Goal: Contribute content: Contribute content

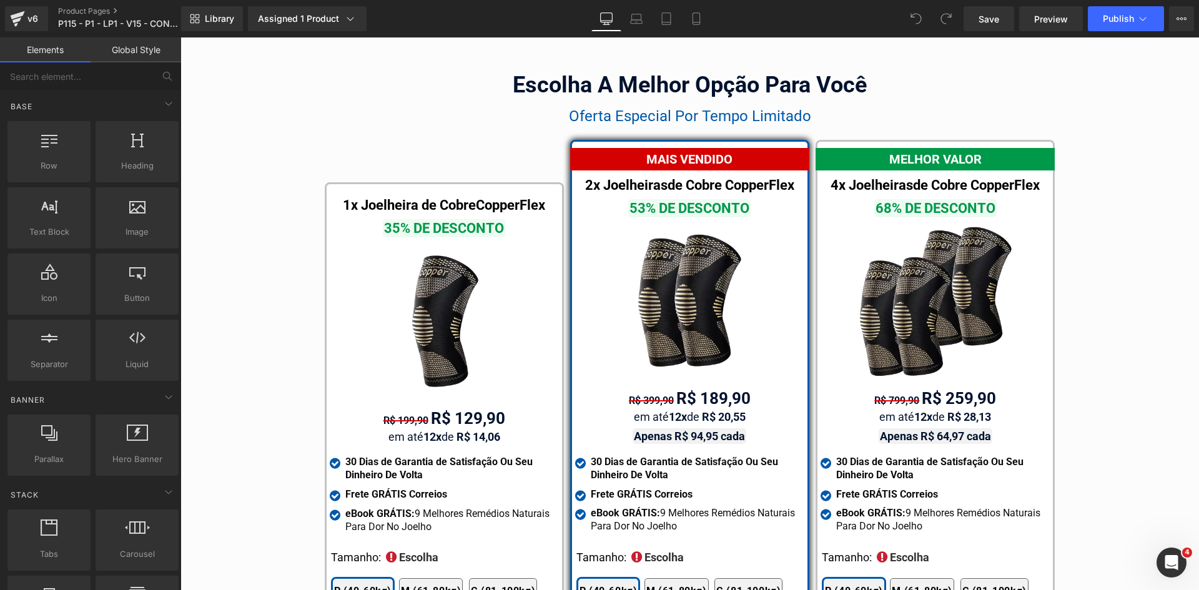
scroll to position [7137, 0]
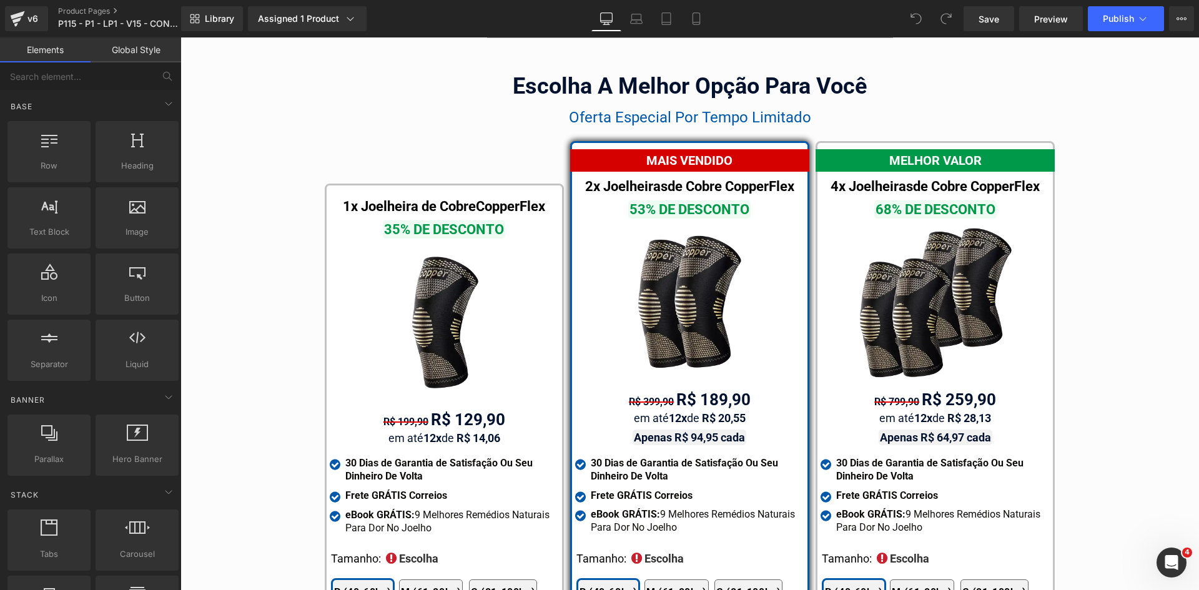
click at [987, 149] on div "MELHOR VALOR" at bounding box center [935, 160] width 239 height 22
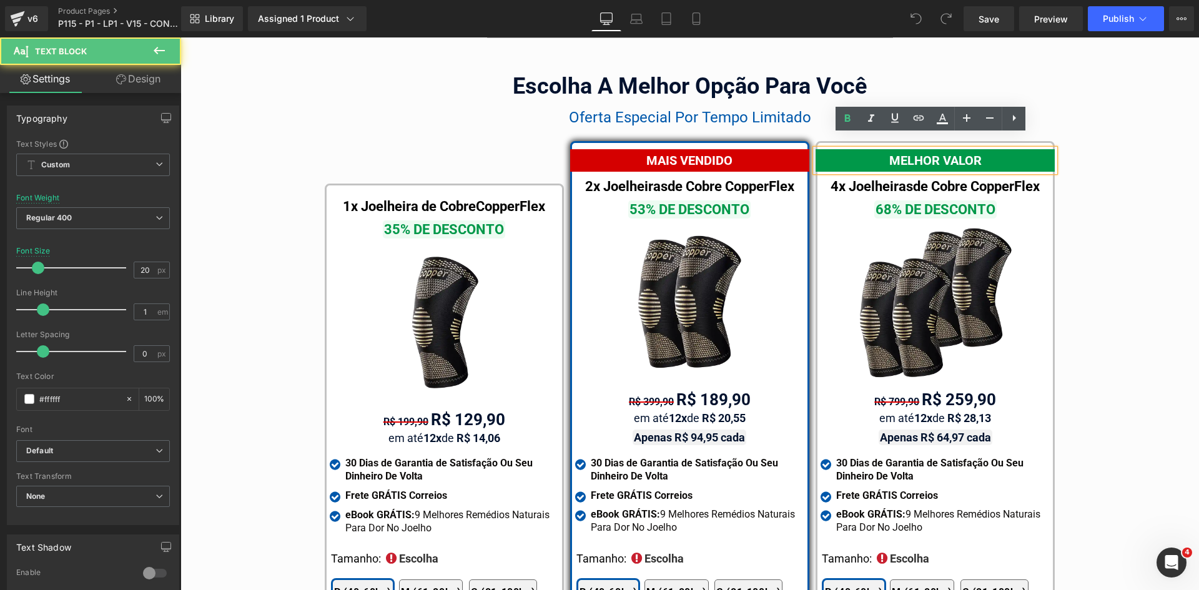
click at [987, 149] on div "MELHOR VALOR" at bounding box center [935, 160] width 239 height 22
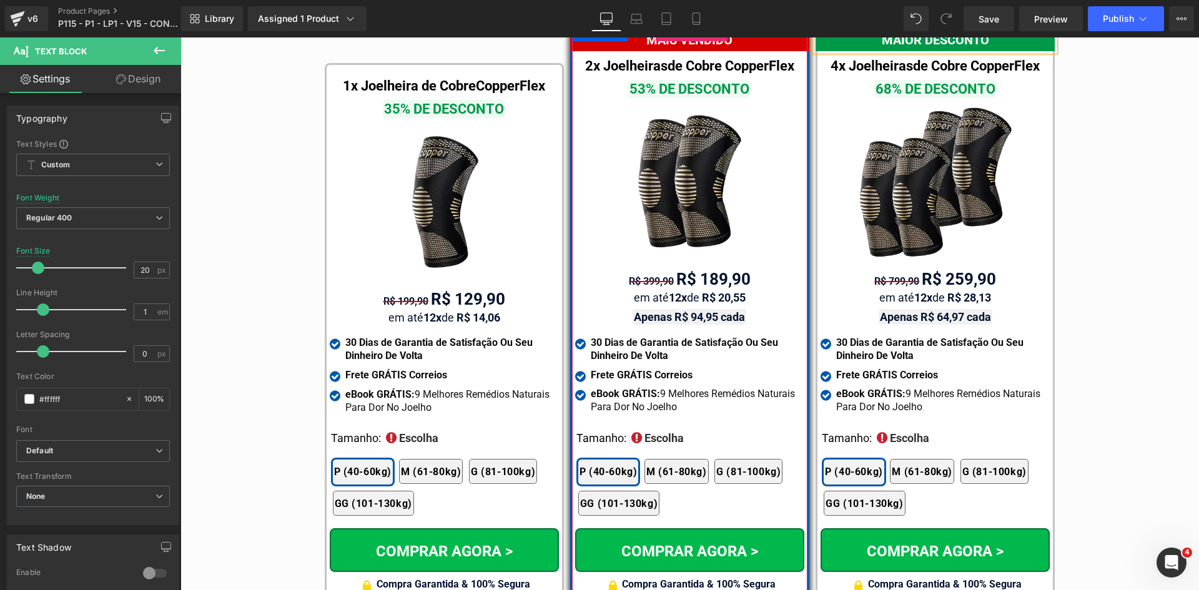
scroll to position [7262, 0]
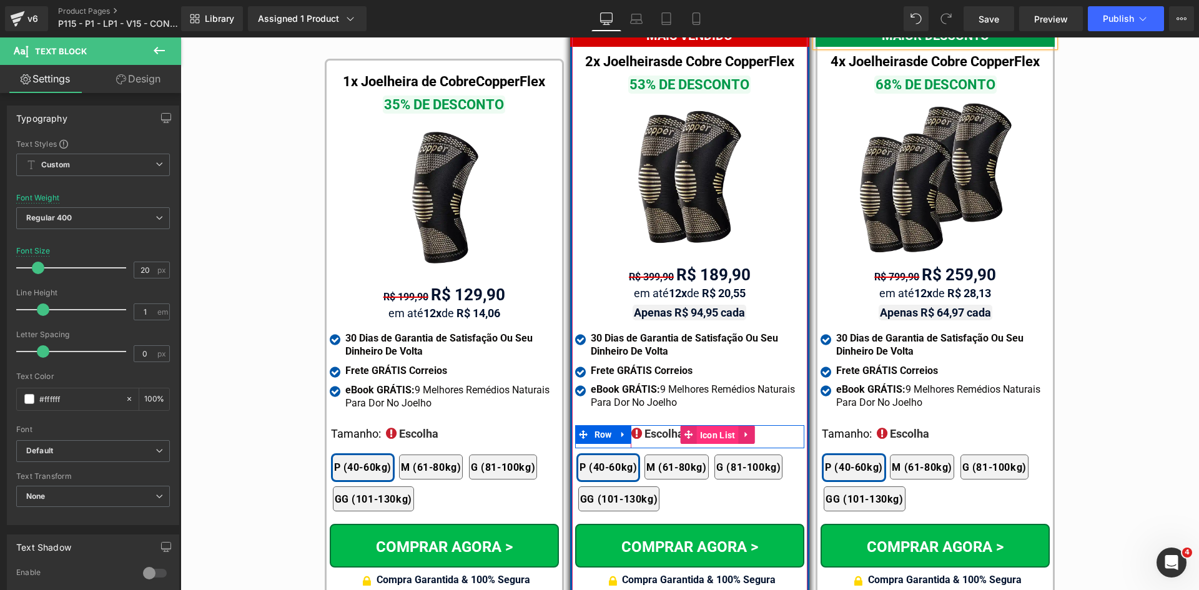
click at [698, 426] on span "Icon List" at bounding box center [718, 435] width 42 height 19
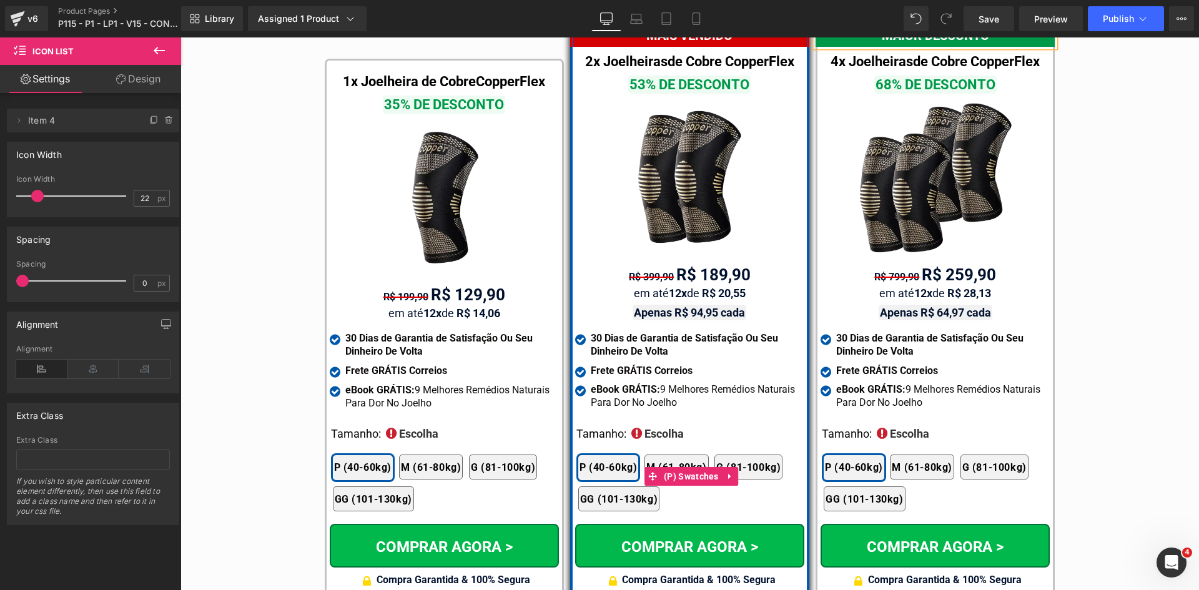
click at [585, 436] on div "2x Joelheiras 4x Joelheiras 1x Joelheira 3x Joelheiras P (40-60kg) M (61-80kg) …" at bounding box center [691, 477] width 226 height 82
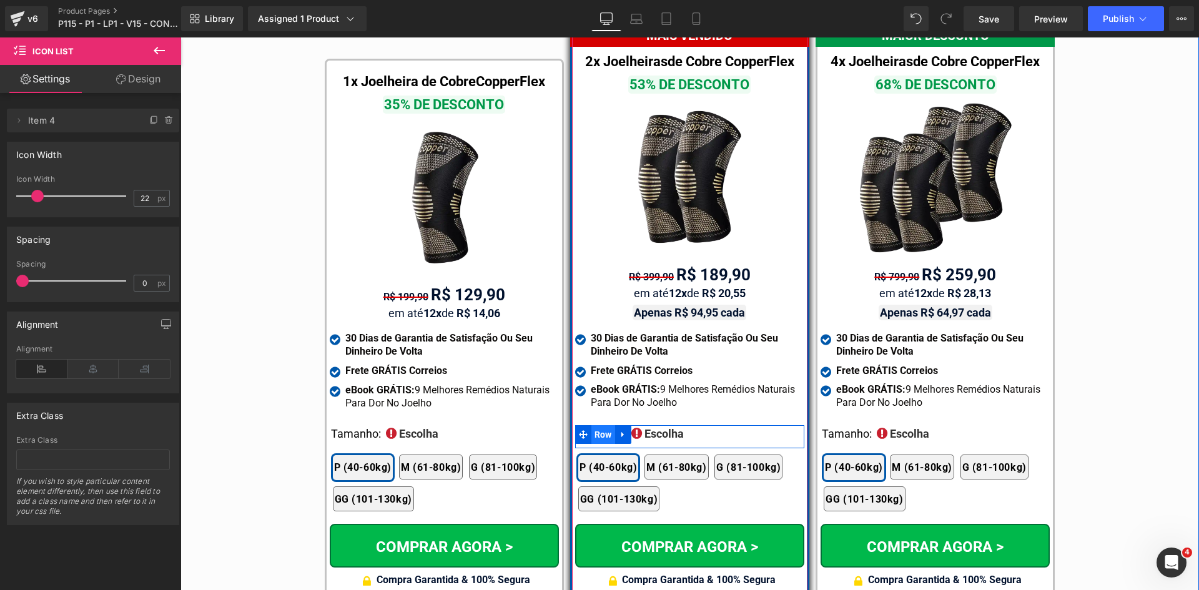
click at [591, 425] on span "Row" at bounding box center [603, 434] width 24 height 19
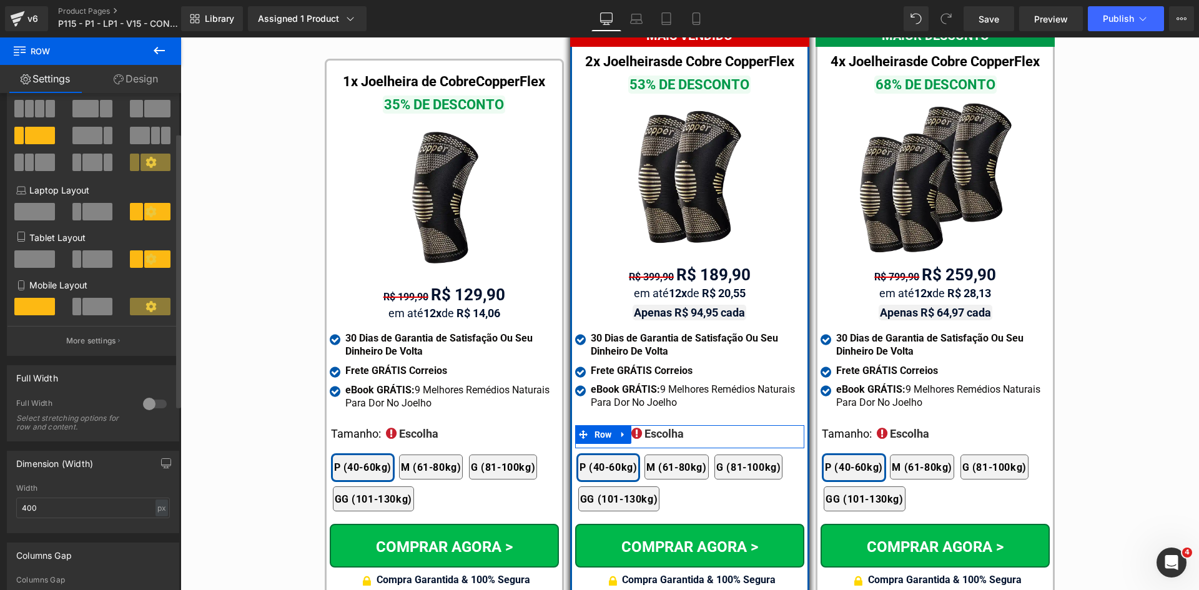
scroll to position [125, 0]
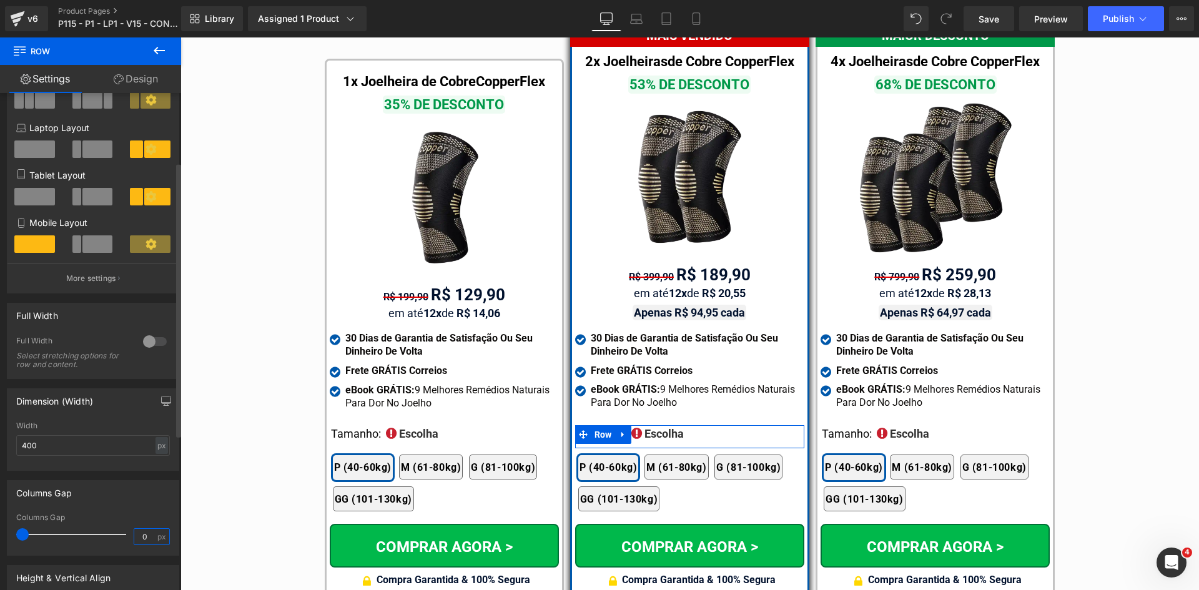
click at [147, 539] on input "0" at bounding box center [145, 537] width 22 height 16
type input "5"
click at [99, 282] on p "More settings" at bounding box center [91, 278] width 50 height 11
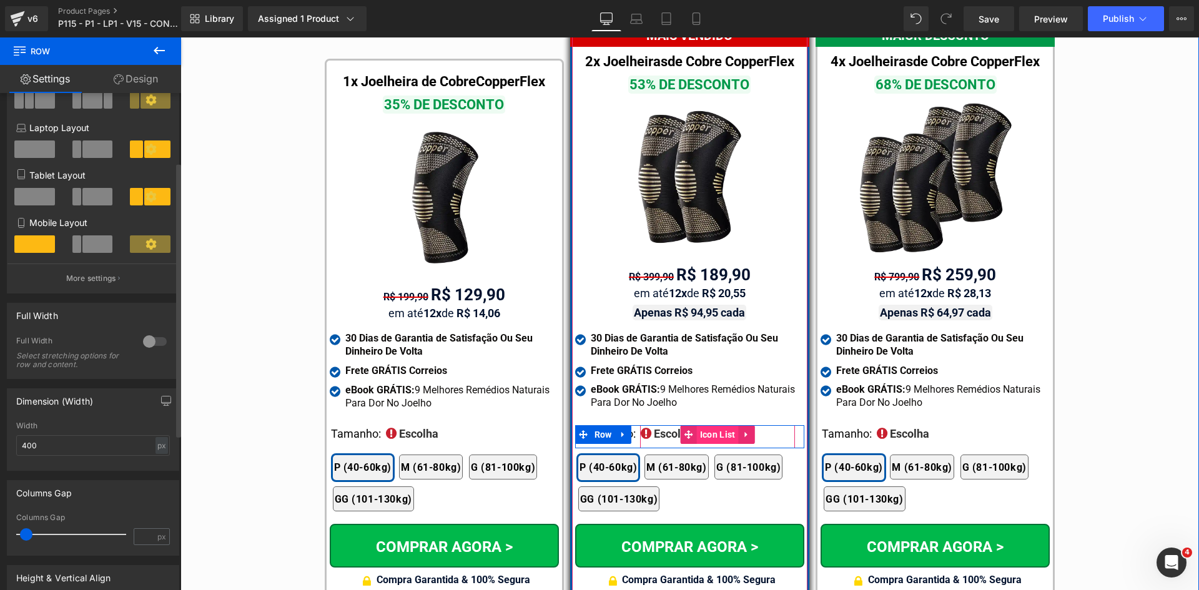
click at [709, 425] on span "Icon List" at bounding box center [718, 434] width 42 height 19
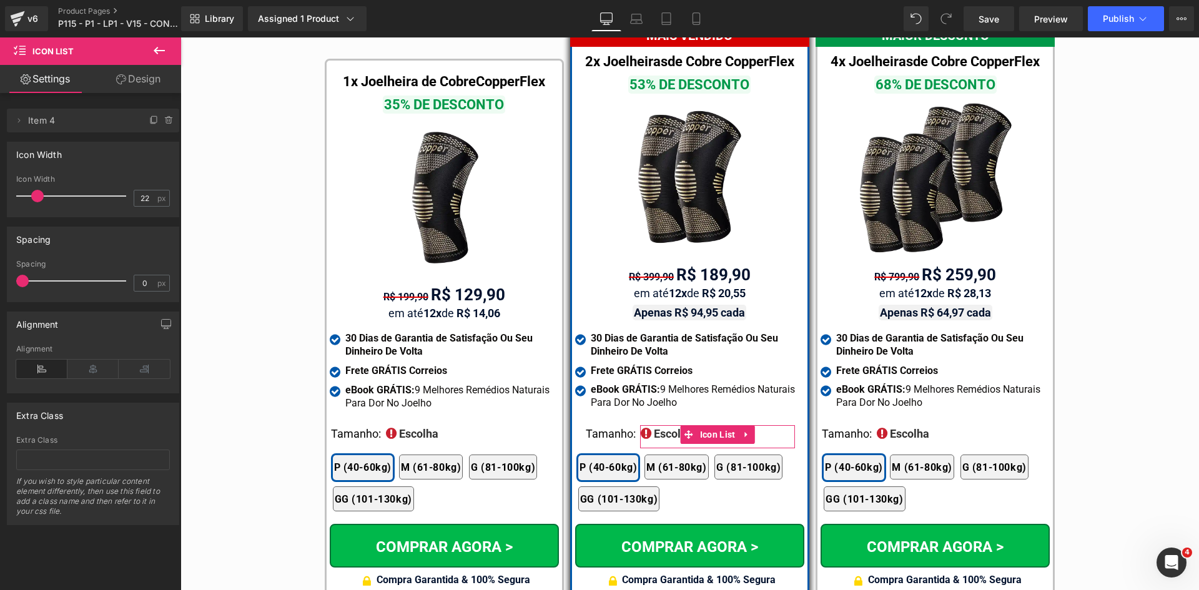
click at [129, 93] on div "Delete Cancel Item 4 Item 4 Name Item 4 Icon Width 22px Icon Width 22 px Spacin…" at bounding box center [93, 309] width 187 height 432
click at [128, 86] on link "Design" at bounding box center [138, 79] width 91 height 28
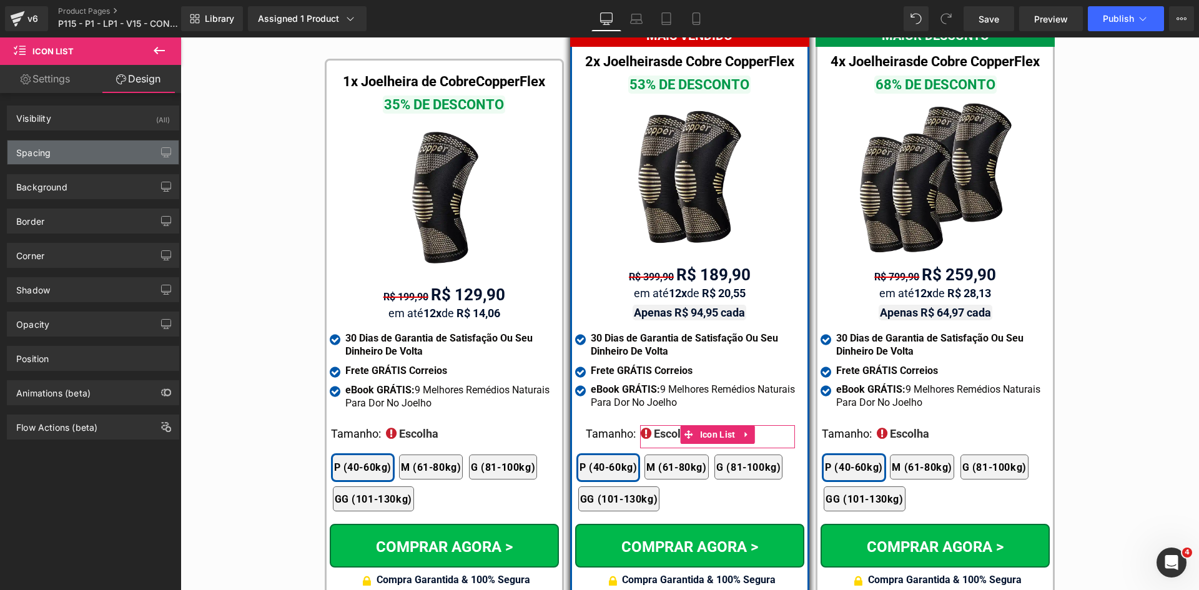
click at [34, 151] on div "Spacing" at bounding box center [33, 149] width 34 height 17
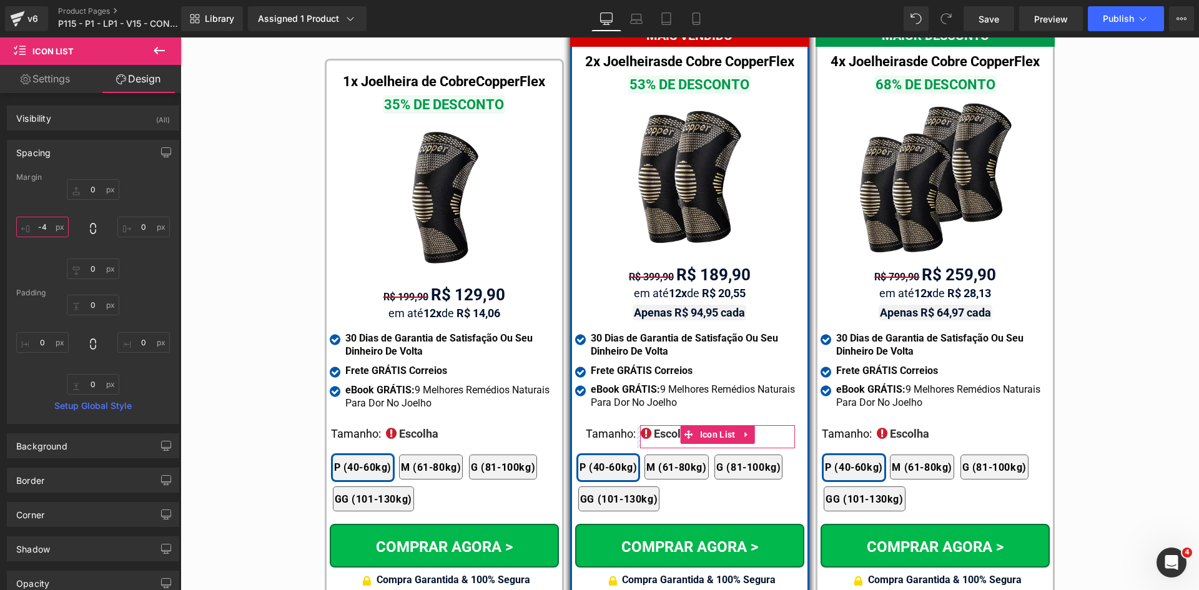
click at [45, 225] on input "text" at bounding box center [42, 227] width 52 height 21
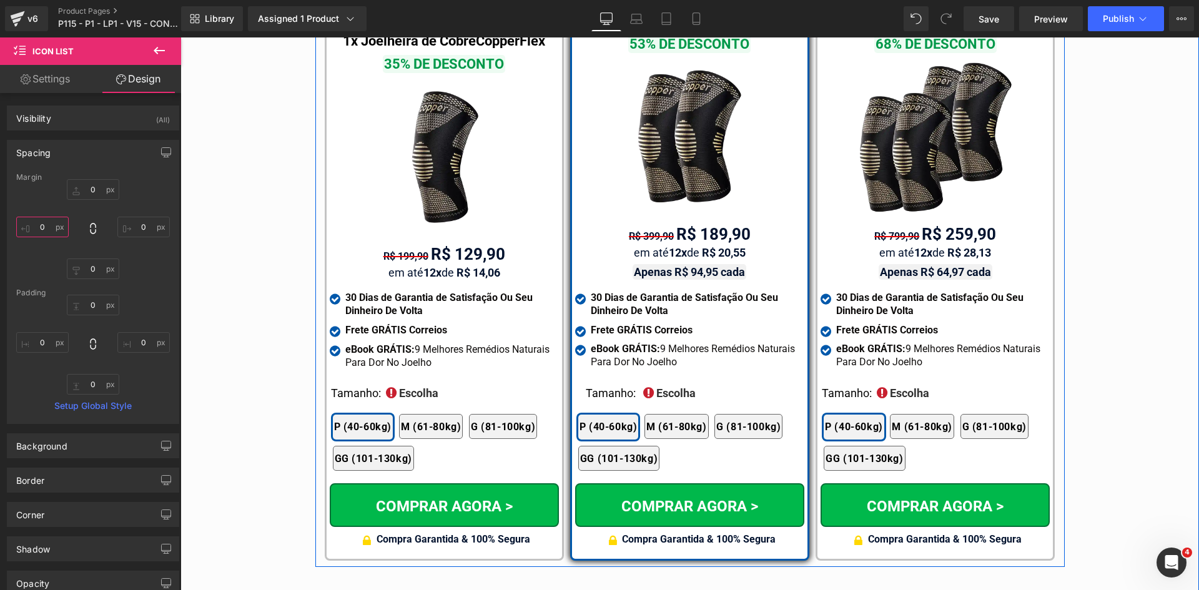
scroll to position [7324, 0]
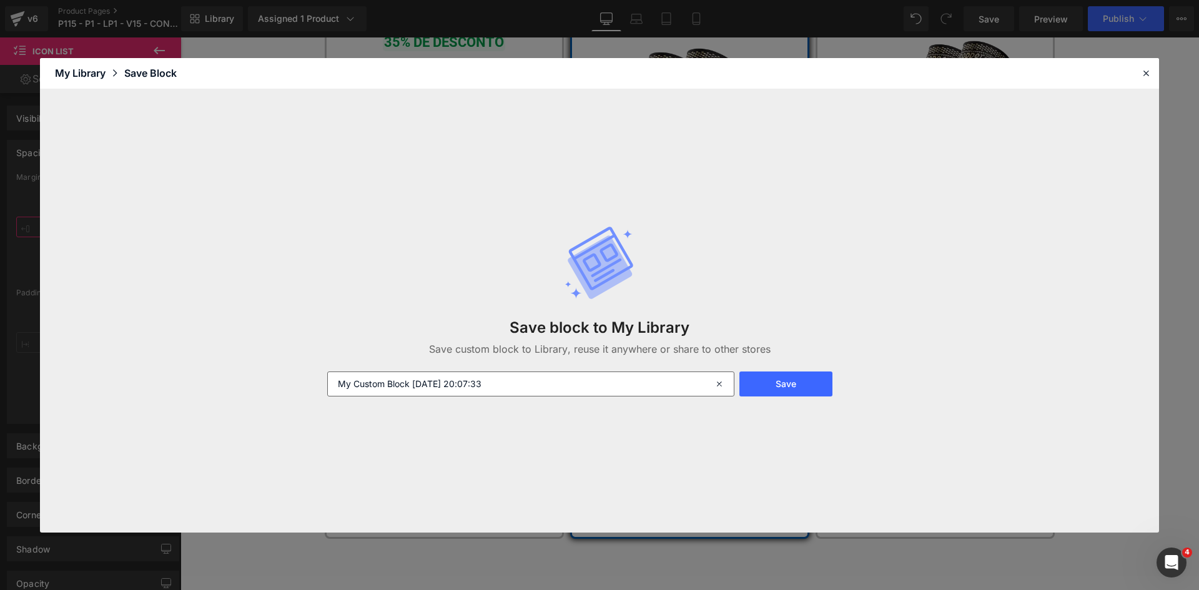
type input "0"
click at [338, 385] on input "My Custom Block 2025-08-14 20:07:33" at bounding box center [530, 384] width 407 height 25
click at [445, 382] on input "TAMANHO ESCOLHA ML (SEM ESPAÇO) - My Custom Block 2025-08-14 20:07:33" at bounding box center [530, 384] width 407 height 25
drag, startPoint x: 557, startPoint y: 386, endPoint x: 274, endPoint y: 407, distance: 283.7
click at [274, 407] on div "Save block to My Library Save custom block to Library, reuse it anywhere or sha…" at bounding box center [599, 310] width 1119 height 443
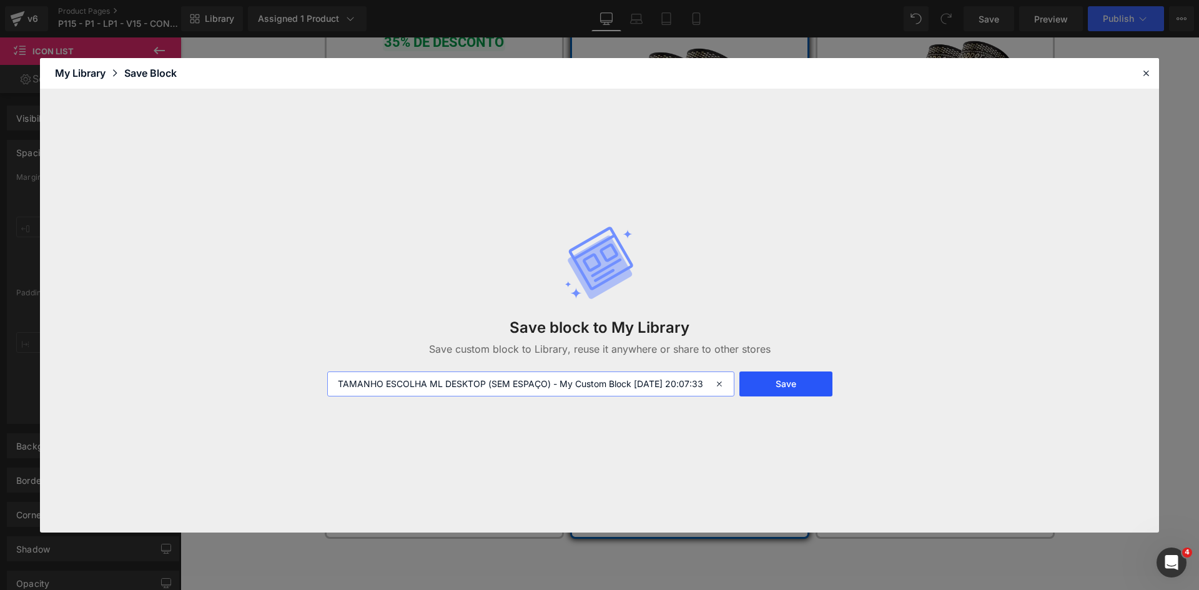
type input "TAMANHO ESCOLHA ML DESKTOP (SEM ESPAÇO) - My Custom Block 2025-08-14 20:07:33"
click at [779, 388] on button "Save" at bounding box center [785, 384] width 93 height 25
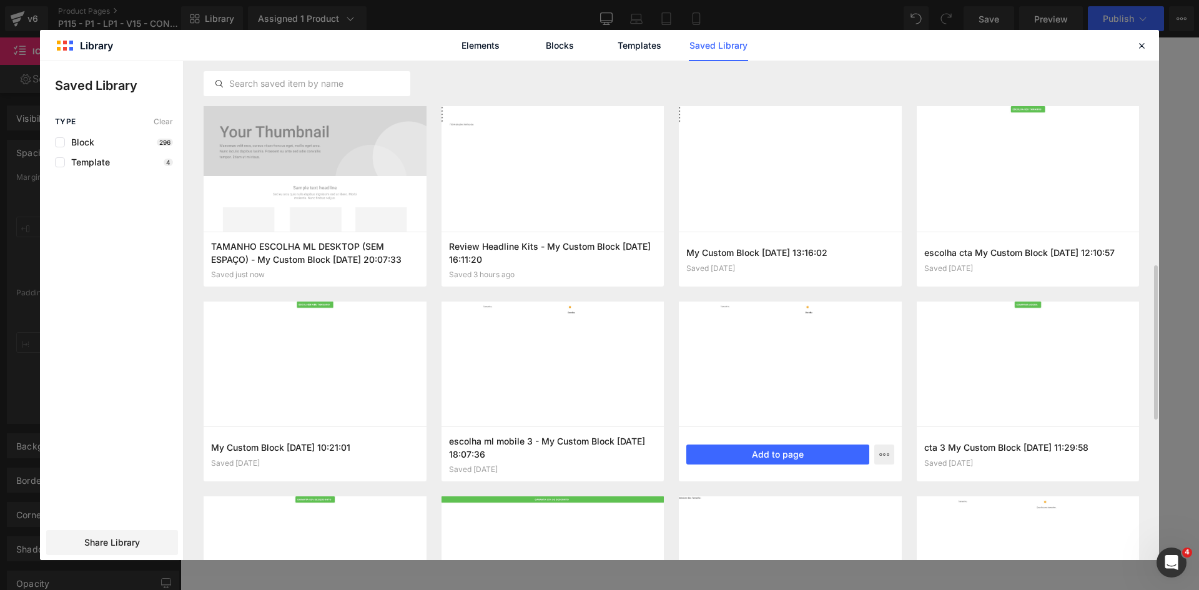
scroll to position [156, 0]
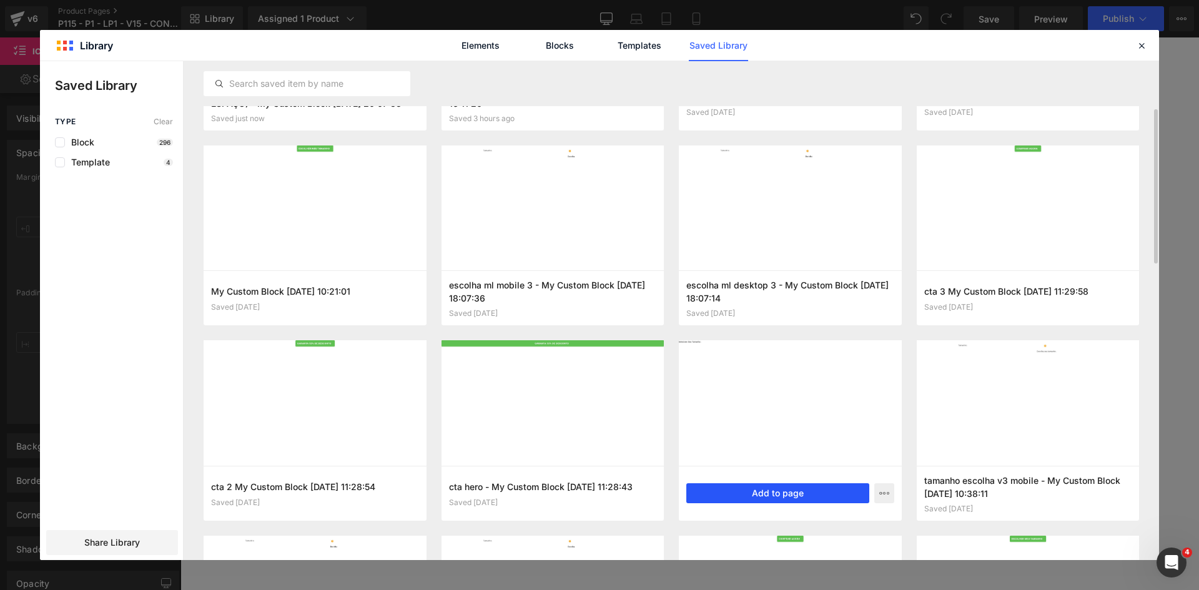
click at [794, 493] on button "Add to page" at bounding box center [777, 493] width 183 height 20
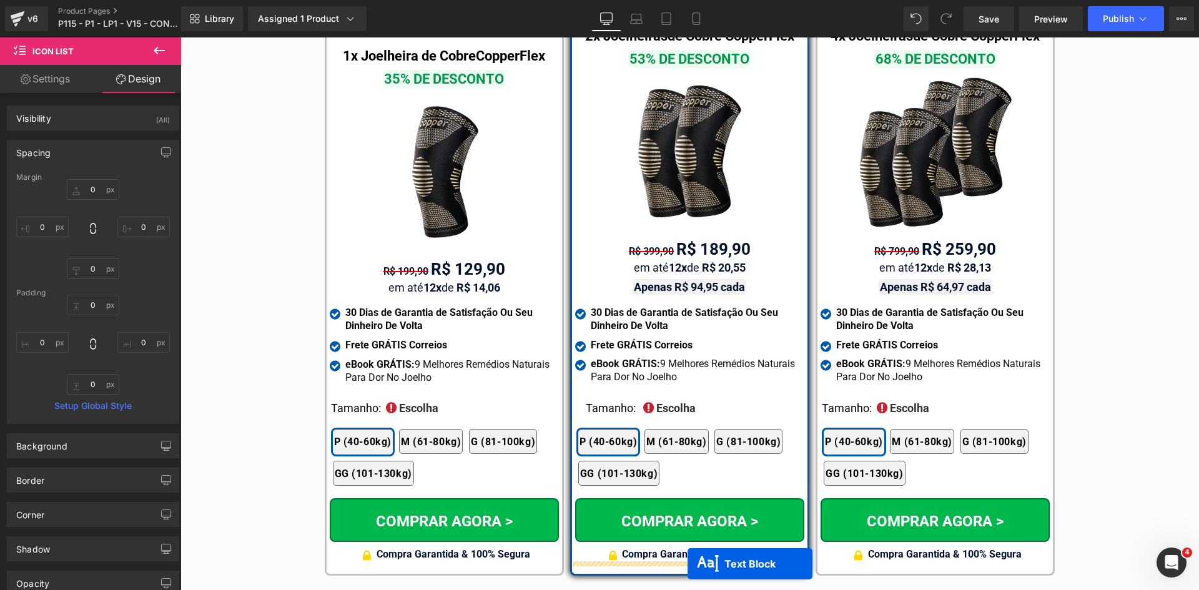
scroll to position [7279, 0]
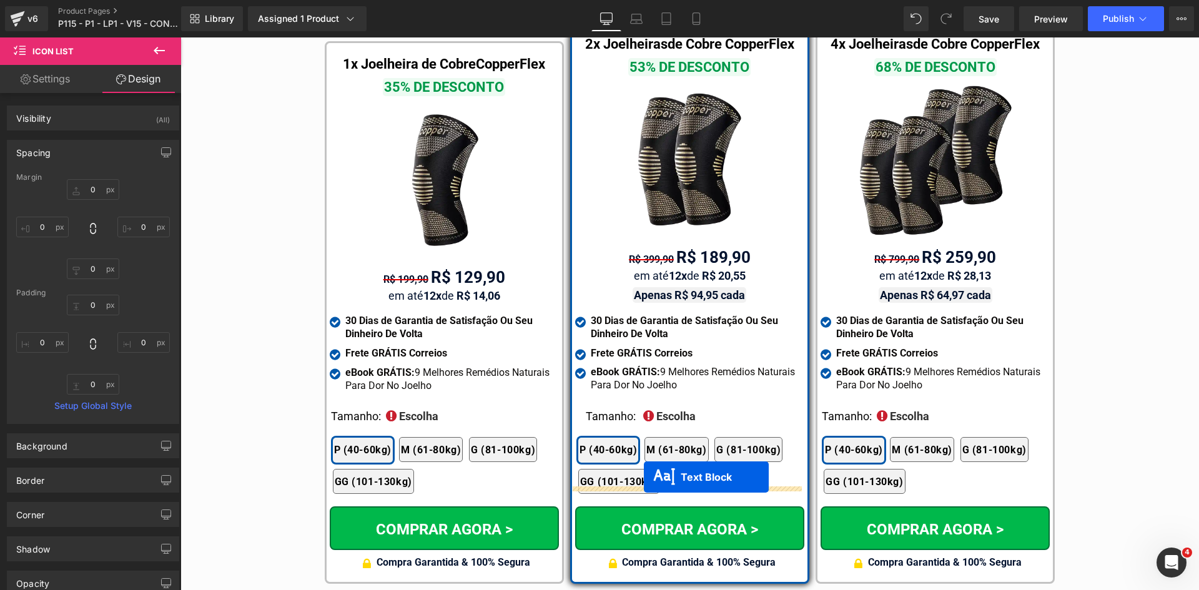
drag, startPoint x: 667, startPoint y: 398, endPoint x: 644, endPoint y: 477, distance: 82.6
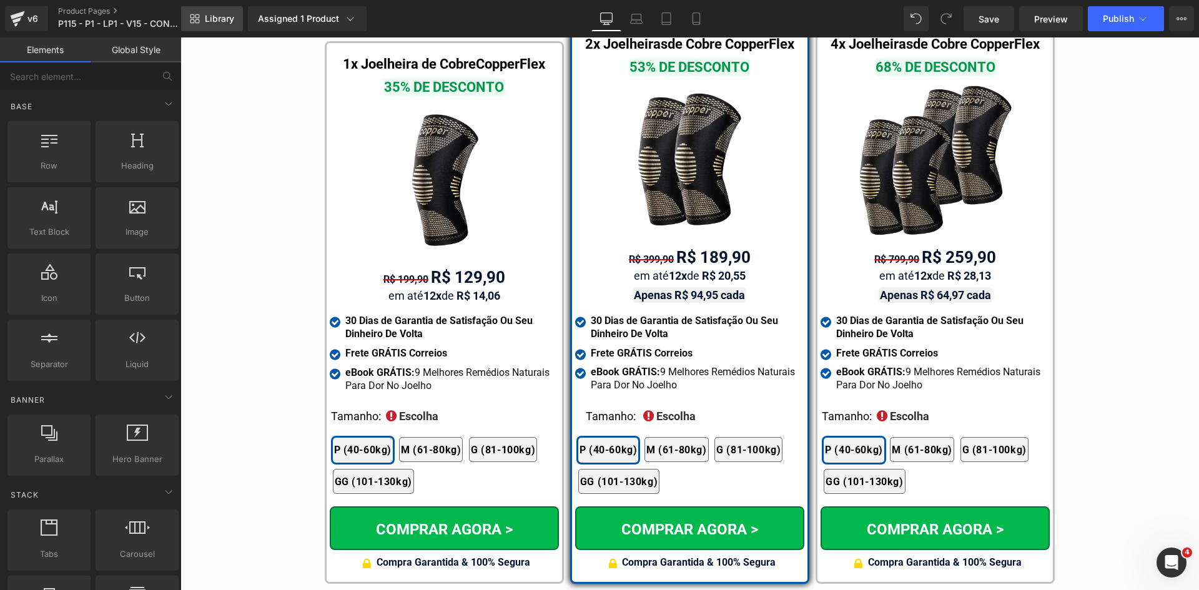
click at [226, 13] on span "Library" at bounding box center [219, 18] width 29 height 11
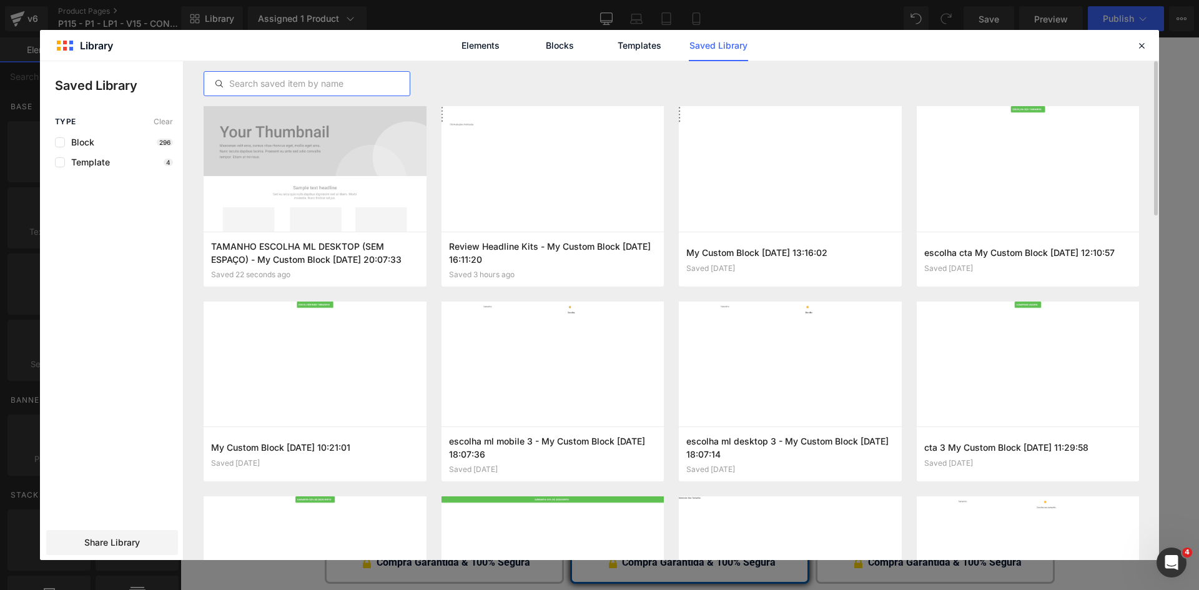
click at [251, 85] on input "text" at bounding box center [306, 83] width 205 height 15
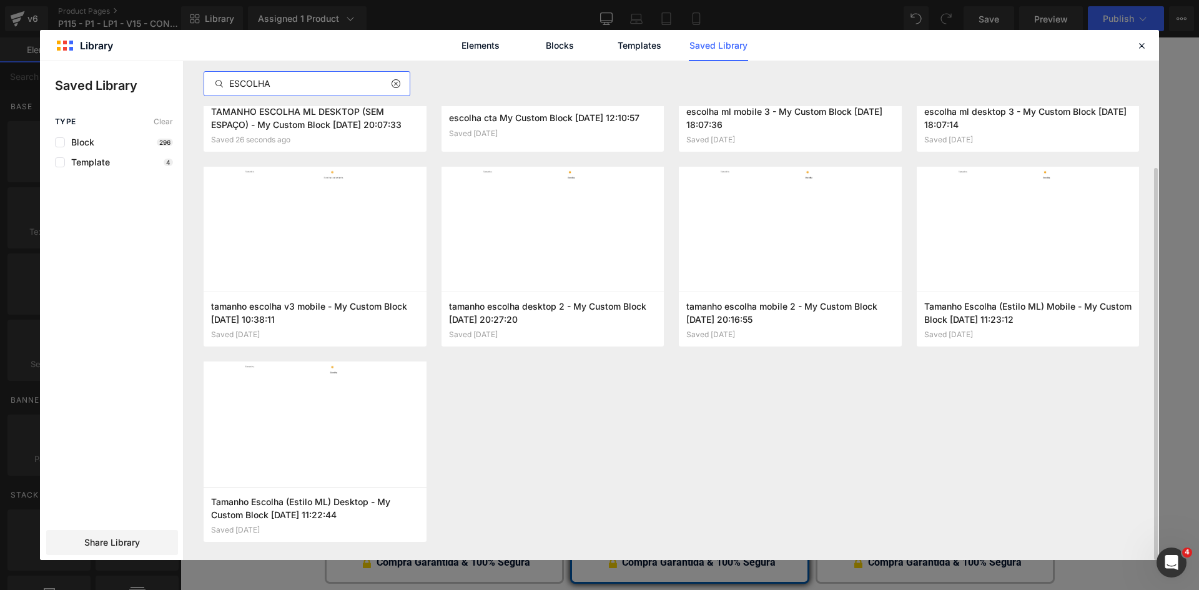
scroll to position [72, 0]
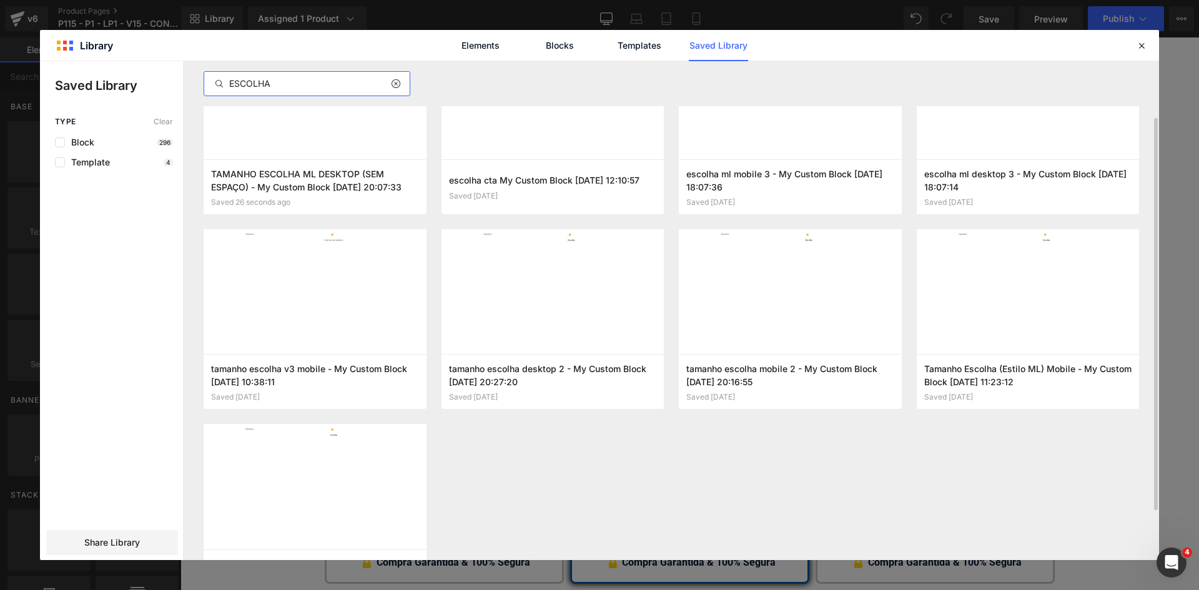
drag, startPoint x: 289, startPoint y: 89, endPoint x: 217, endPoint y: 86, distance: 72.5
click at [230, 86] on input "ESCOLHA" at bounding box center [306, 83] width 205 height 15
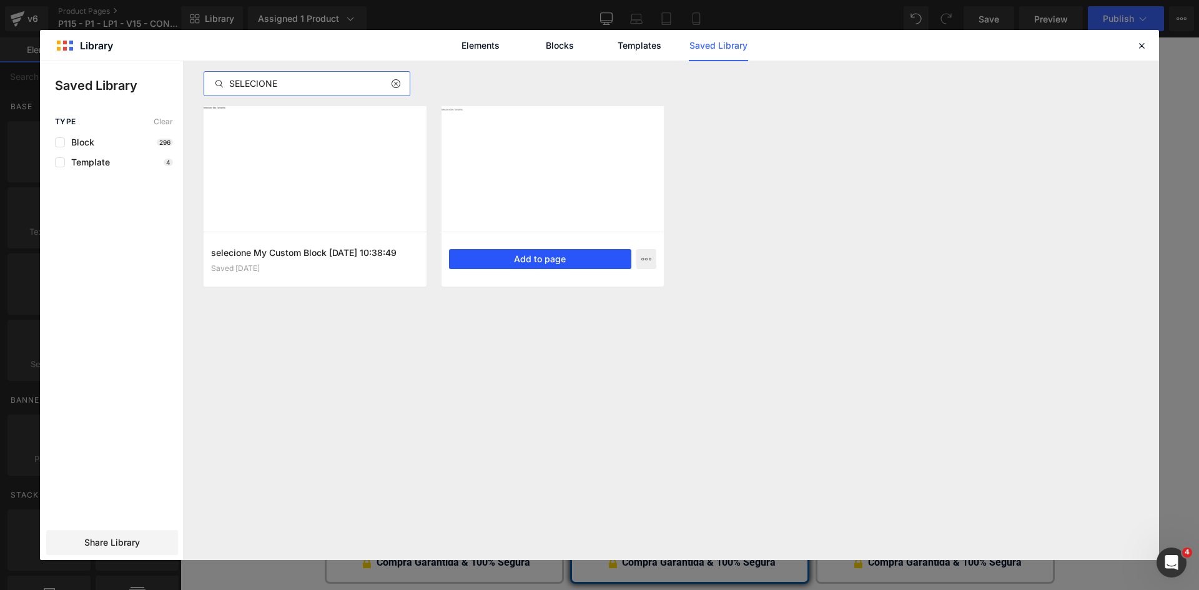
type input "SELECIONE"
click at [519, 259] on button "Add to page" at bounding box center [540, 259] width 183 height 20
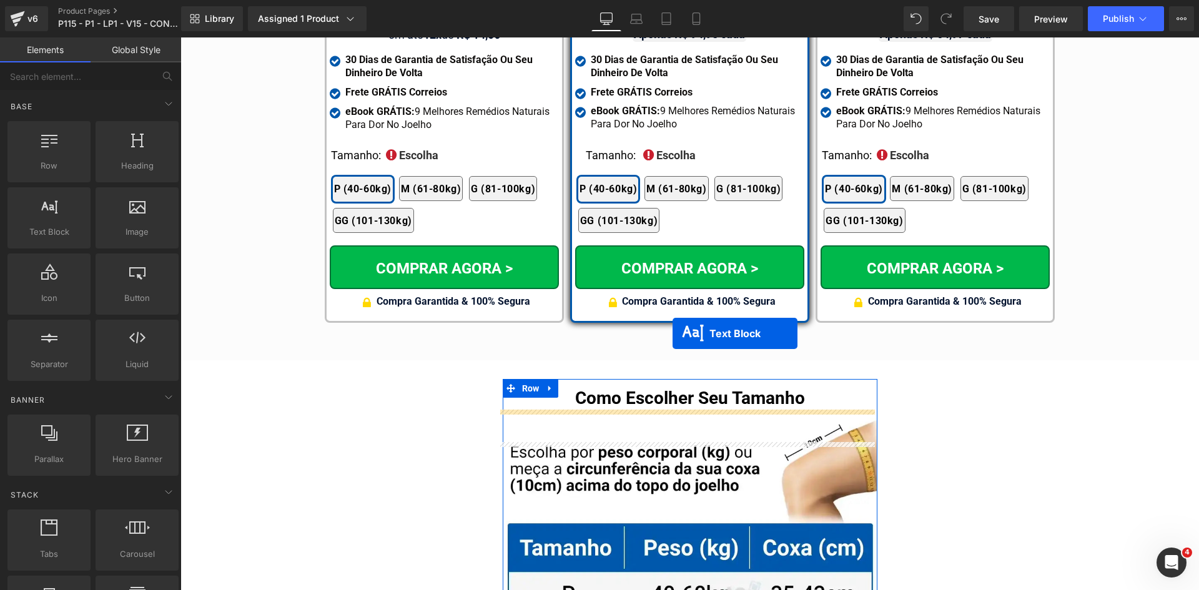
scroll to position [7291, 0]
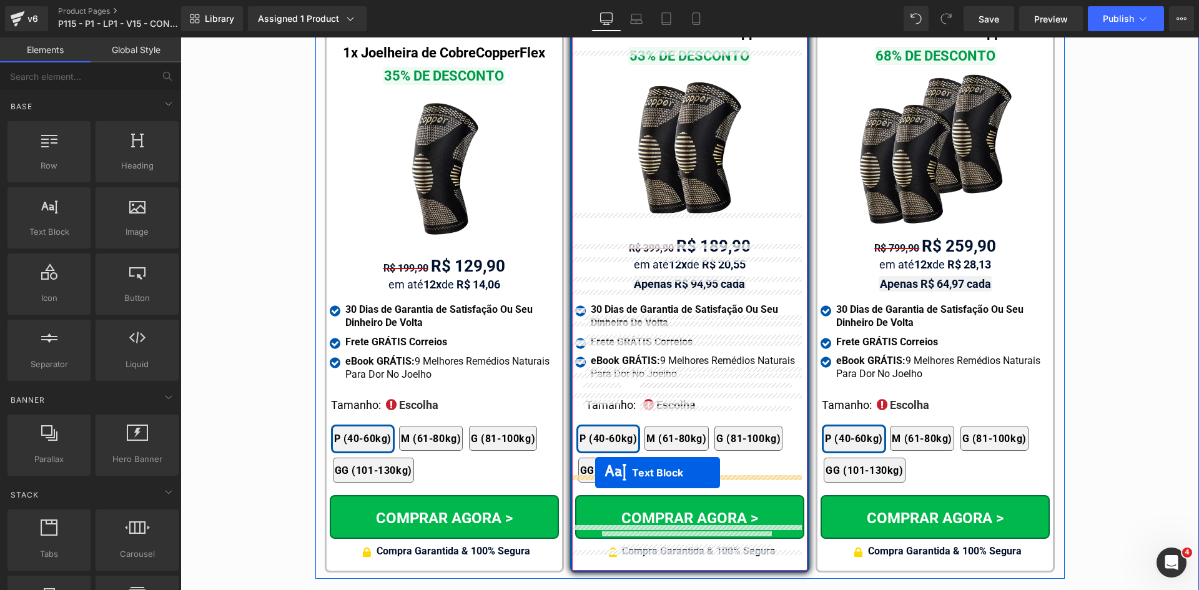
drag, startPoint x: 661, startPoint y: 398, endPoint x: 595, endPoint y: 473, distance: 99.6
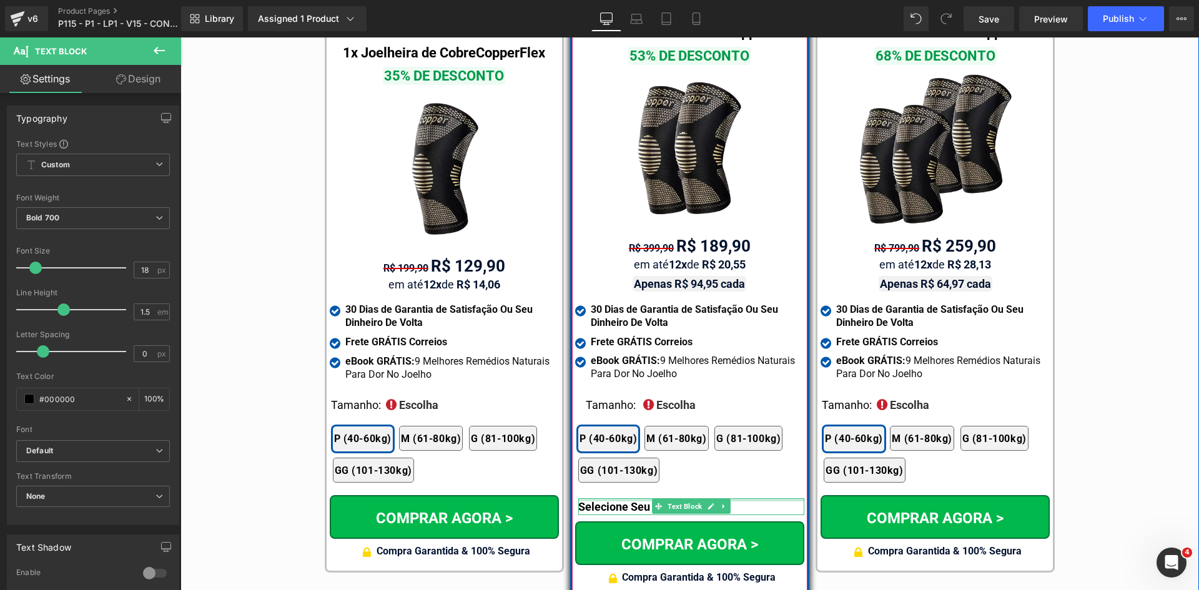
click at [599, 498] on p "Selecione Seu Tamanho:" at bounding box center [691, 506] width 226 height 17
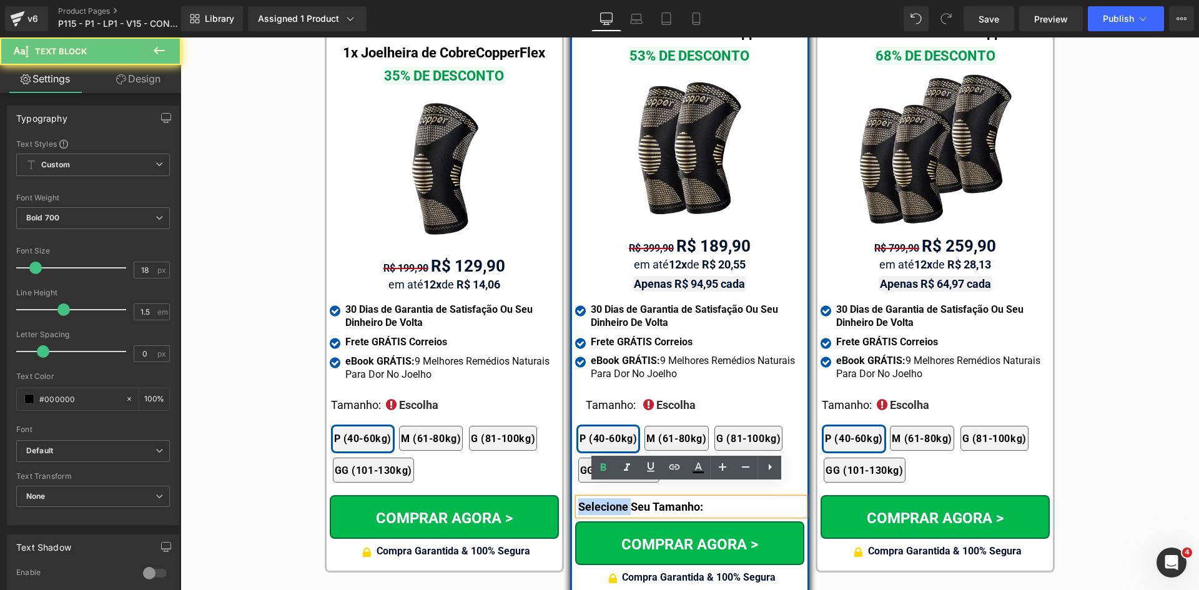
click at [599, 498] on p "Selecione Seu Tamanho:" at bounding box center [691, 506] width 226 height 17
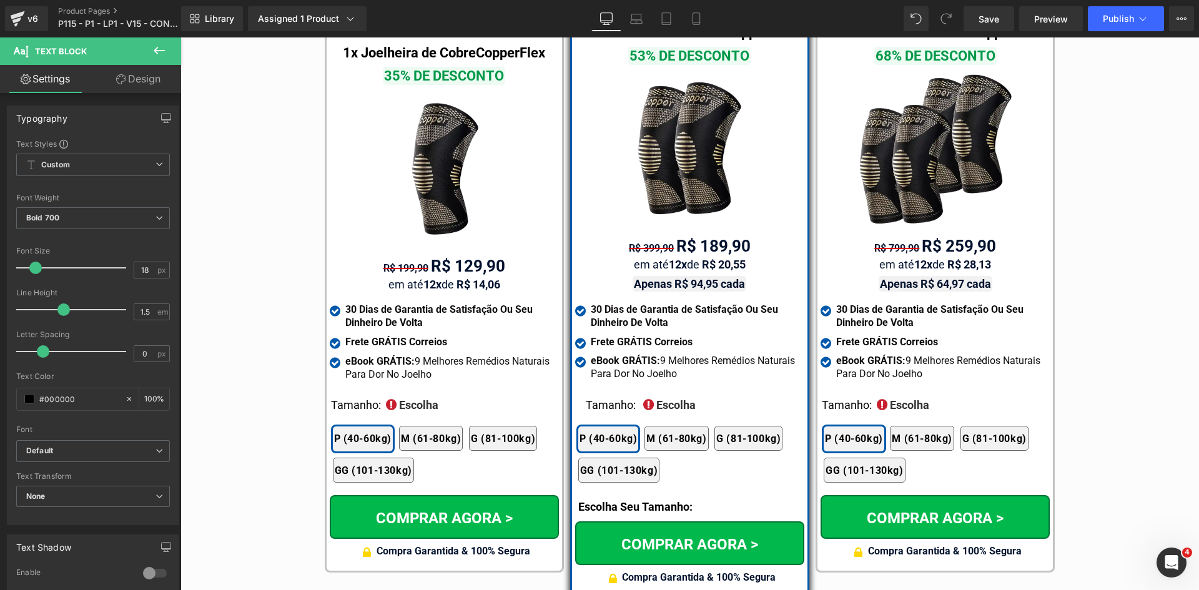
click at [138, 77] on link "Design" at bounding box center [138, 79] width 91 height 28
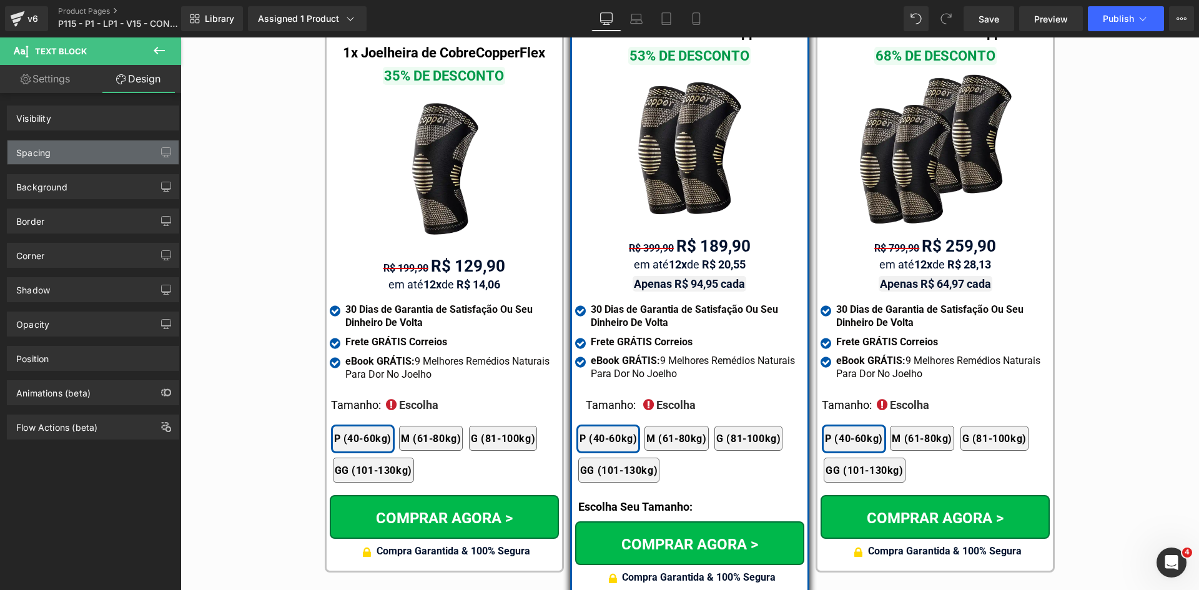
click at [40, 149] on div "Spacing" at bounding box center [33, 149] width 34 height 17
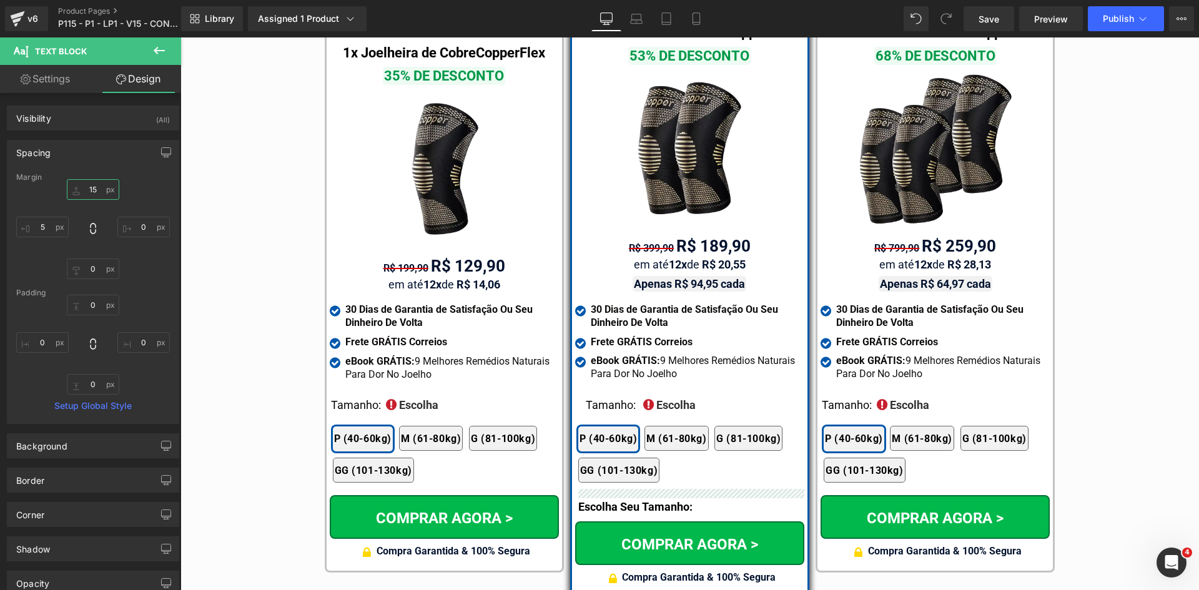
click at [94, 188] on input "15" at bounding box center [93, 189] width 52 height 21
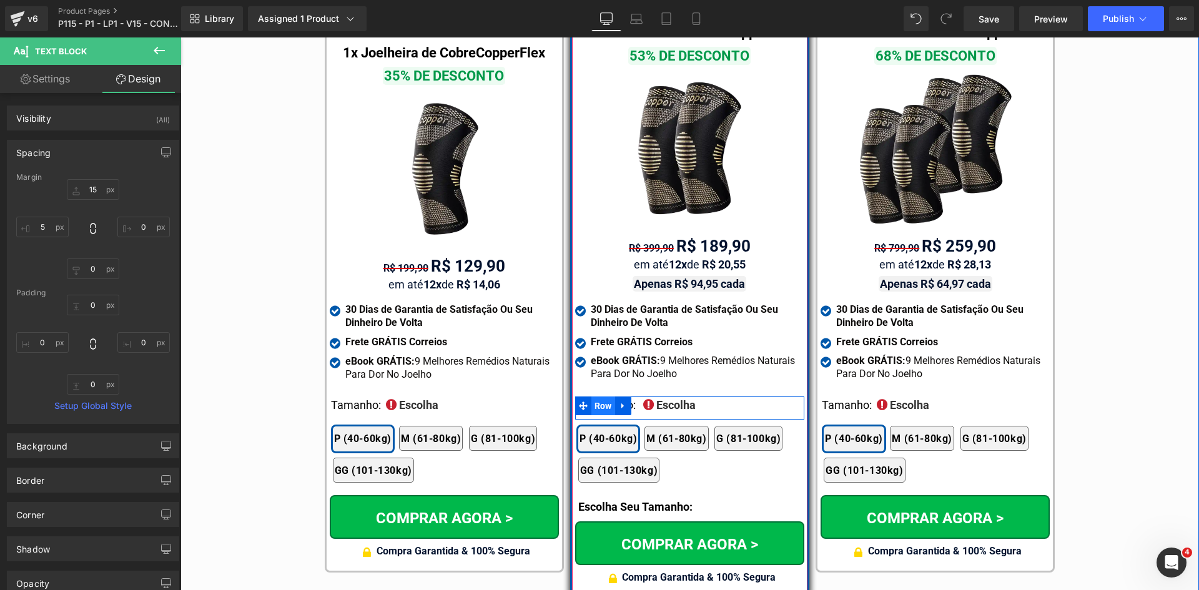
click at [603, 397] on span "Row" at bounding box center [603, 406] width 24 height 19
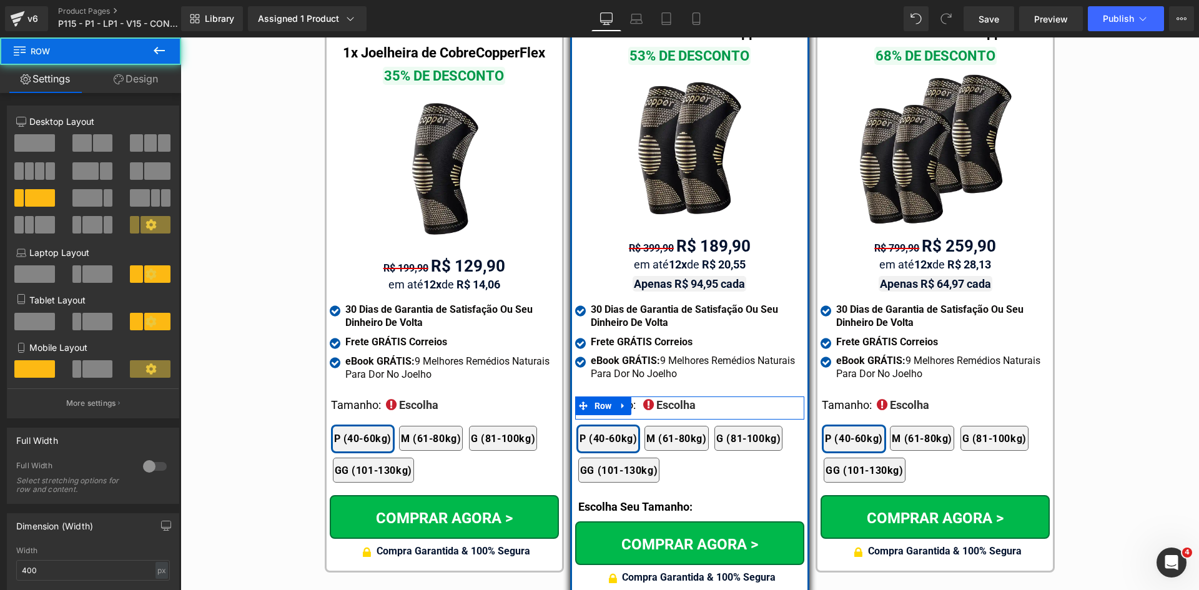
click at [142, 77] on link "Design" at bounding box center [136, 79] width 91 height 28
click at [0, 0] on div "Spacing" at bounding box center [0, 0] width 0 height 0
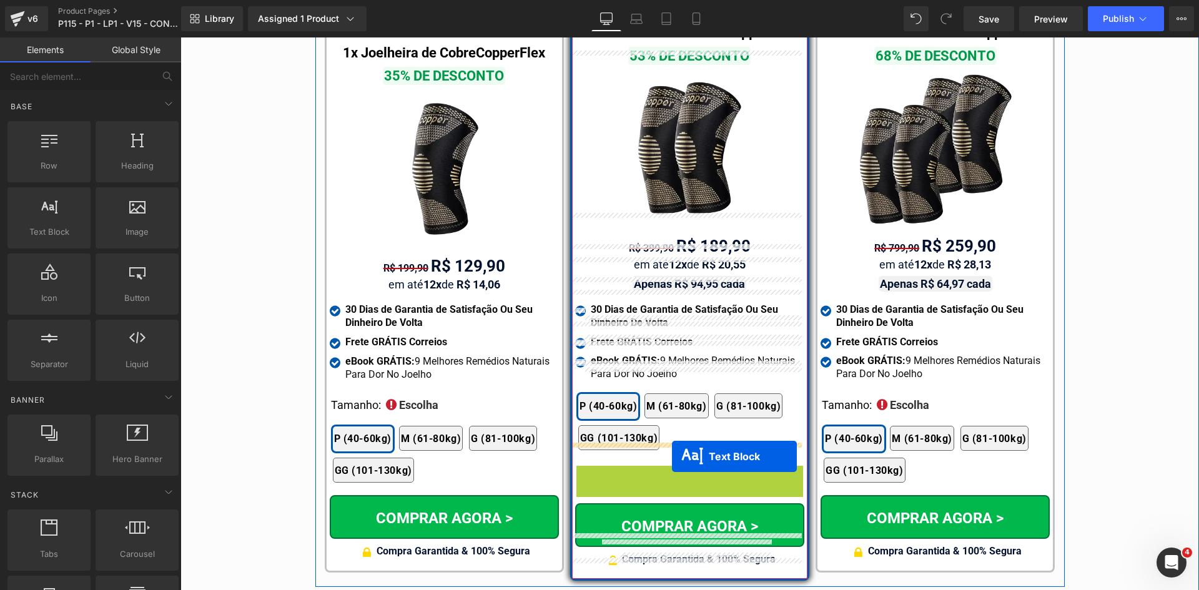
drag, startPoint x: 681, startPoint y: 460, endPoint x: 672, endPoint y: 457, distance: 9.9
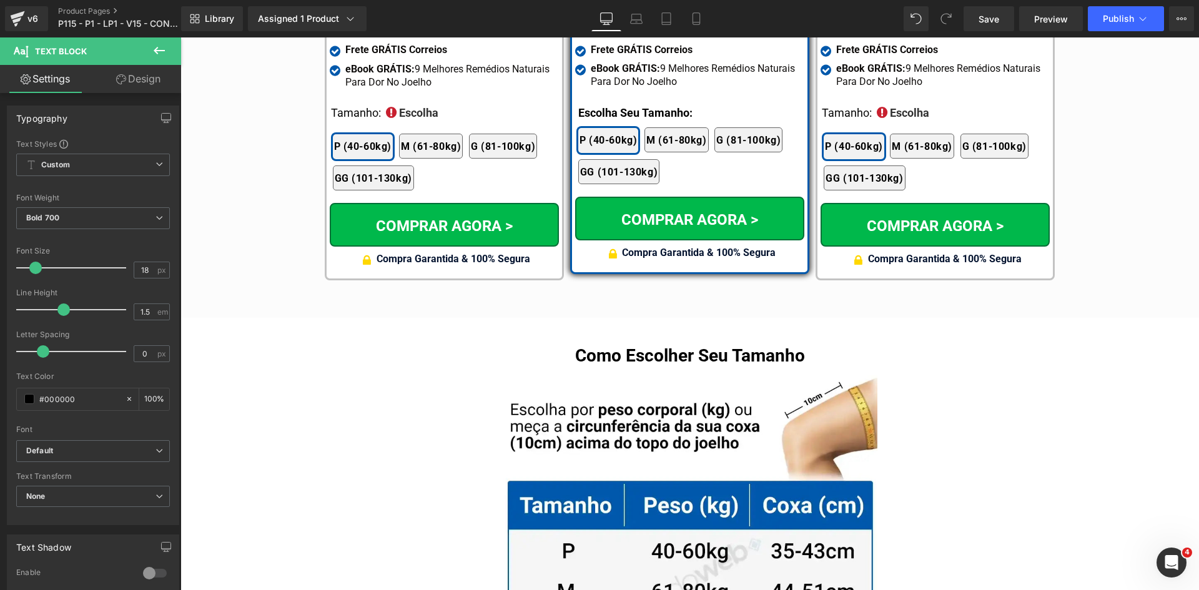
scroll to position [7336, 0]
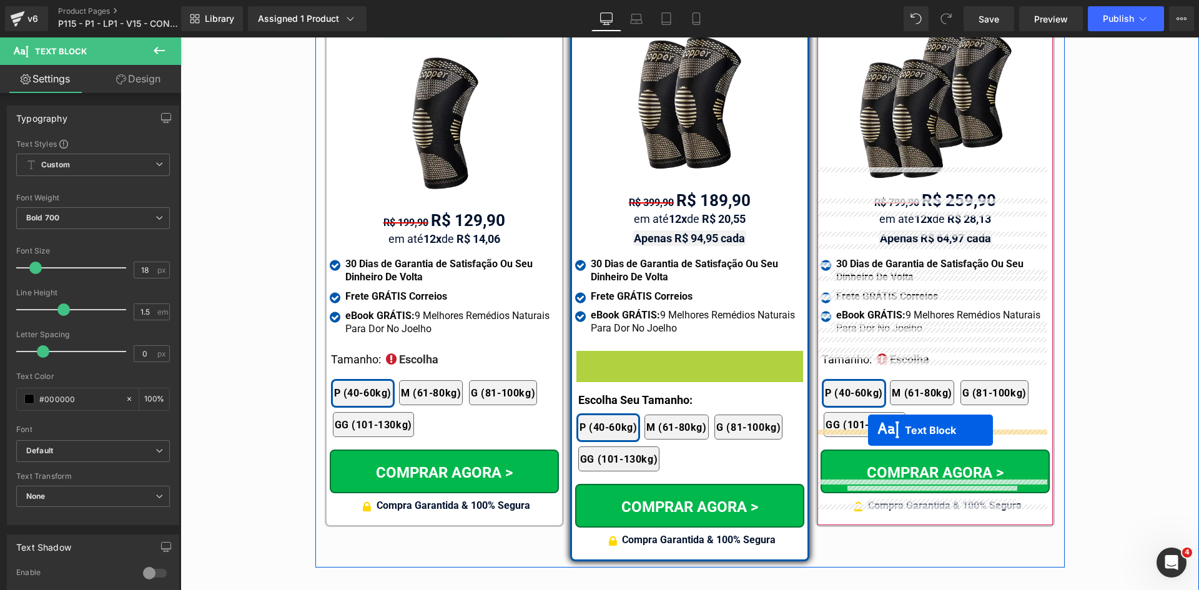
drag, startPoint x: 679, startPoint y: 345, endPoint x: 866, endPoint y: 428, distance: 204.1
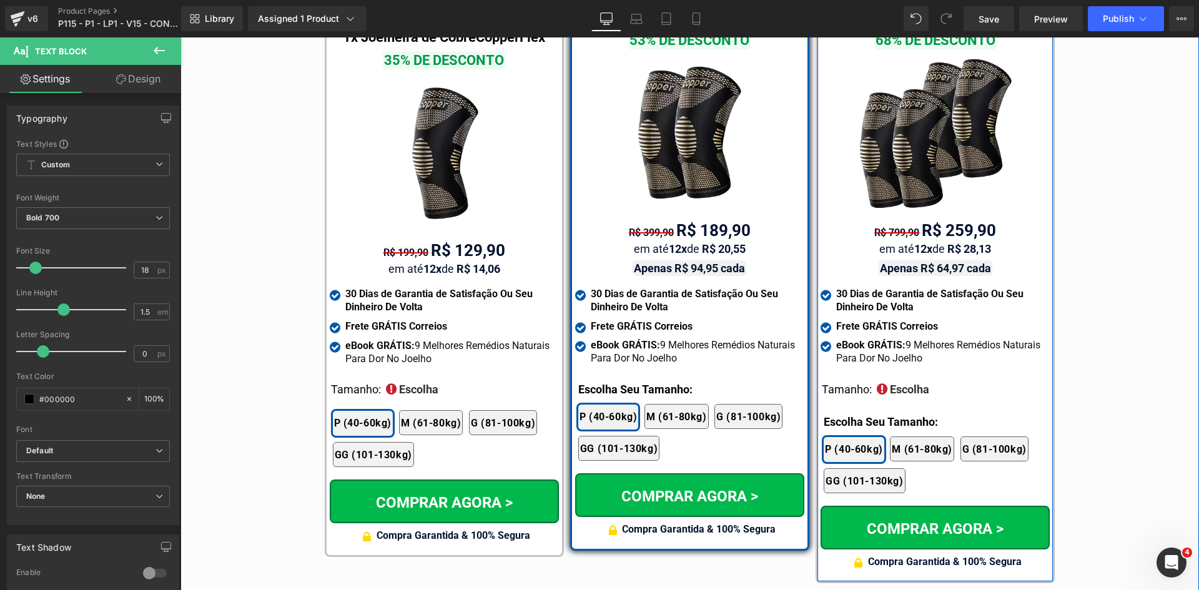
scroll to position [7369, 0]
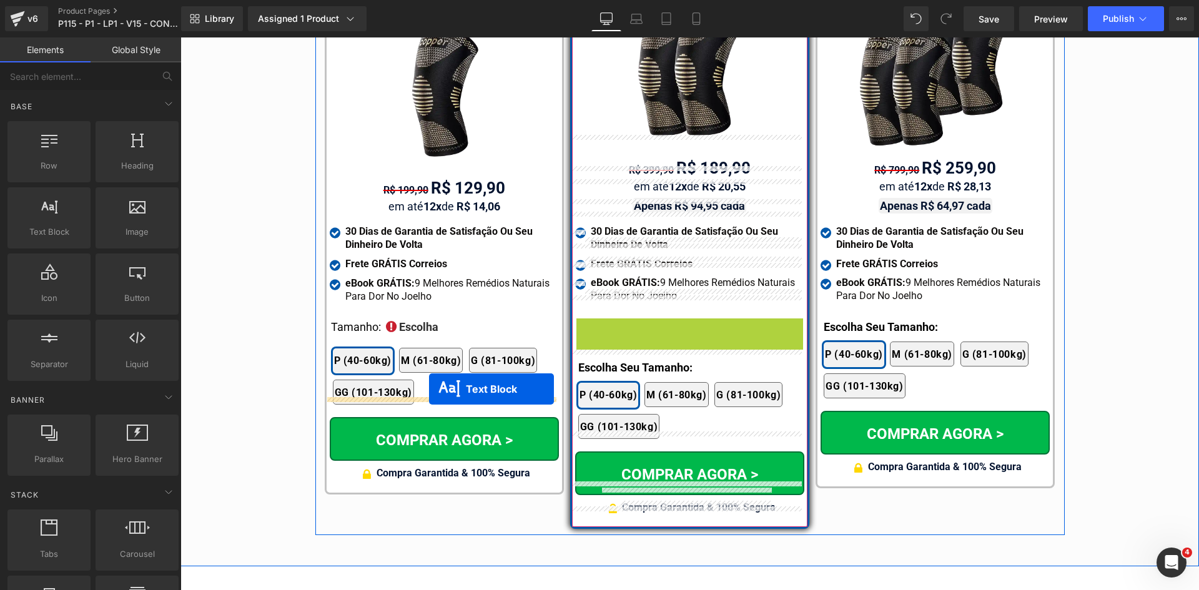
drag, startPoint x: 673, startPoint y: 314, endPoint x: 428, endPoint y: 389, distance: 255.6
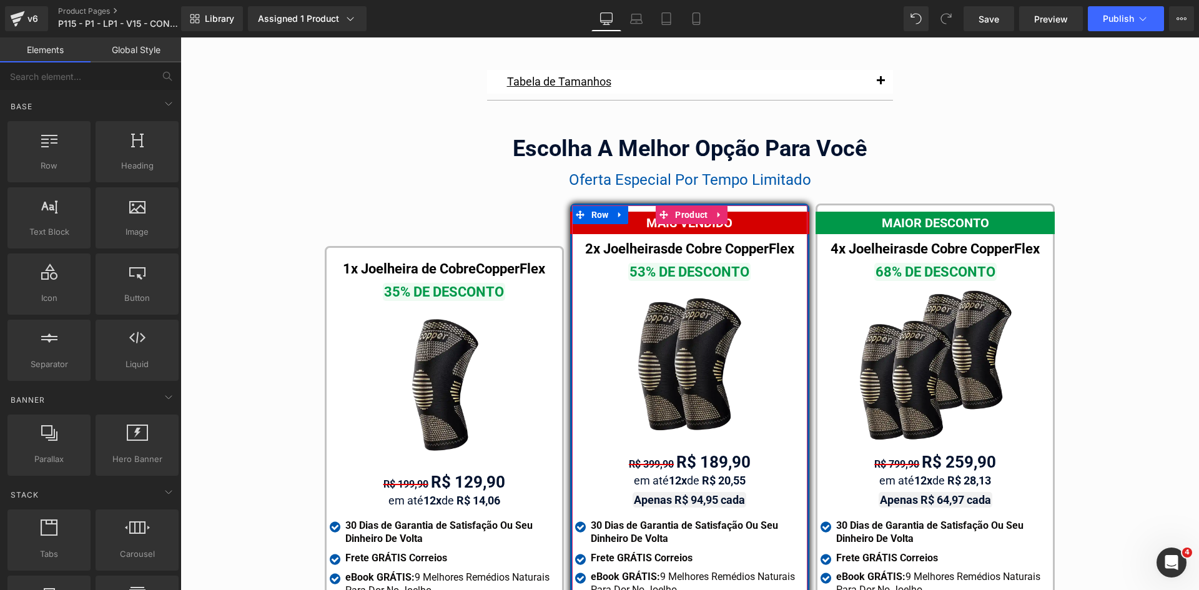
scroll to position [7025, 0]
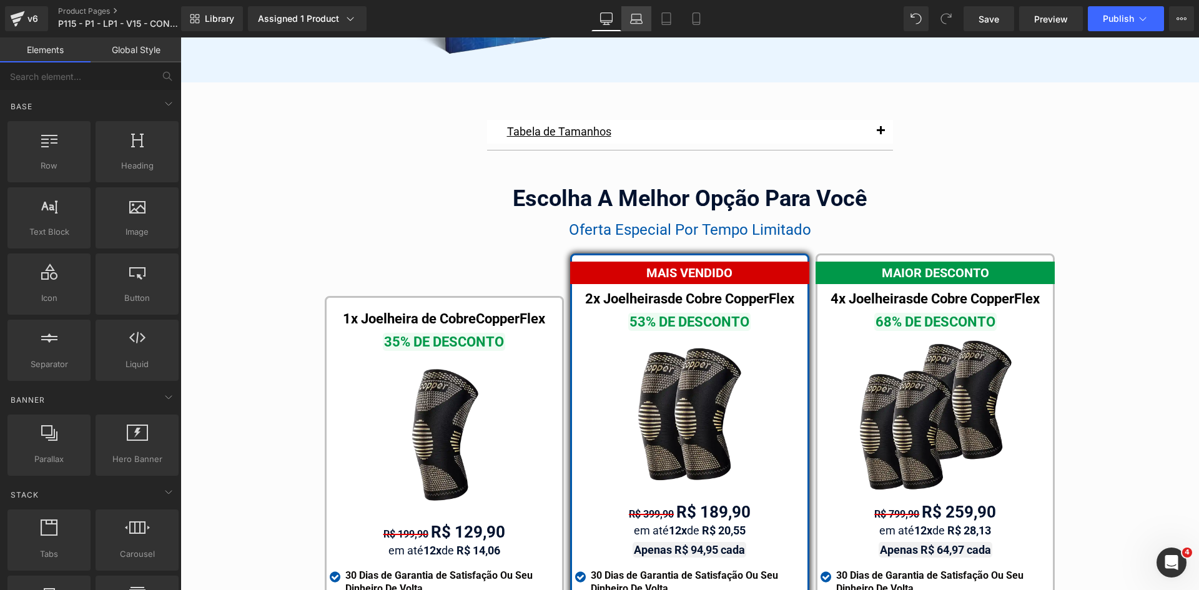
click at [643, 14] on icon at bounding box center [636, 18] width 12 height 12
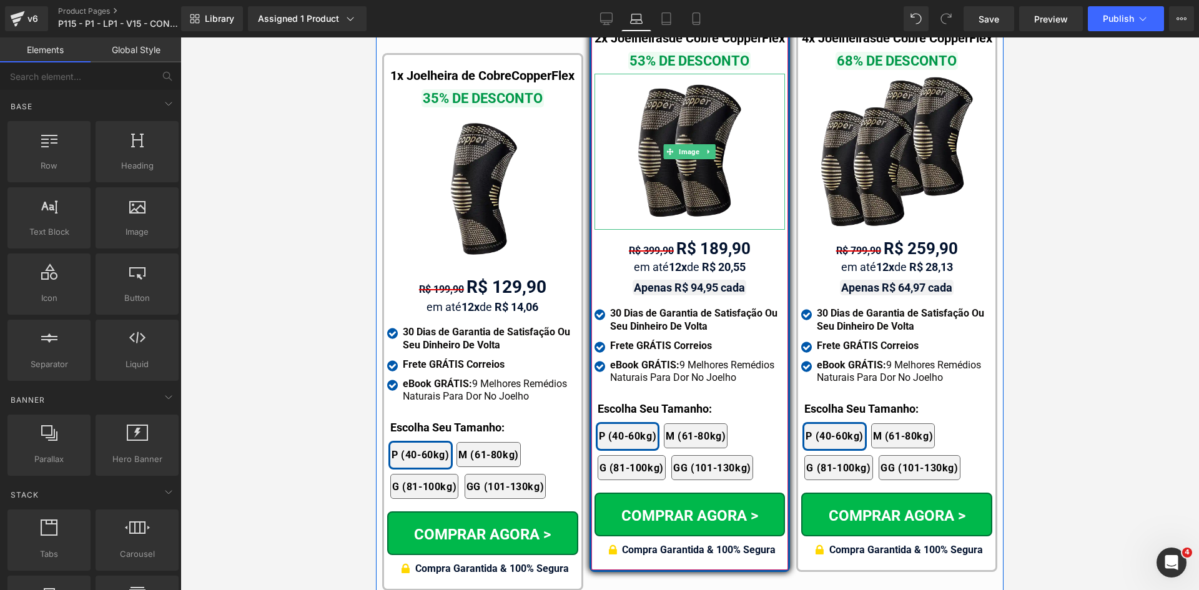
scroll to position [7841, 0]
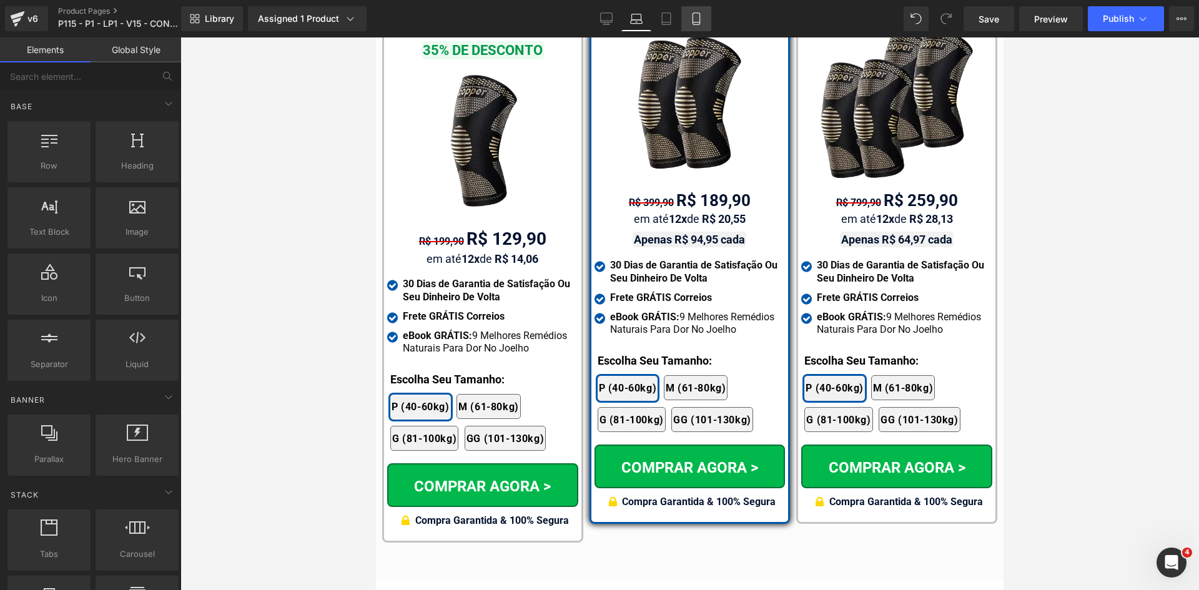
click at [698, 21] on icon at bounding box center [696, 18] width 12 height 12
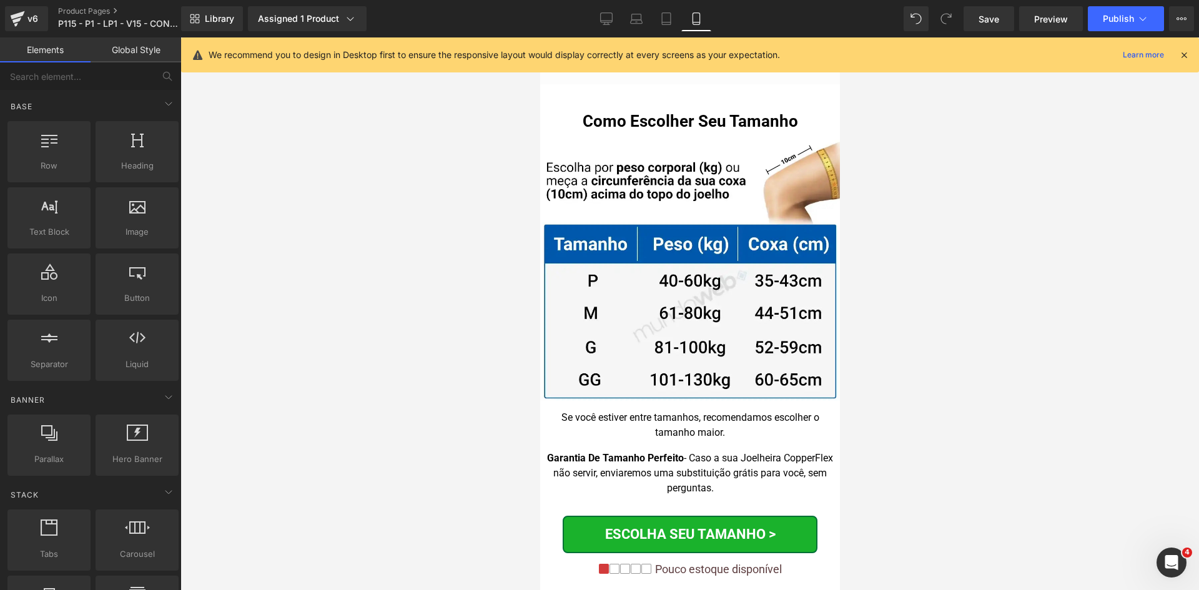
scroll to position [12424, 0]
click at [1191, 53] on div "We recommend you to design in Desktop first to ensure the responsive layout wou…" at bounding box center [690, 54] width 1018 height 35
click at [1185, 53] on icon at bounding box center [1183, 54] width 11 height 11
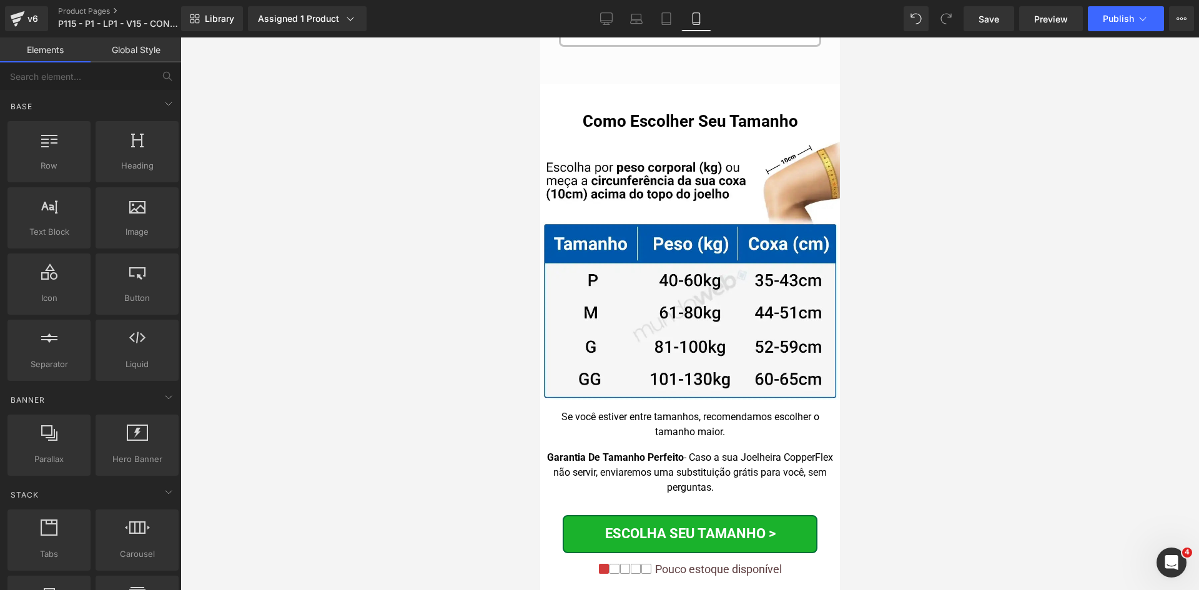
click at [240, 31] on div "Library Assigned 1 Product Product Preview Joelheira Ortopédica de Cobre Copper…" at bounding box center [690, 18] width 1018 height 37
click at [230, 26] on link "Library" at bounding box center [212, 18] width 62 height 25
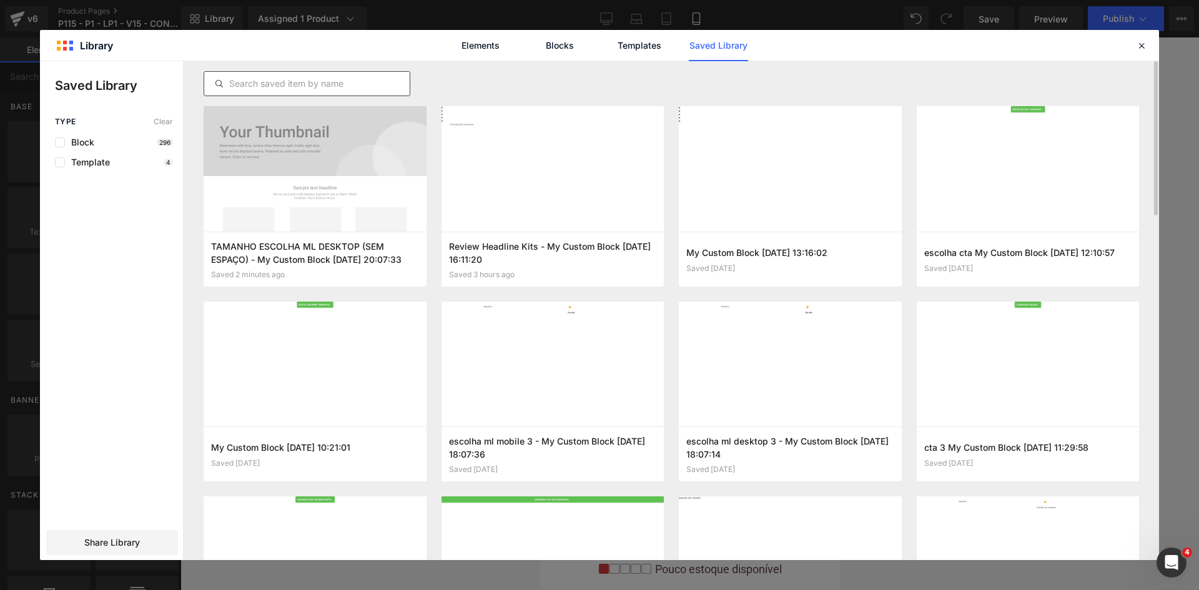
click at [298, 85] on input "text" at bounding box center [306, 83] width 205 height 15
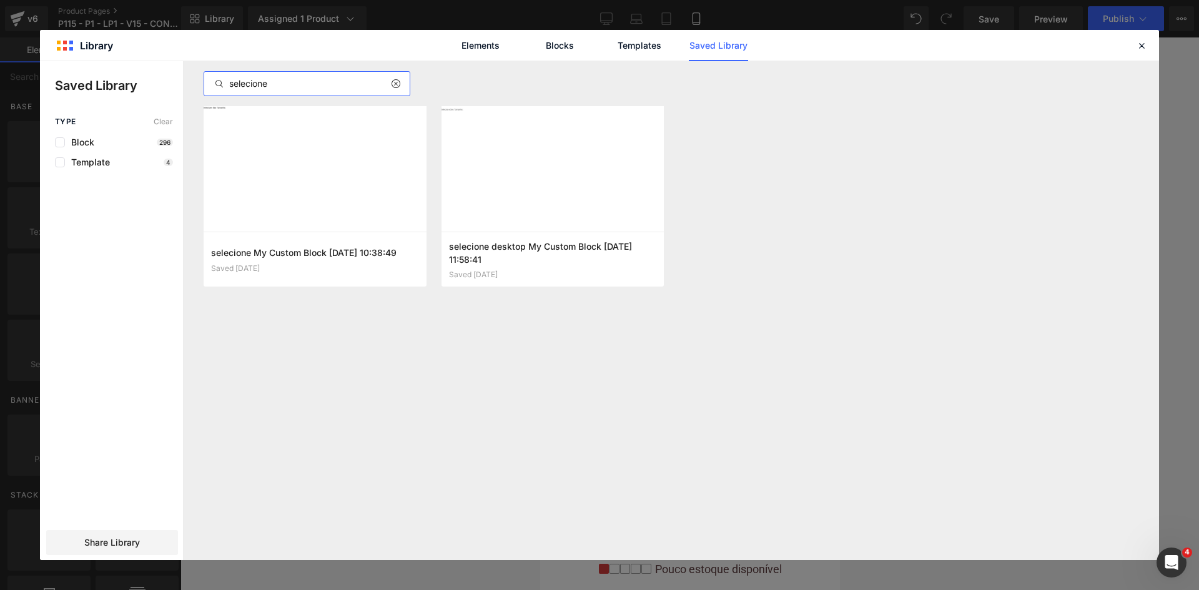
type input "selecione"
click at [0, 0] on button "Add to page" at bounding box center [0, 0] width 0 height 0
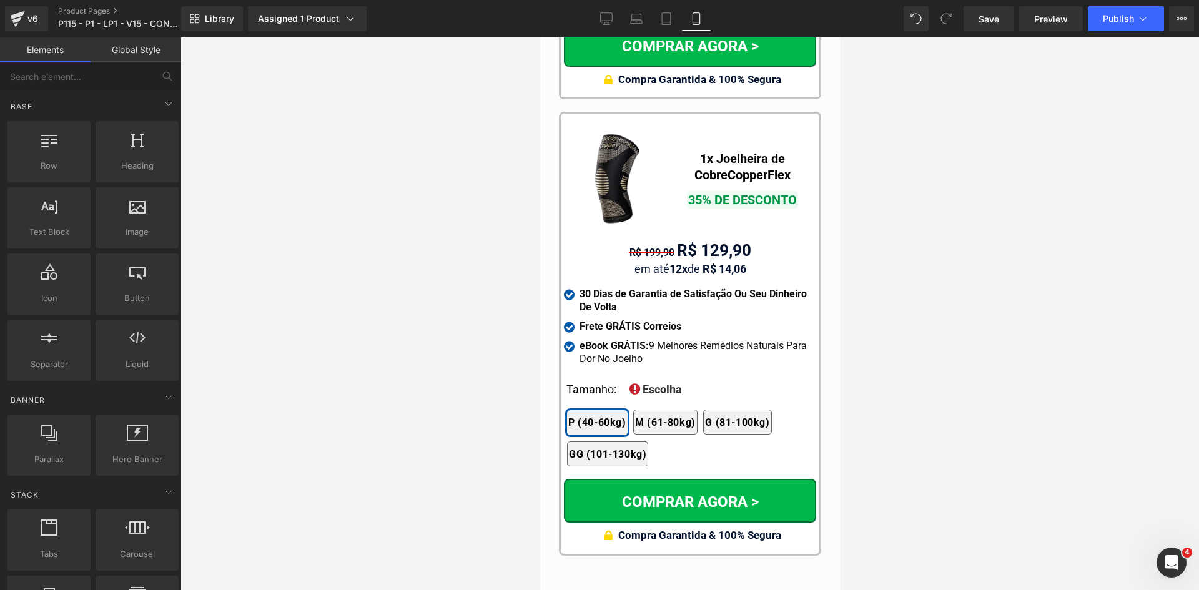
scroll to position [11837, 0]
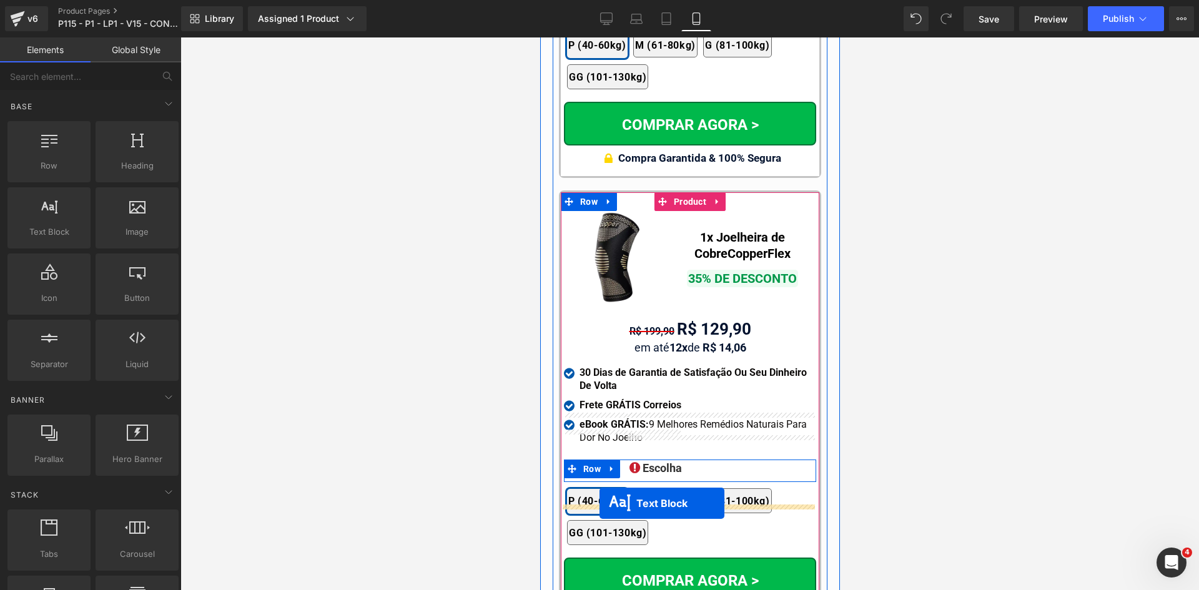
drag, startPoint x: 670, startPoint y: 360, endPoint x: 633, endPoint y: 511, distance: 155.1
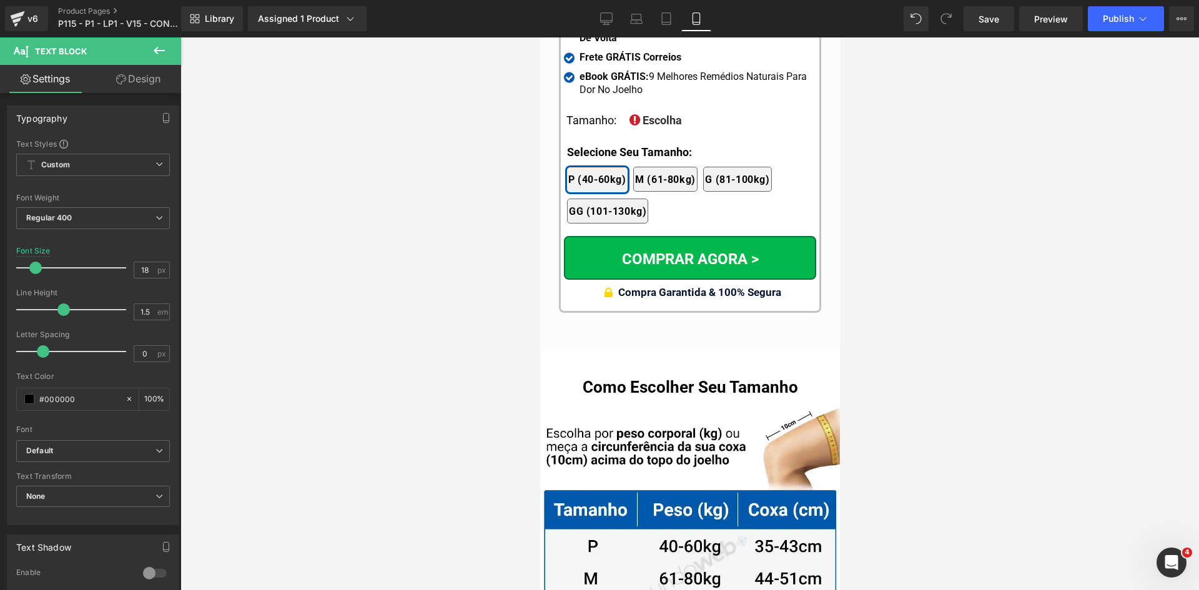
scroll to position [12194, 0]
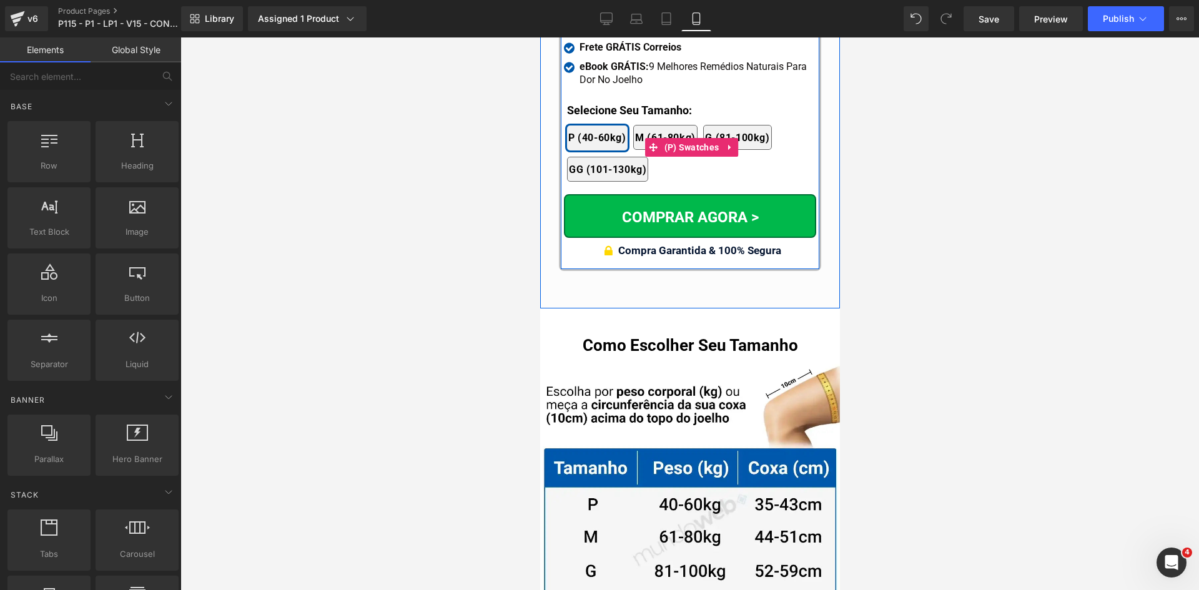
click at [596, 106] on div "2x Joelheiras 4x Joelheiras 1x Joelheira 3x Joelheiras P (40-60kg) M (61-80kg) …" at bounding box center [690, 147] width 249 height 82
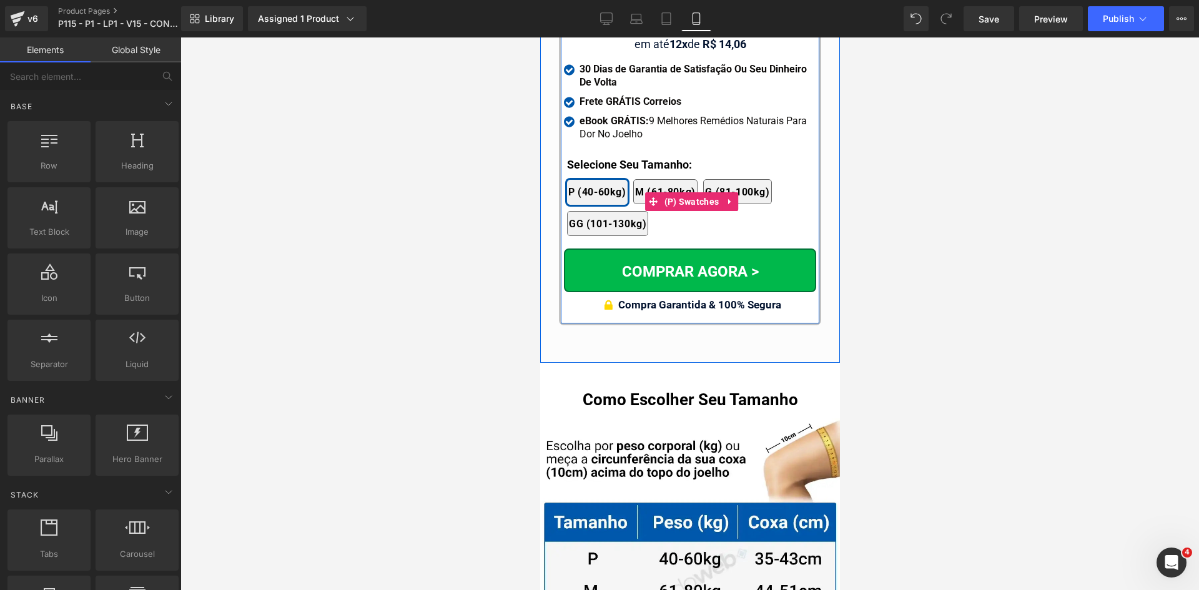
scroll to position [12132, 0]
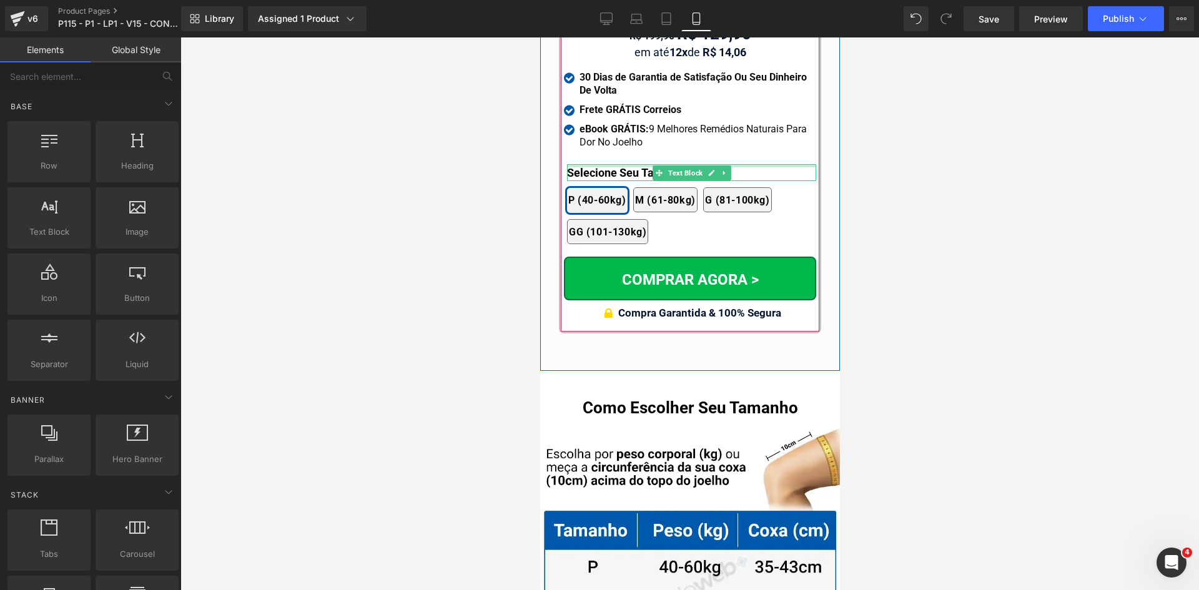
click at [598, 164] on div at bounding box center [690, 165] width 249 height 3
click at [598, 164] on div "Selecione Seu Tamanho:" at bounding box center [690, 172] width 249 height 17
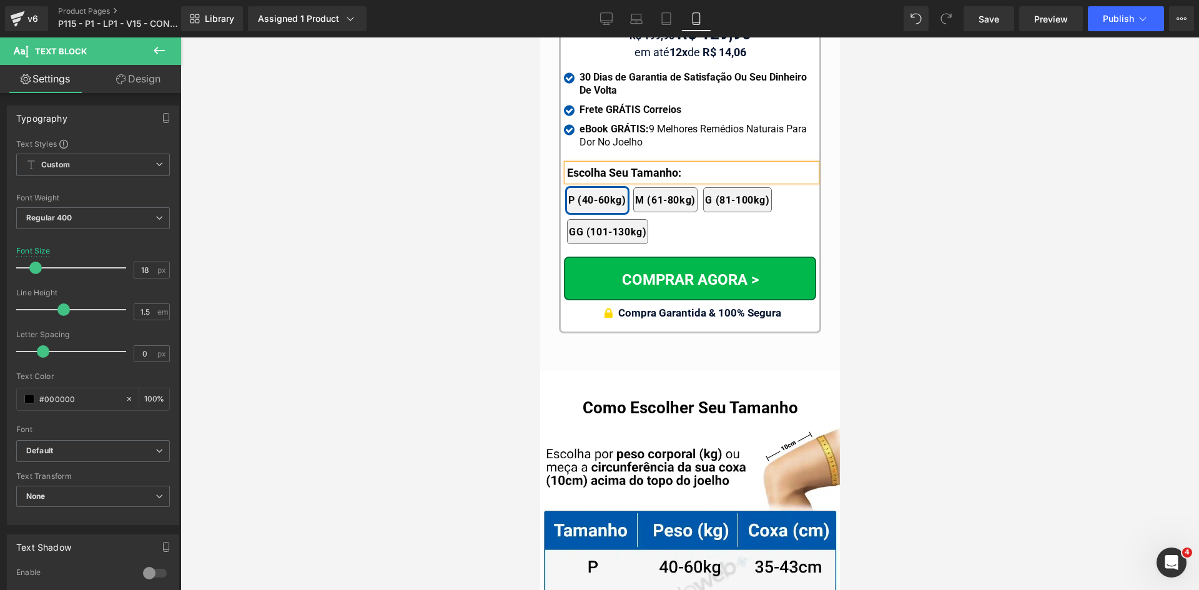
click at [528, 144] on div at bounding box center [689, 313] width 1019 height 553
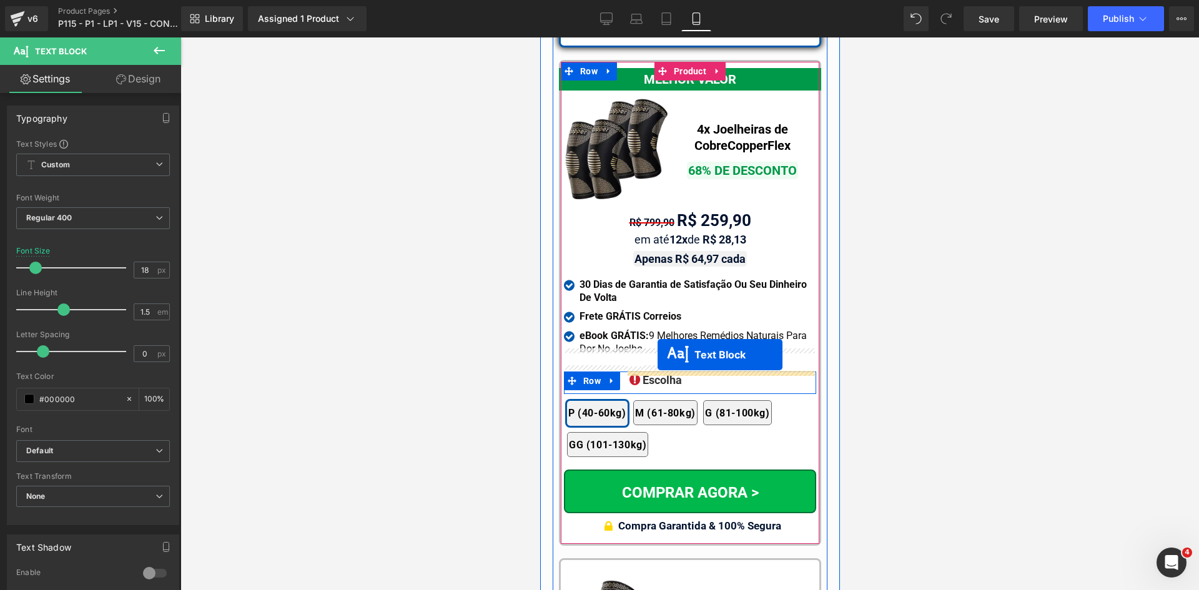
scroll to position [11445, 0]
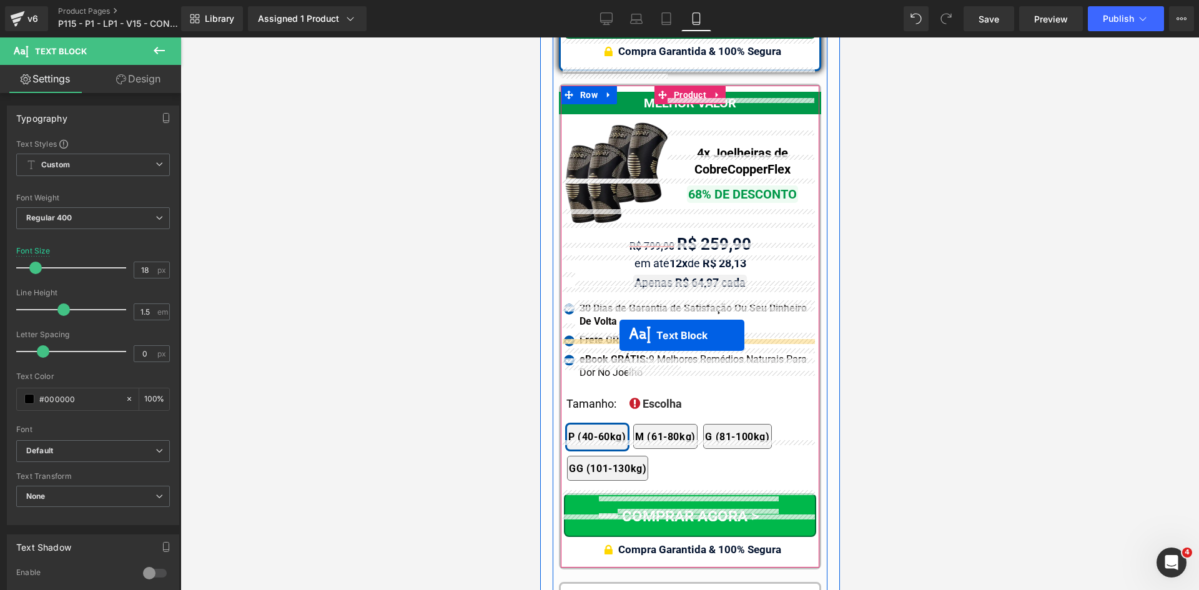
drag, startPoint x: 681, startPoint y: 377, endPoint x: 619, endPoint y: 335, distance: 75.2
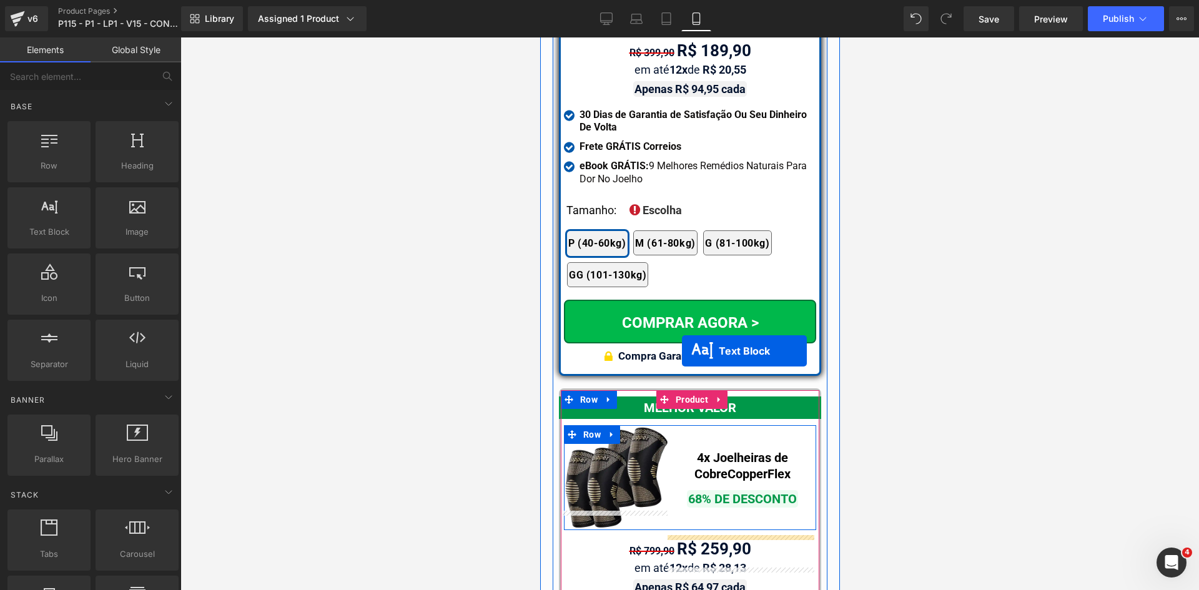
scroll to position [11008, 0]
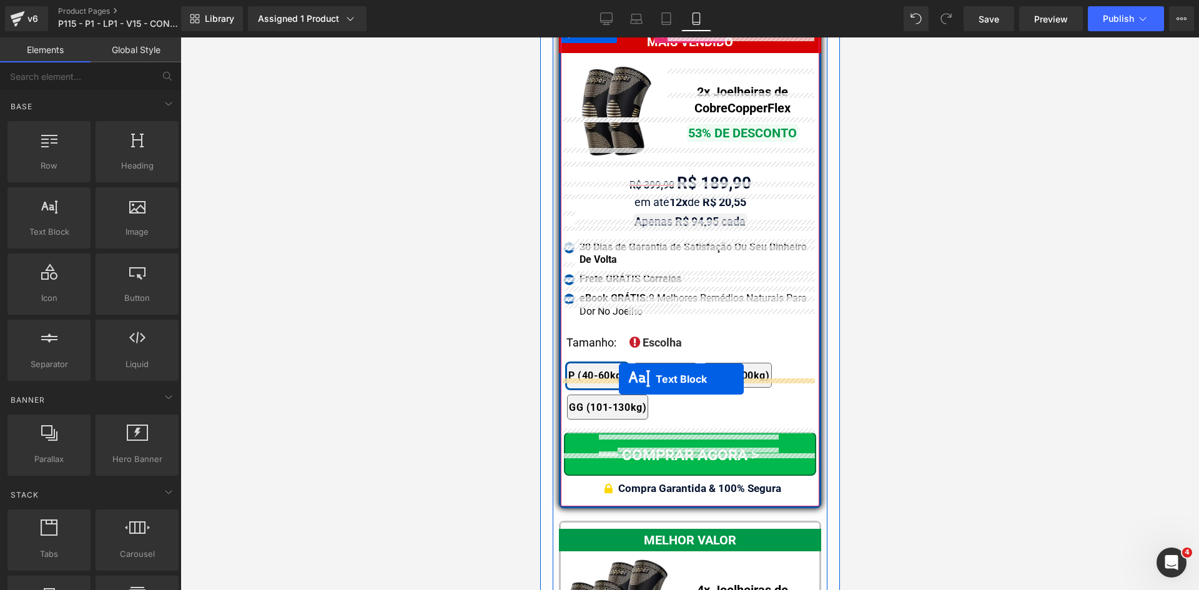
drag, startPoint x: 671, startPoint y: 360, endPoint x: 618, endPoint y: 379, distance: 55.9
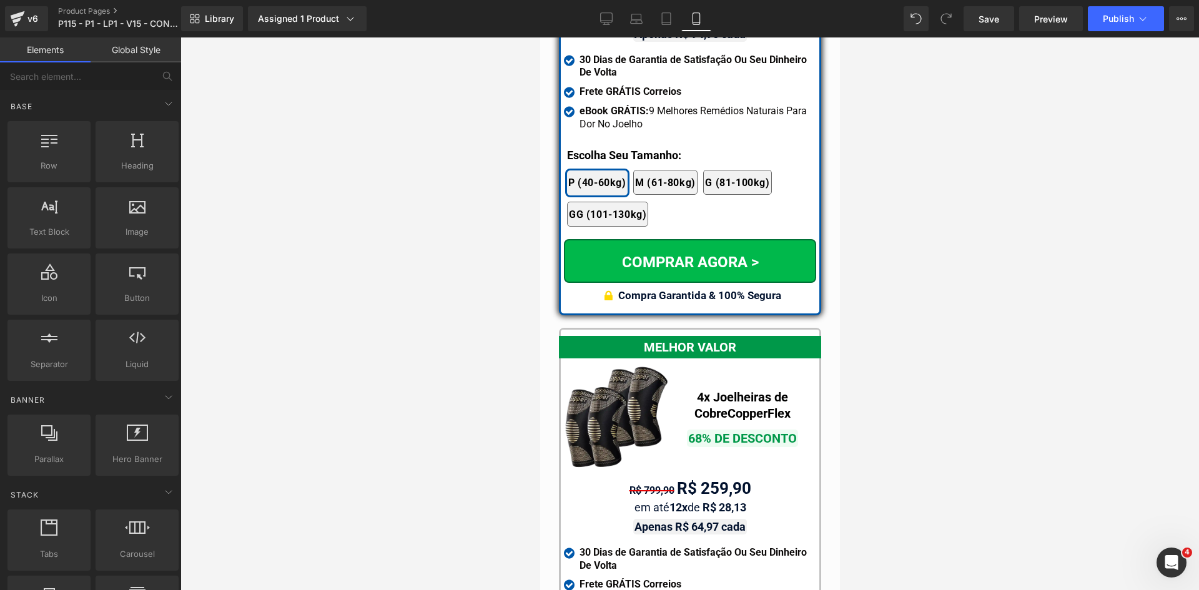
scroll to position [11208, 0]
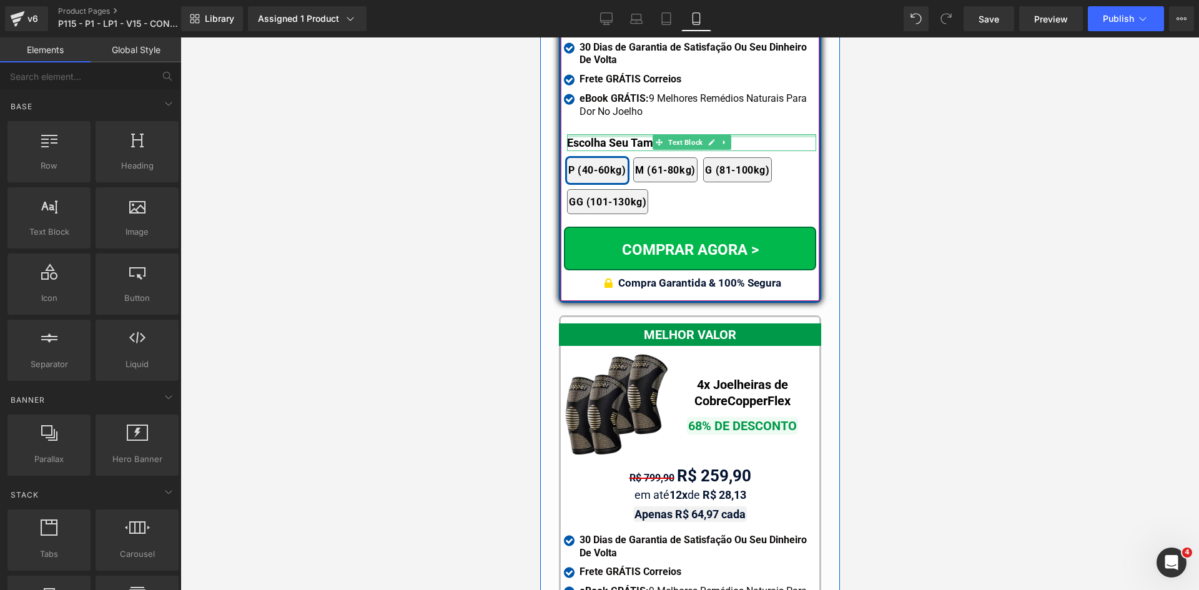
click at [585, 134] on div at bounding box center [690, 135] width 249 height 3
click at [585, 136] on b "Escolha Seu Tamanho:" at bounding box center [623, 142] width 114 height 13
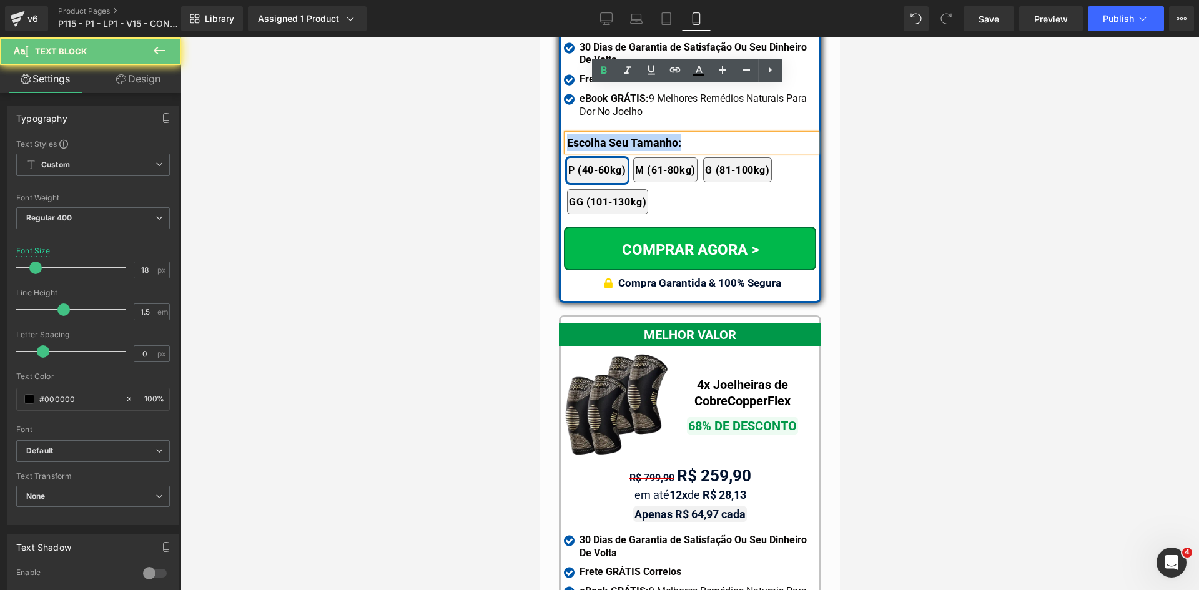
click at [585, 136] on b "Escolha Seu Tamanho:" at bounding box center [623, 142] width 114 height 13
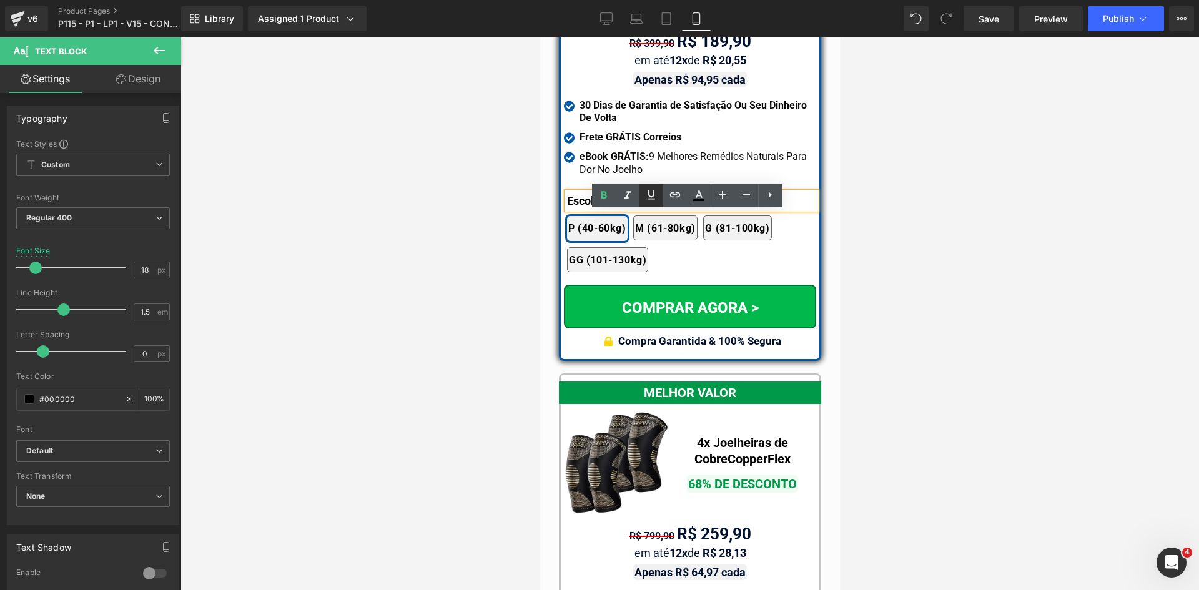
scroll to position [11083, 0]
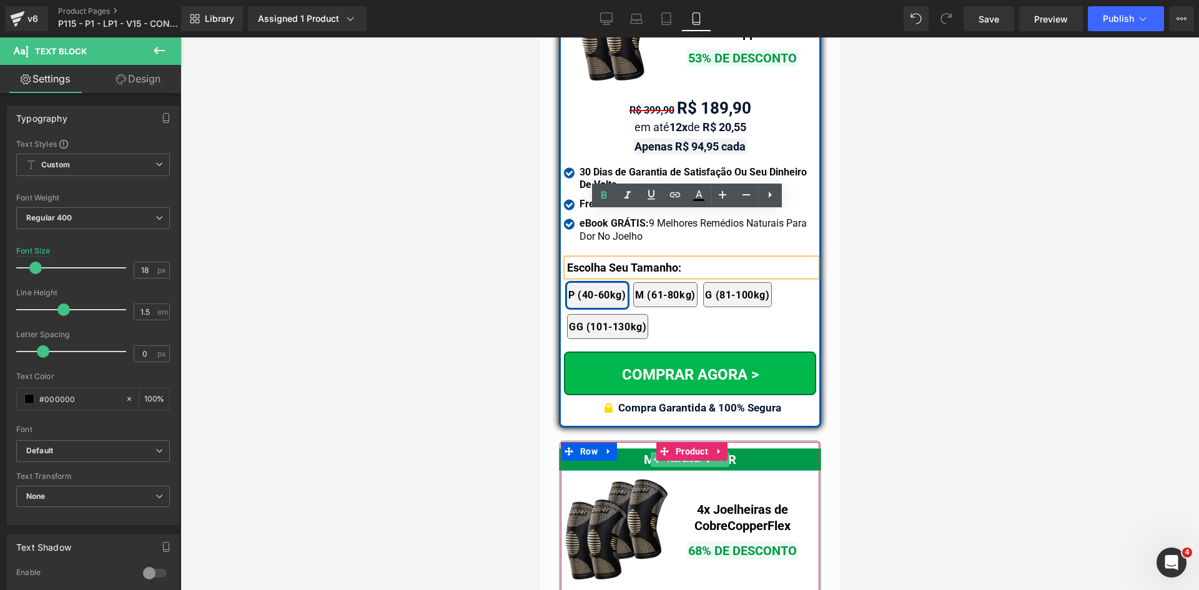
click at [756, 448] on div "MELHOR VALOR" at bounding box center [689, 459] width 262 height 22
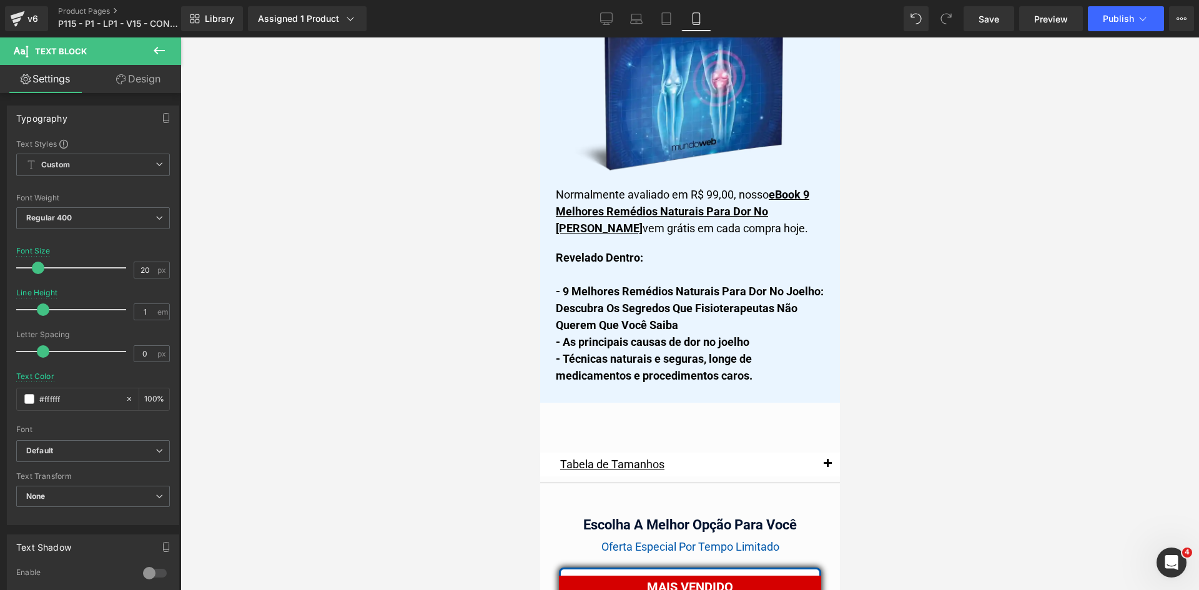
scroll to position [10458, 0]
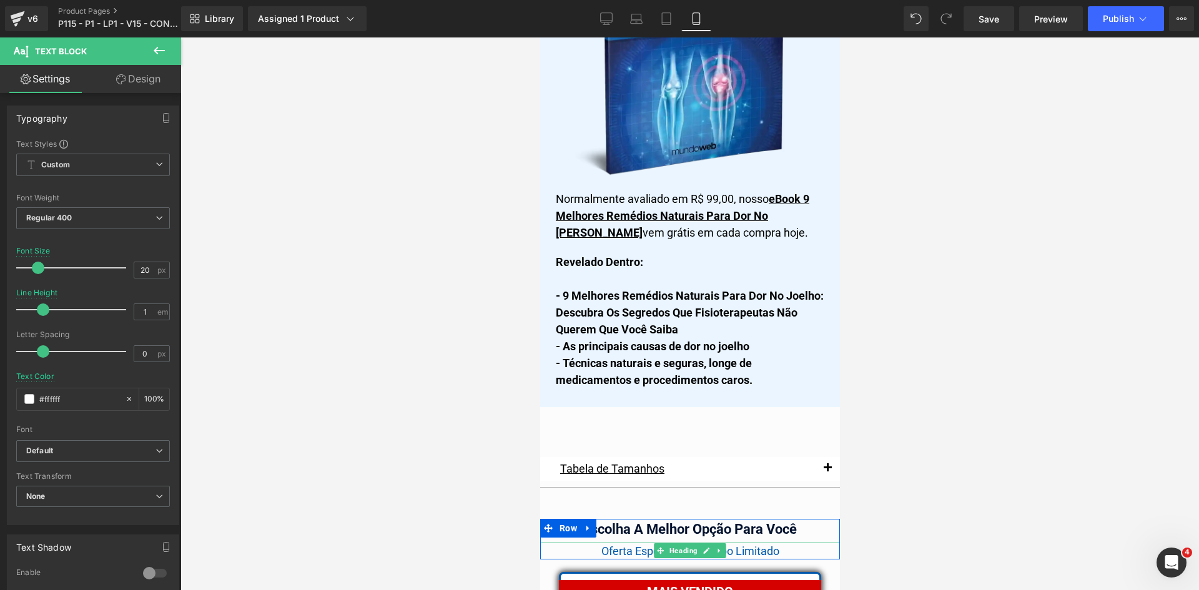
click at [625, 545] on span "Oferta Especial Por Tempo Limitado" at bounding box center [690, 551] width 178 height 13
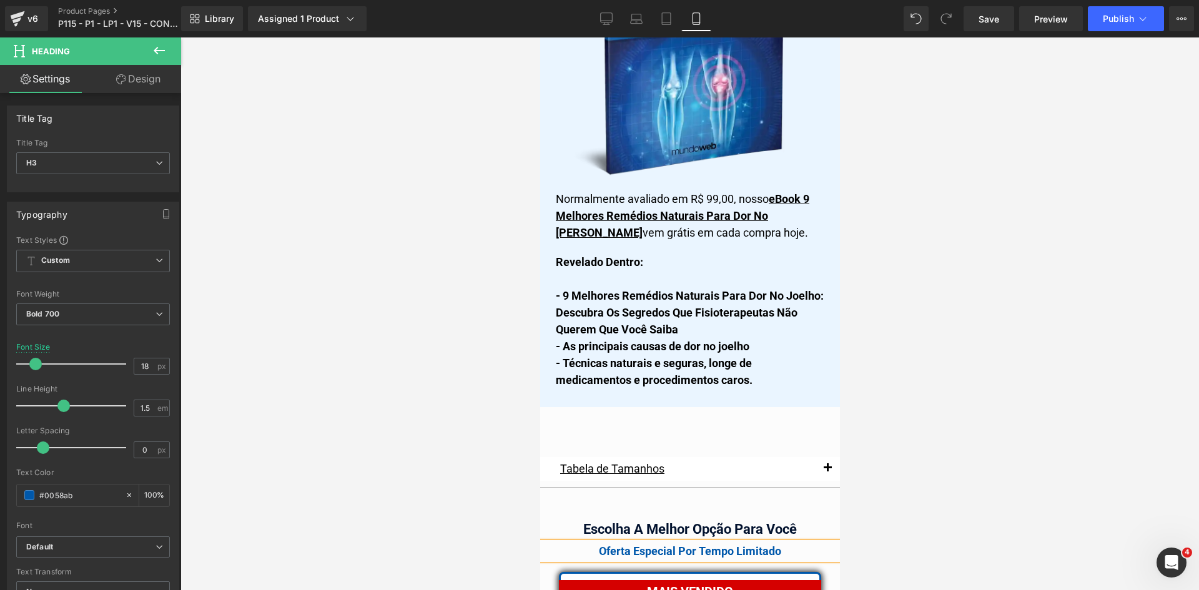
click at [524, 496] on div at bounding box center [689, 313] width 1019 height 553
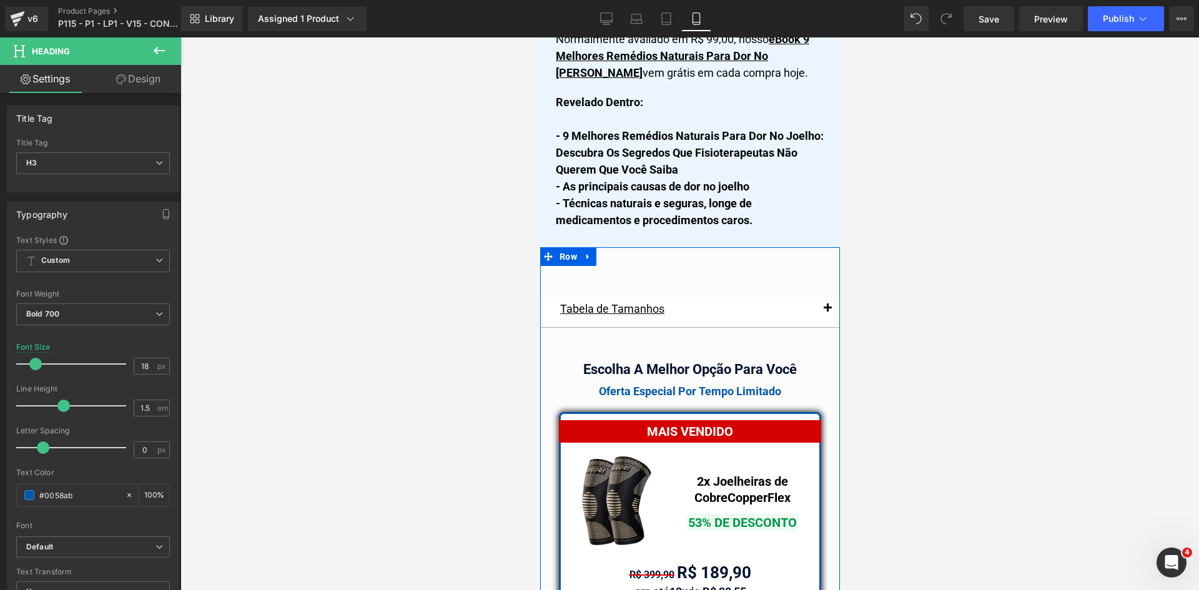
scroll to position [10708, 0]
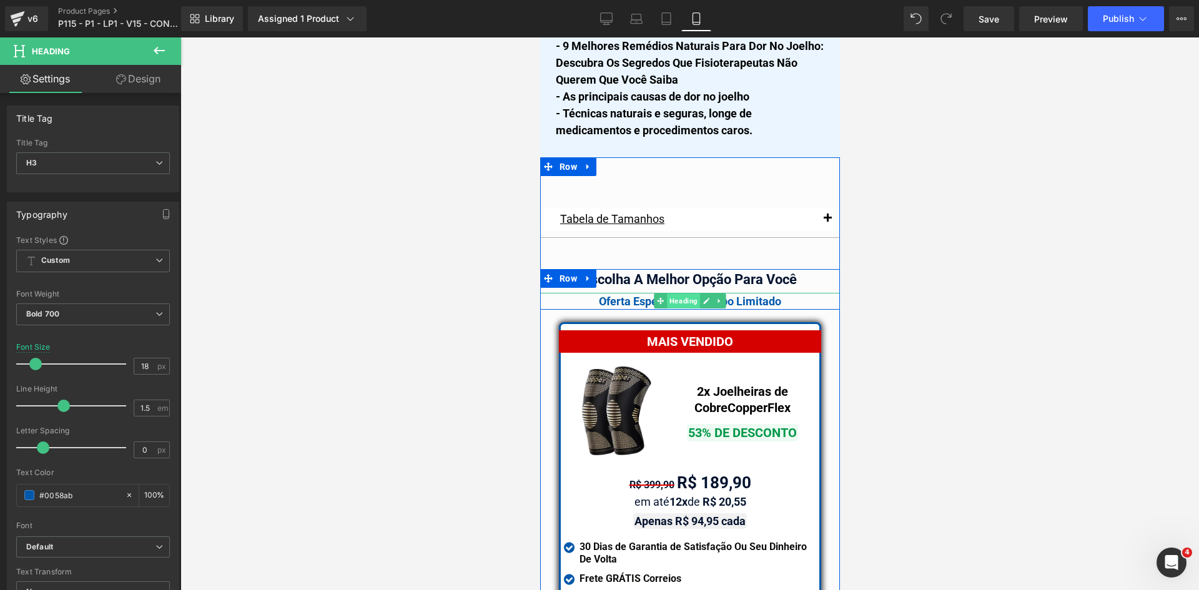
click at [691, 294] on span "Heading" at bounding box center [682, 301] width 33 height 15
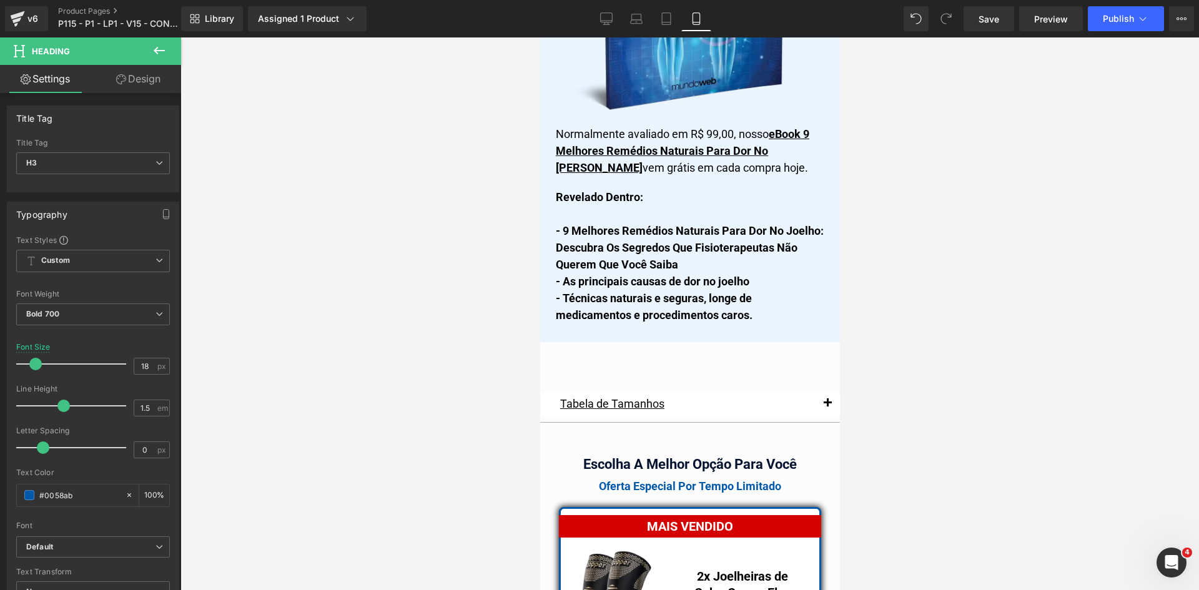
scroll to position [10771, 0]
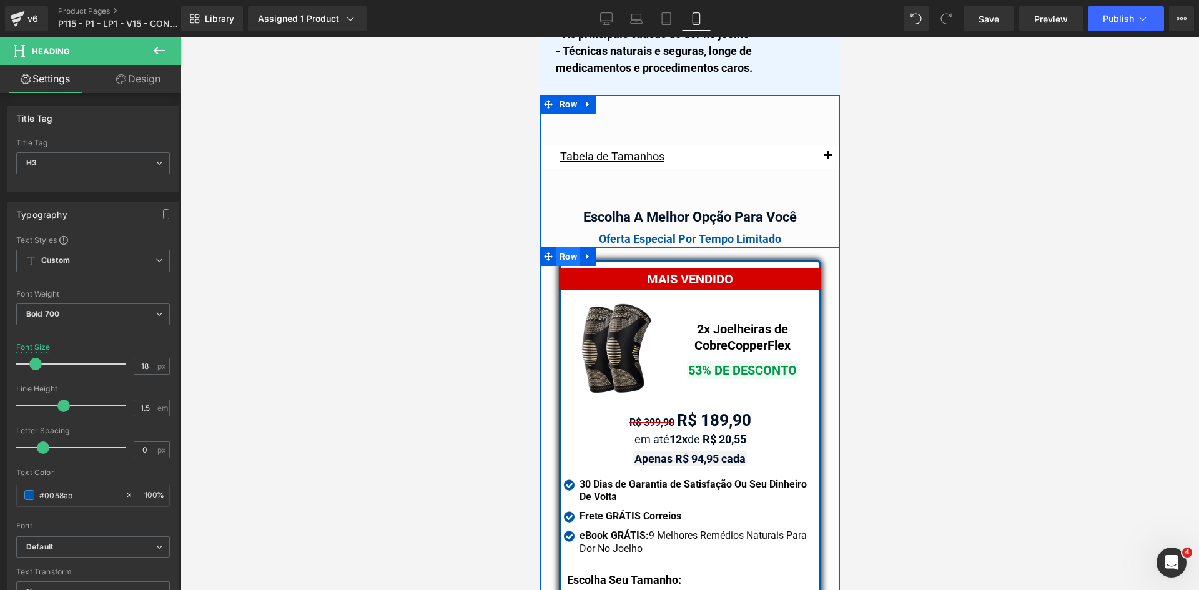
click at [561, 247] on span "Row" at bounding box center [568, 256] width 24 height 19
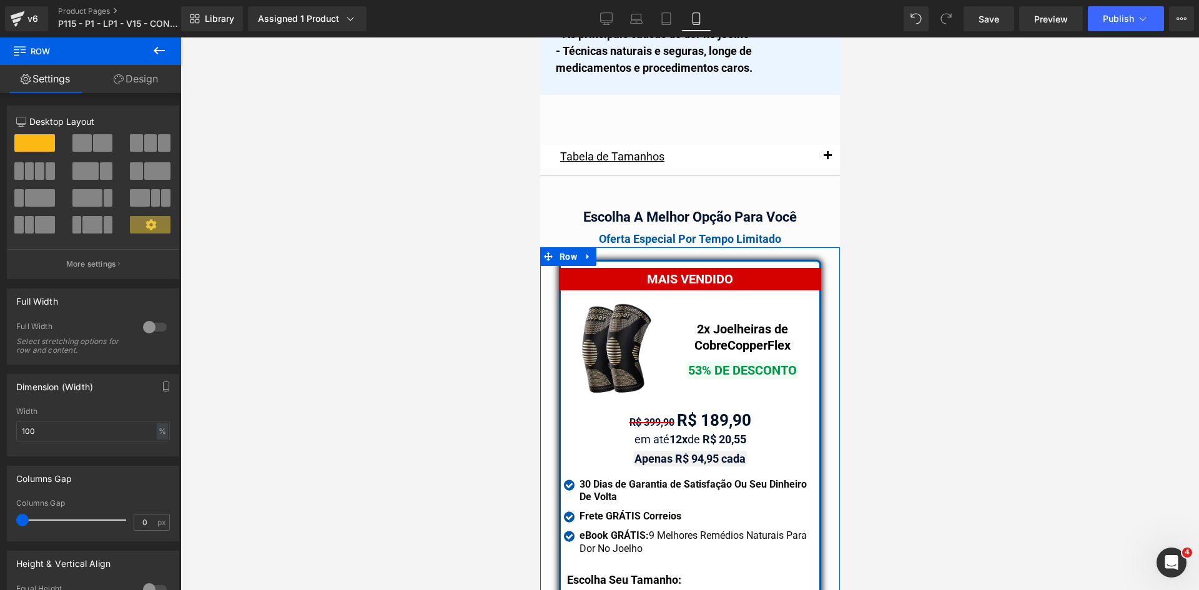
click at [131, 88] on link "Design" at bounding box center [136, 79] width 91 height 28
click at [0, 0] on div "Spacing" at bounding box center [0, 0] width 0 height 0
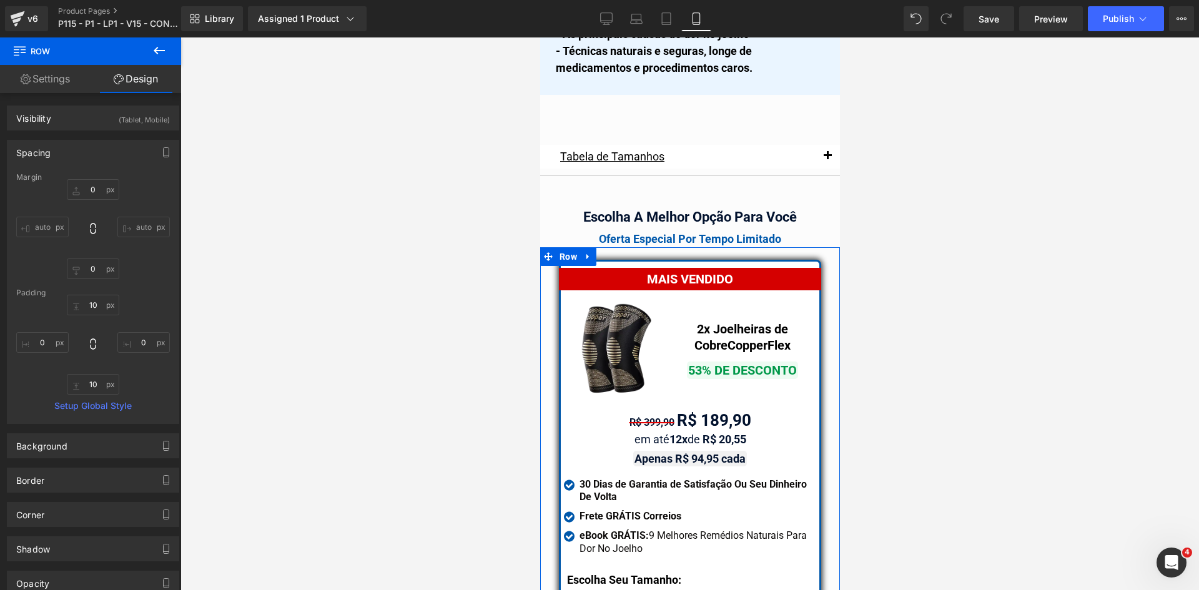
click at [55, 148] on div "Spacing" at bounding box center [92, 153] width 171 height 24
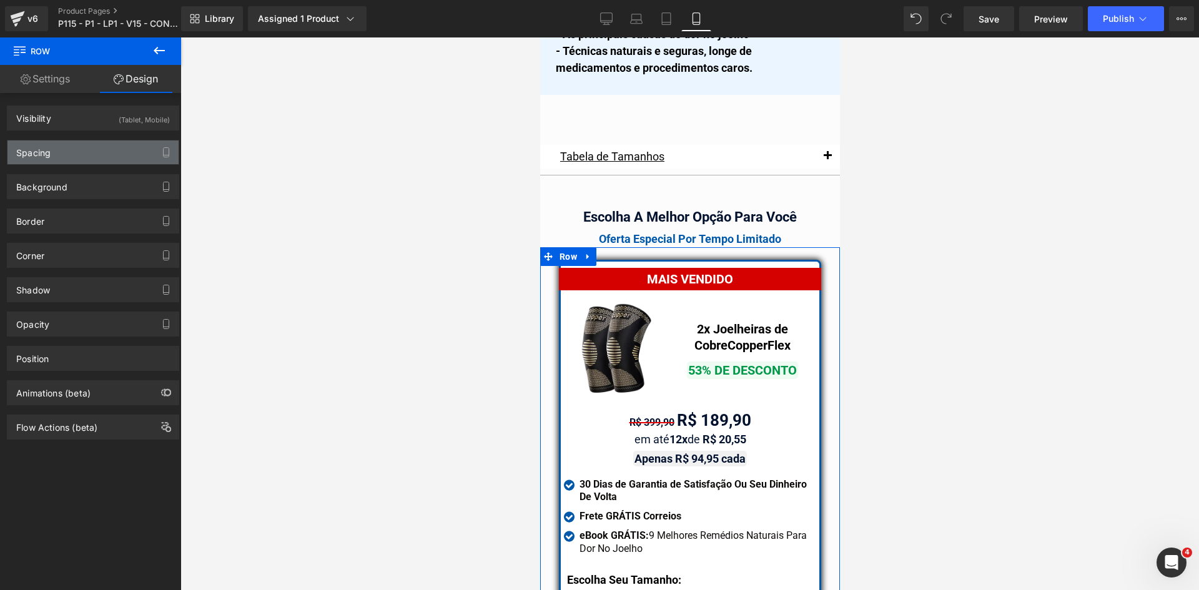
click at [48, 144] on div "Spacing" at bounding box center [33, 149] width 34 height 17
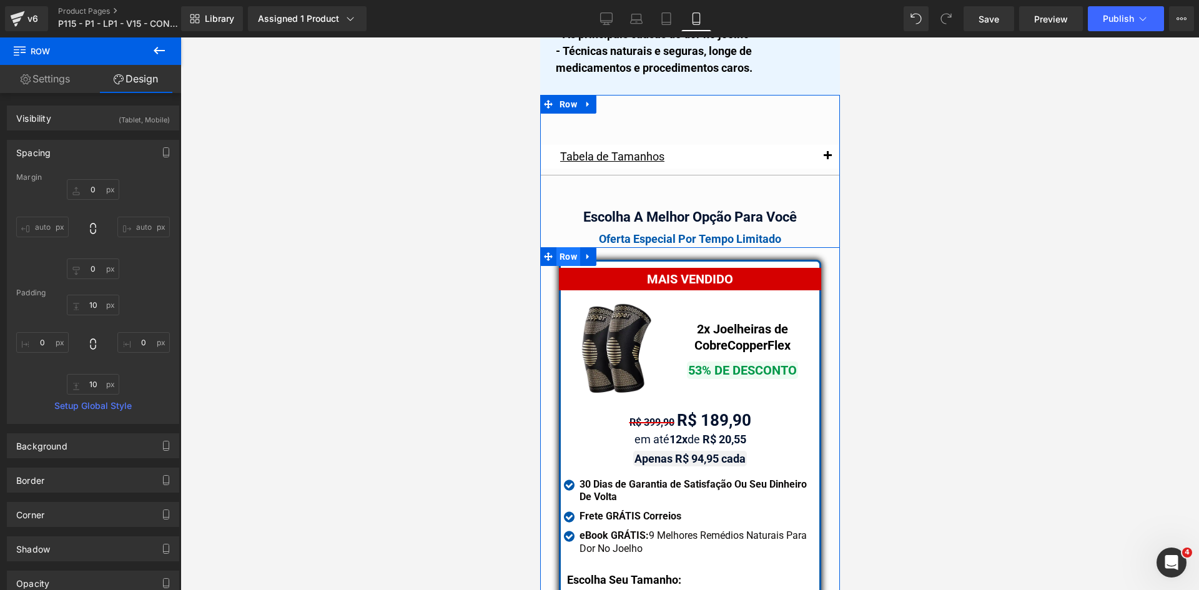
click at [573, 247] on span "Row" at bounding box center [568, 256] width 24 height 19
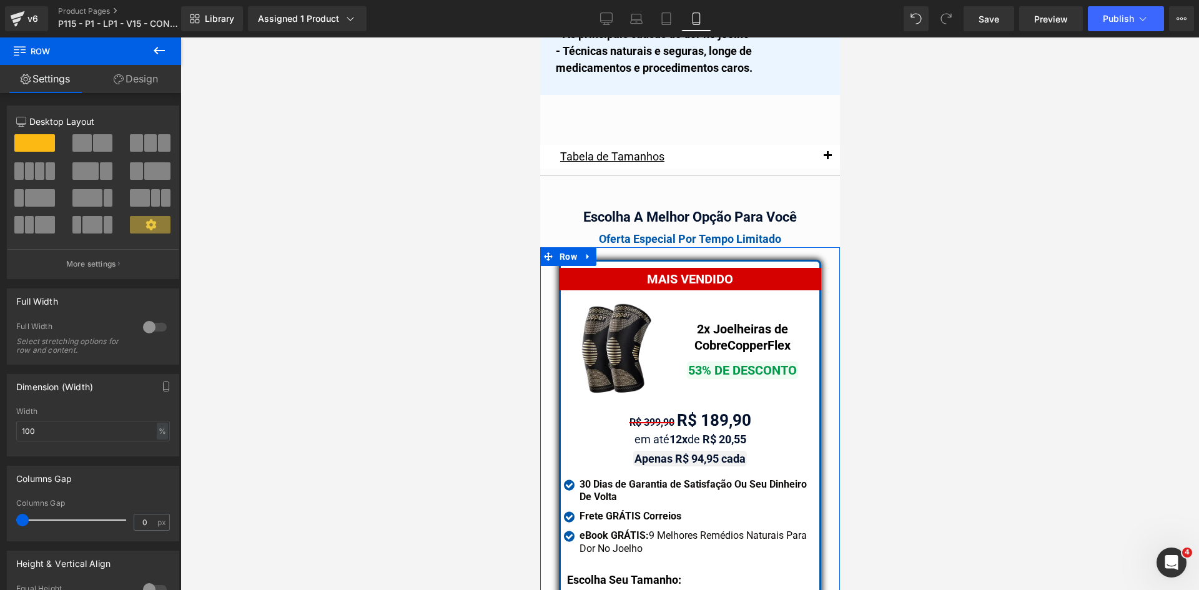
click at [145, 86] on link "Design" at bounding box center [136, 79] width 91 height 28
click at [0, 0] on div "Spacing" at bounding box center [0, 0] width 0 height 0
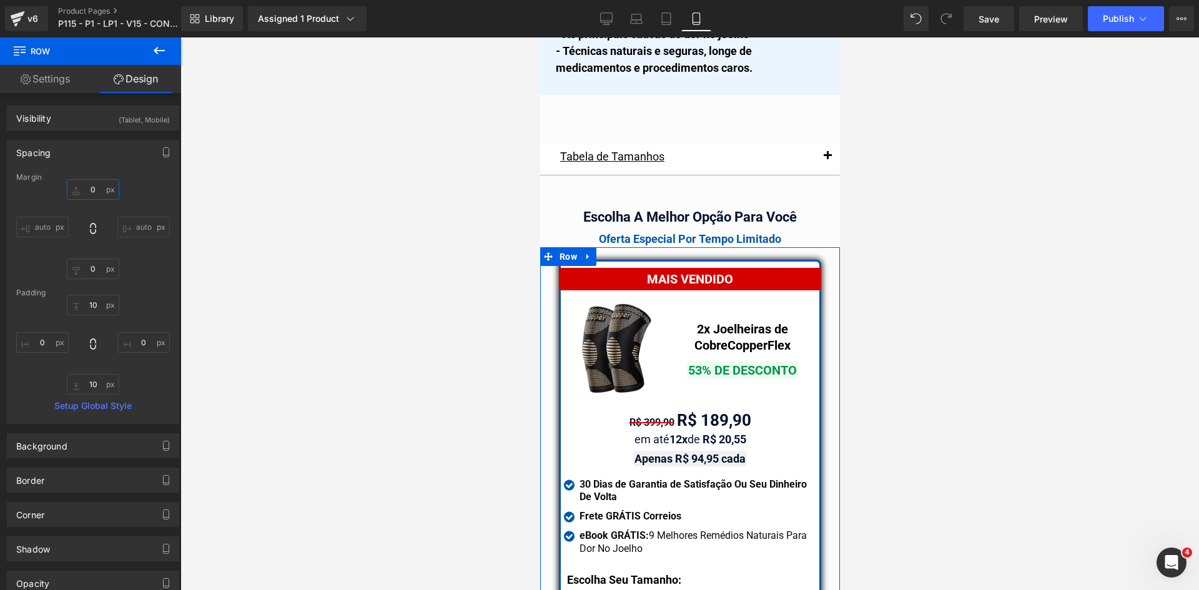
click at [101, 193] on input "0" at bounding box center [93, 189] width 52 height 21
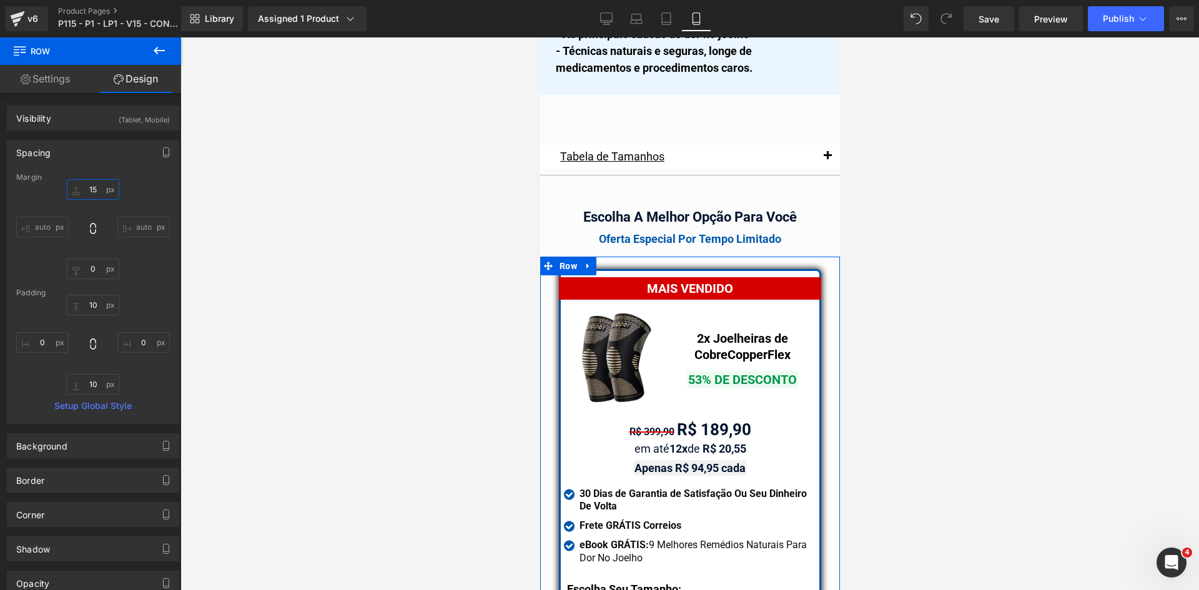
type input "1"
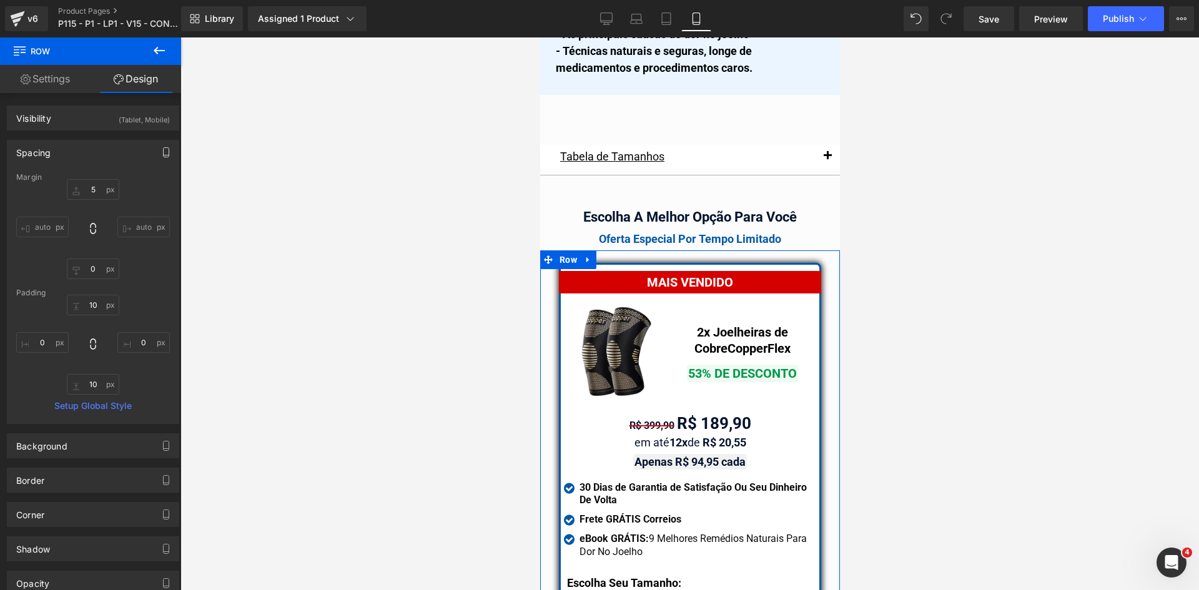
click at [162, 152] on icon "button" at bounding box center [166, 152] width 10 height 10
click at [107, 187] on button "Tablet" at bounding box center [107, 179] width 36 height 21
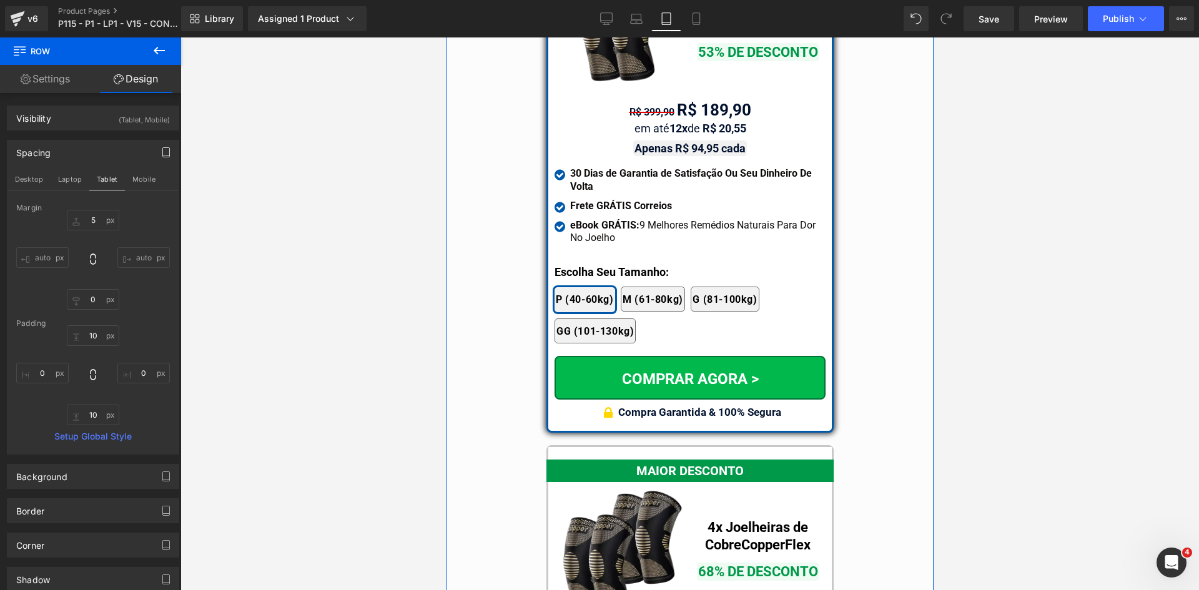
scroll to position [10436, 0]
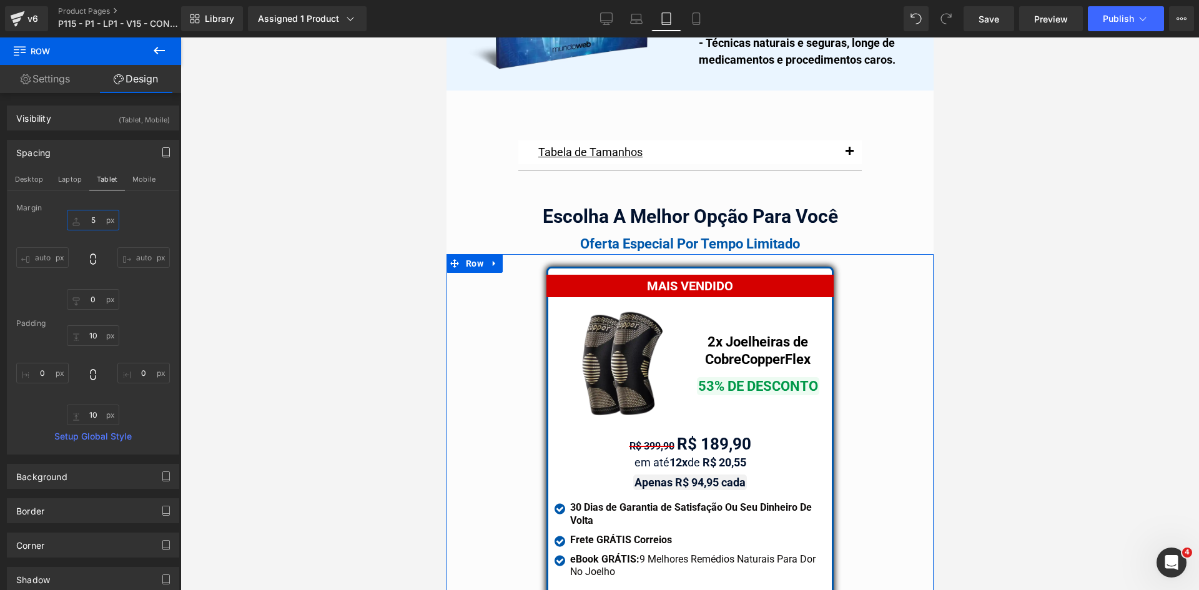
click at [96, 223] on input "5" at bounding box center [93, 220] width 52 height 21
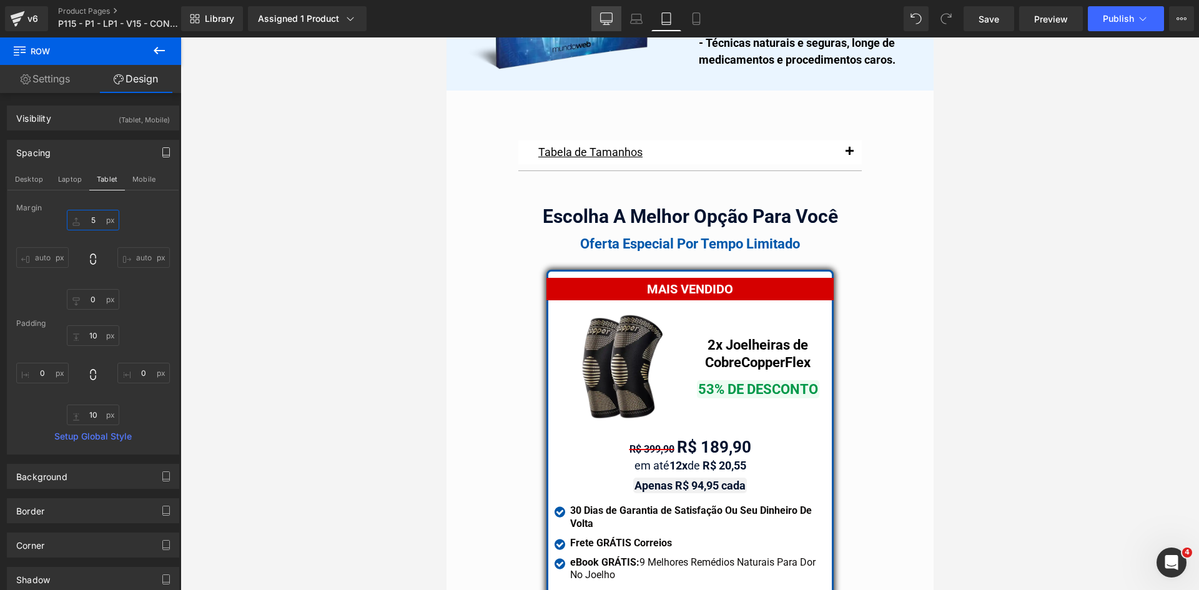
type input "5"
click at [610, 23] on icon at bounding box center [606, 18] width 12 height 12
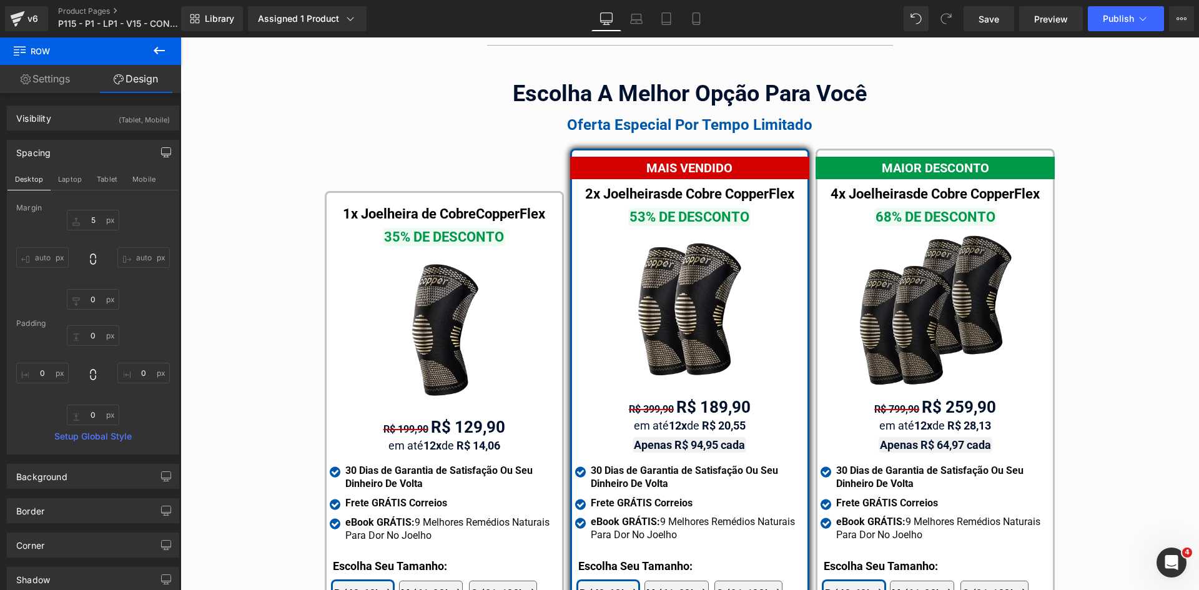
scroll to position [7026, 0]
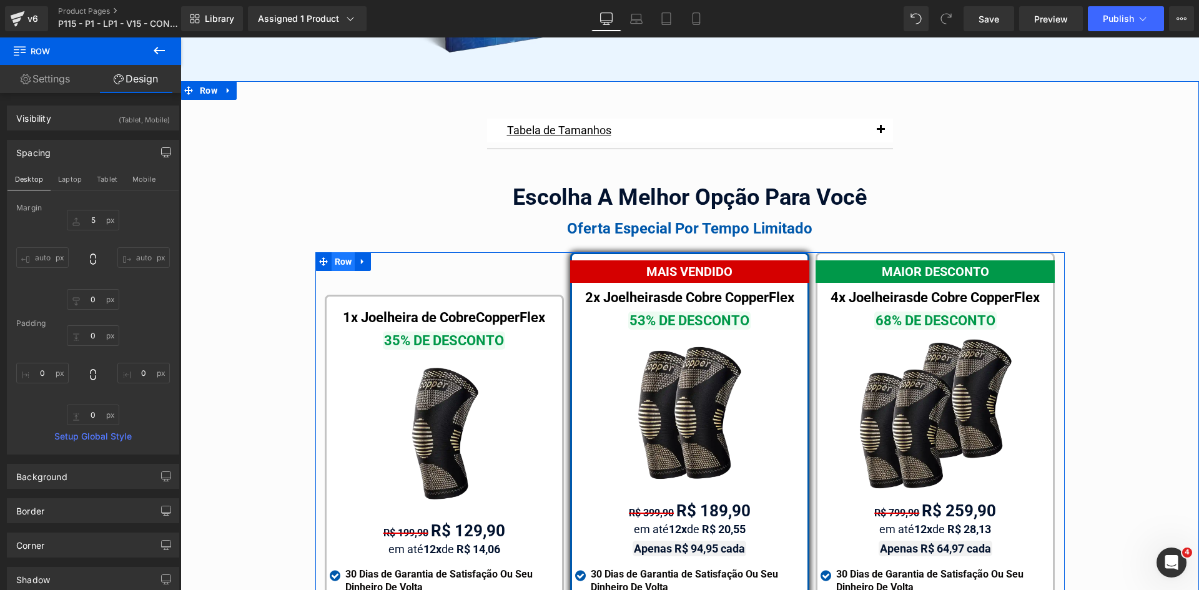
click at [338, 252] on span "Row" at bounding box center [344, 261] width 24 height 19
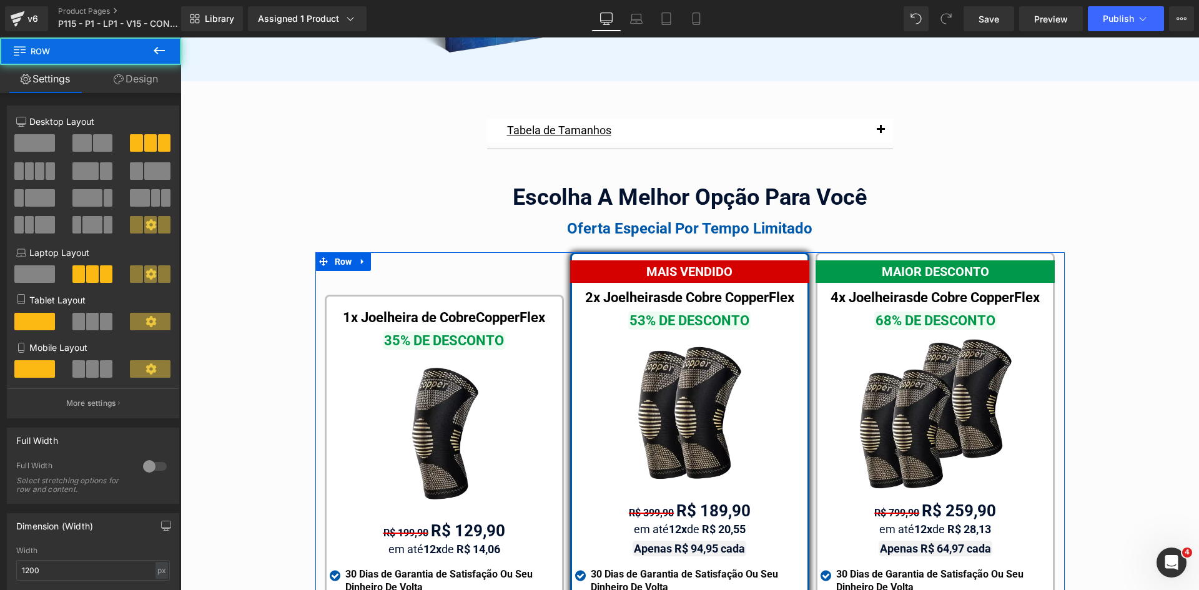
click at [134, 78] on link "Design" at bounding box center [136, 79] width 91 height 28
click at [0, 0] on div "Spacing" at bounding box center [0, 0] width 0 height 0
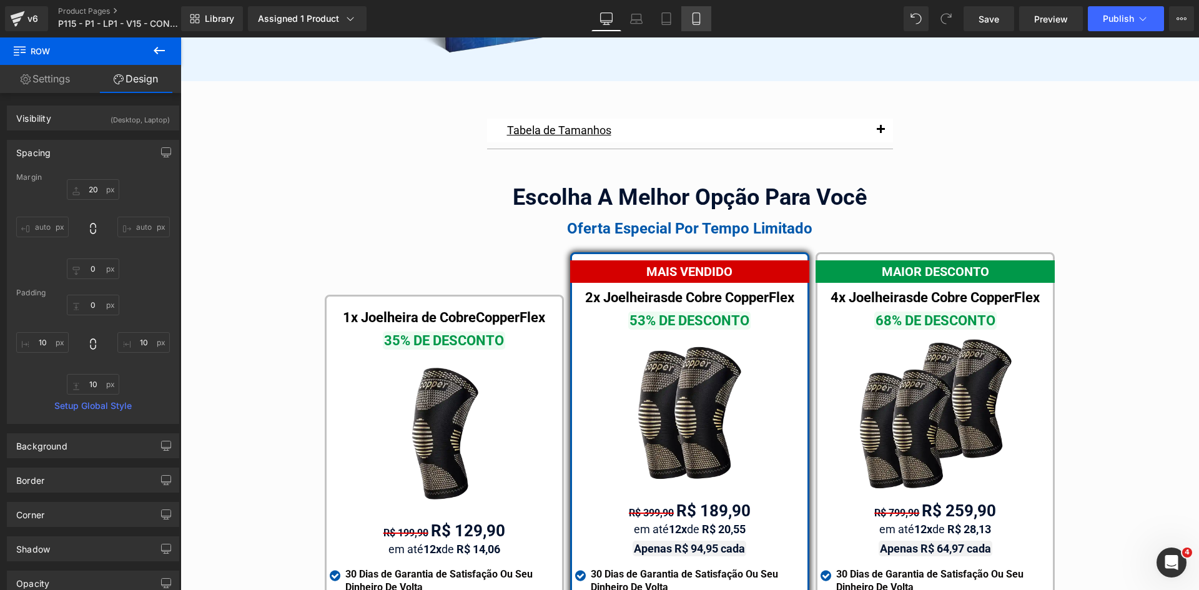
click at [698, 24] on icon at bounding box center [696, 18] width 12 height 12
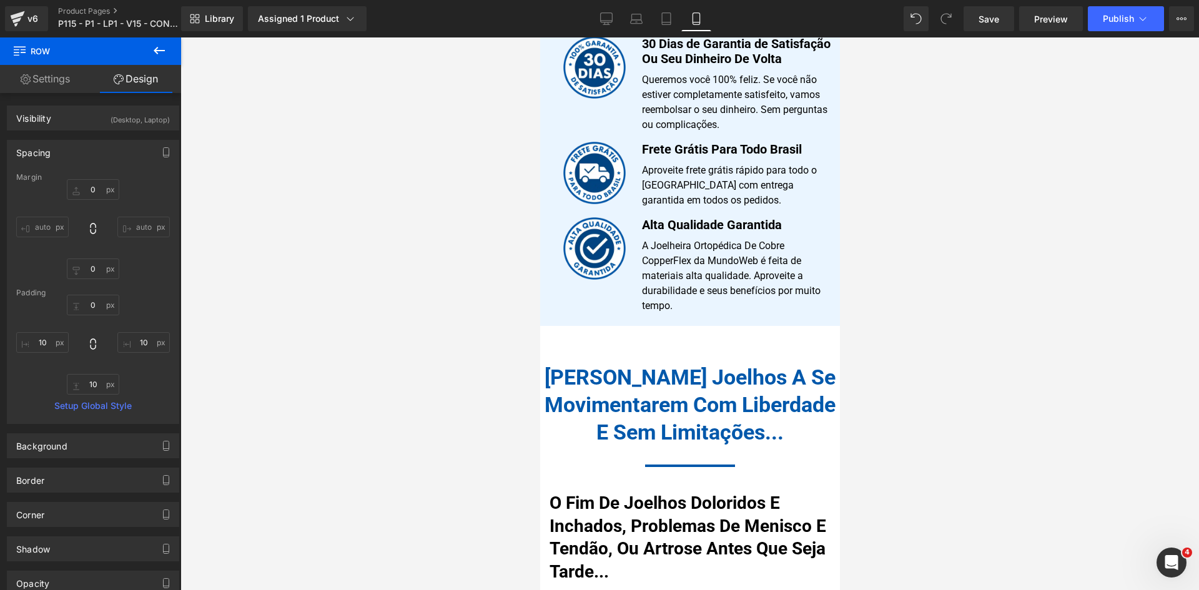
scroll to position [1249, 0]
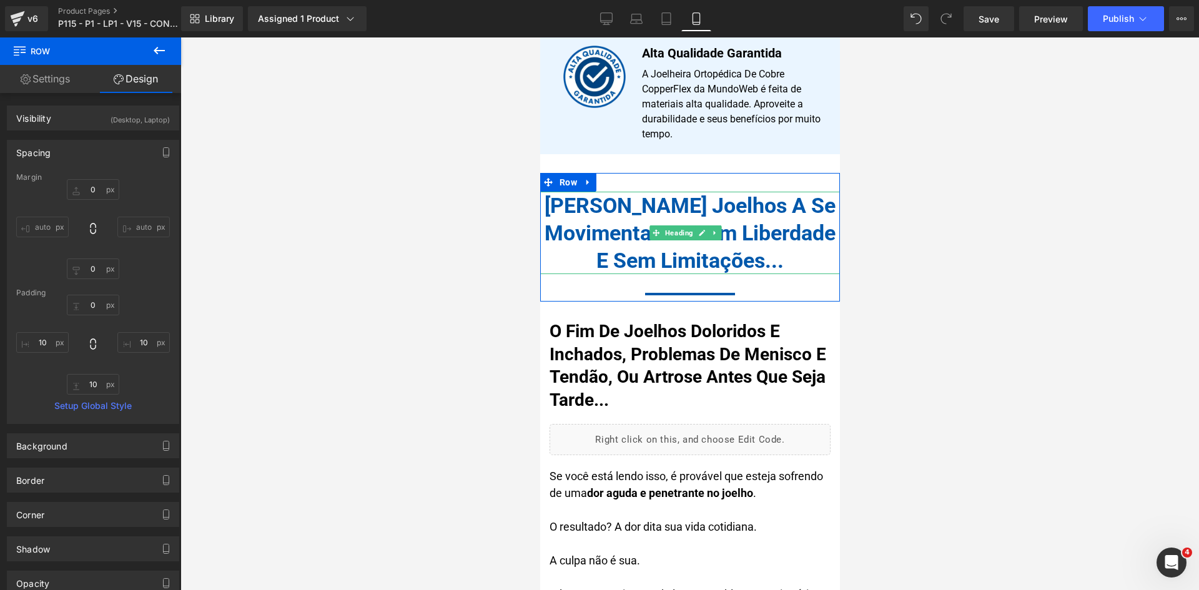
click at [690, 206] on h1 "[PERSON_NAME] Joelhos A Se Movimentarem Com Liberdade E Sem Limitações..." at bounding box center [690, 233] width 300 height 83
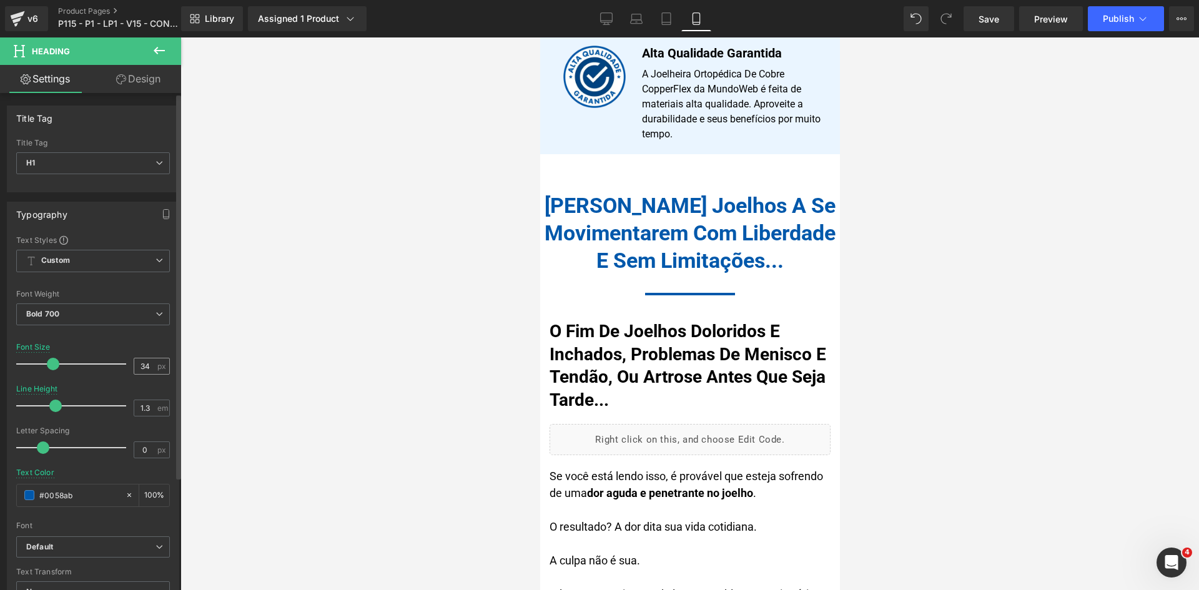
click at [151, 368] on div "34 px" at bounding box center [152, 366] width 36 height 17
click at [149, 365] on input "34" at bounding box center [145, 366] width 22 height 16
type input "32"
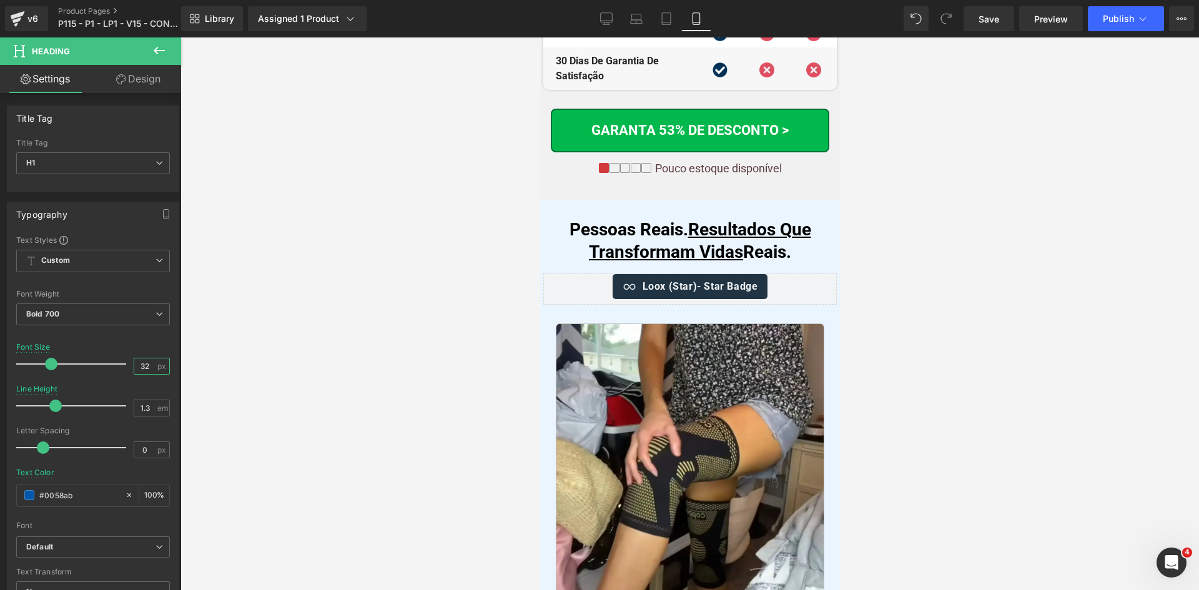
scroll to position [7196, 0]
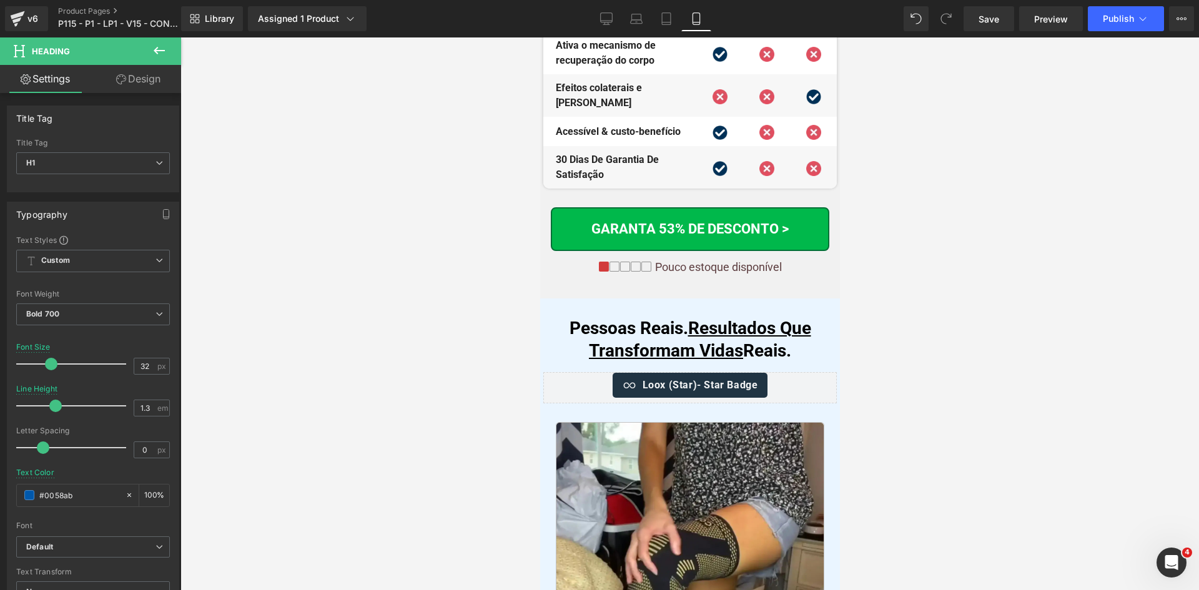
click at [679, 317] on div "Pessoas Reais. Resultados Que Transformam Vidas Reais. Heading" at bounding box center [690, 340] width 294 height 46
click at [149, 364] on input "28" at bounding box center [145, 366] width 22 height 16
type input "26"
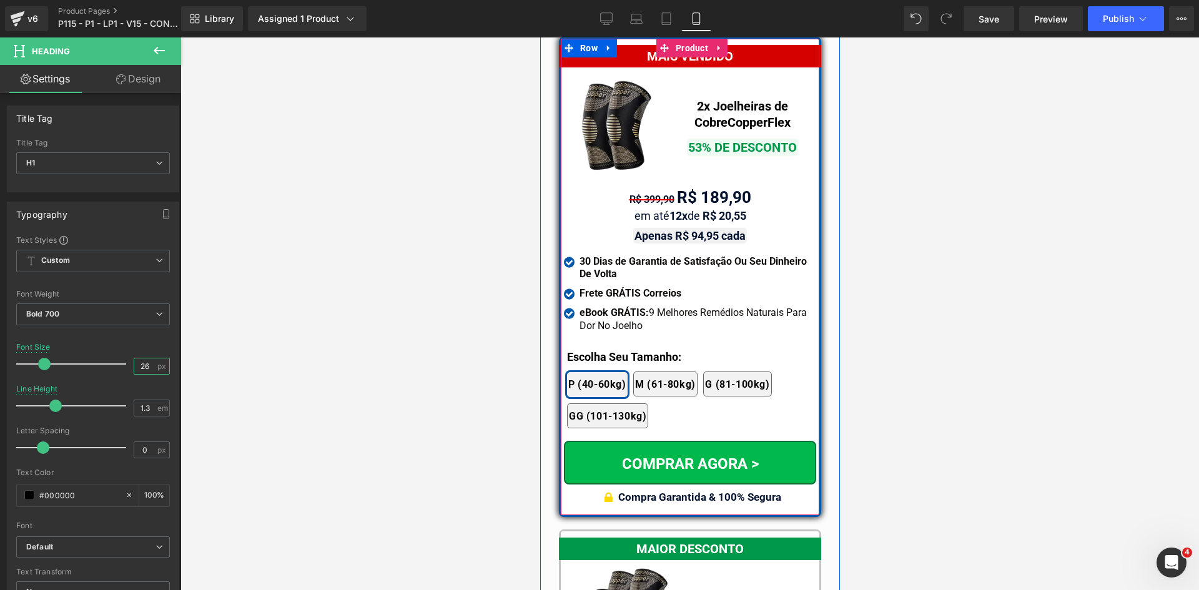
scroll to position [11005, 0]
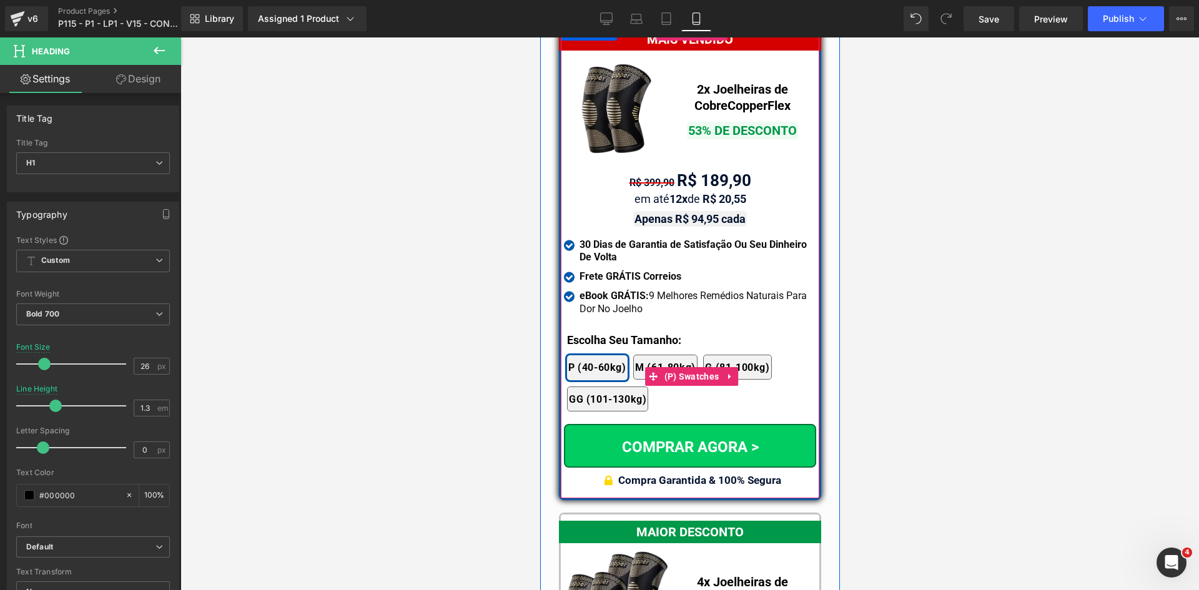
click at [677, 367] on span "(P) Swatches" at bounding box center [691, 376] width 61 height 19
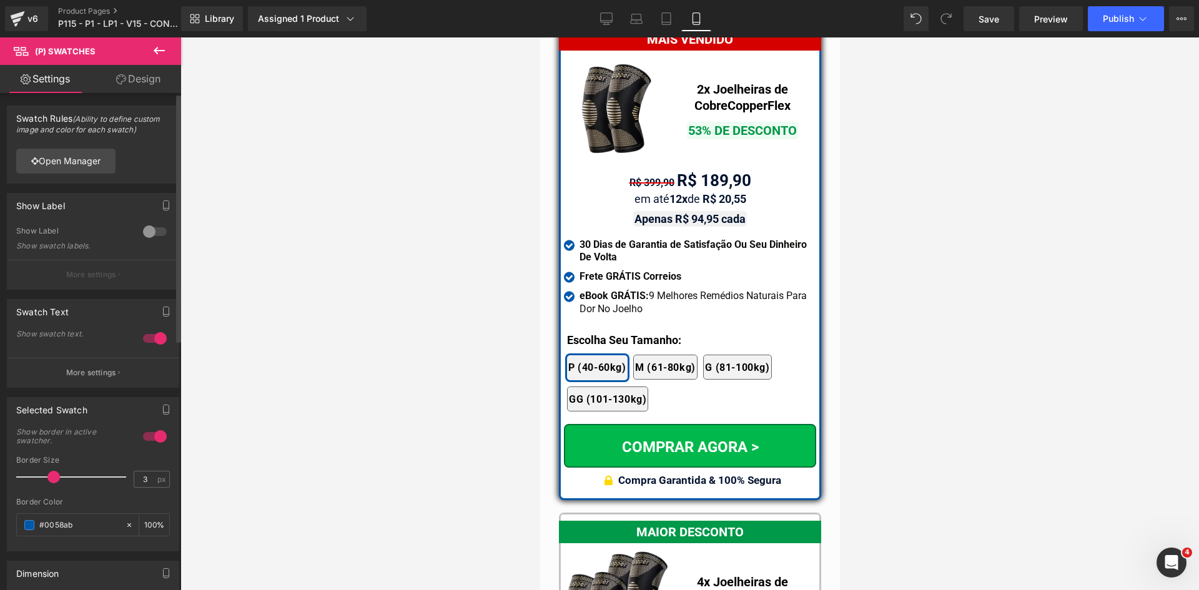
scroll to position [62, 0]
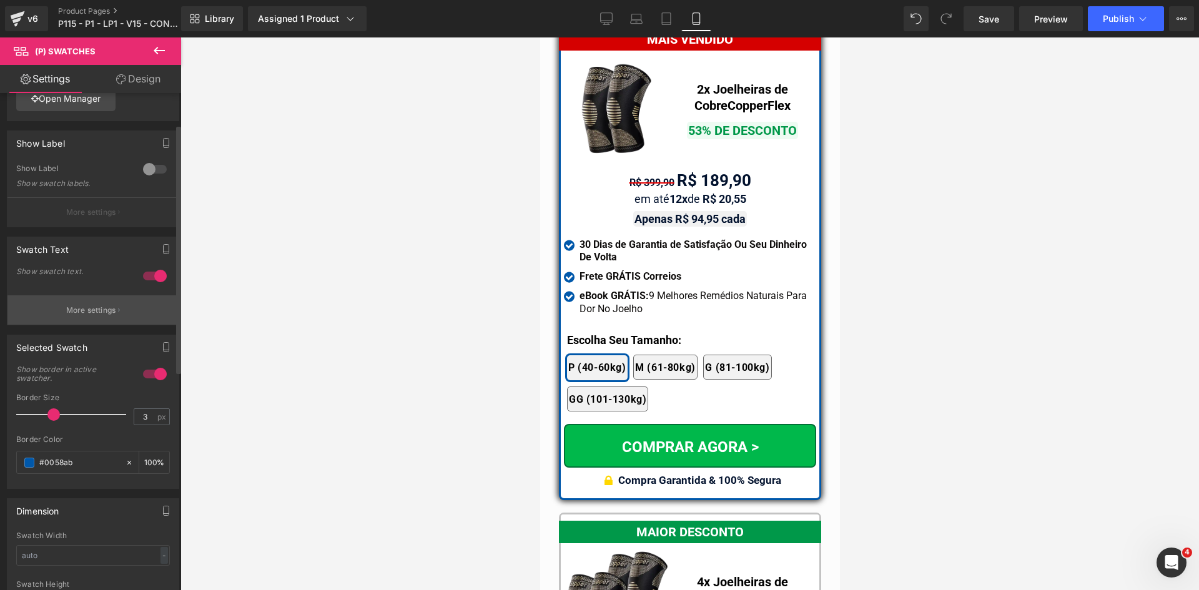
click at [75, 313] on p "More settings" at bounding box center [91, 310] width 50 height 11
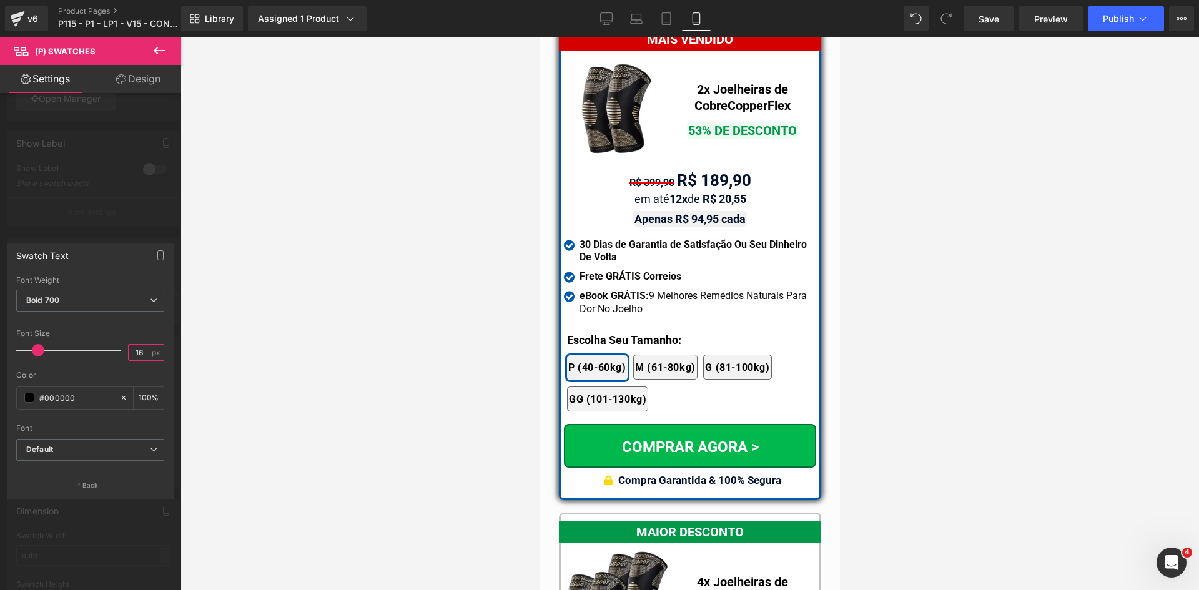
click at [142, 356] on input "16" at bounding box center [140, 353] width 22 height 16
type input "15"
click at [101, 238] on div at bounding box center [90, 316] width 181 height 559
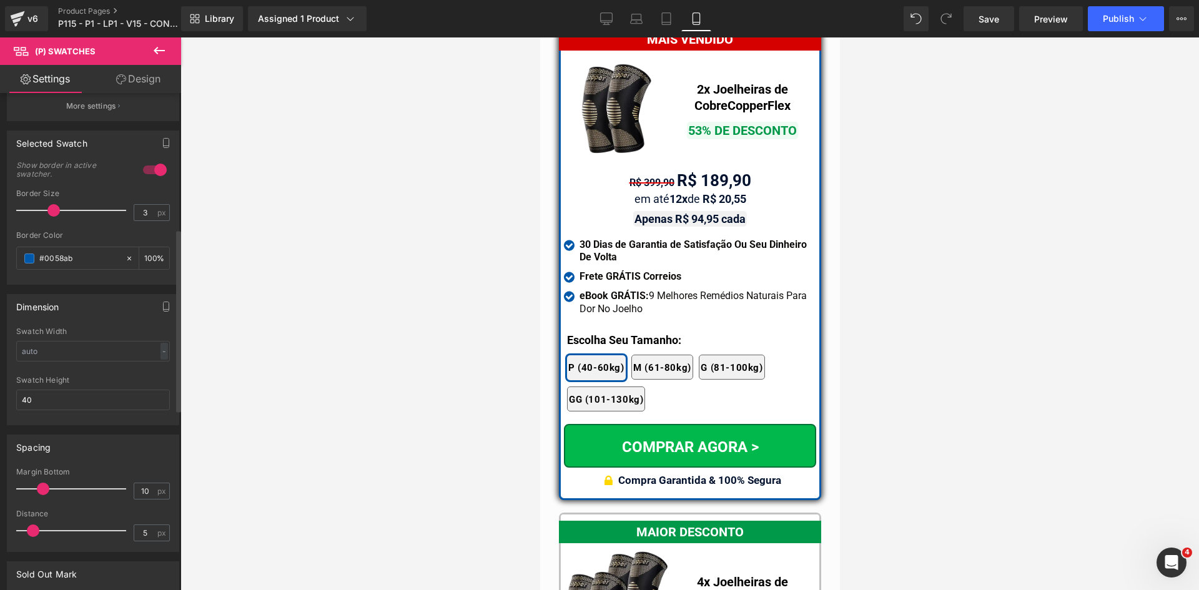
scroll to position [375, 0]
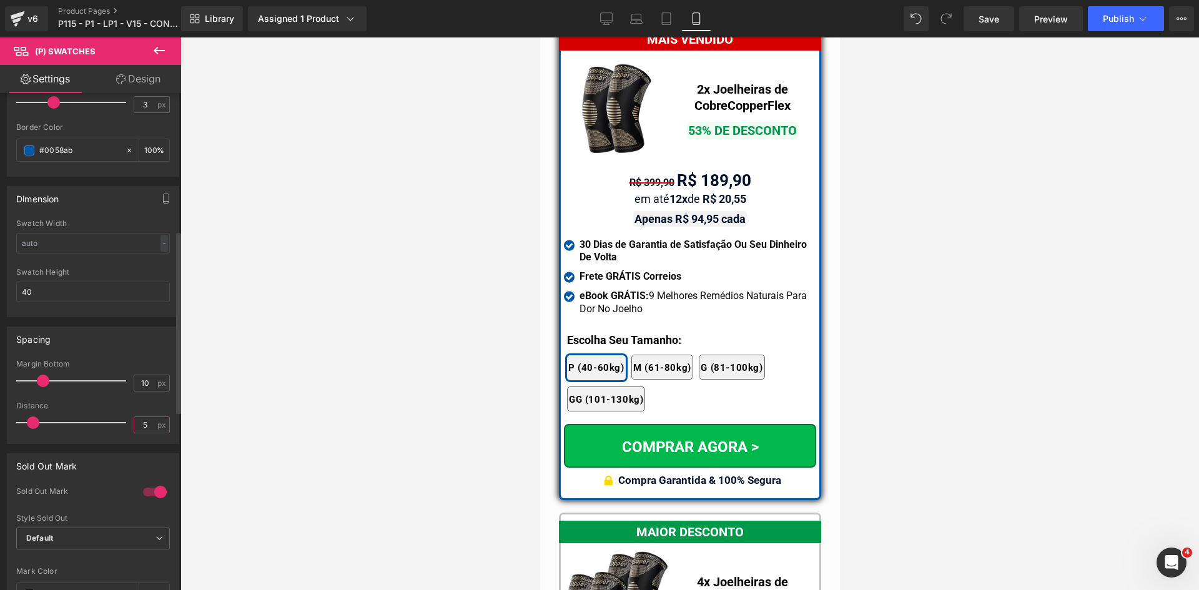
click at [143, 427] on input "5" at bounding box center [145, 425] width 22 height 16
type input "3"
type input "2"
type input "1"
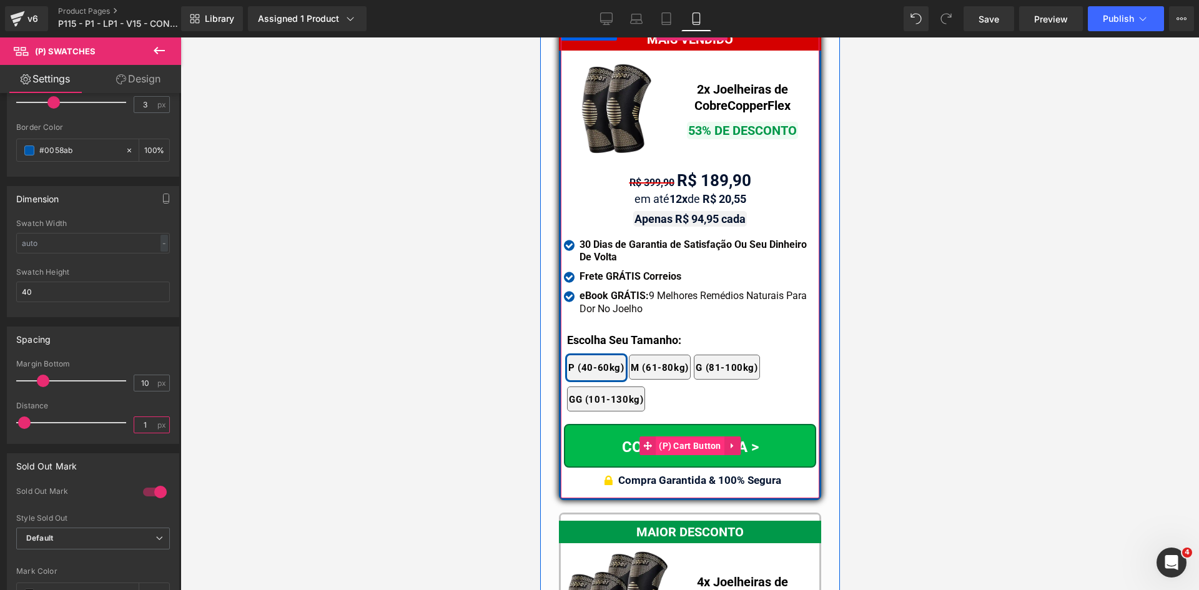
scroll to position [11443, 0]
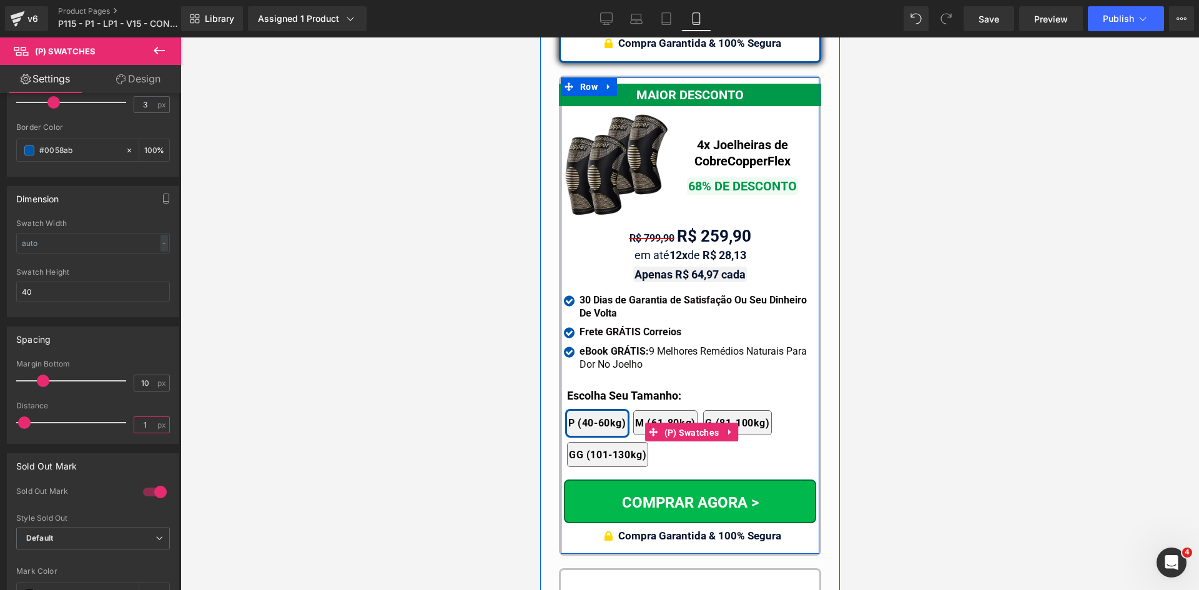
drag, startPoint x: 670, startPoint y: 383, endPoint x: 1208, endPoint y: 452, distance: 542.7
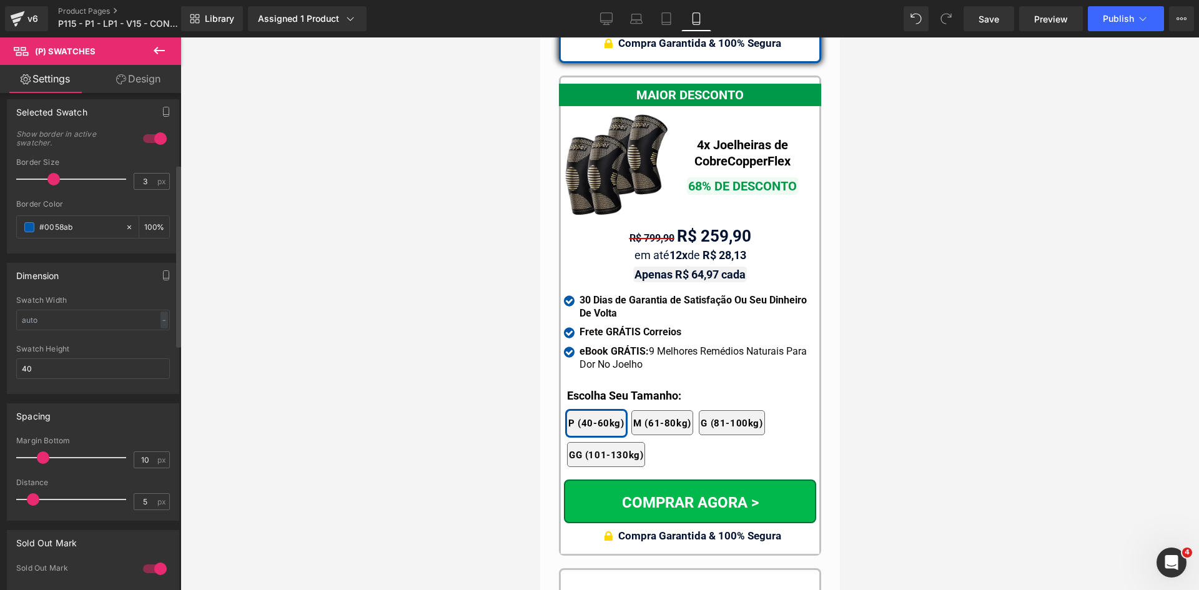
scroll to position [312, 0]
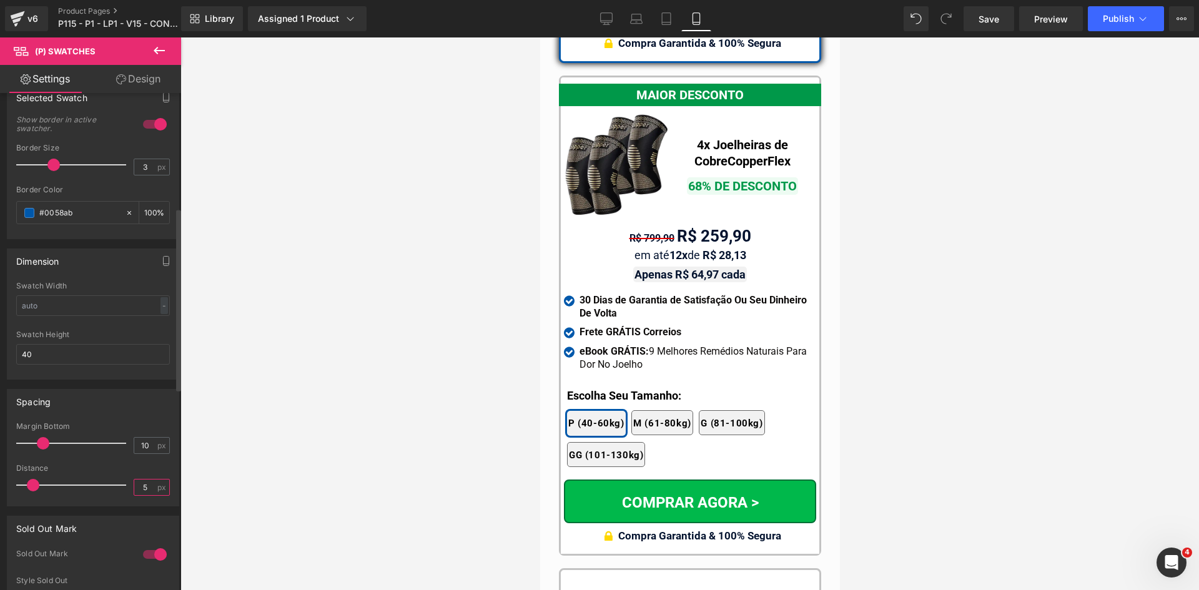
drag, startPoint x: 144, startPoint y: 482, endPoint x: 134, endPoint y: 482, distance: 10.0
click at [134, 482] on input "5" at bounding box center [145, 488] width 22 height 16
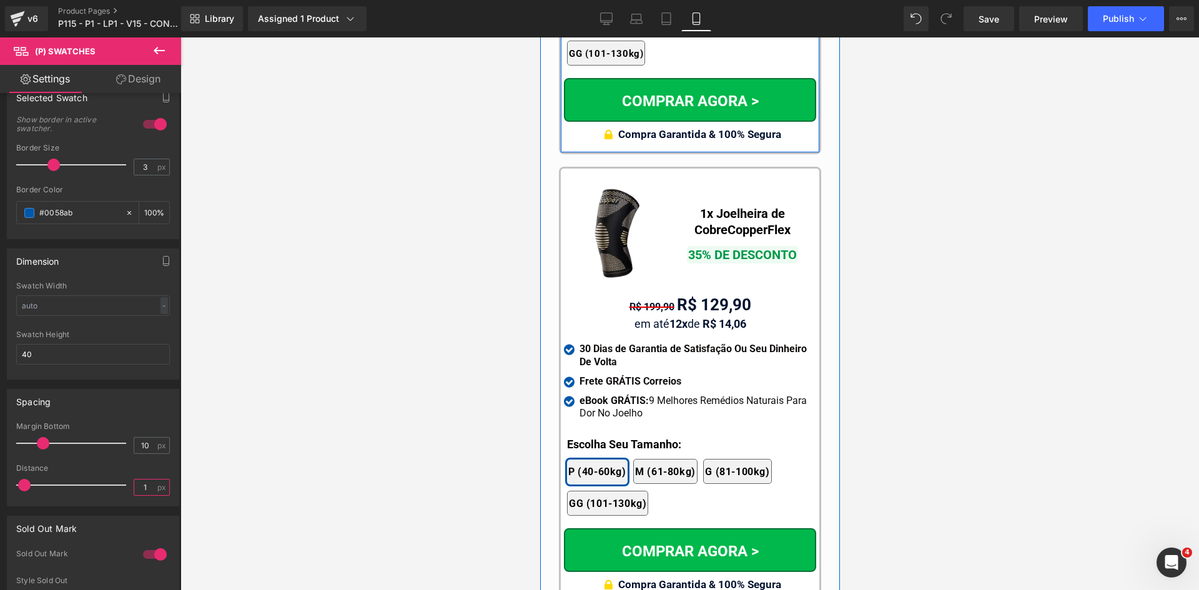
scroll to position [11880, 0]
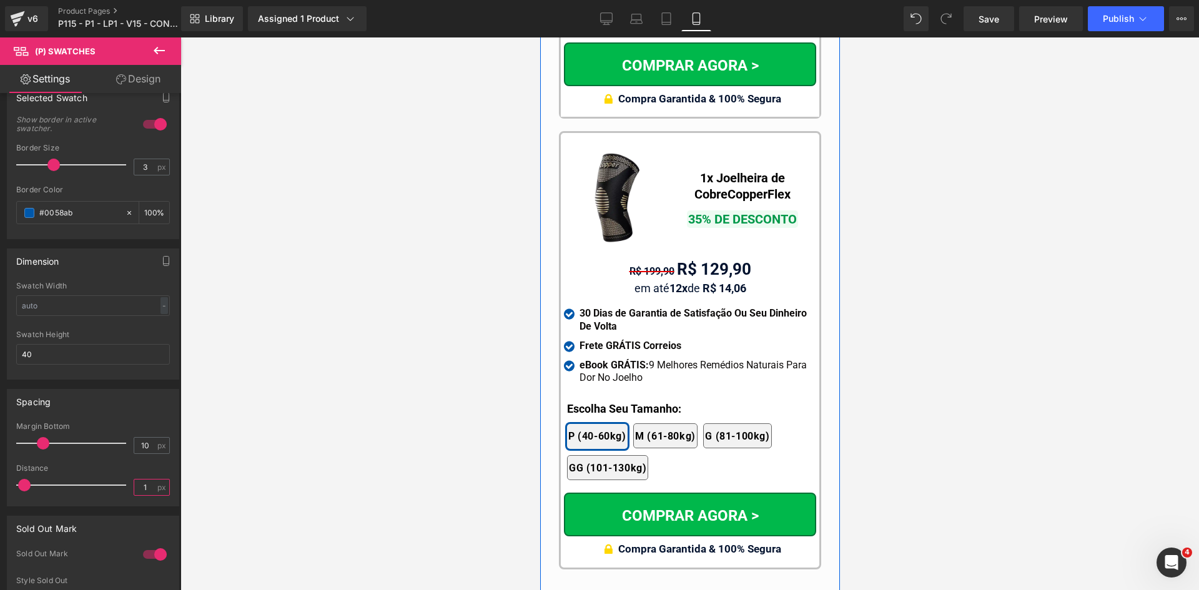
type input "1"
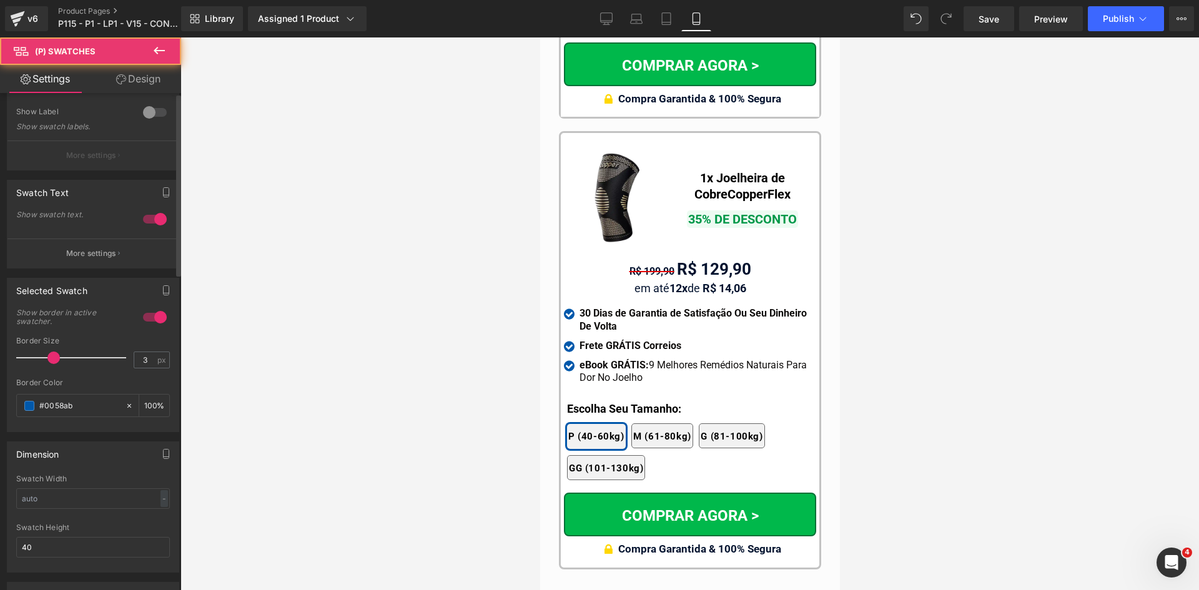
scroll to position [312, 0]
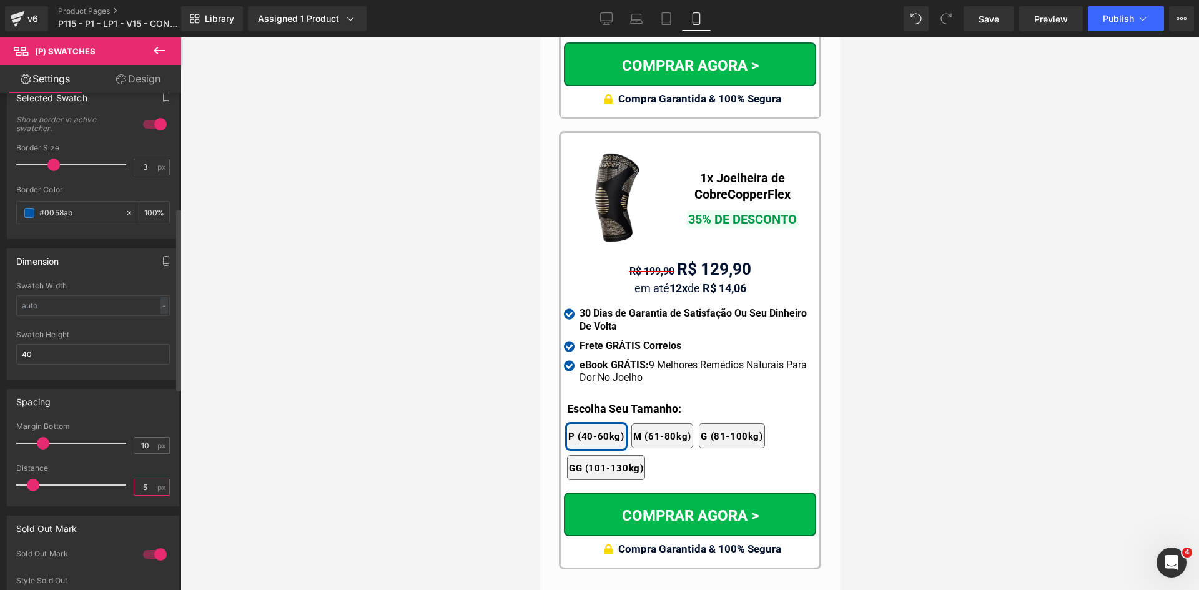
drag, startPoint x: 144, startPoint y: 490, endPoint x: 131, endPoint y: 489, distance: 13.8
click at [134, 489] on input "5" at bounding box center [145, 488] width 22 height 16
type input "1"
click at [668, 22] on icon at bounding box center [666, 22] width 9 height 0
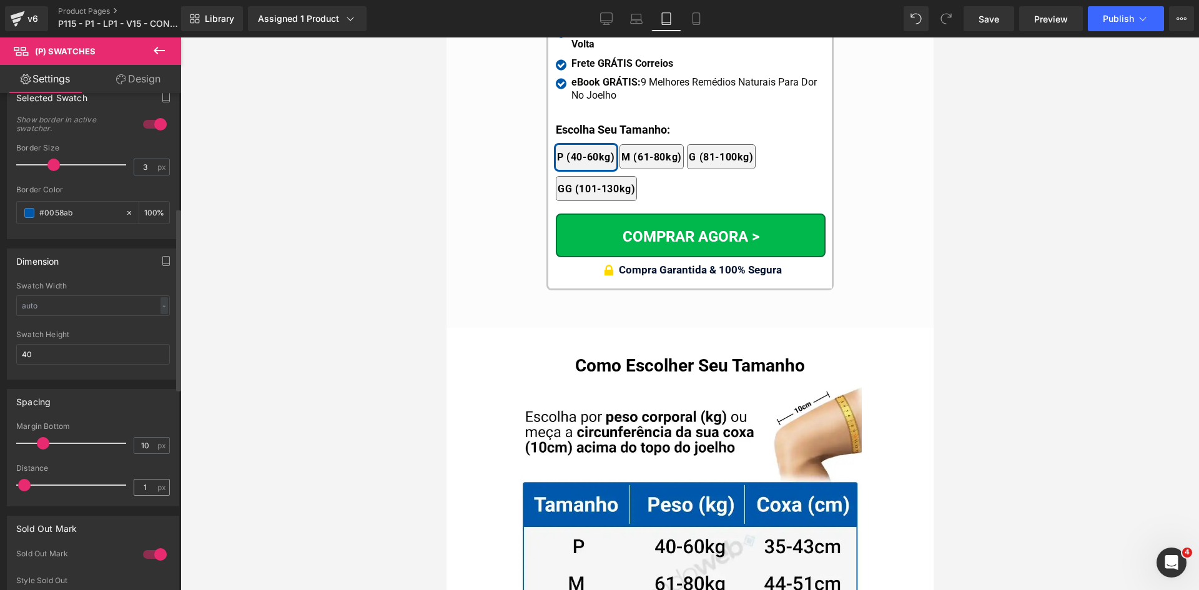
scroll to position [11609, 0]
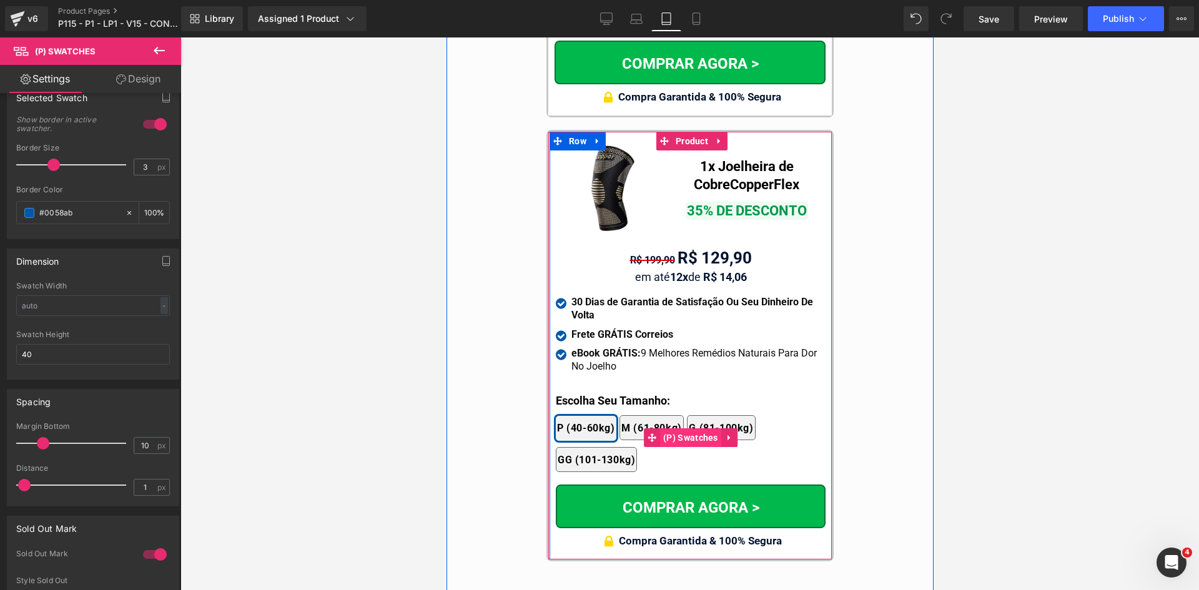
click at [671, 428] on span "(P) Swatches" at bounding box center [689, 437] width 61 height 19
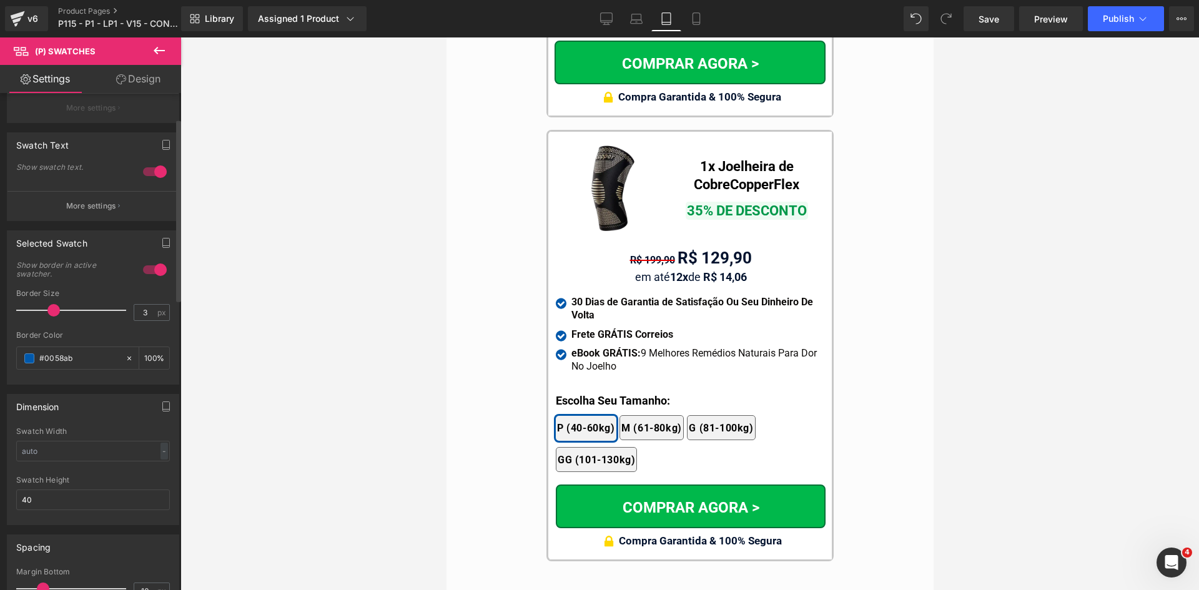
scroll to position [62, 0]
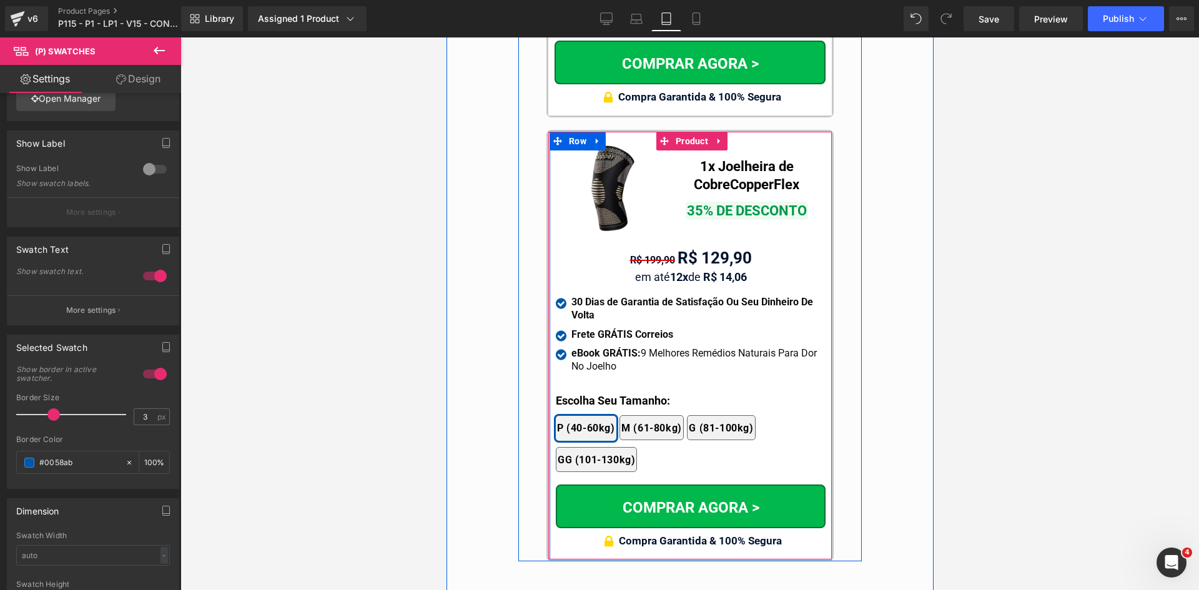
click at [673, 298] on span "Icon List" at bounding box center [689, 305] width 33 height 15
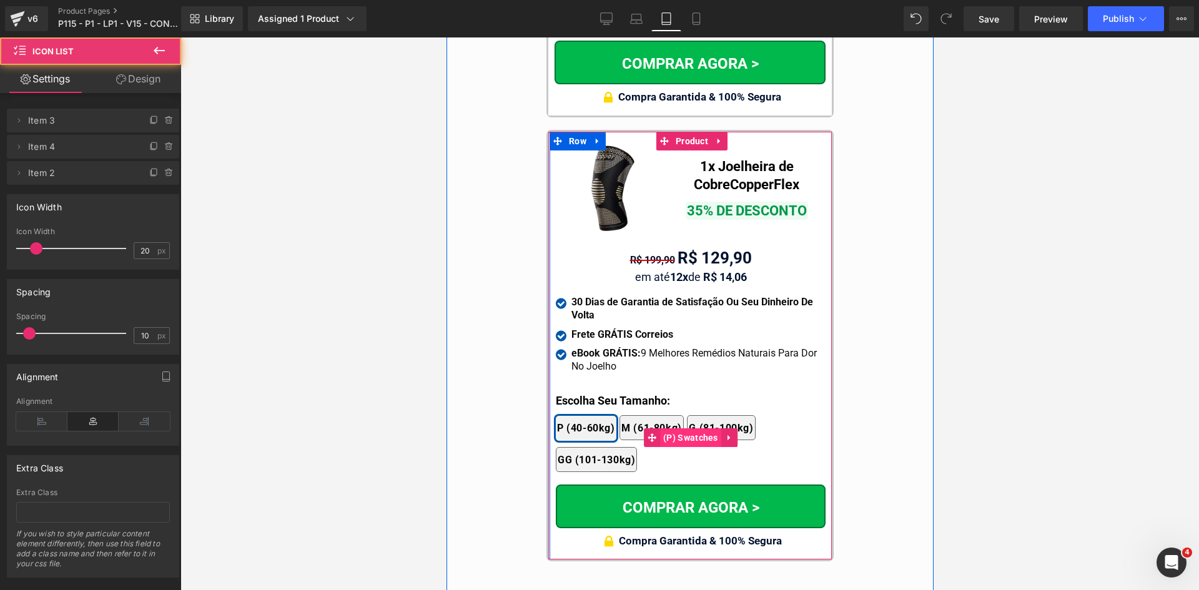
click at [675, 428] on span "(P) Swatches" at bounding box center [689, 437] width 61 height 19
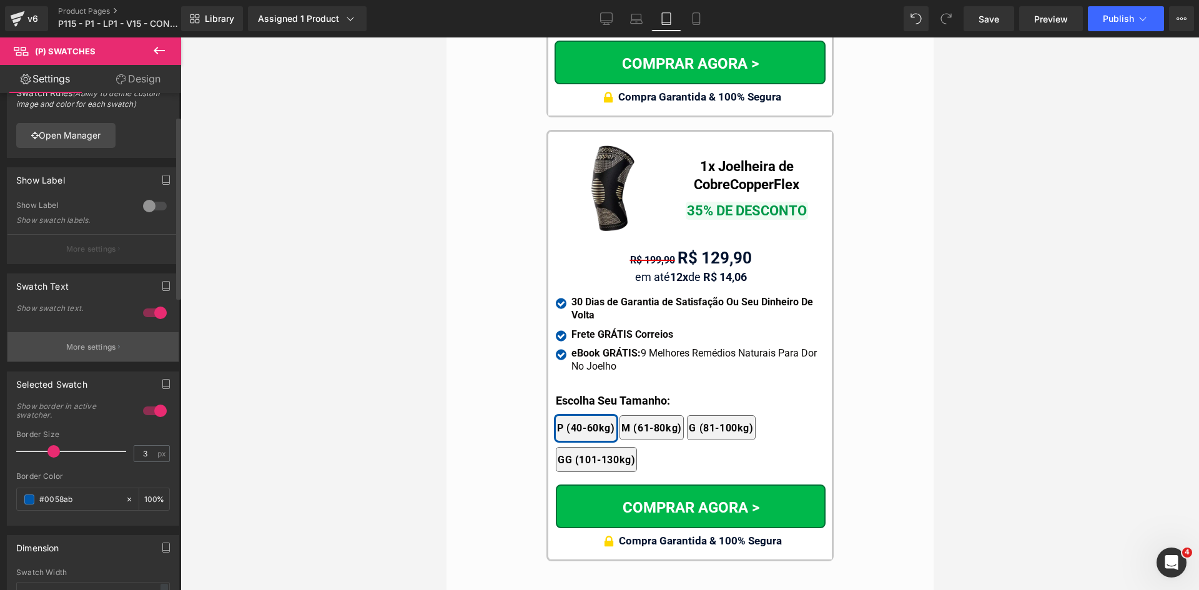
scroll to position [0, 0]
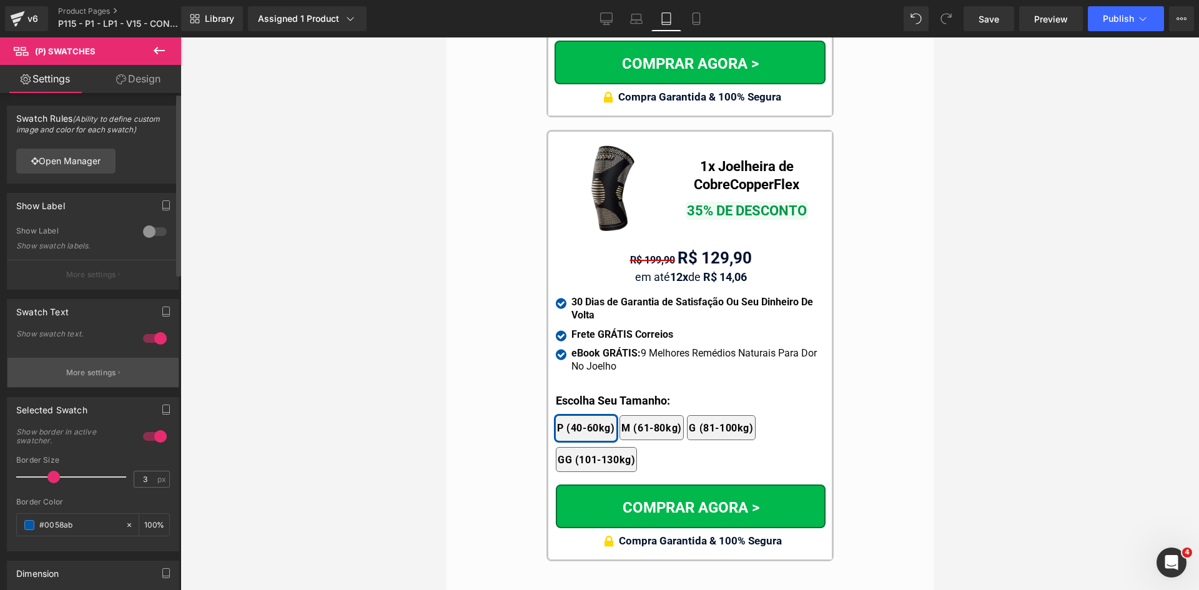
click at [107, 370] on p "More settings" at bounding box center [91, 372] width 50 height 11
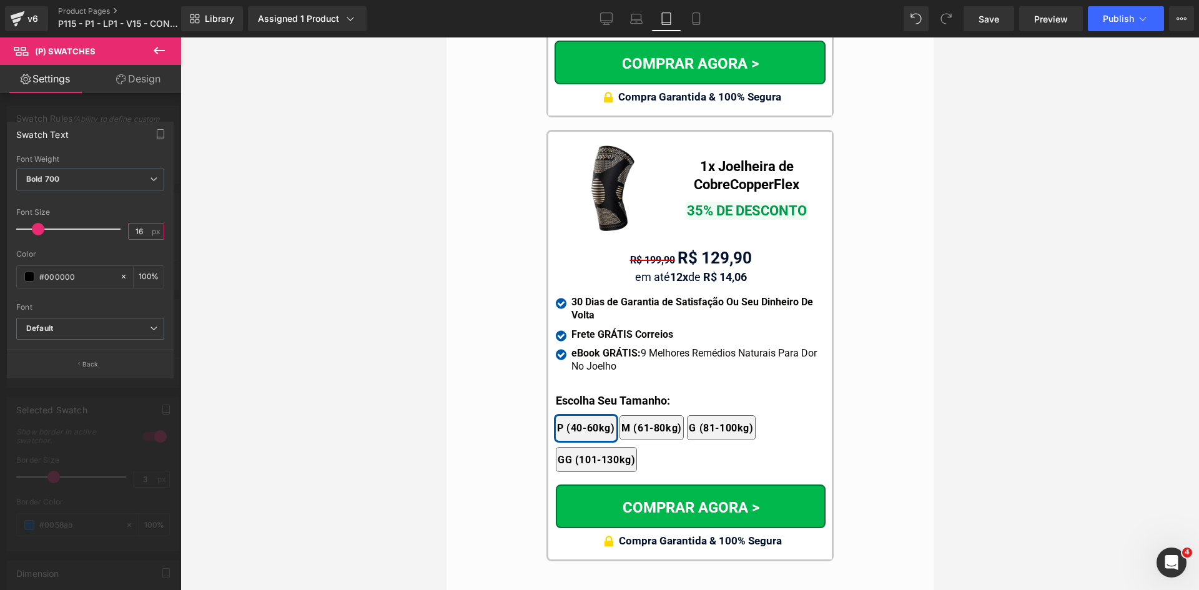
drag, startPoint x: 142, startPoint y: 230, endPoint x: 129, endPoint y: 230, distance: 12.5
click at [129, 230] on input "16" at bounding box center [140, 232] width 22 height 16
type input "15"
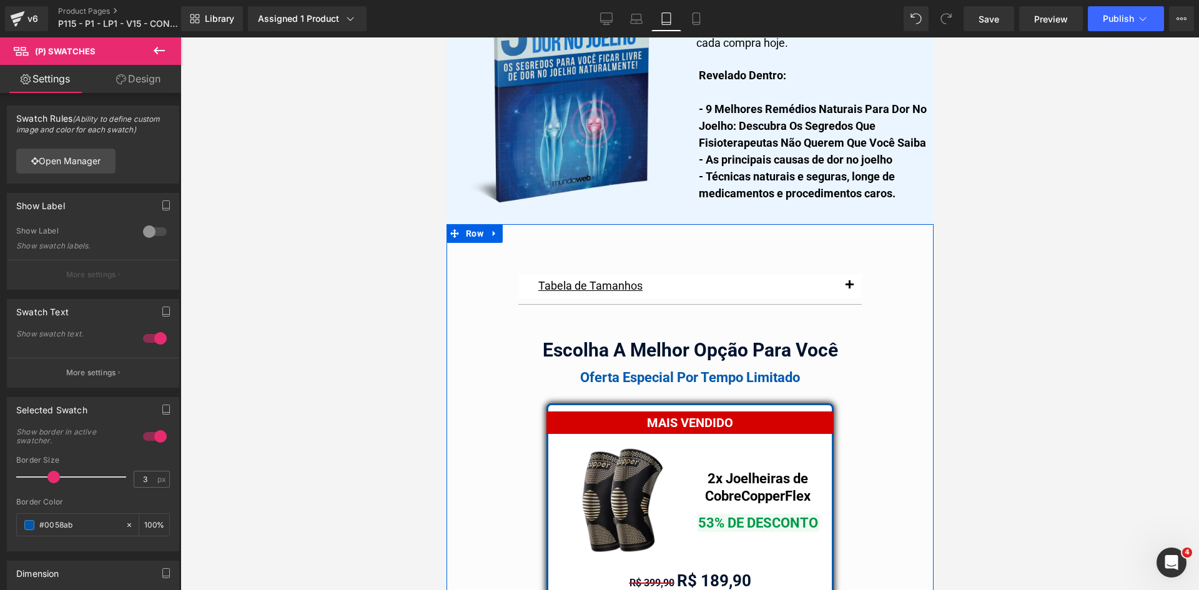
scroll to position [10297, 0]
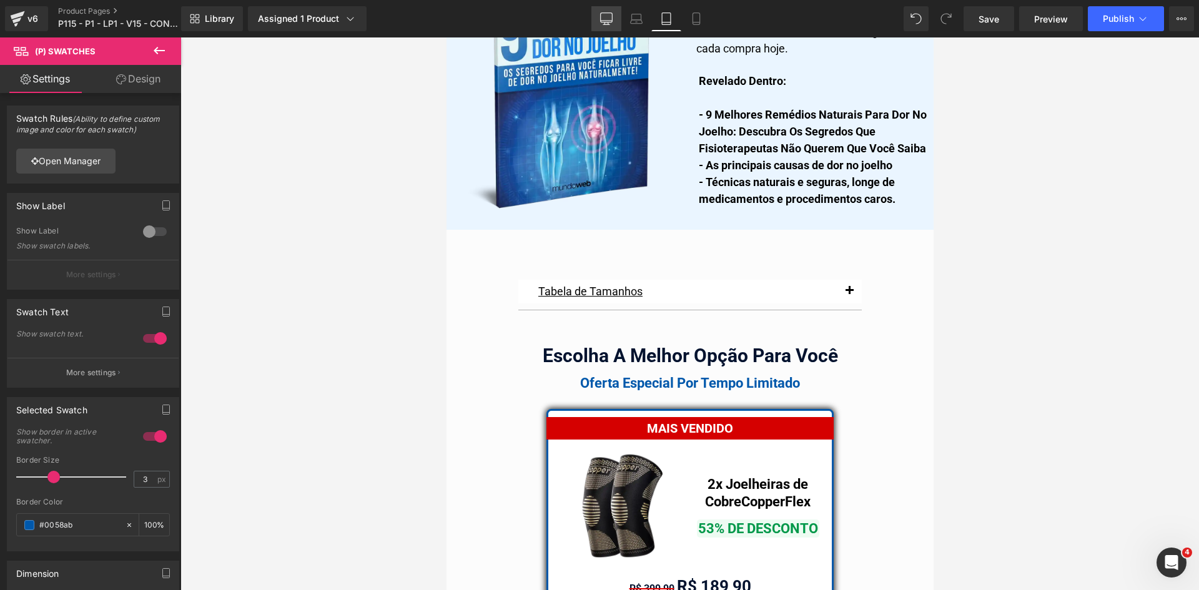
click at [601, 17] on icon at bounding box center [607, 17] width 12 height 9
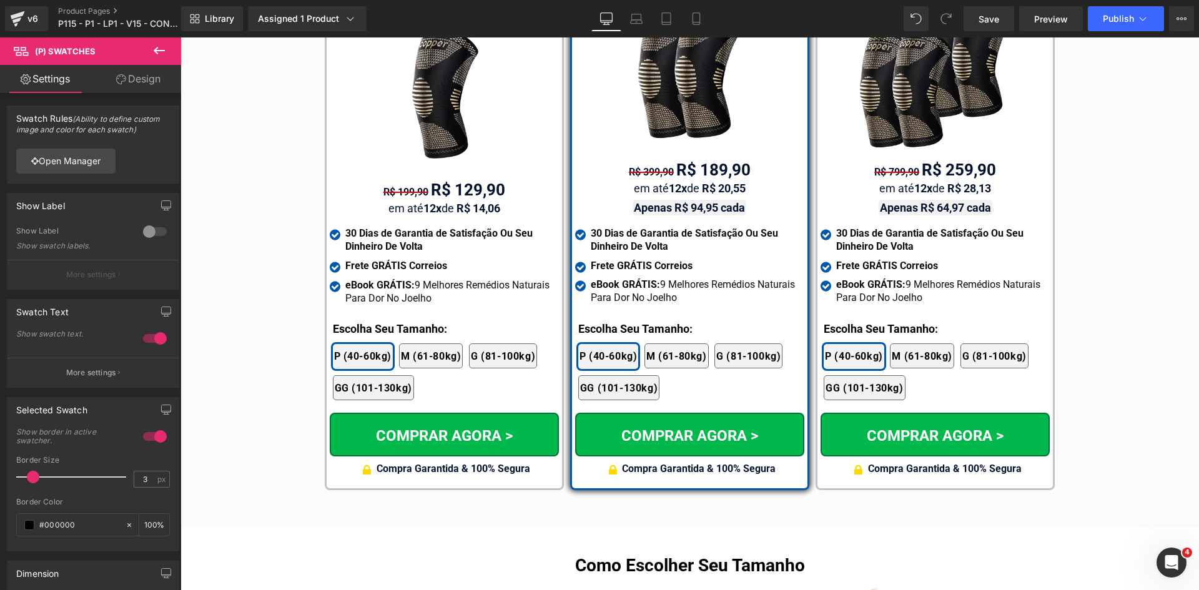
scroll to position [7379, 0]
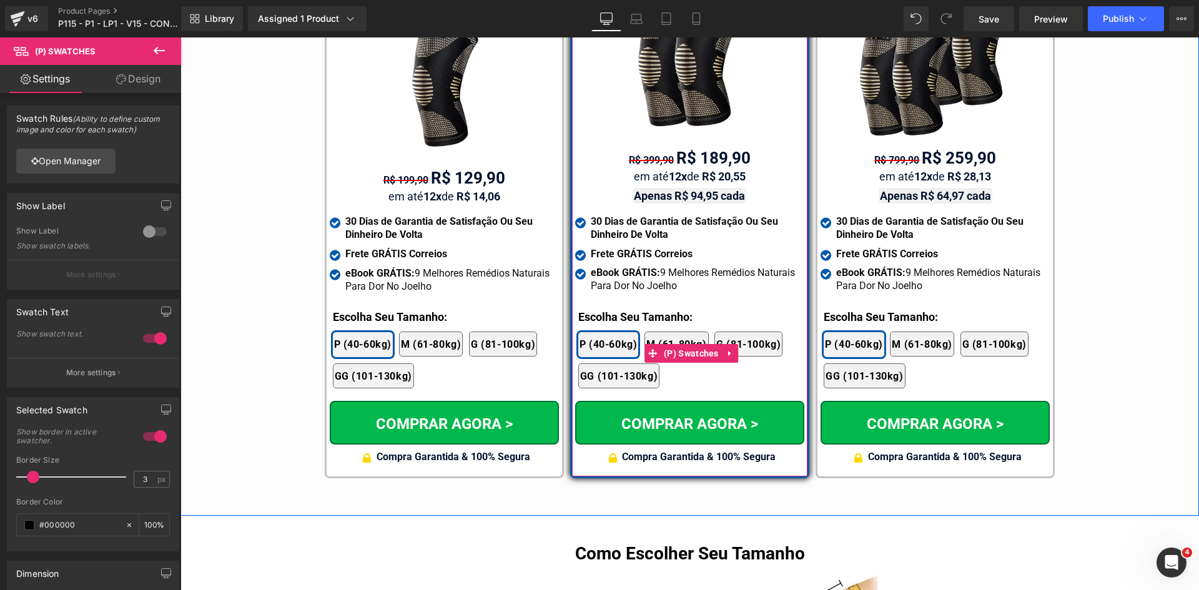
click at [694, 344] on span "(P) Swatches" at bounding box center [691, 353] width 61 height 19
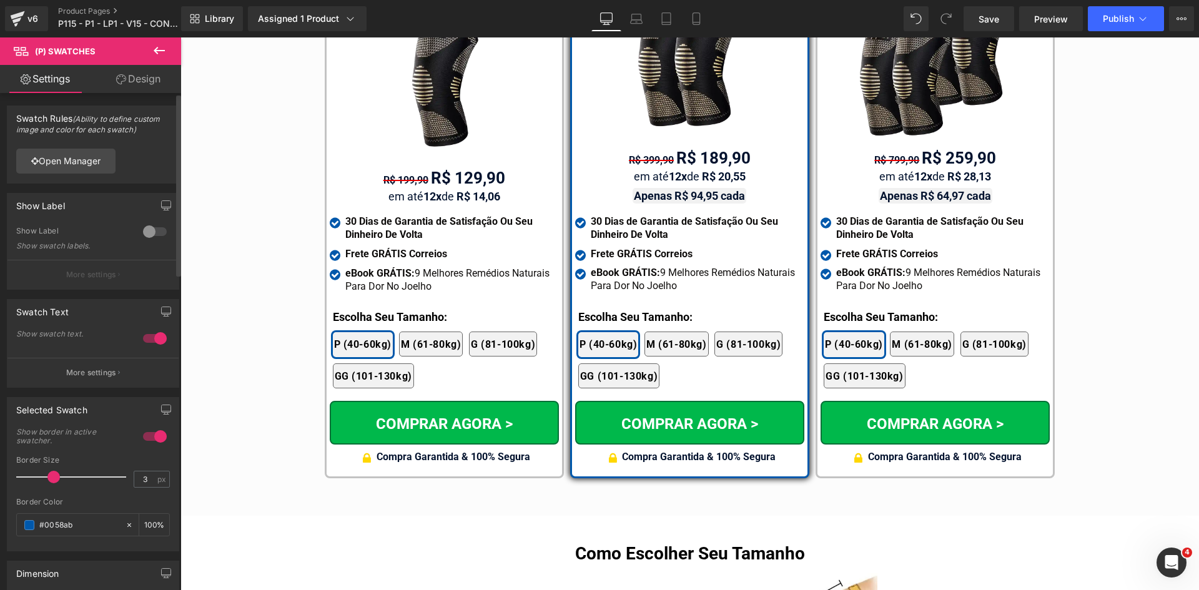
click at [91, 378] on button "More settings" at bounding box center [92, 372] width 171 height 29
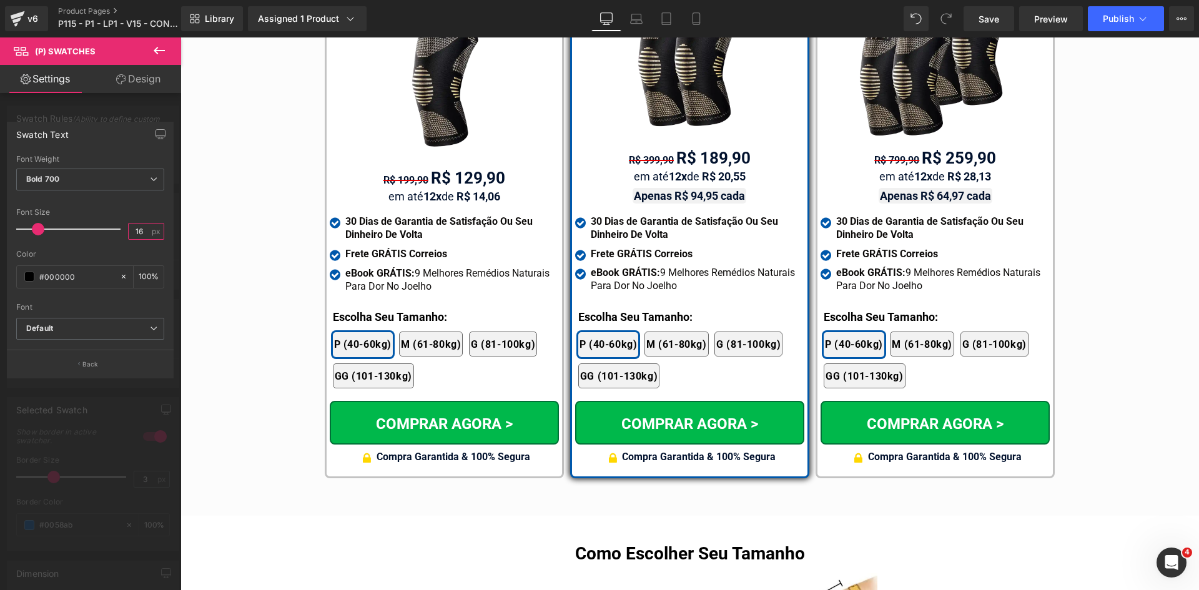
drag, startPoint x: 144, startPoint y: 229, endPoint x: 121, endPoint y: 223, distance: 24.5
click at [121, 223] on div "Font Size 16 px" at bounding box center [90, 229] width 148 height 42
type input "15"
click at [109, 366] on button "Back" at bounding box center [90, 364] width 167 height 28
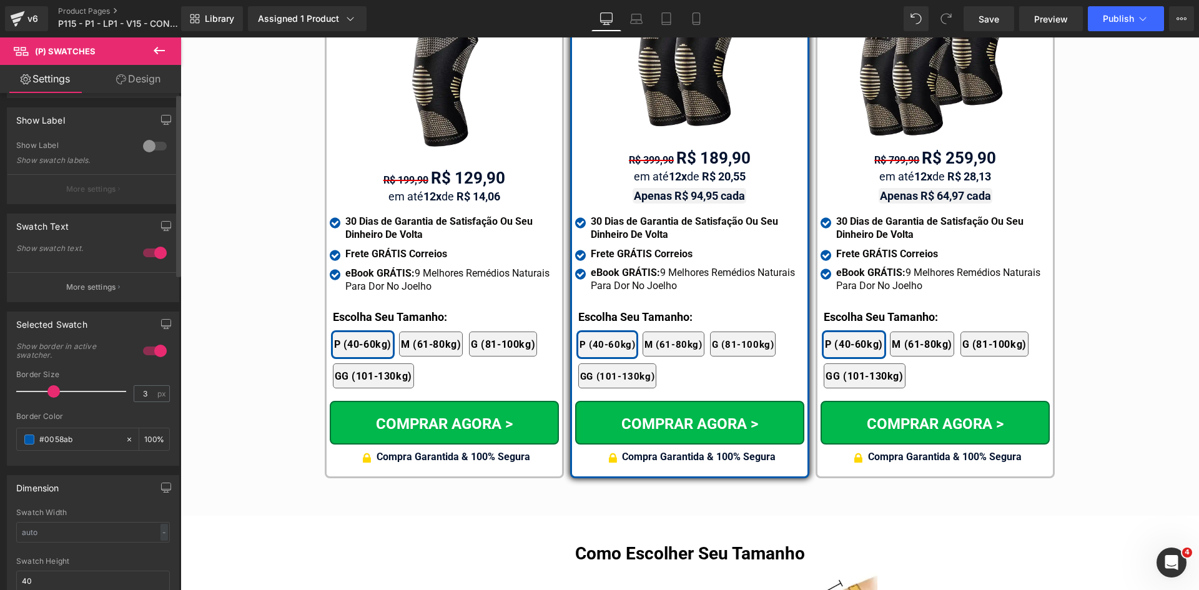
scroll to position [312, 0]
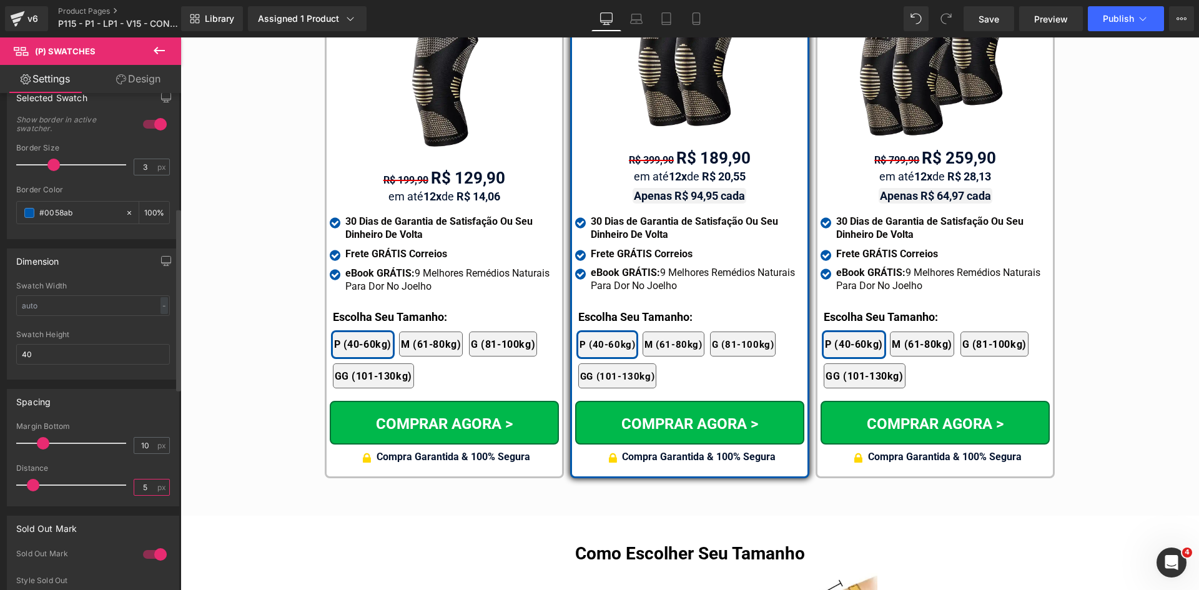
drag, startPoint x: 142, startPoint y: 487, endPoint x: 132, endPoint y: 488, distance: 10.7
click at [134, 487] on input "5" at bounding box center [145, 488] width 22 height 16
type input "1"
drag, startPoint x: 134, startPoint y: 487, endPoint x: 159, endPoint y: 487, distance: 25.0
click at [155, 487] on div "5 px" at bounding box center [152, 487] width 36 height 17
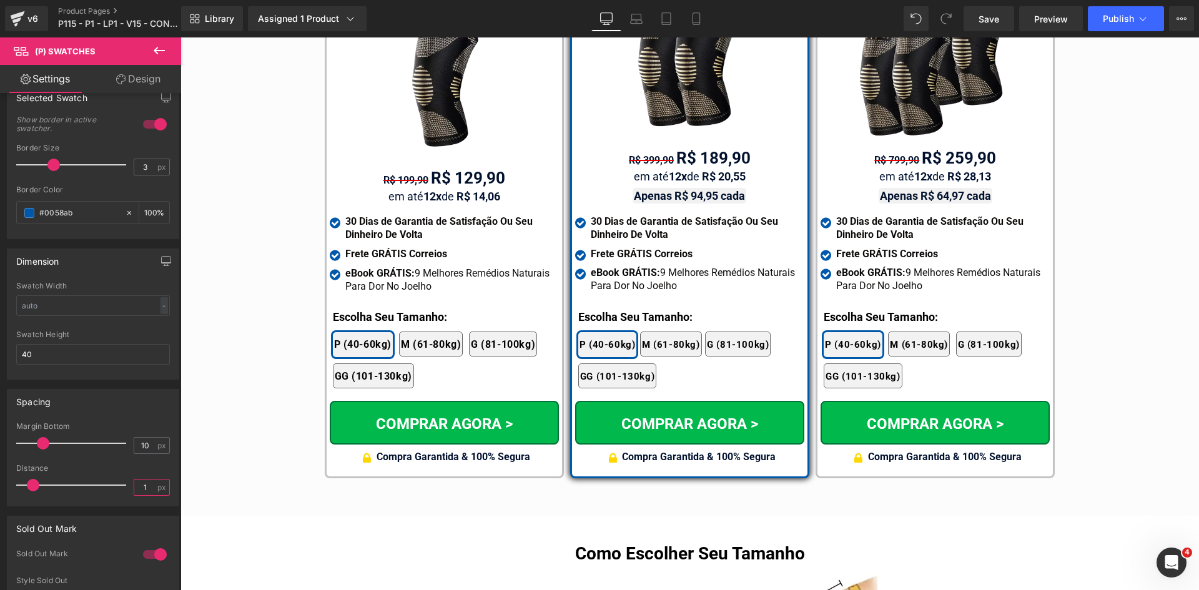
type input "1"
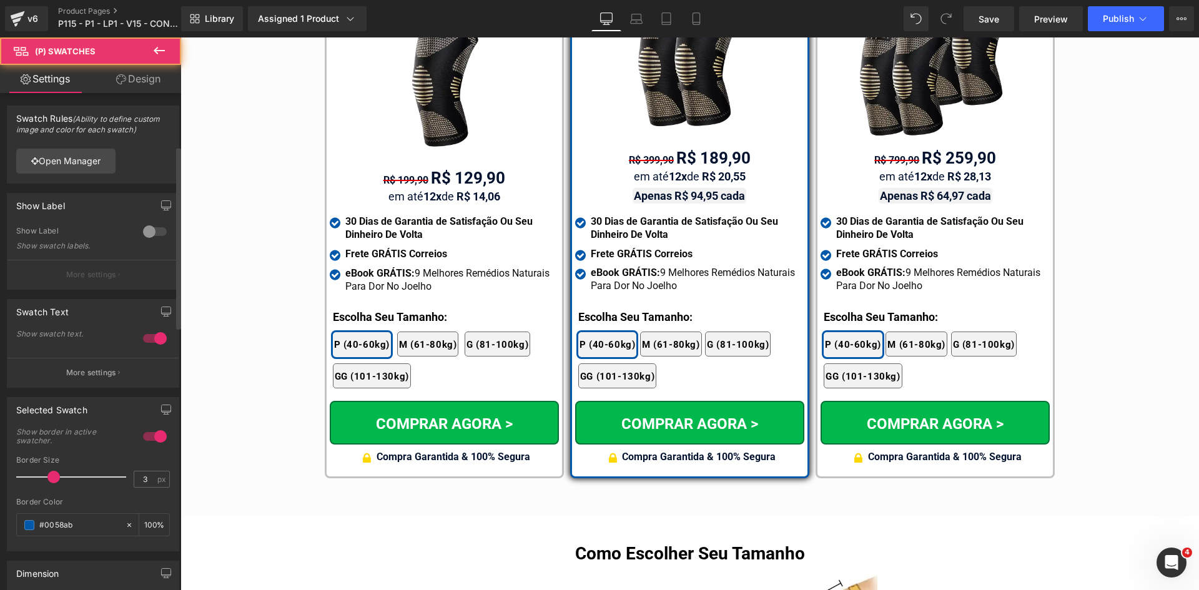
scroll to position [375, 0]
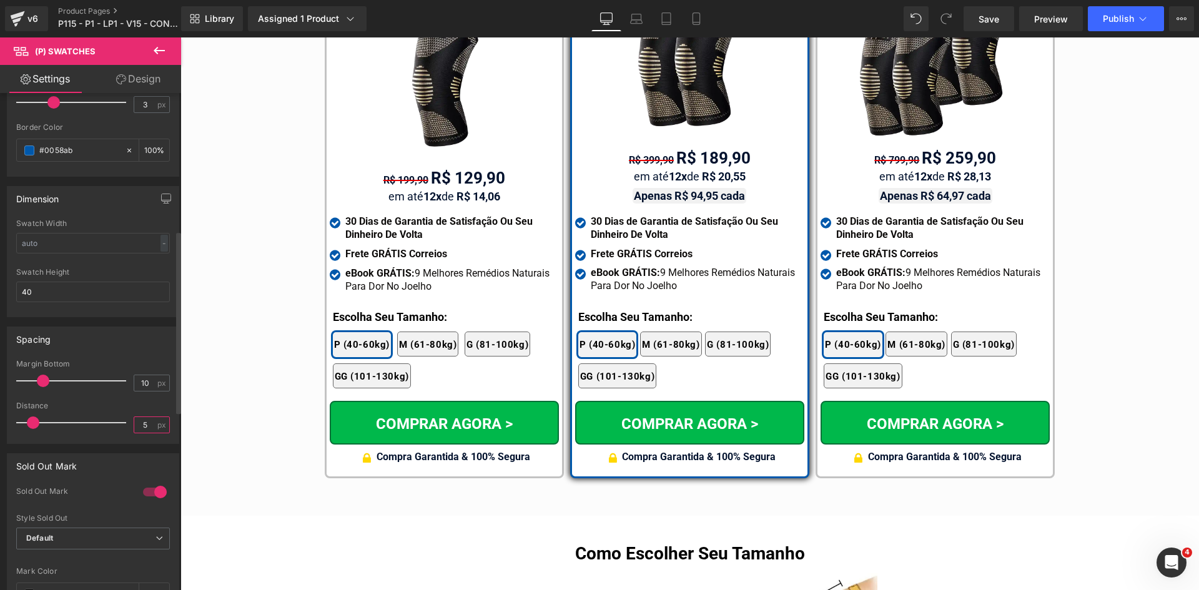
drag, startPoint x: 136, startPoint y: 423, endPoint x: 151, endPoint y: 426, distance: 15.2
click at [150, 426] on input "5" at bounding box center [145, 425] width 22 height 16
type input "1"
click at [1127, 24] on button "Publish" at bounding box center [1126, 18] width 76 height 25
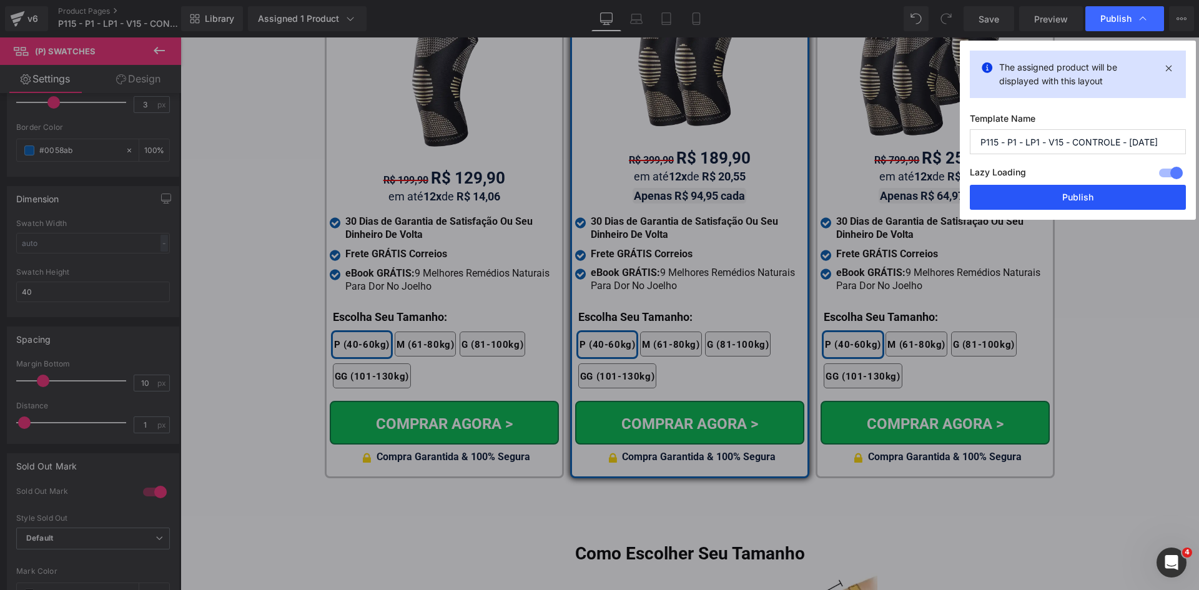
click at [1083, 201] on button "Publish" at bounding box center [1078, 197] width 216 height 25
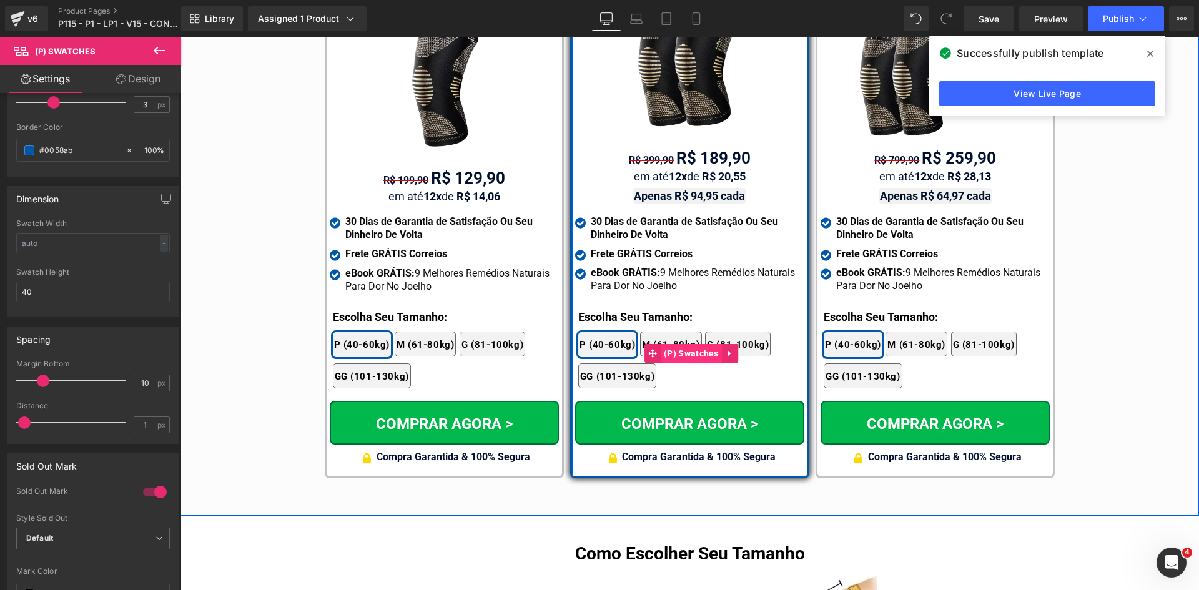
click at [689, 344] on span "(P) Swatches" at bounding box center [691, 353] width 61 height 19
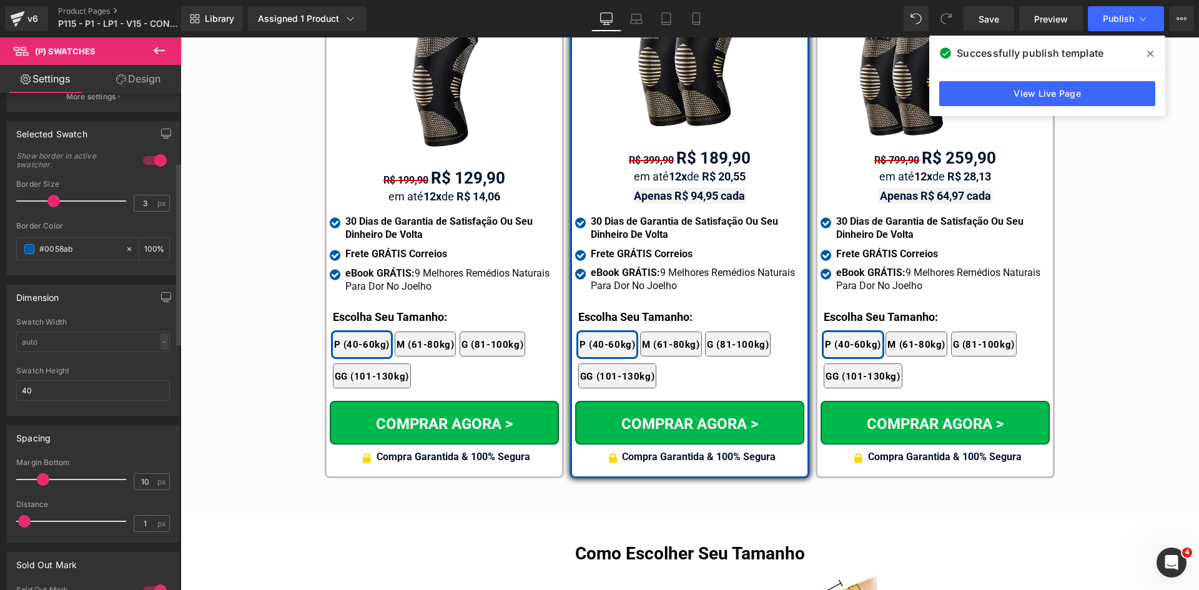
scroll to position [500, 0]
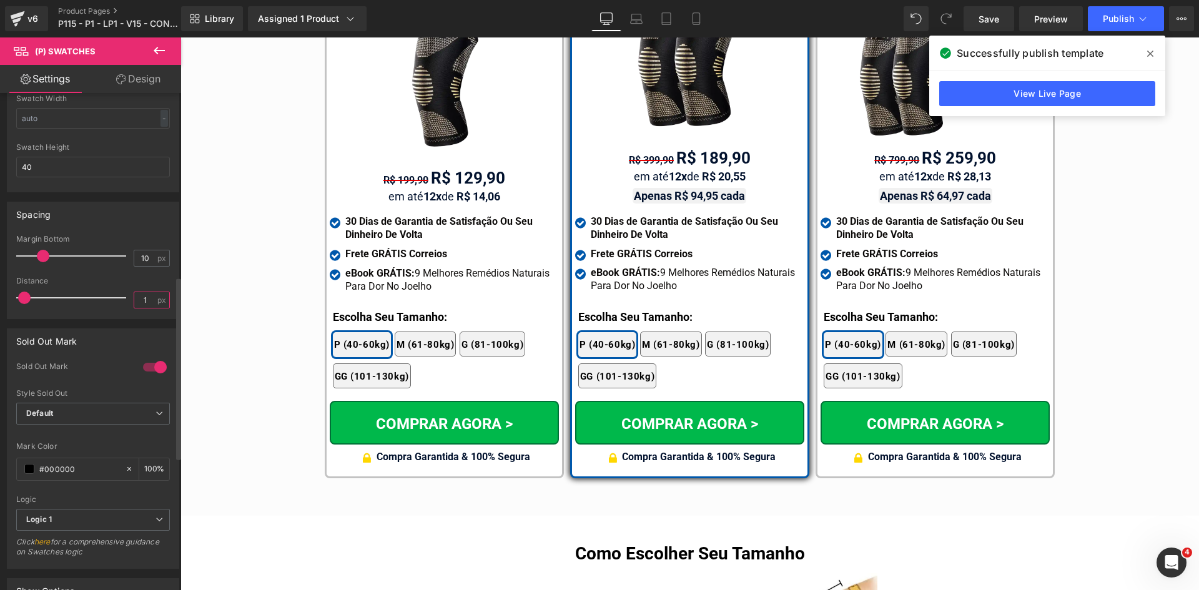
drag, startPoint x: 136, startPoint y: 299, endPoint x: 151, endPoint y: 299, distance: 15.0
click at [148, 300] on input "1" at bounding box center [145, 300] width 22 height 16
type input "5"
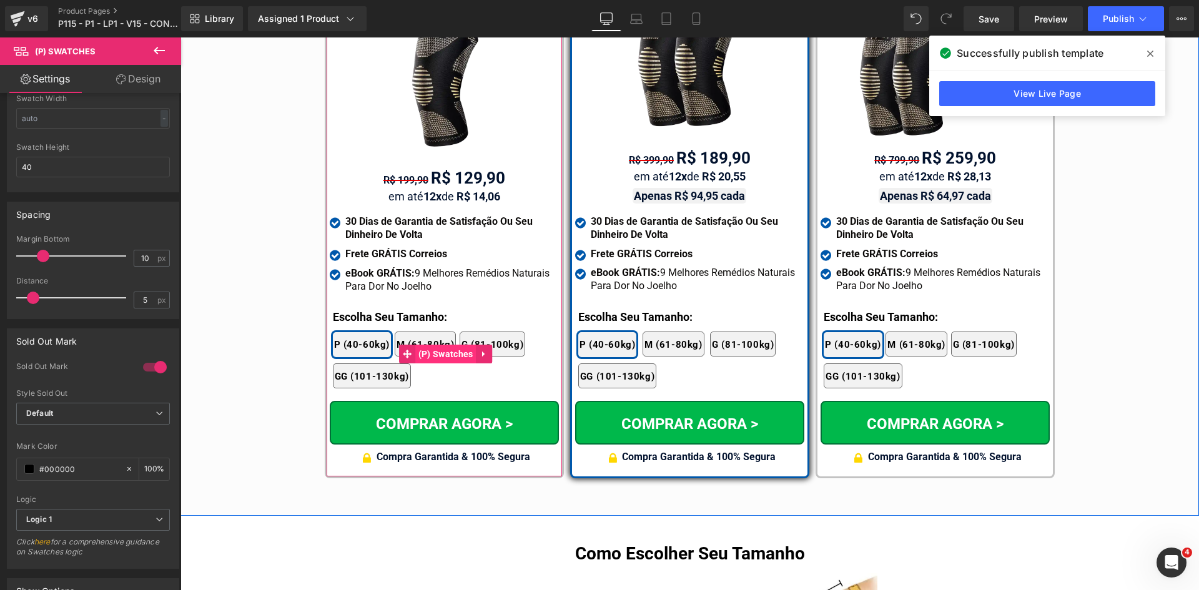
click at [431, 345] on span "(P) Swatches" at bounding box center [445, 354] width 61 height 19
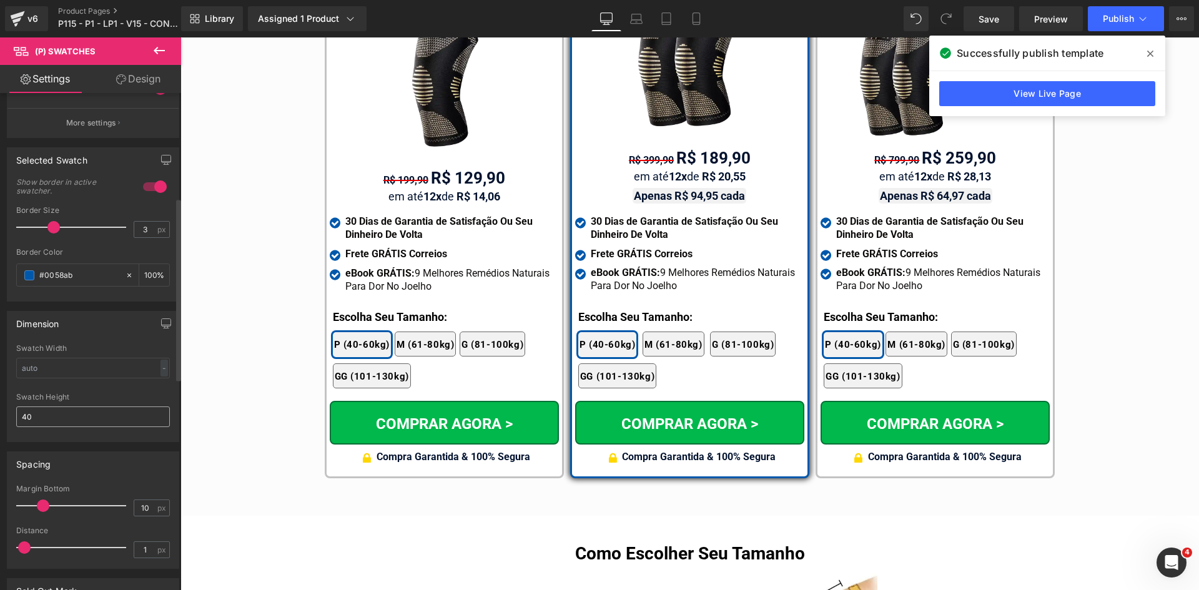
scroll to position [437, 0]
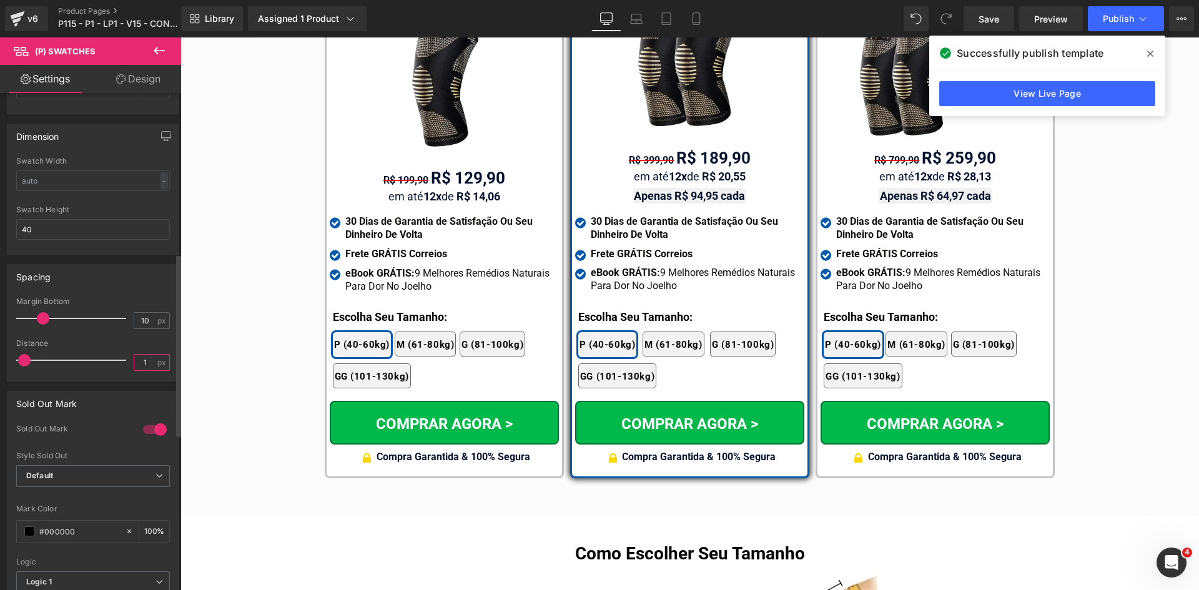
drag, startPoint x: 138, startPoint y: 365, endPoint x: 147, endPoint y: 363, distance: 9.5
click at [144, 365] on input "1" at bounding box center [145, 363] width 22 height 16
type input "5"
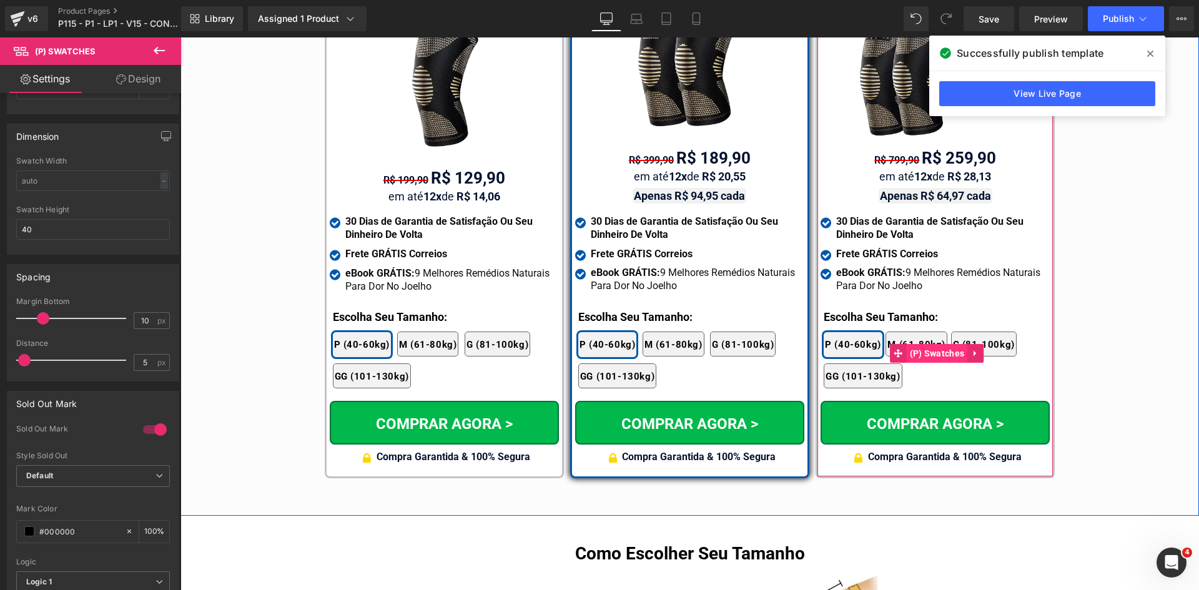
click at [919, 344] on span "(P) Swatches" at bounding box center [937, 353] width 61 height 19
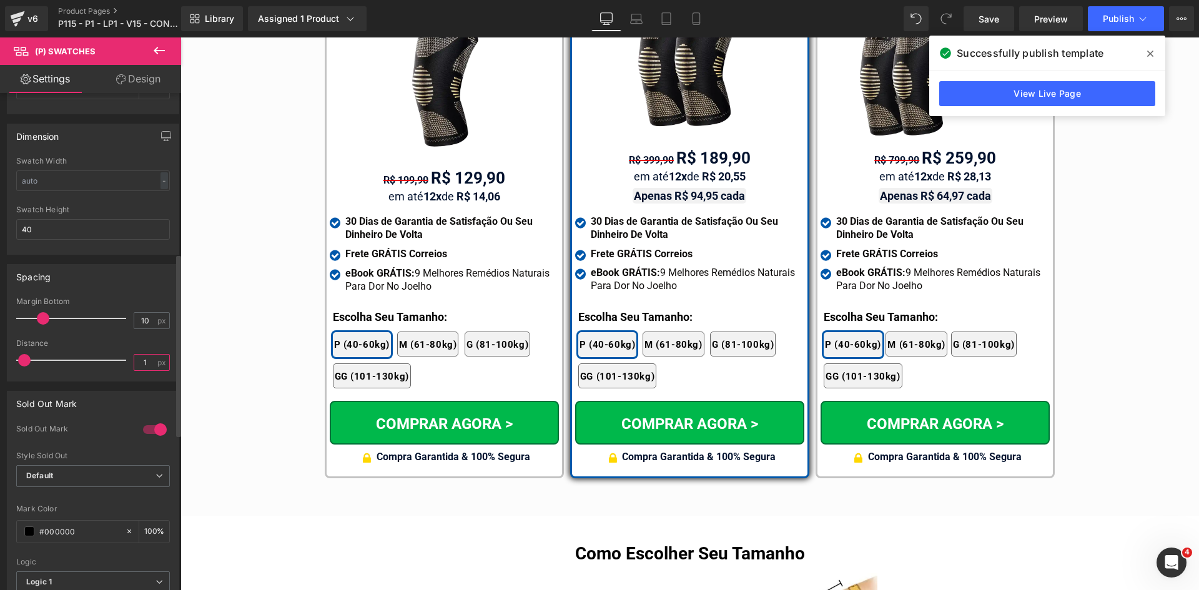
drag, startPoint x: 139, startPoint y: 364, endPoint x: 150, endPoint y: 363, distance: 11.3
click at [149, 363] on input "1" at bounding box center [145, 363] width 22 height 16
type input "5"
click at [630, 18] on icon at bounding box center [636, 18] width 12 height 12
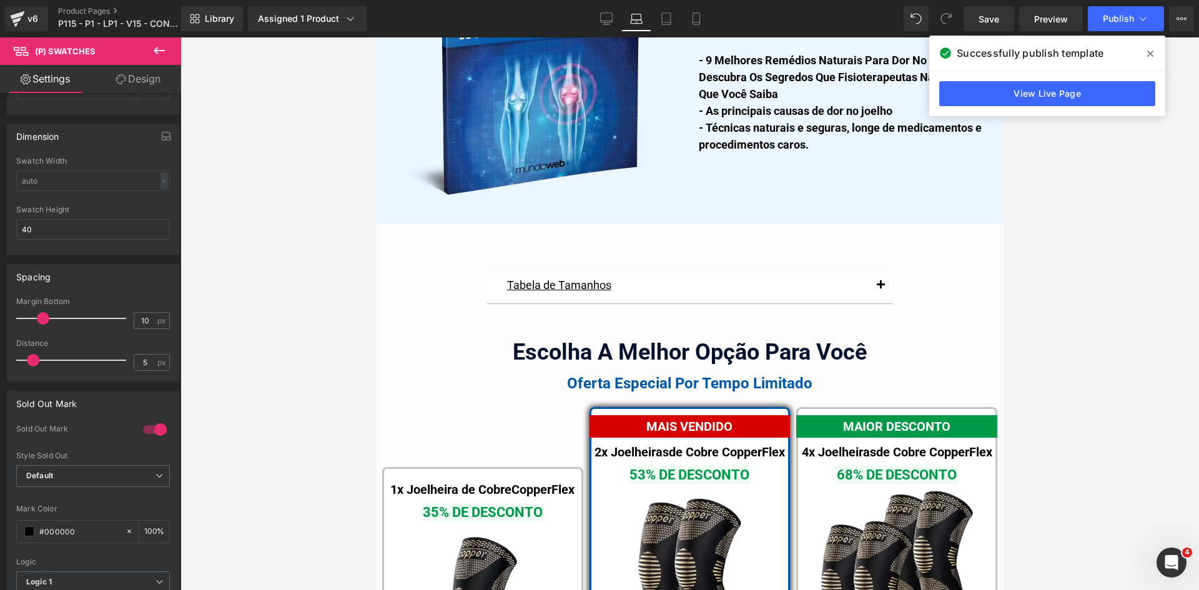
scroll to position [7892, 0]
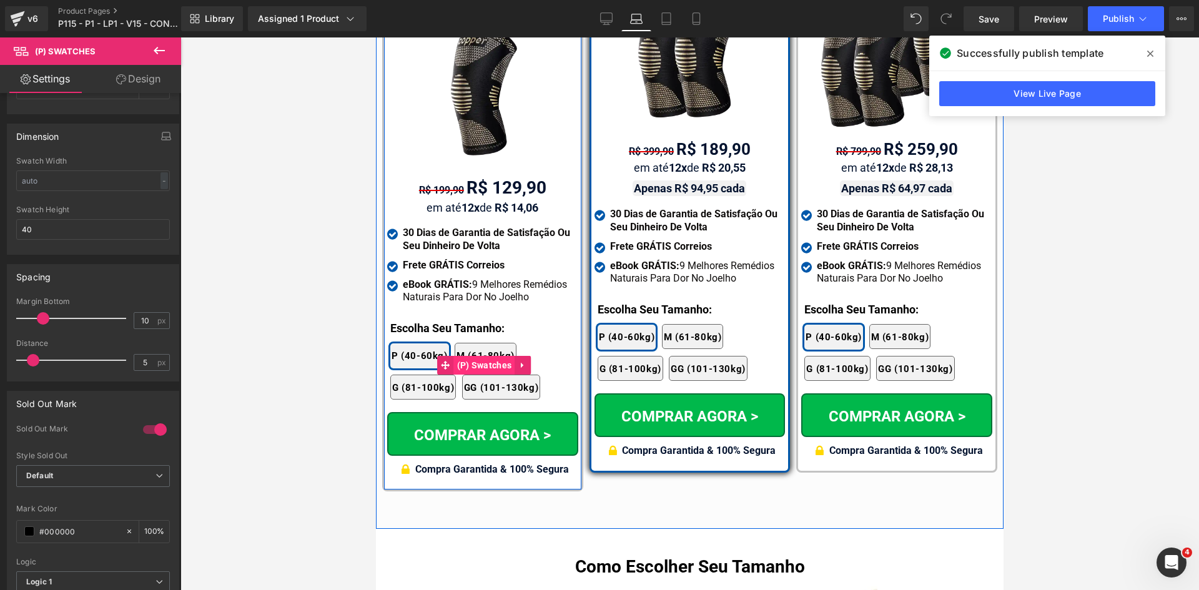
click at [482, 356] on span "(P) Swatches" at bounding box center [484, 365] width 61 height 19
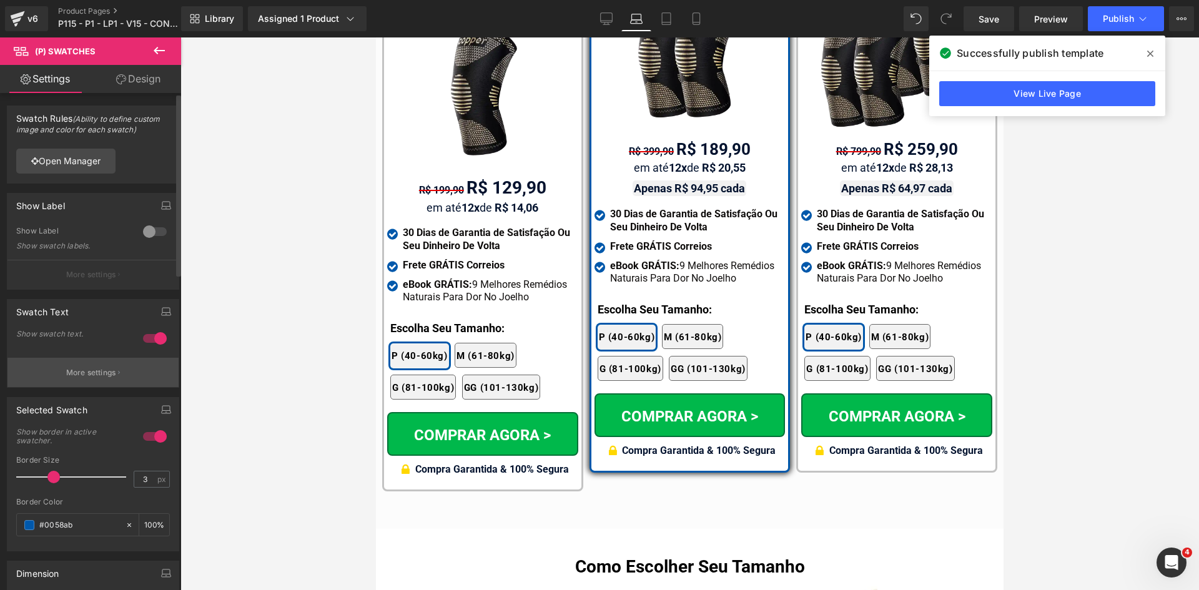
click at [96, 378] on button "More settings" at bounding box center [92, 372] width 171 height 29
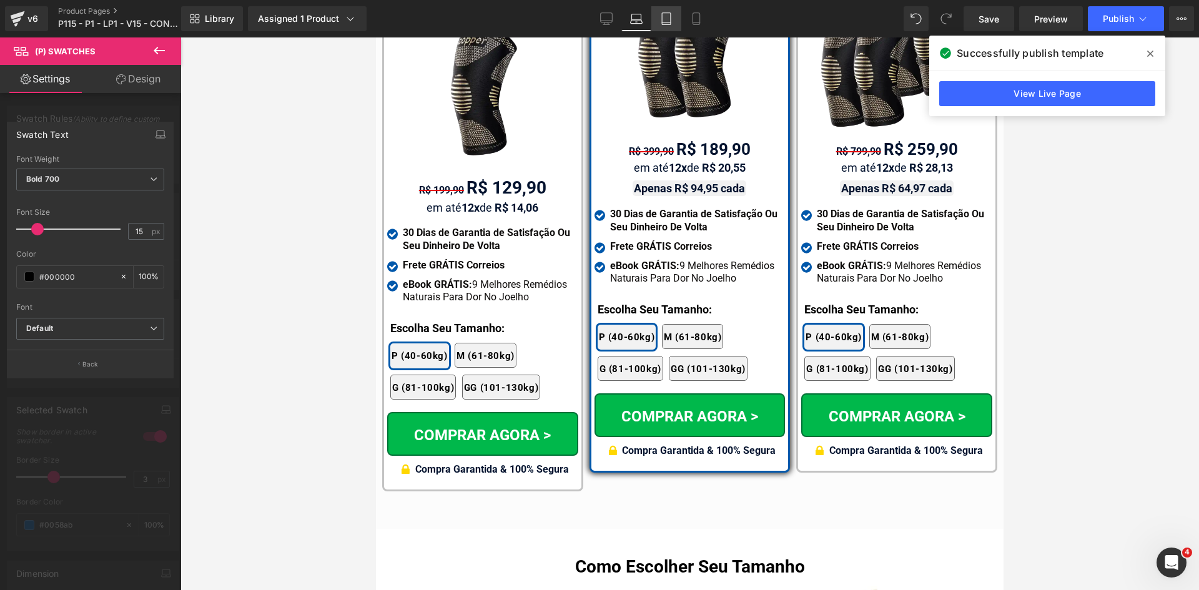
click at [674, 24] on link "Tablet" at bounding box center [666, 18] width 30 height 25
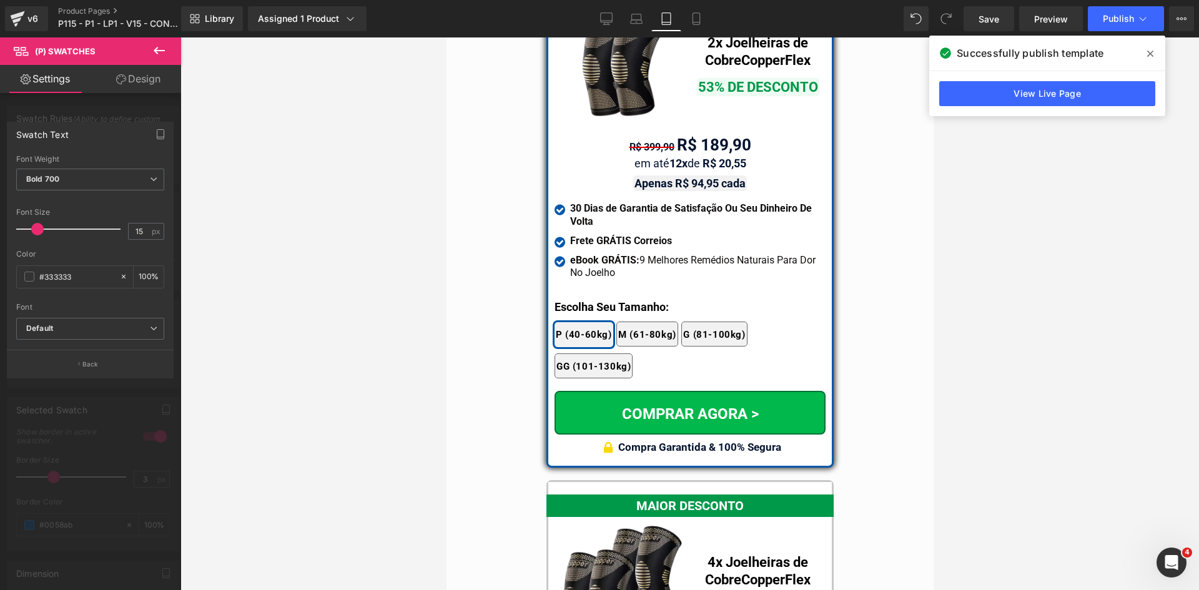
scroll to position [10840, 0]
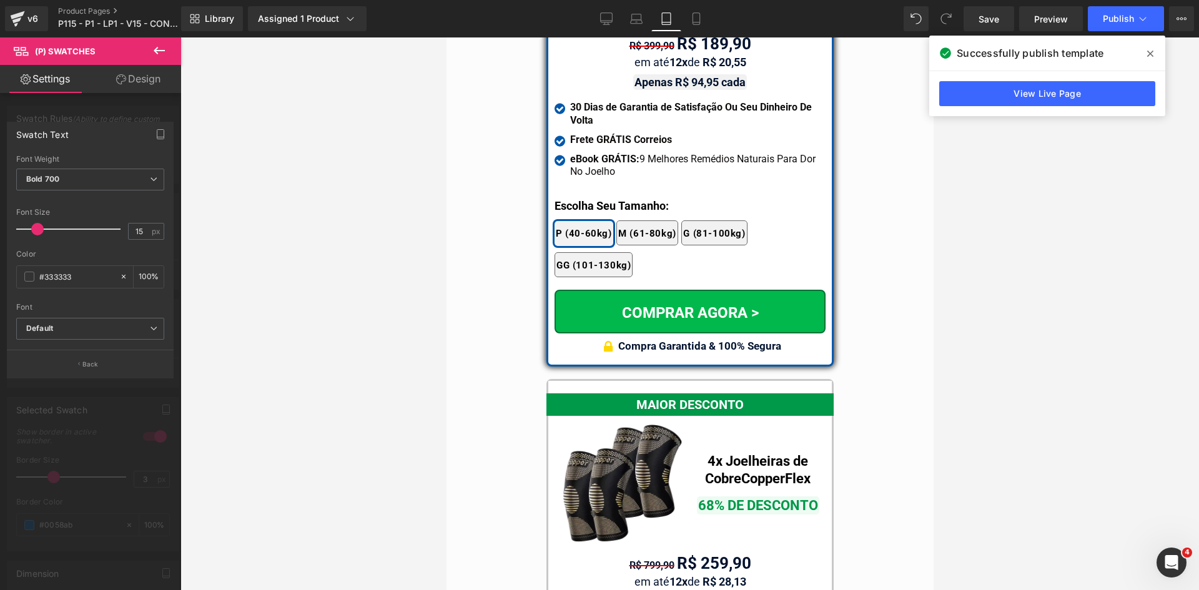
drag, startPoint x: 477, startPoint y: 197, endPoint x: 938, endPoint y: 234, distance: 463.0
click at [943, 234] on div at bounding box center [689, 313] width 1019 height 553
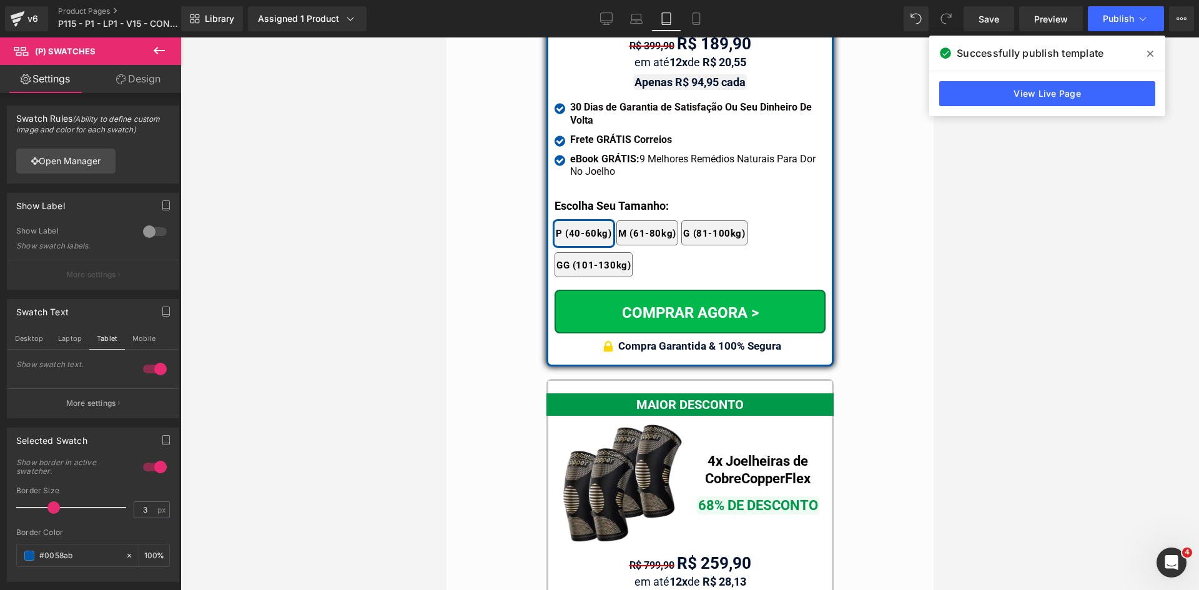
click at [889, 233] on div "MAIS VENDIDO Text Block Image 2x Joelheiras de Cobre CopperFlex Text Block 53% …" at bounding box center [689, 595] width 487 height 1471
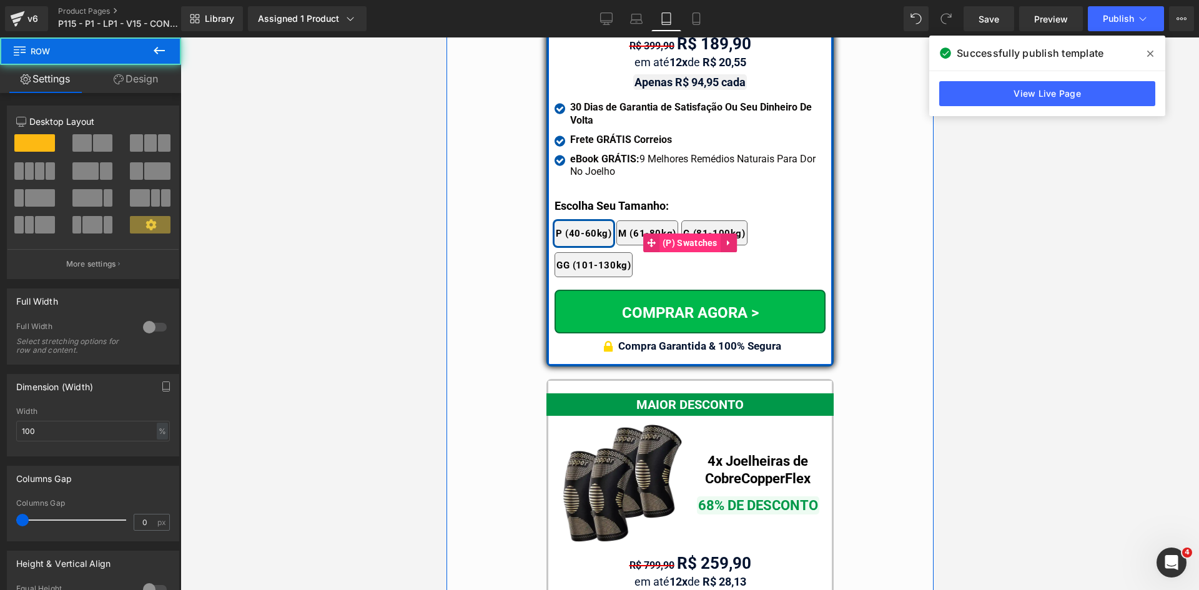
click at [689, 234] on span "(P) Swatches" at bounding box center [689, 243] width 61 height 19
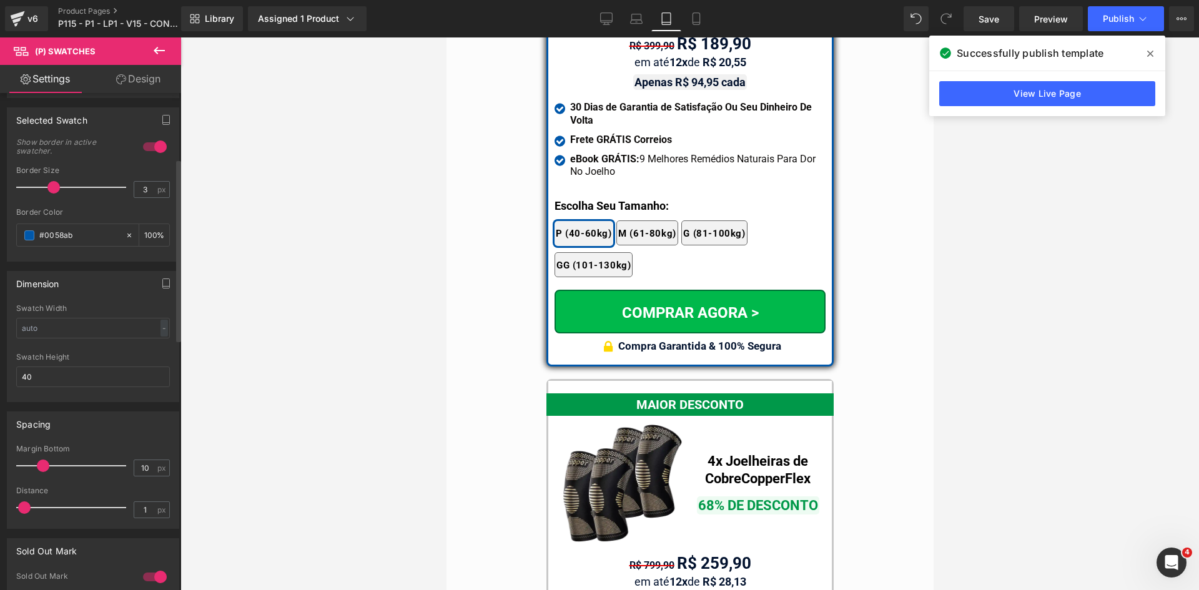
scroll to position [375, 0]
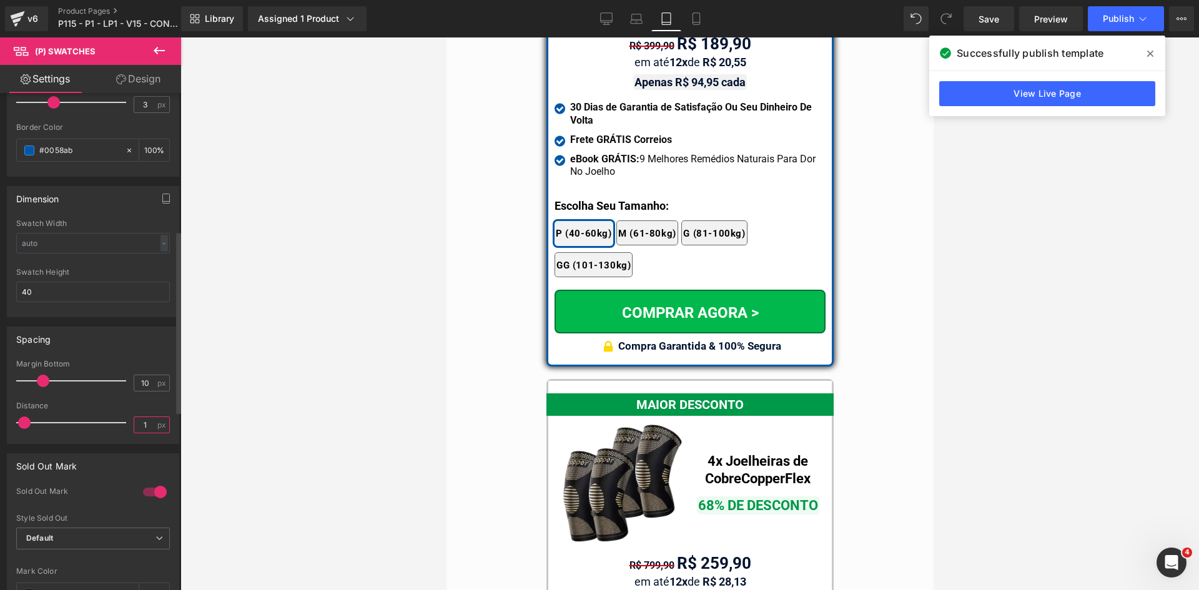
drag, startPoint x: 136, startPoint y: 423, endPoint x: 142, endPoint y: 425, distance: 7.0
click at [142, 425] on input "1" at bounding box center [145, 425] width 22 height 16
type input "5"
type input "2"
type input "1"
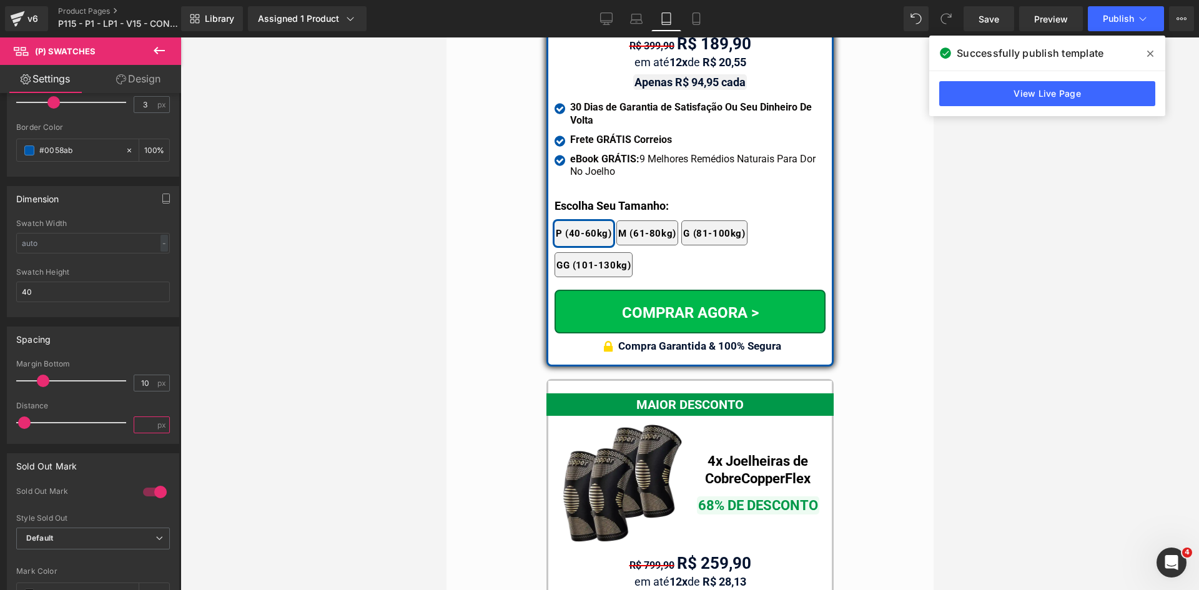
type input "2"
drag, startPoint x: 694, startPoint y: 17, endPoint x: 151, endPoint y: 24, distance: 544.0
click at [694, 17] on icon at bounding box center [696, 18] width 12 height 12
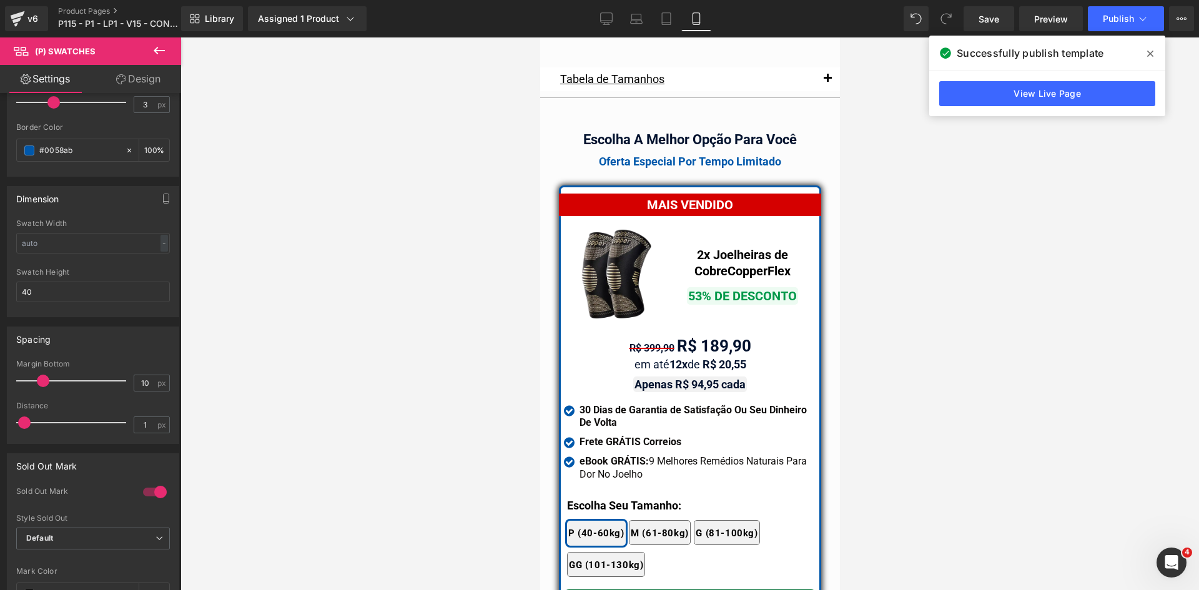
scroll to position [11133, 0]
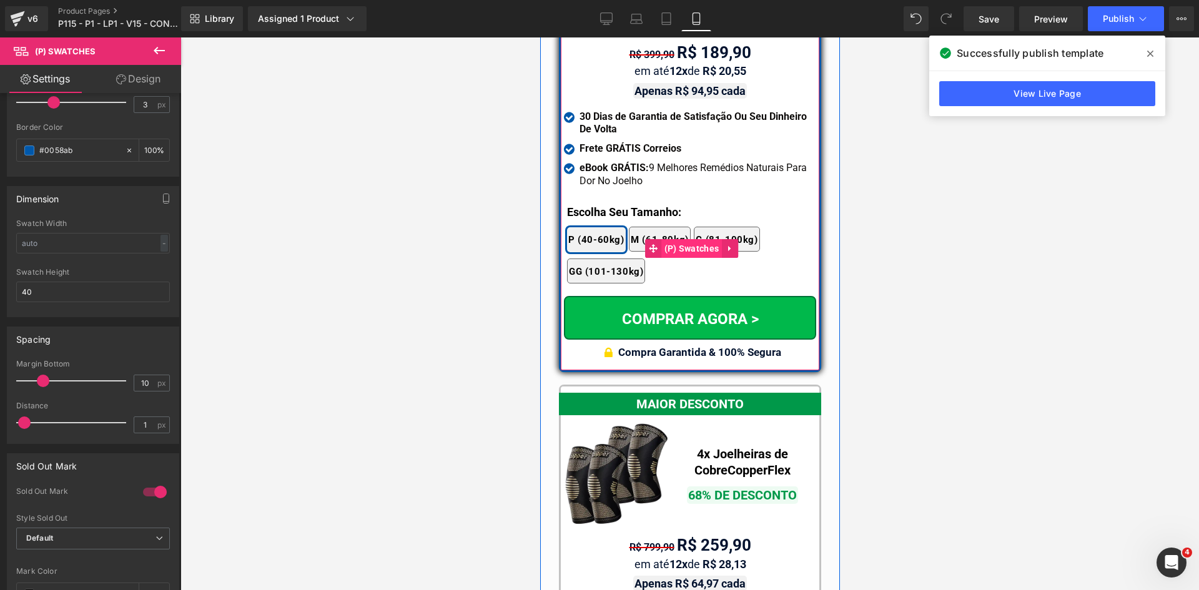
click at [683, 239] on span "(P) Swatches" at bounding box center [691, 248] width 61 height 19
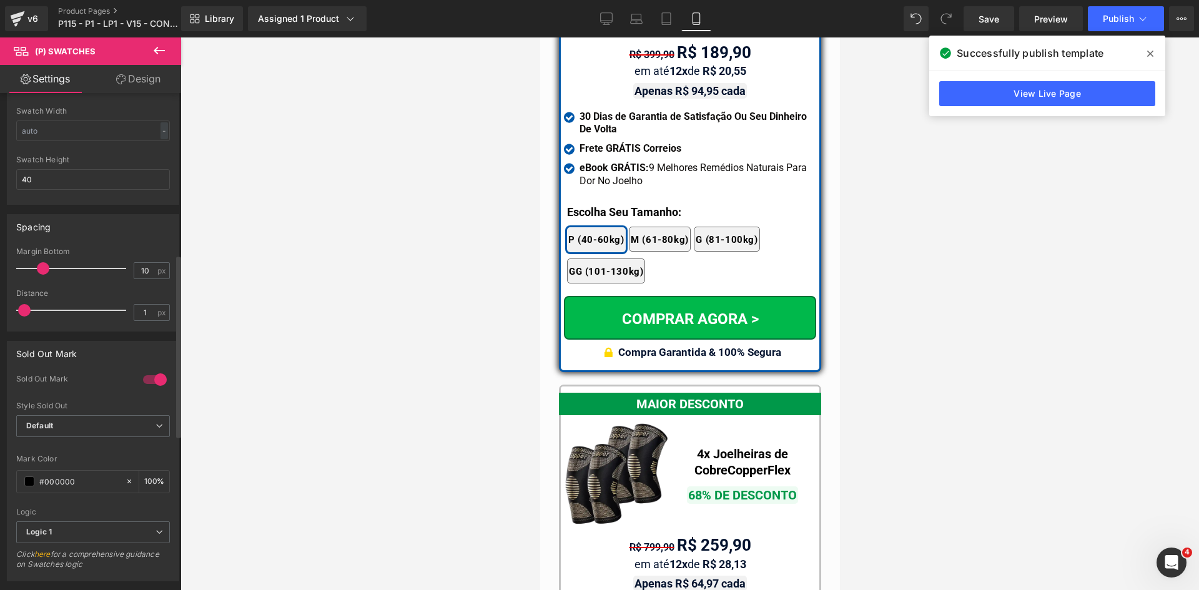
scroll to position [425, 0]
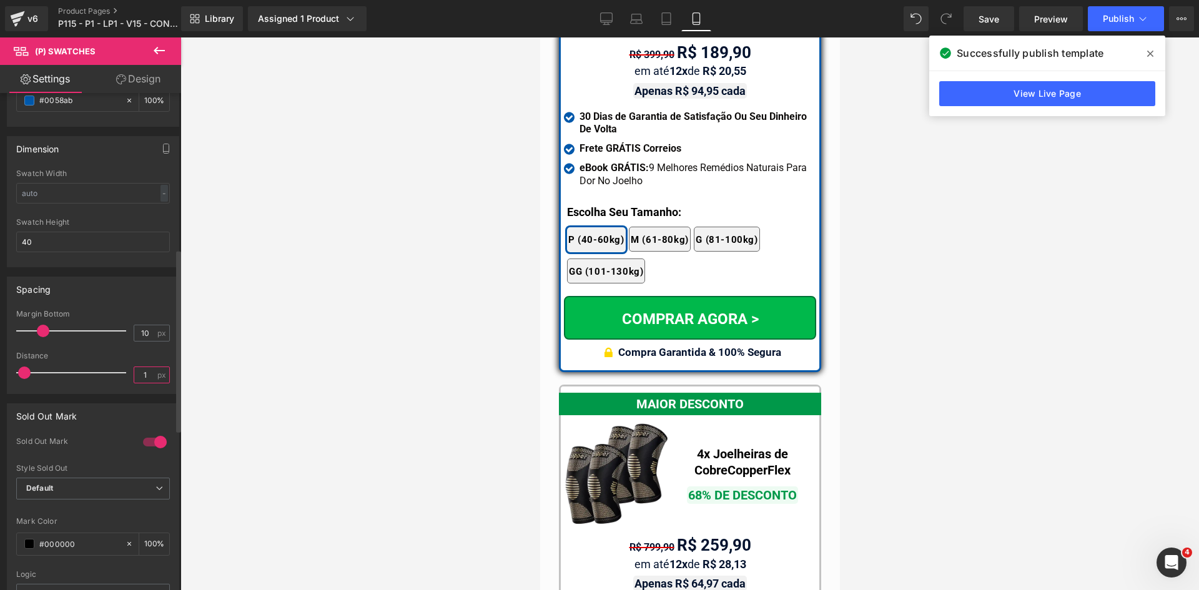
drag, startPoint x: 136, startPoint y: 377, endPoint x: 145, endPoint y: 377, distance: 8.7
click at [145, 377] on input "1" at bounding box center [145, 375] width 22 height 16
type input "5"
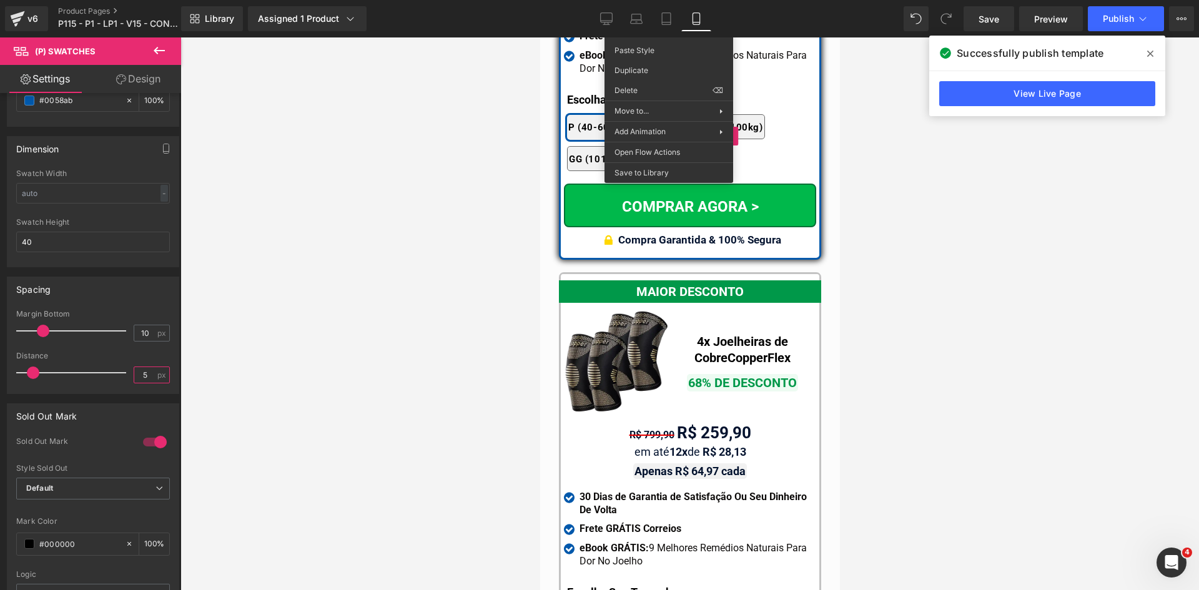
scroll to position [11383, 0]
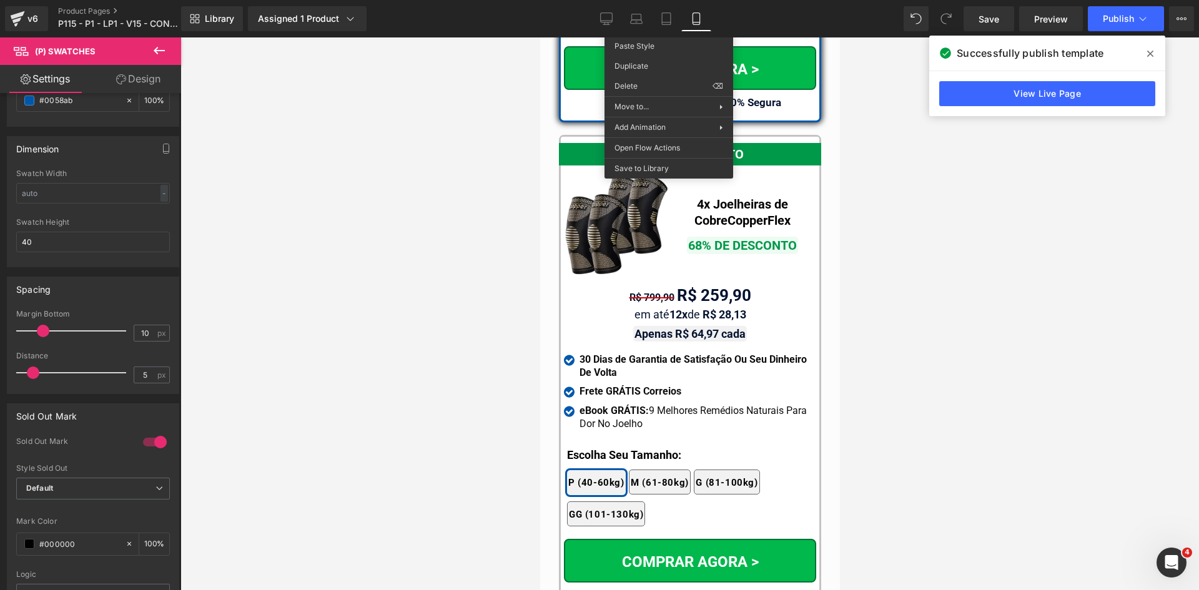
click at [681, 484] on span "(P) Swatches" at bounding box center [702, 491] width 49 height 15
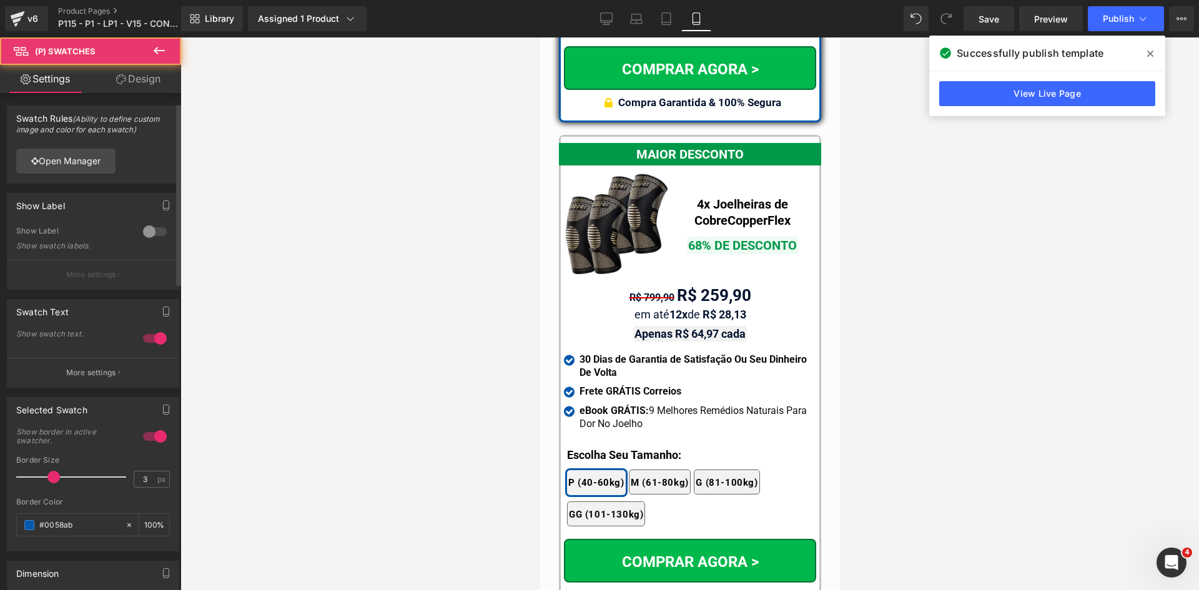
scroll to position [437, 0]
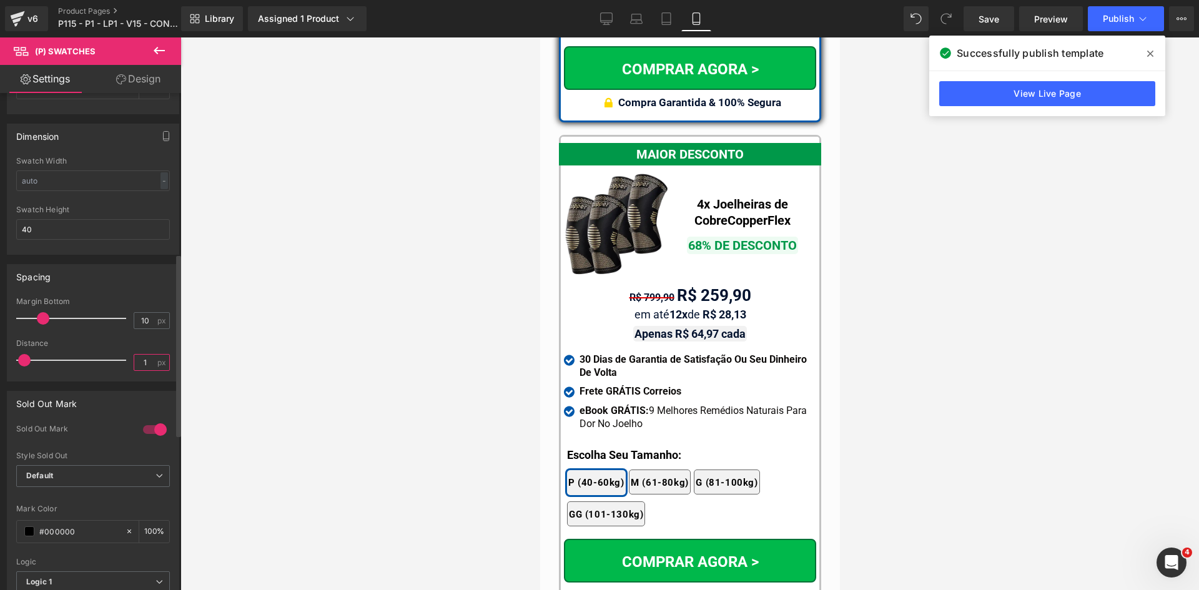
drag, startPoint x: 139, startPoint y: 366, endPoint x: 157, endPoint y: 363, distance: 18.9
click at [157, 364] on div "1 px" at bounding box center [152, 362] width 36 height 17
type input "5"
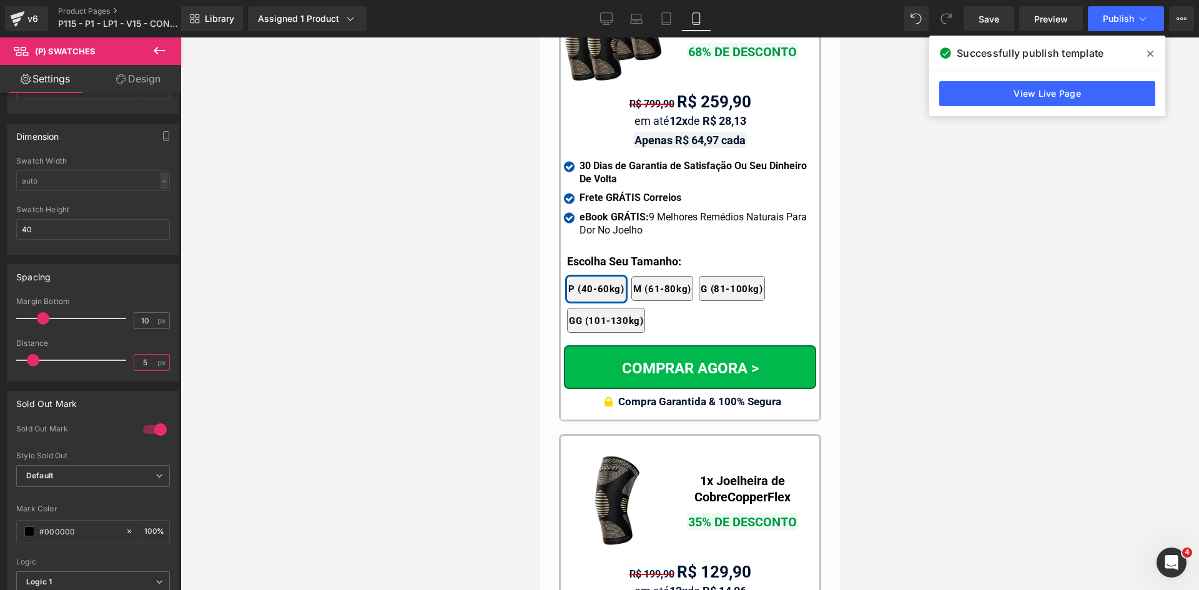
scroll to position [11820, 0]
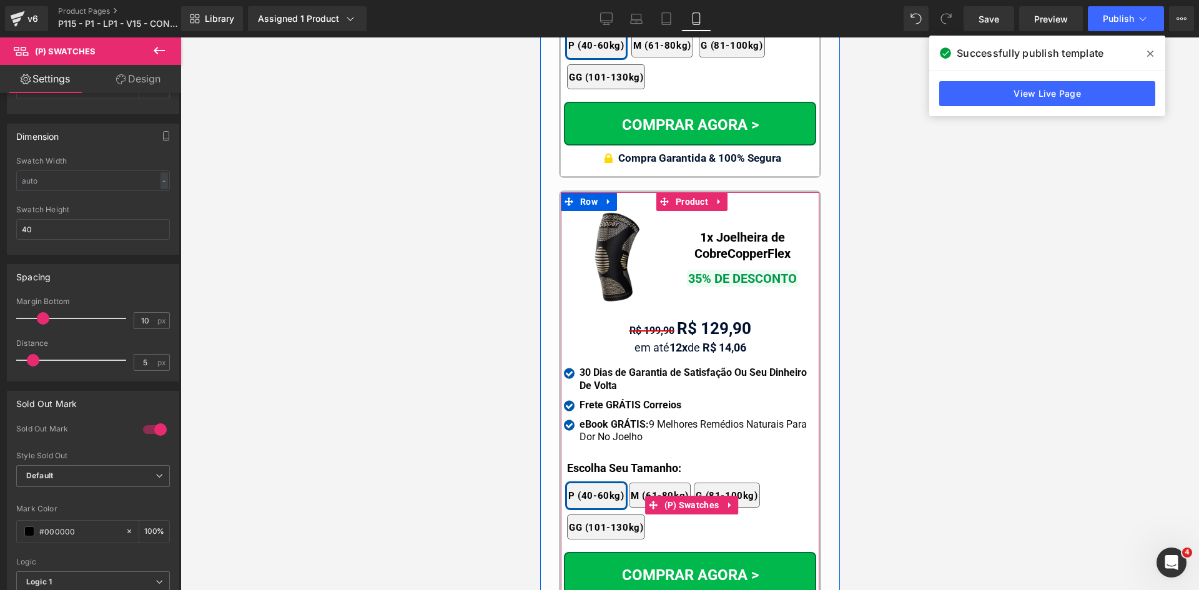
click at [682, 496] on span "(P) Swatches" at bounding box center [691, 505] width 61 height 19
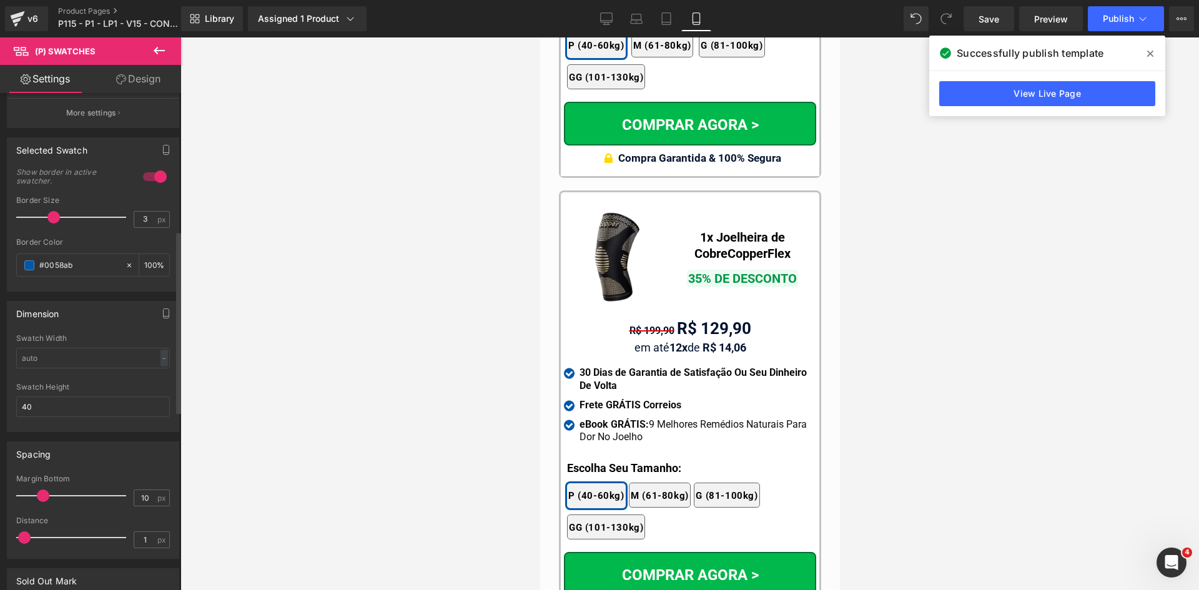
scroll to position [375, 0]
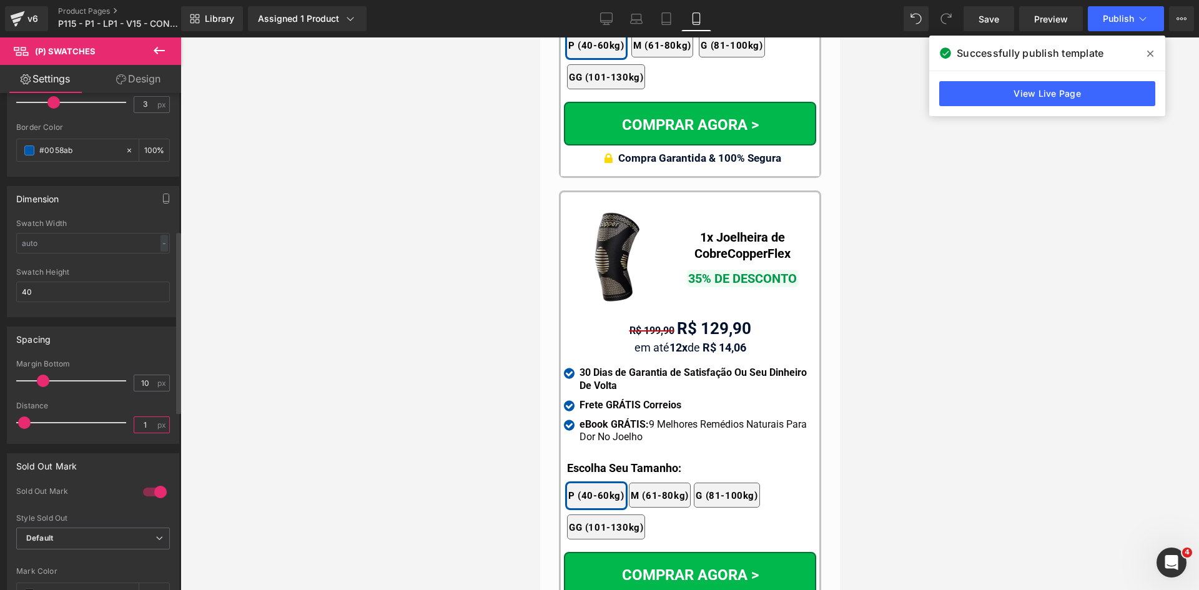
drag, startPoint x: 134, startPoint y: 428, endPoint x: 156, endPoint y: 428, distance: 21.2
click at [152, 428] on div "1 px" at bounding box center [152, 425] width 36 height 17
type input "5"
click at [1107, 16] on span "Publish" at bounding box center [1118, 19] width 31 height 10
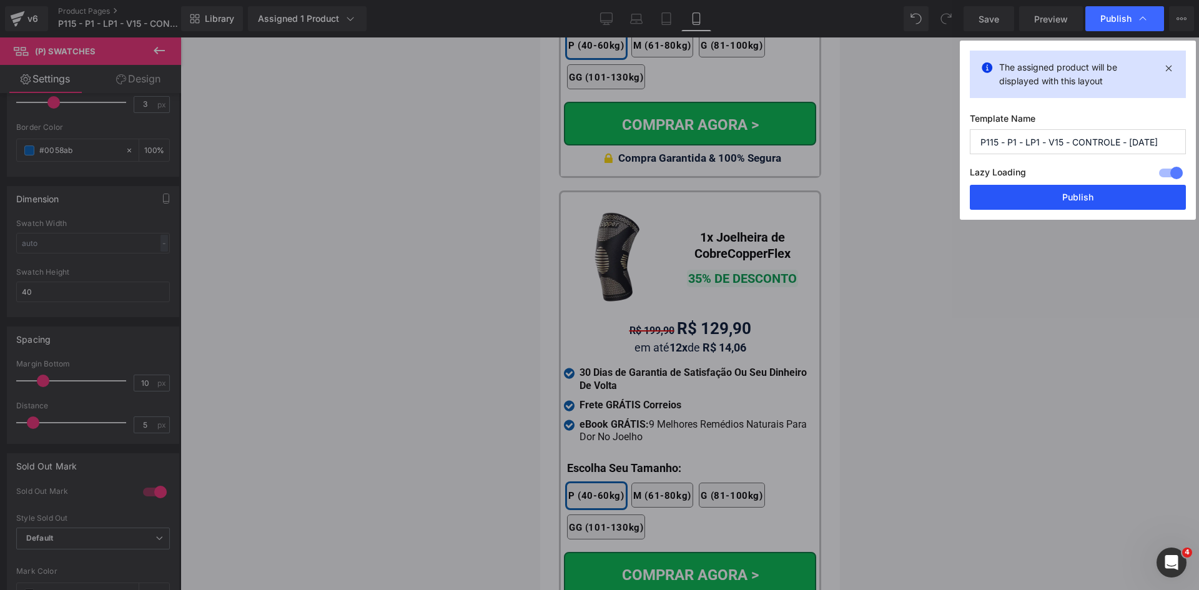
click at [1079, 200] on button "Publish" at bounding box center [1078, 197] width 216 height 25
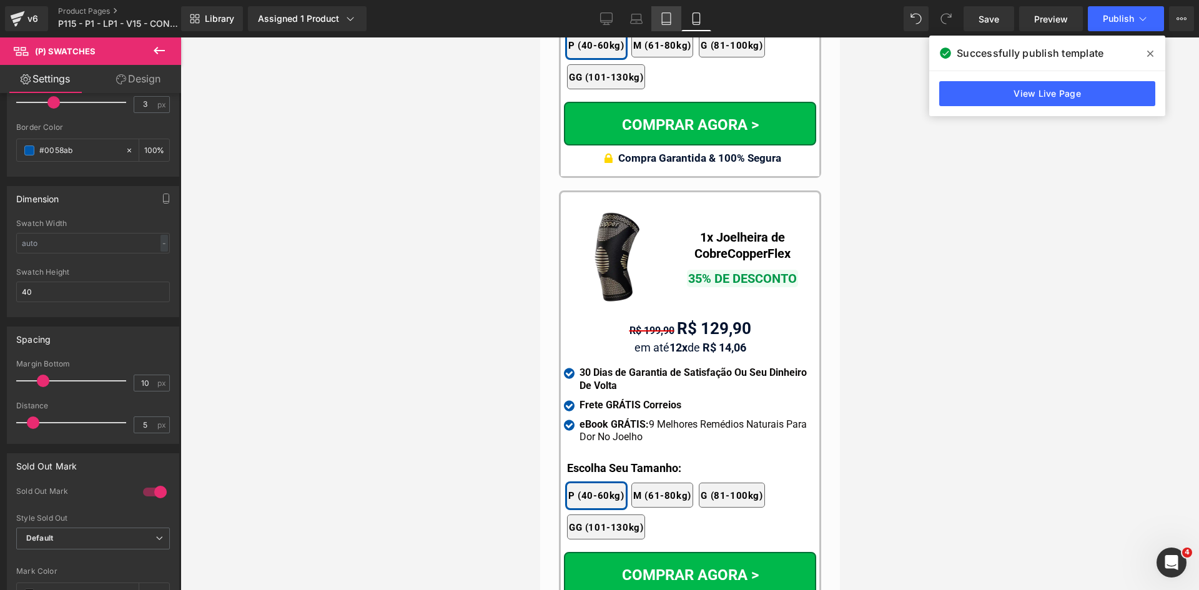
drag, startPoint x: 667, startPoint y: 21, endPoint x: 177, endPoint y: 175, distance: 513.4
click at [667, 21] on icon at bounding box center [666, 18] width 12 height 12
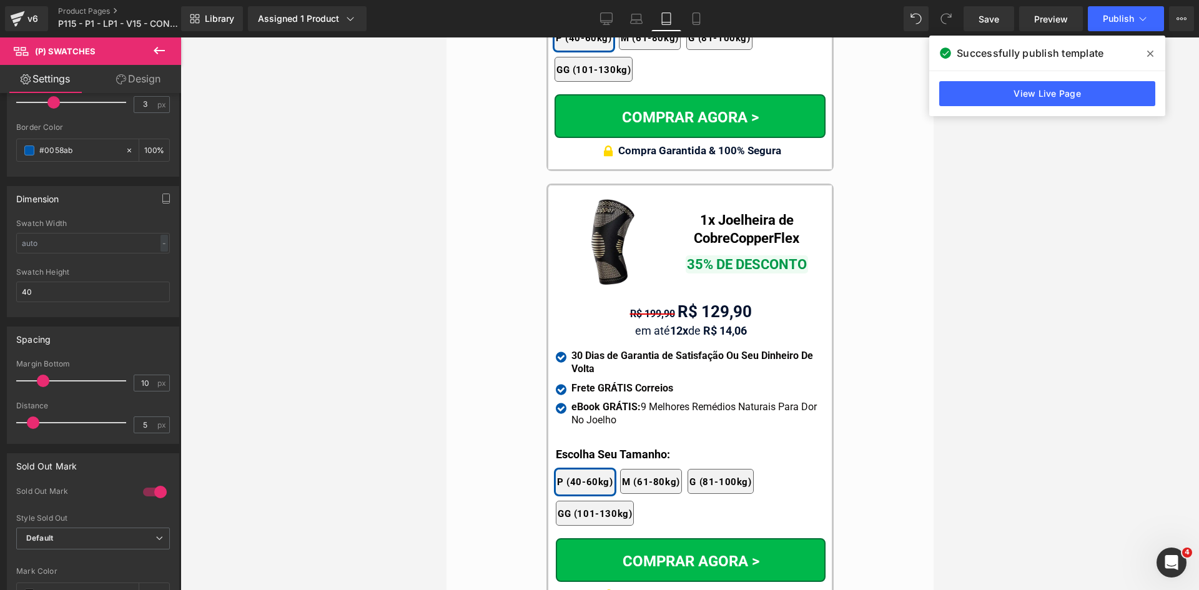
scroll to position [11551, 0]
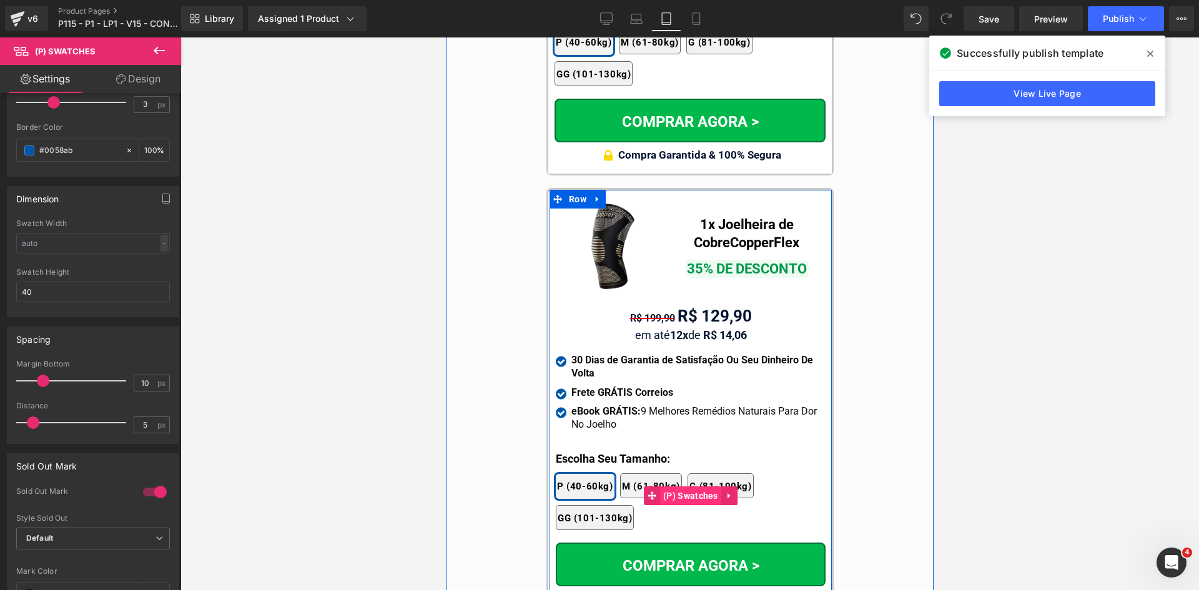
click at [665, 487] on span "(P) Swatches" at bounding box center [689, 496] width 61 height 19
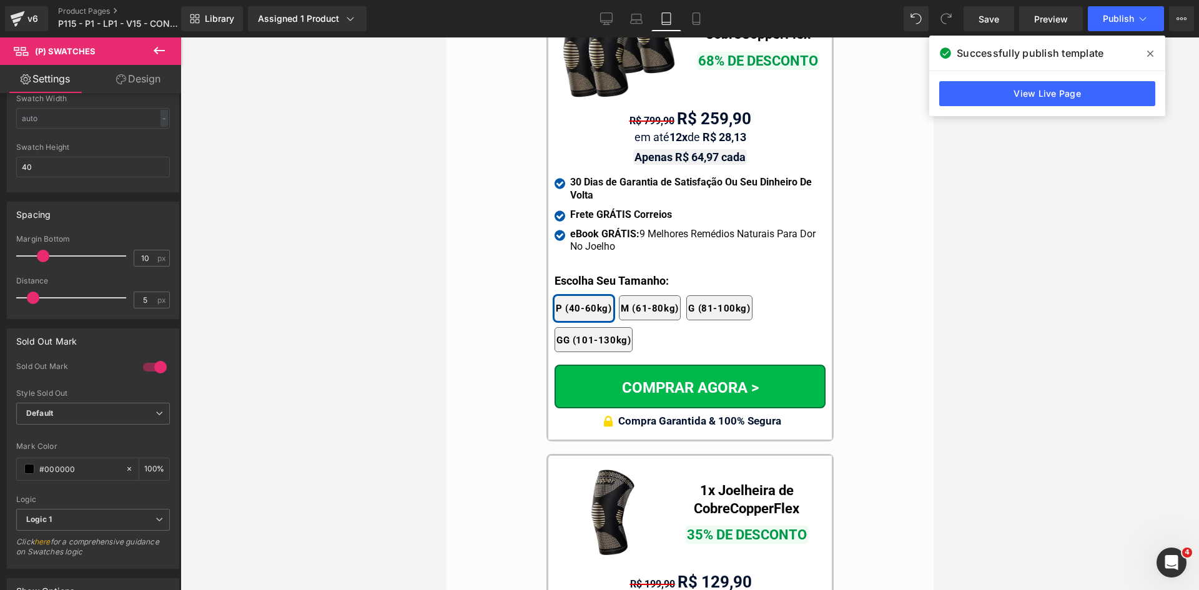
scroll to position [11238, 0]
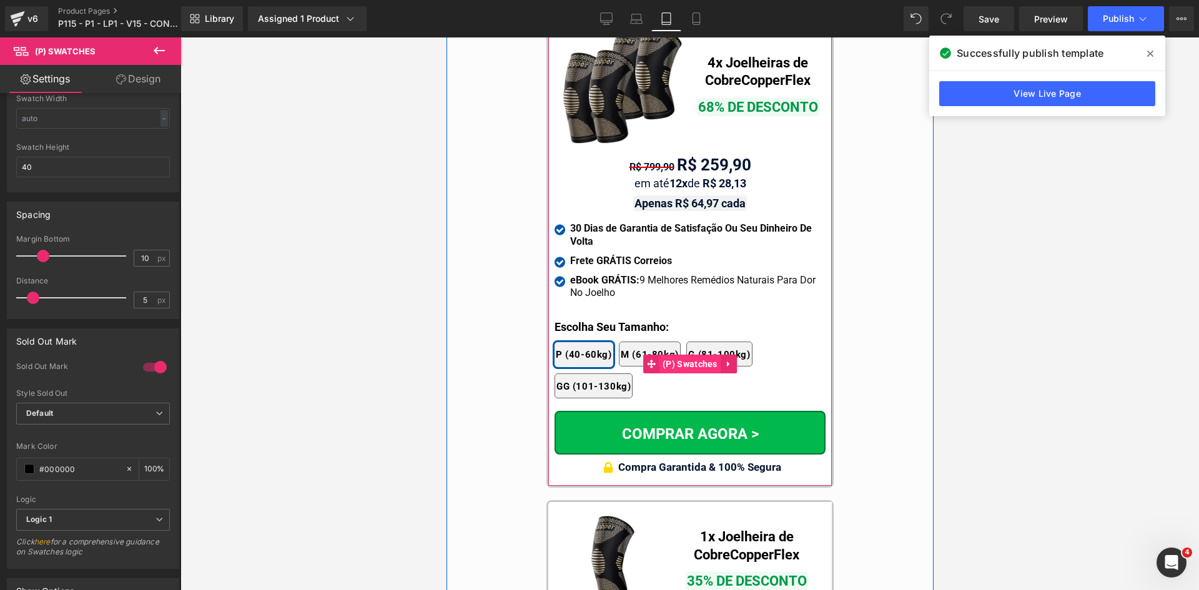
click at [673, 355] on span "(P) Swatches" at bounding box center [689, 364] width 61 height 19
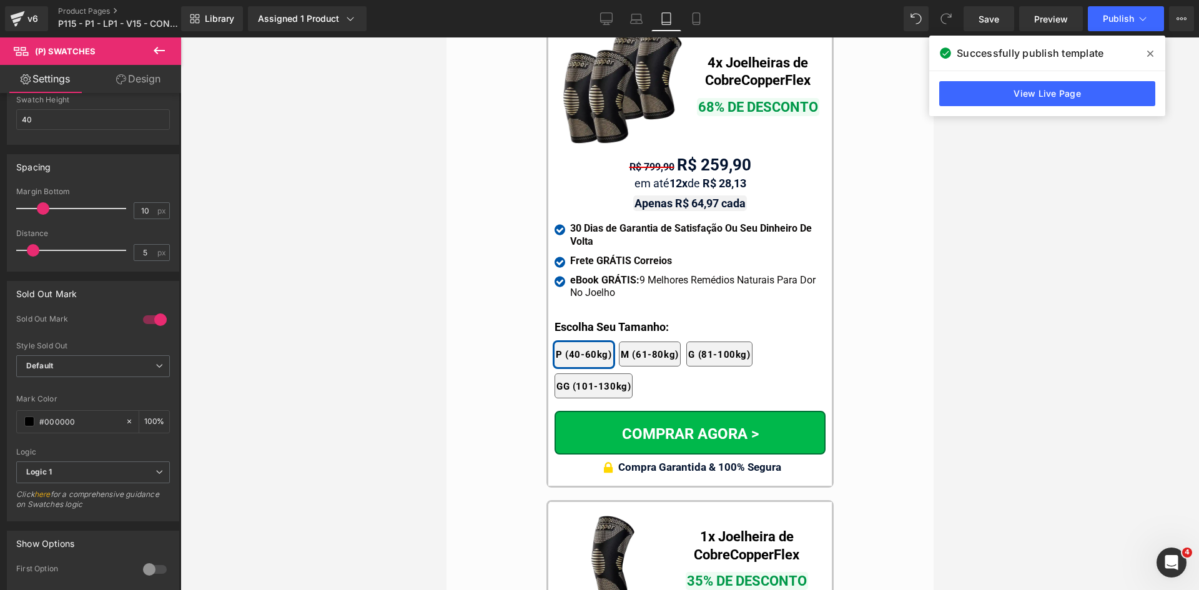
scroll to position [562, 0]
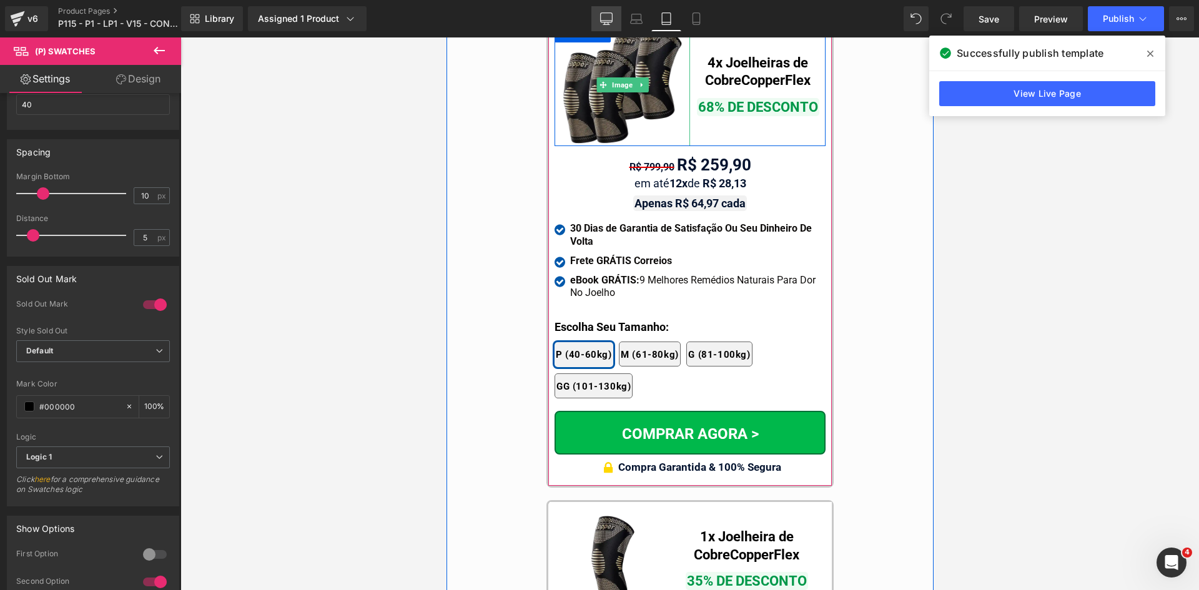
click at [600, 26] on link "Desktop" at bounding box center [606, 18] width 30 height 25
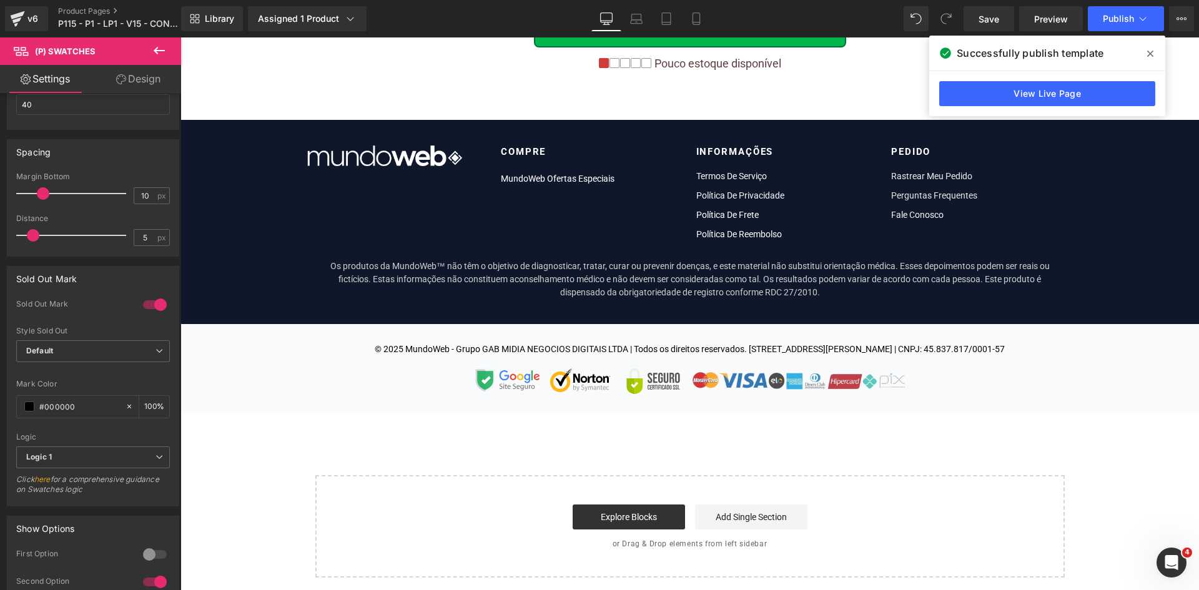
scroll to position [0, 0]
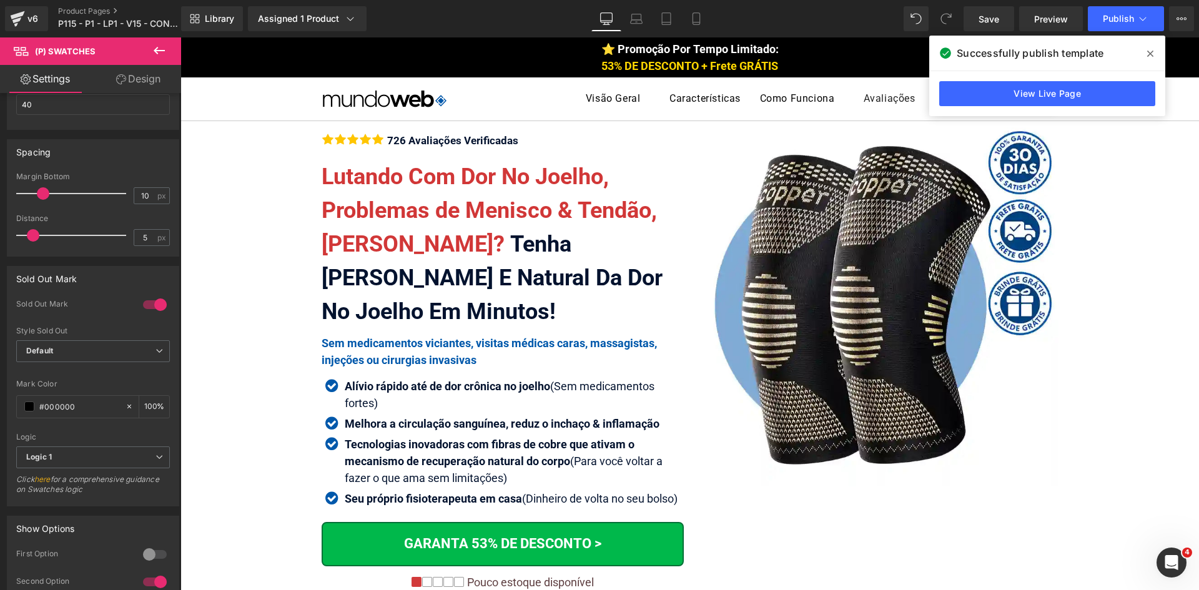
click at [1150, 53] on icon at bounding box center [1150, 54] width 6 height 6
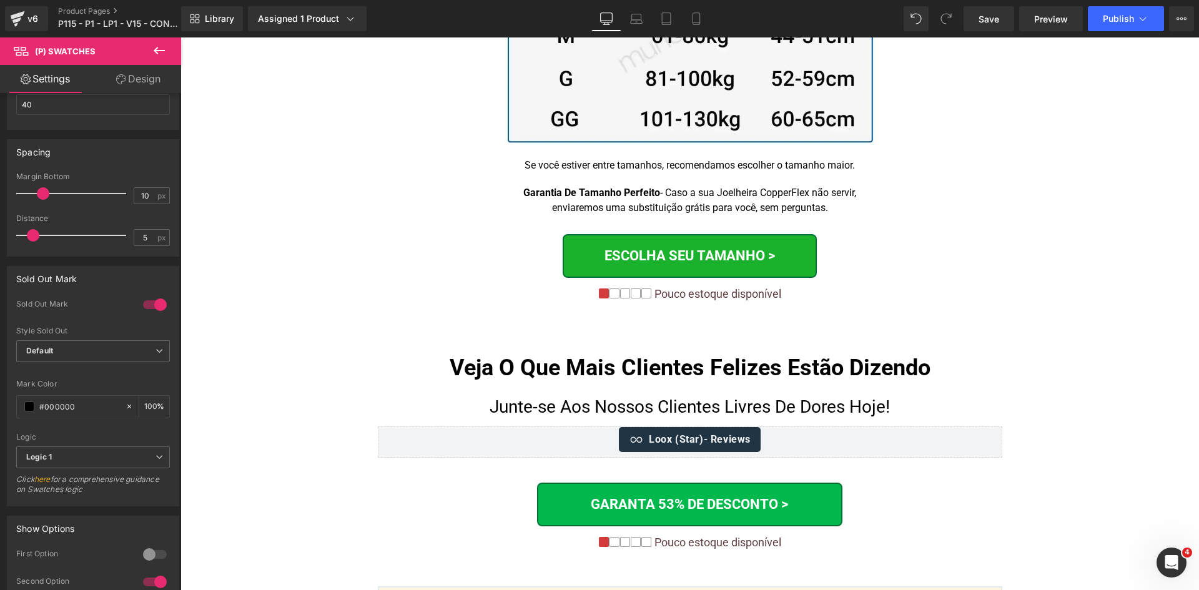
scroll to position [8445, 0]
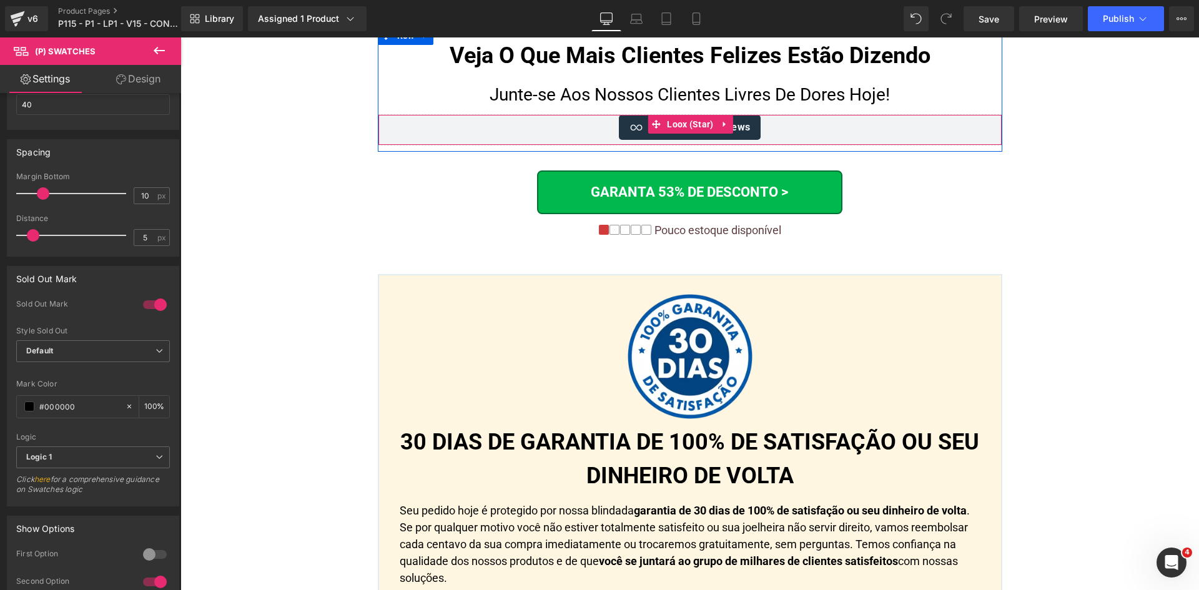
click at [678, 116] on span "Loox (Star)" at bounding box center [690, 124] width 52 height 19
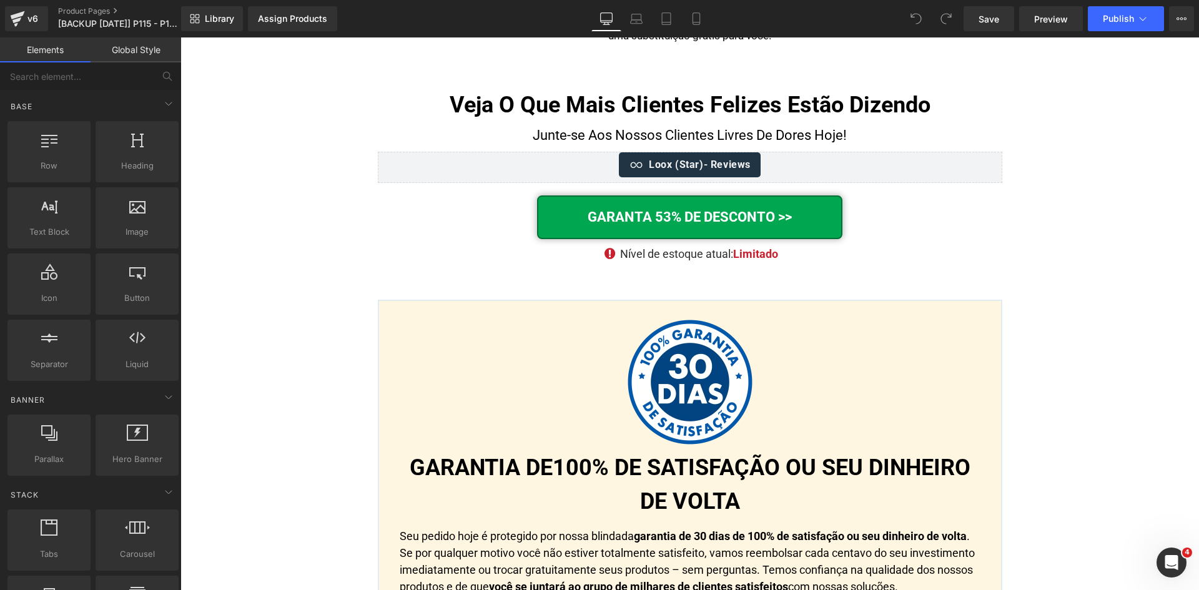
scroll to position [7885, 0]
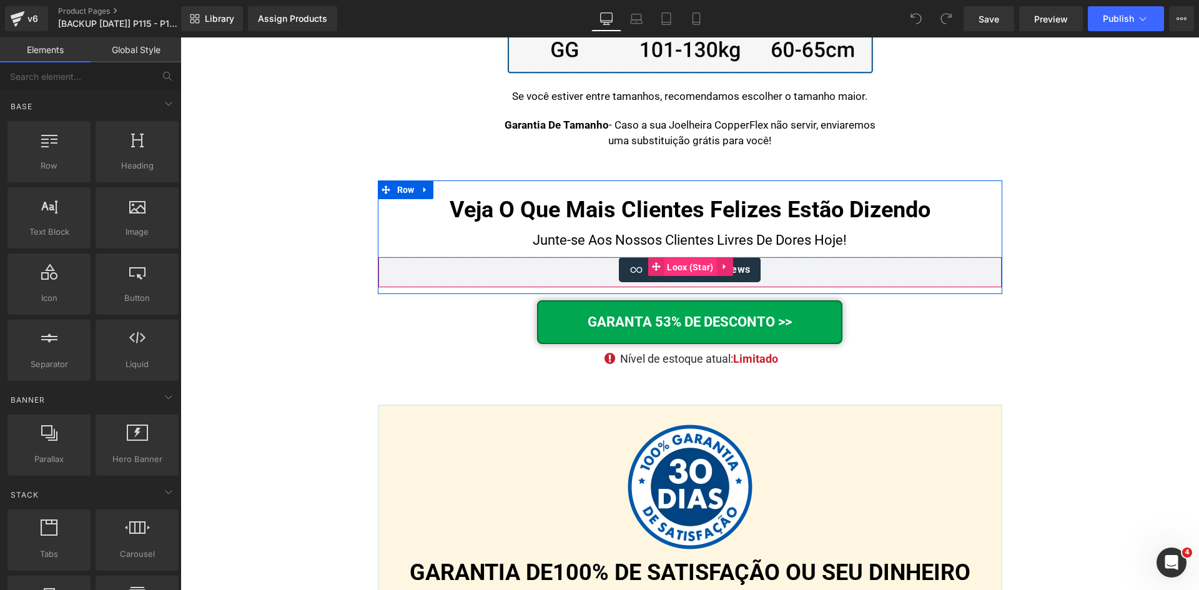
click at [687, 258] on span "Loox (Star)" at bounding box center [690, 267] width 52 height 19
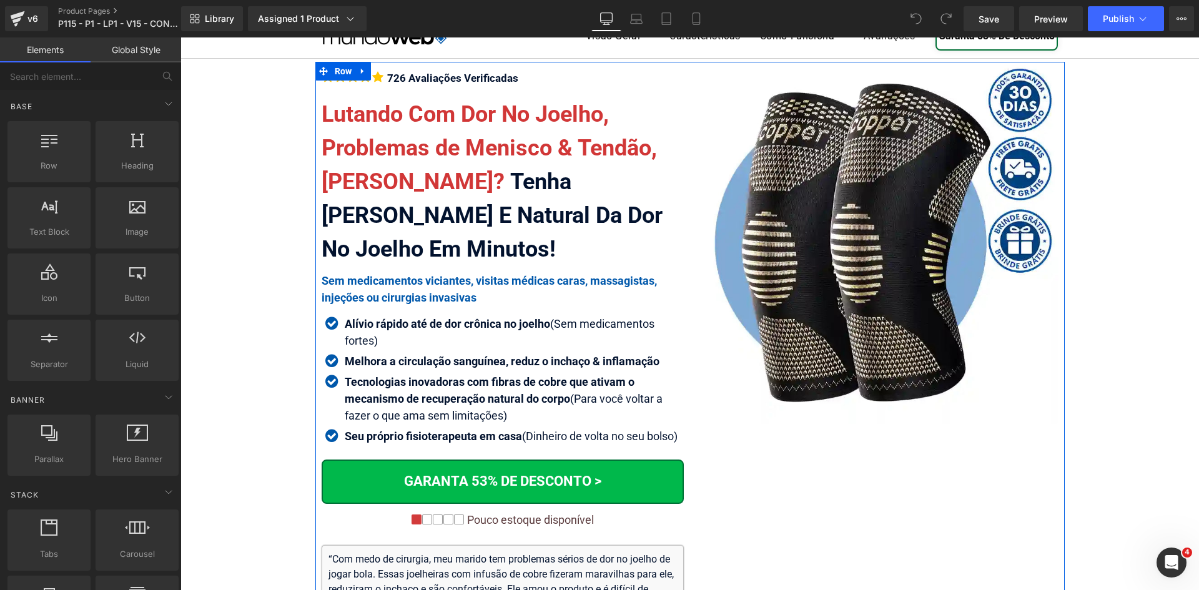
scroll to position [62, 0]
click at [535, 134] on span "Lutando Com Dor No Joelho, Problemas de Menisco & Tendão, [PERSON_NAME]?" at bounding box center [489, 148] width 335 height 94
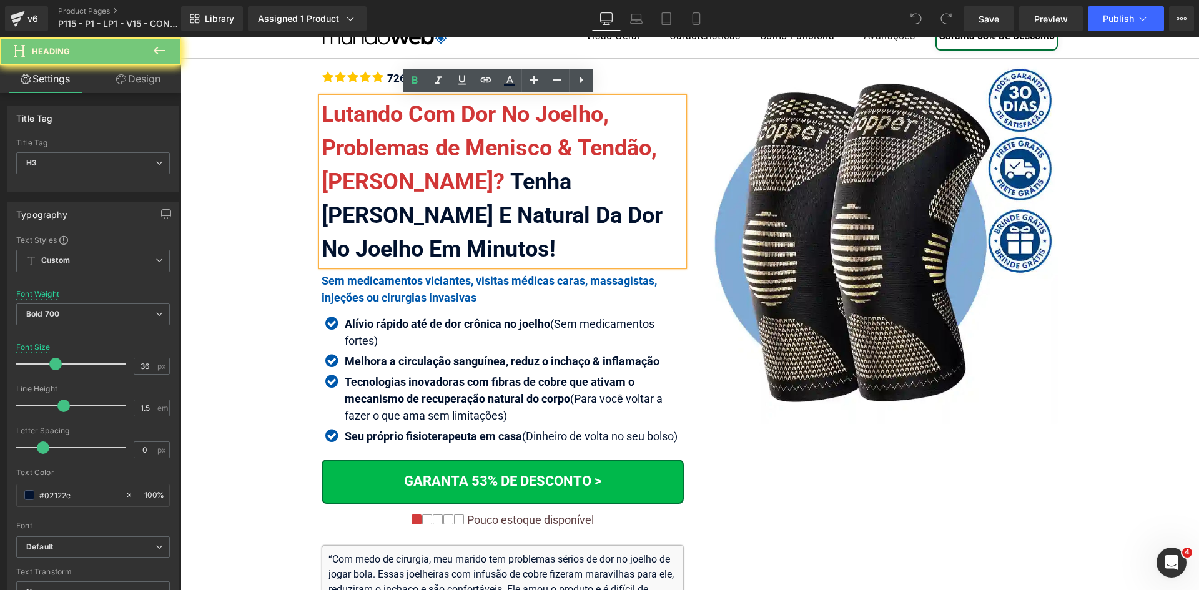
click at [528, 120] on span "Lutando Com Dor No Joelho, Problemas de Menisco & Tendão, [PERSON_NAME]?" at bounding box center [489, 148] width 335 height 94
click at [493, 117] on span "Lutando Com Dor No Joelho, Problemas de Menisco & Tendão, [PERSON_NAME]?" at bounding box center [489, 148] width 335 height 94
click at [511, 85] on icon at bounding box center [509, 85] width 11 height 2
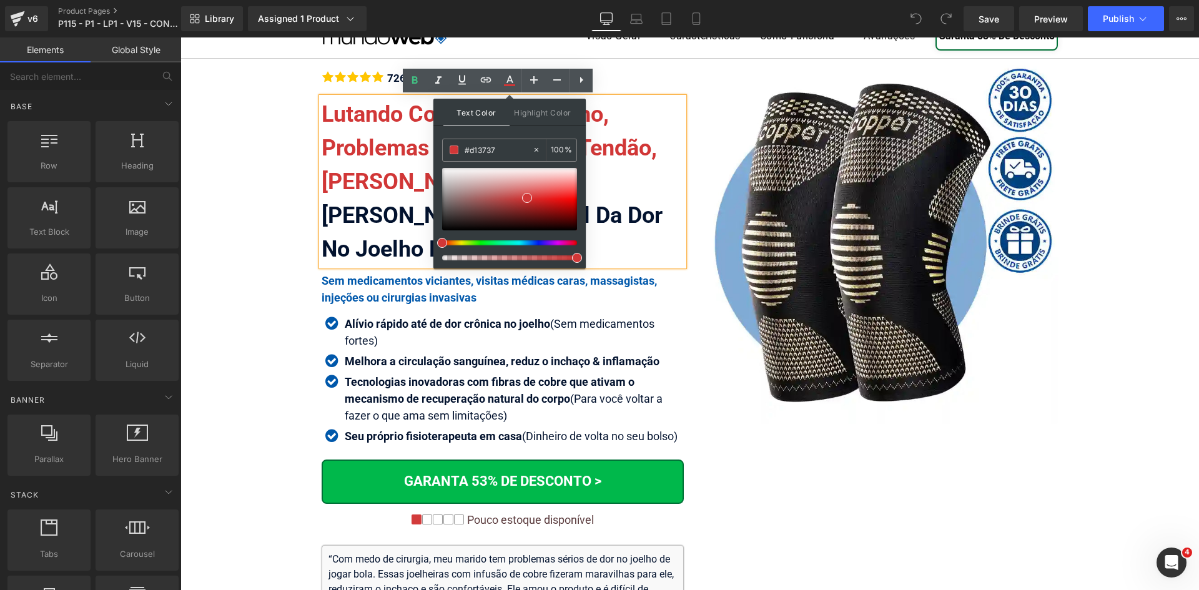
drag, startPoint x: 1192, startPoint y: 74, endPoint x: 1188, endPoint y: 132, distance: 57.5
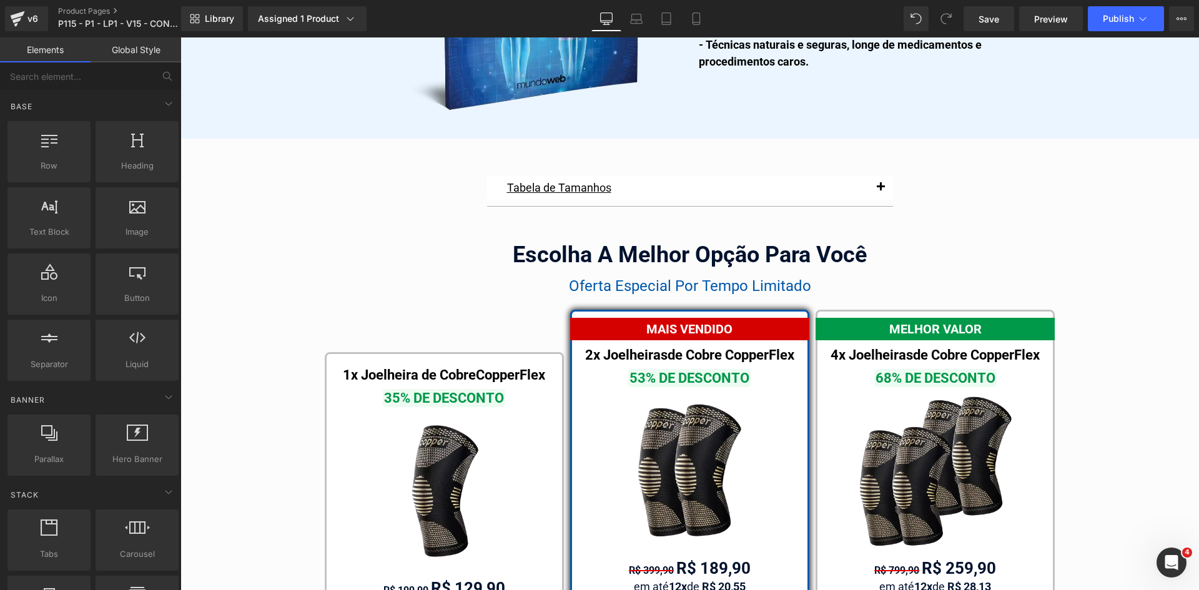
scroll to position [7060, 0]
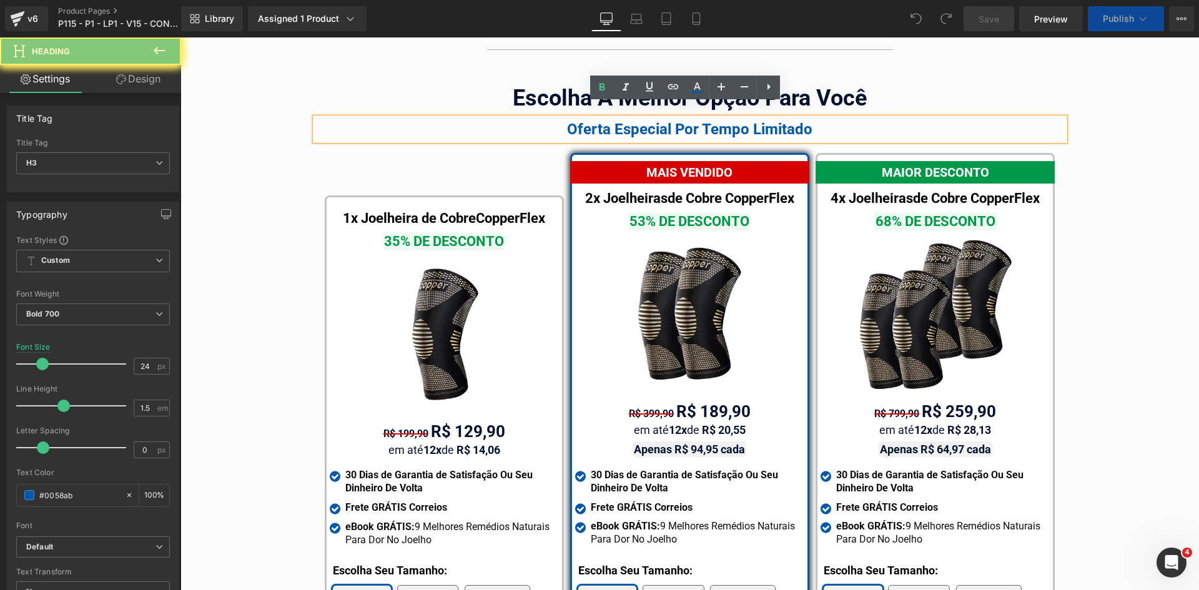
click at [659, 118] on div "Oferta Especial Por Tempo Limitado" at bounding box center [689, 129] width 749 height 22
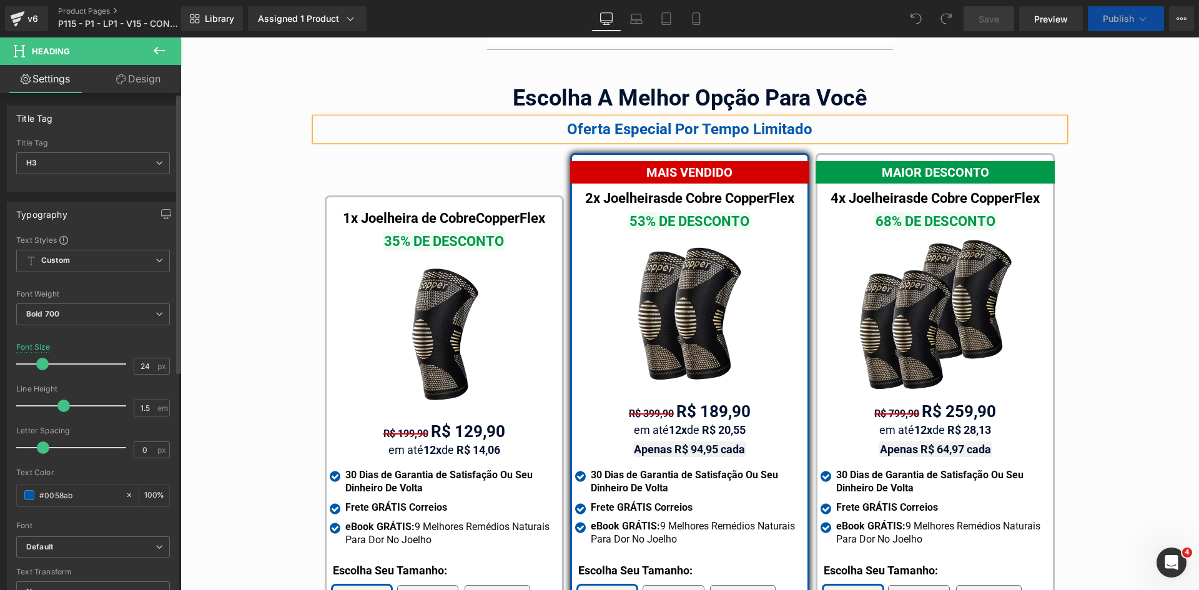
scroll to position [7125, 0]
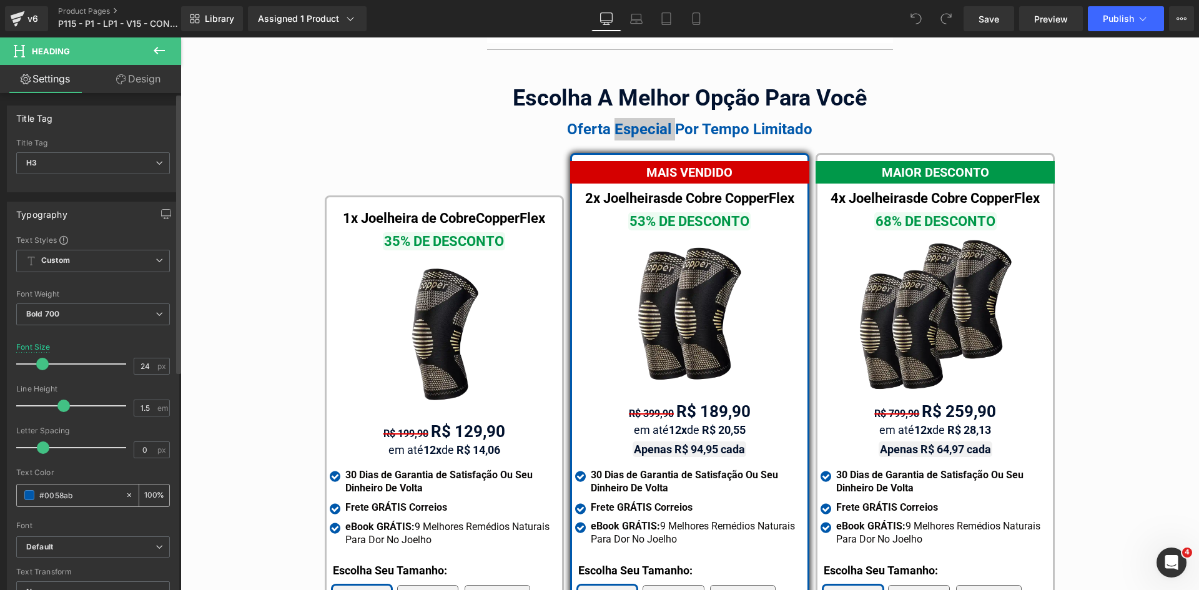
click at [87, 491] on input "#0058ab" at bounding box center [79, 495] width 80 height 14
paste input "c91f3f"
type input "c91f3f"
click at [643, 13] on icon at bounding box center [636, 18] width 12 height 12
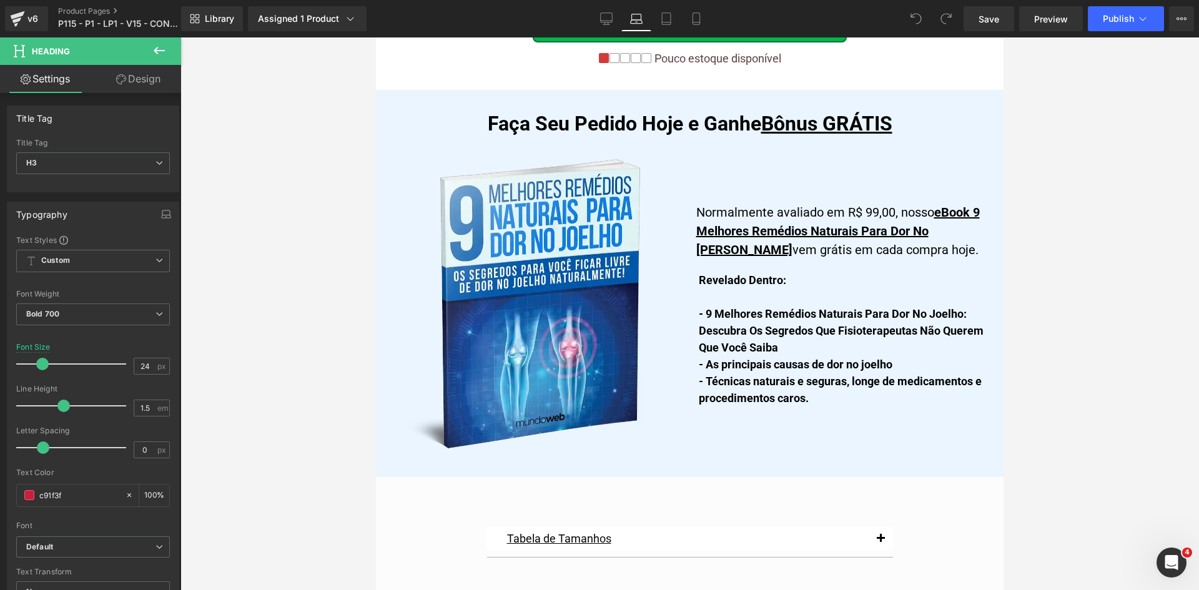
scroll to position [7506, 0]
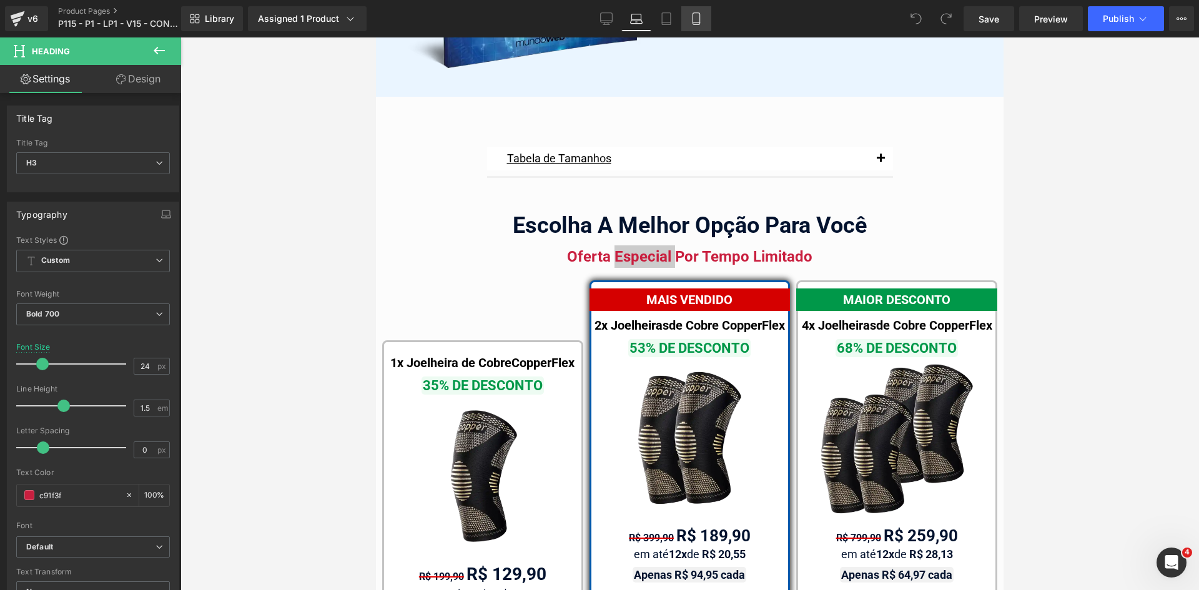
click at [698, 17] on icon at bounding box center [696, 18] width 12 height 12
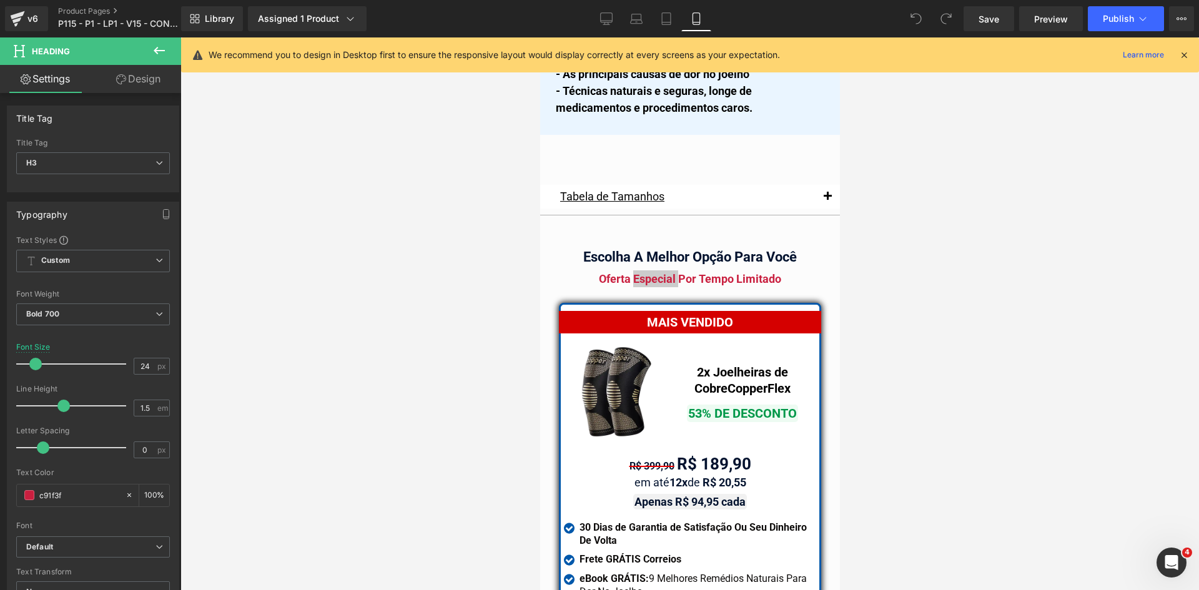
scroll to position [10722, 0]
click at [669, 15] on icon at bounding box center [666, 18] width 12 height 12
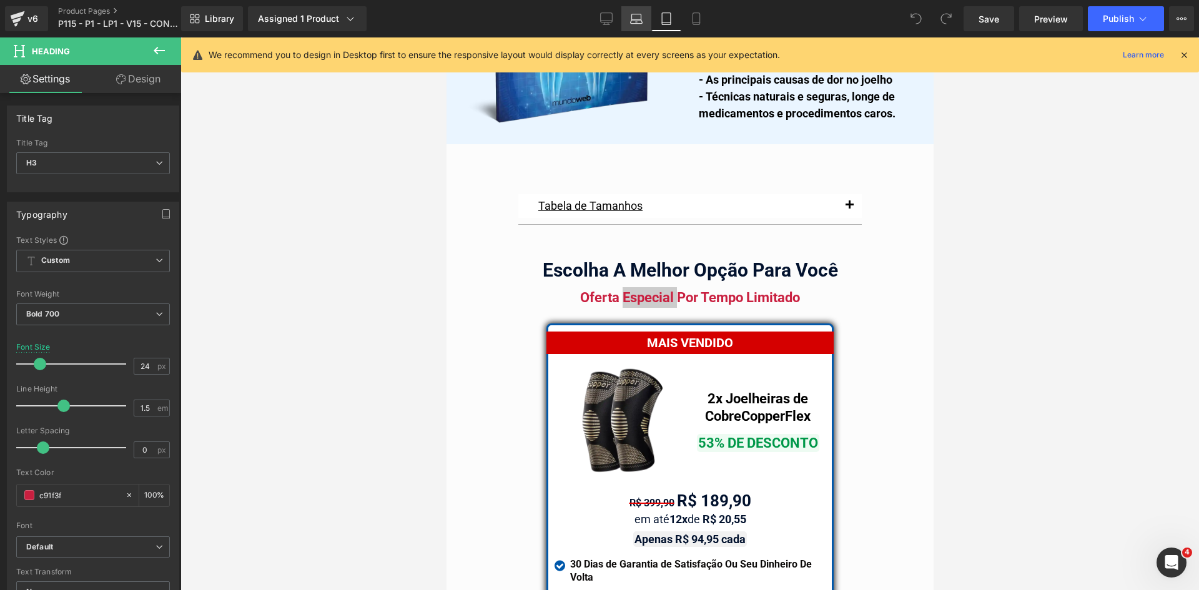
scroll to position [10396, 0]
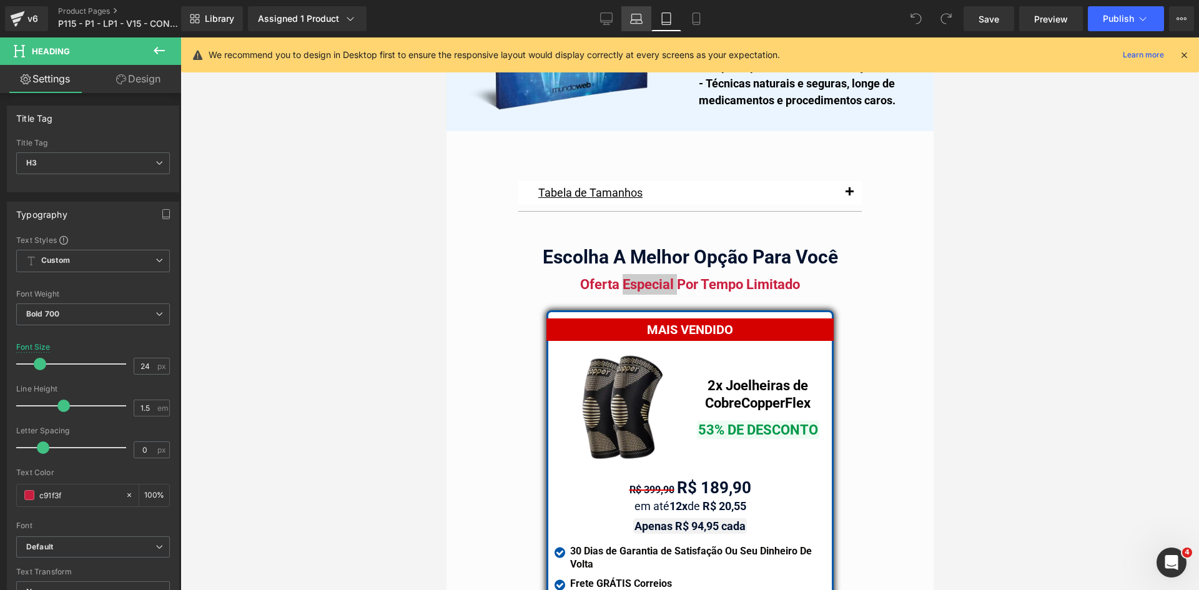
click at [633, 19] on icon at bounding box center [636, 18] width 12 height 12
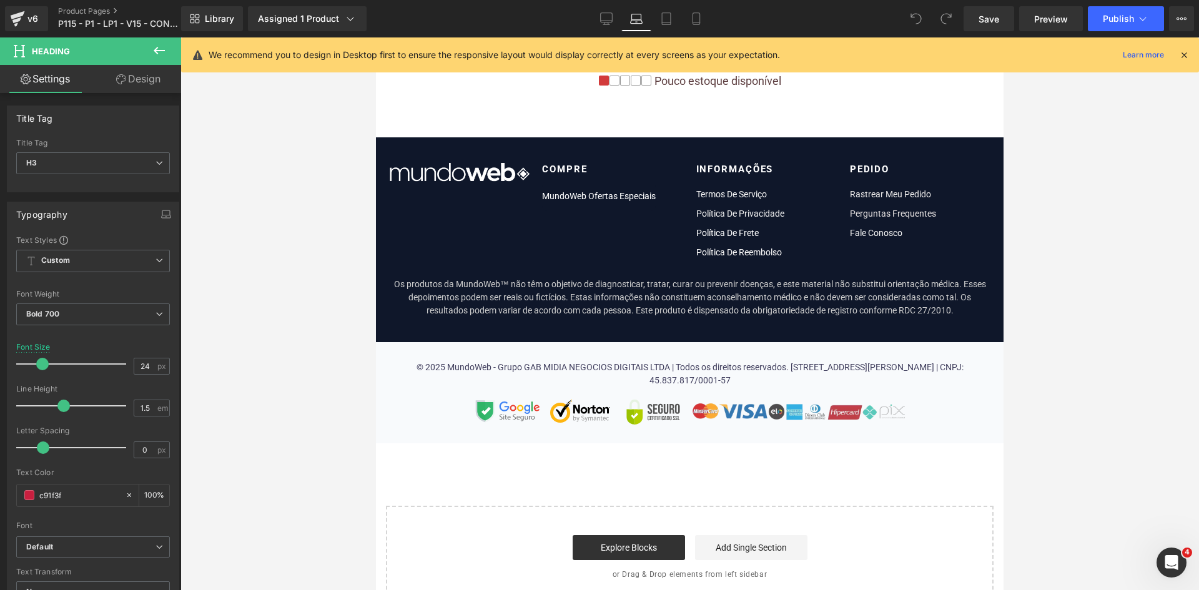
scroll to position [7506, 0]
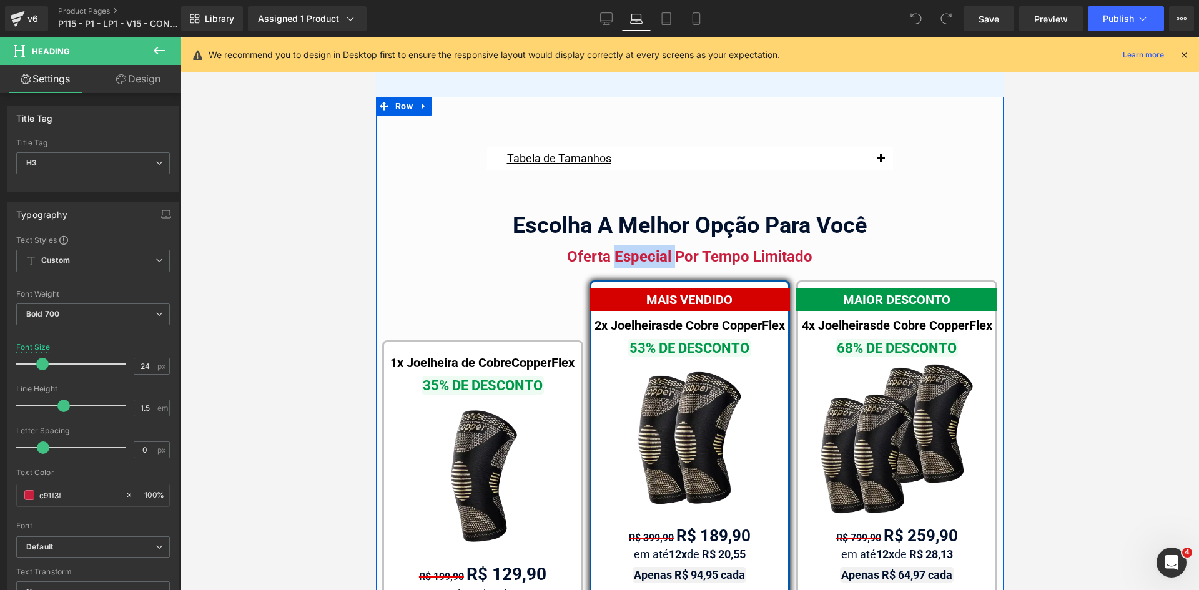
click at [527, 247] on div "Tabela de Tamanhos Text Block Image Se você estiver entre tamanhos, recomendamo…" at bounding box center [690, 506] width 628 height 756
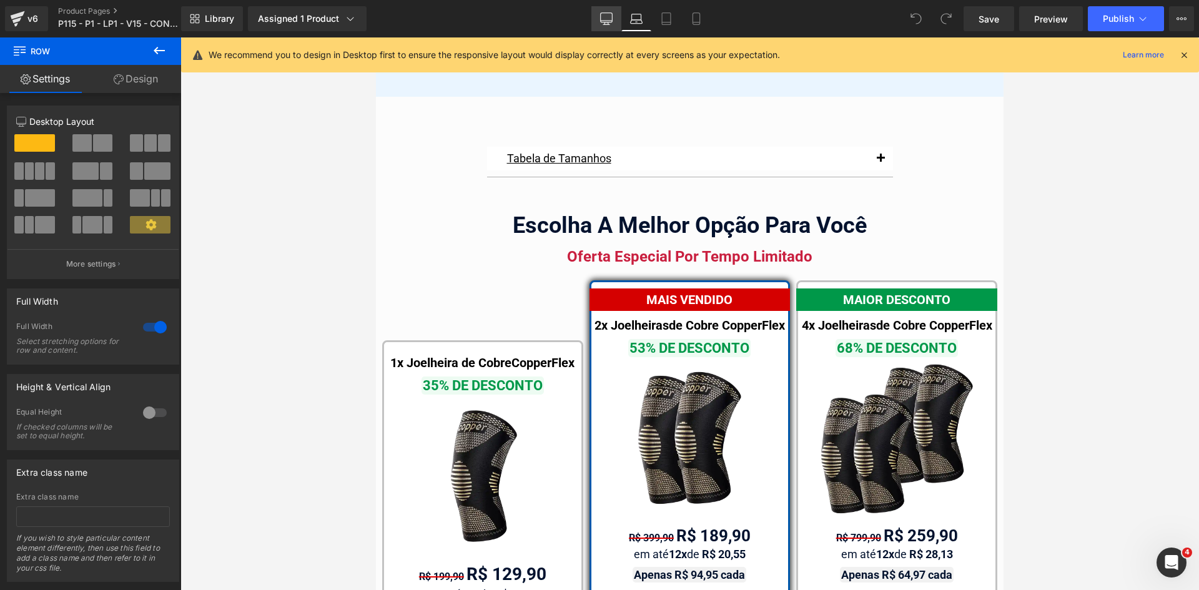
click at [610, 21] on icon at bounding box center [606, 18] width 12 height 12
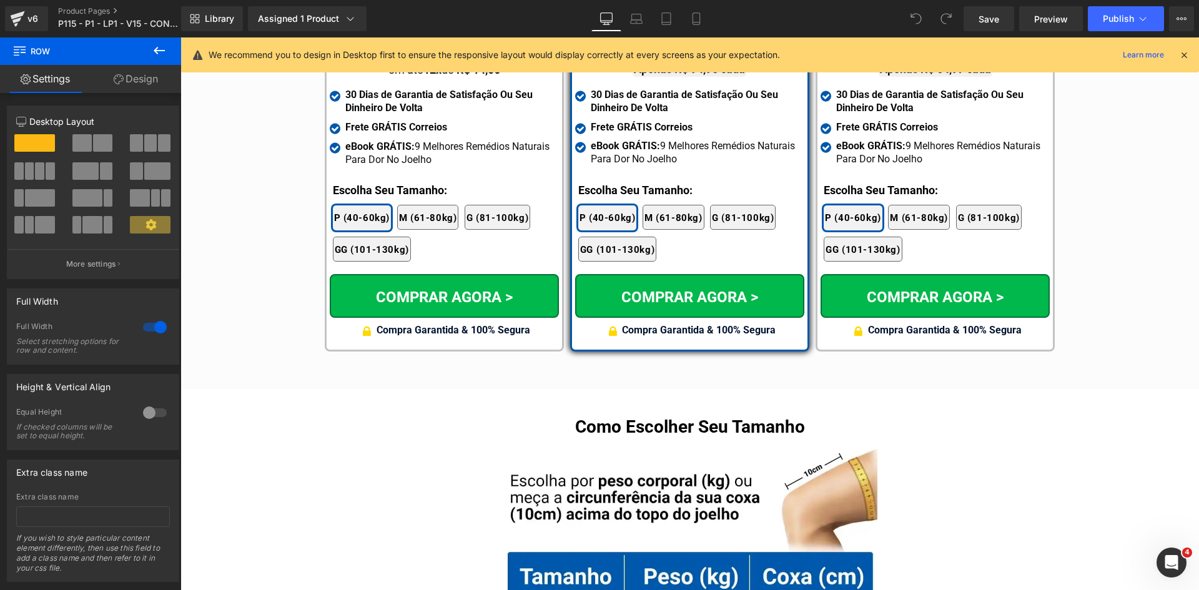
scroll to position [7018, 0]
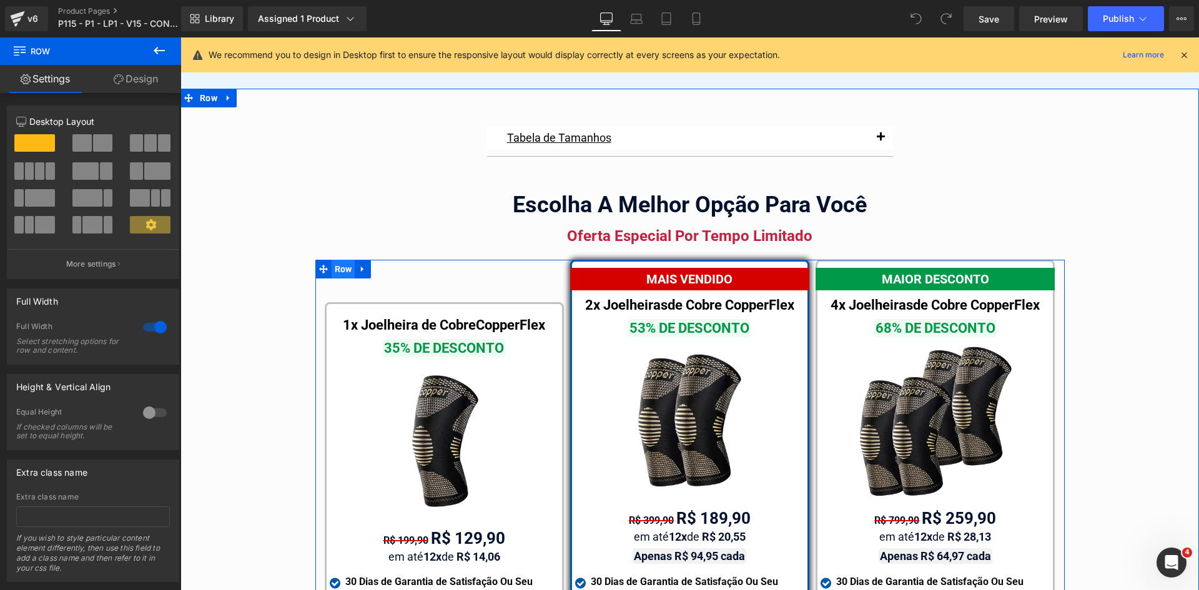
click at [345, 260] on span "Row" at bounding box center [344, 269] width 24 height 19
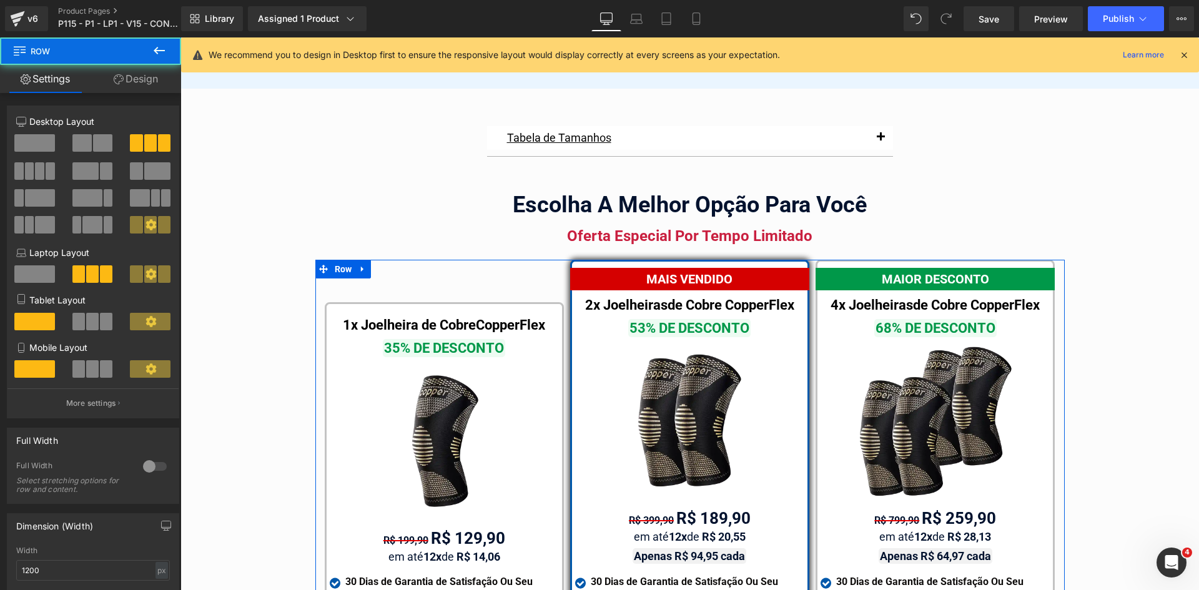
click at [132, 84] on link "Design" at bounding box center [136, 79] width 91 height 28
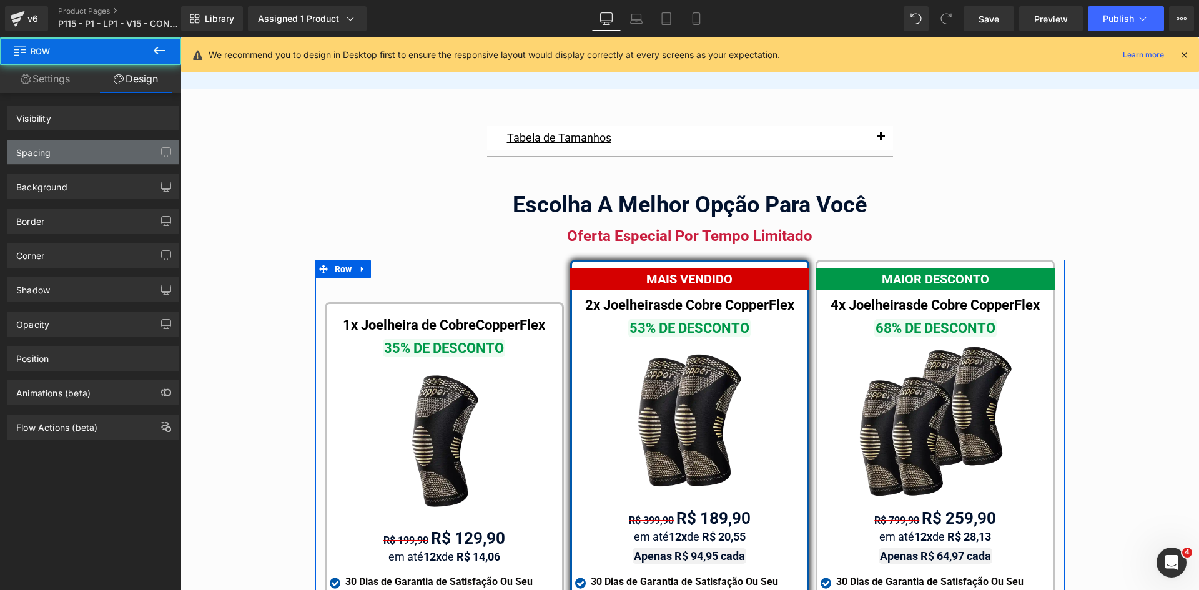
click at [64, 148] on div "Spacing" at bounding box center [92, 153] width 171 height 24
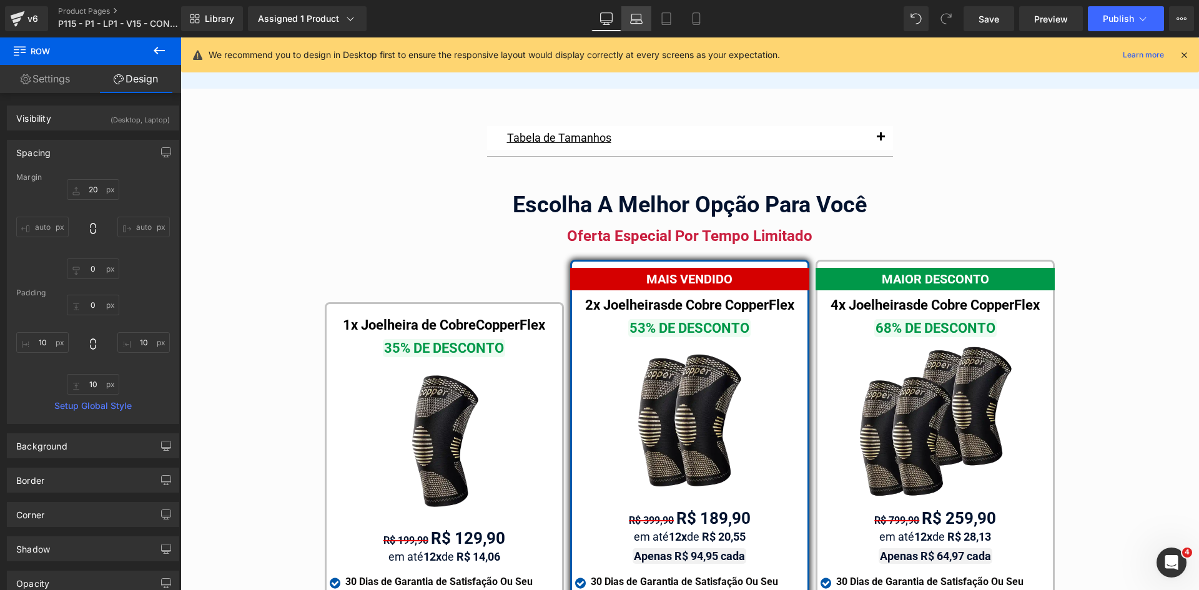
click at [636, 19] on icon at bounding box center [636, 18] width 12 height 12
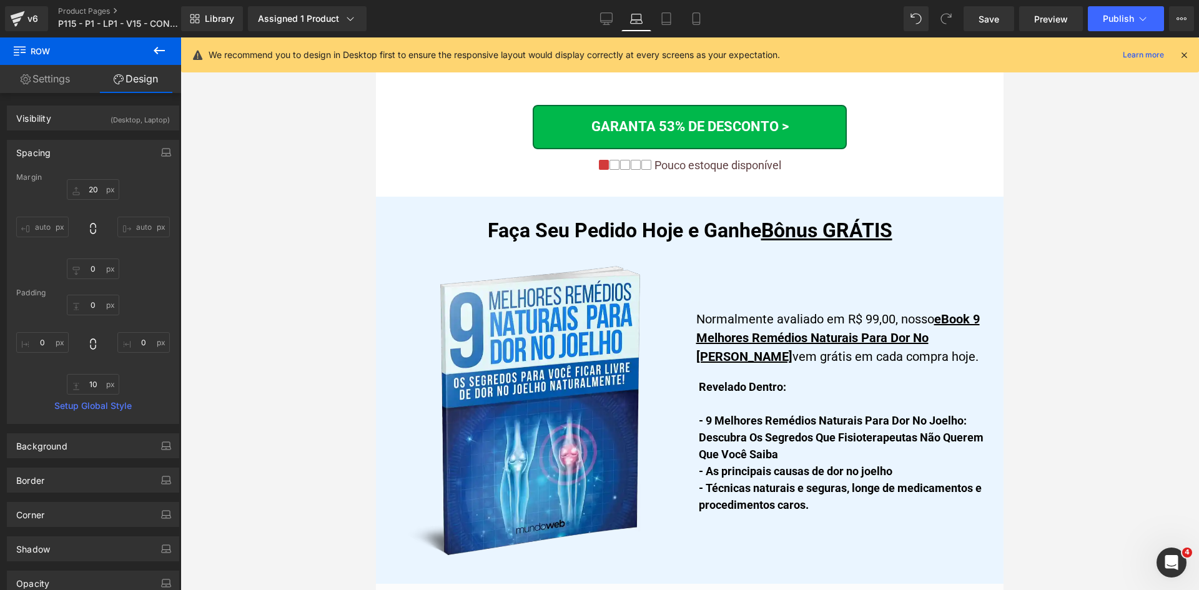
scroll to position [7518, 0]
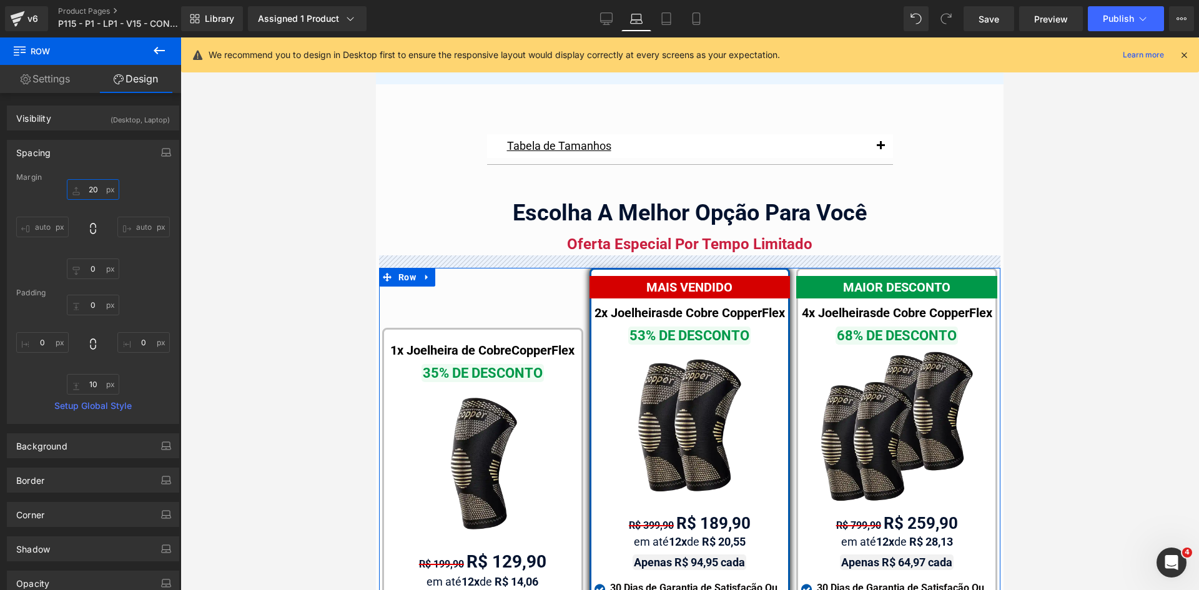
click at [95, 192] on input "text" at bounding box center [93, 189] width 52 height 21
click at [94, 192] on input "text" at bounding box center [93, 189] width 52 height 21
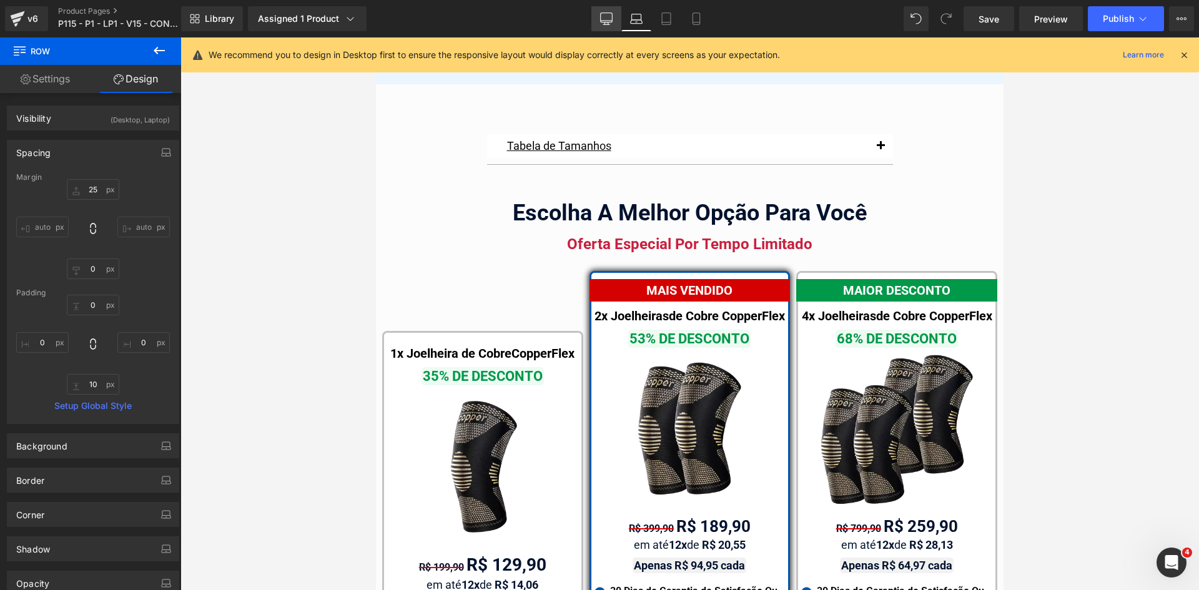
click at [613, 15] on link "Desktop" at bounding box center [606, 18] width 30 height 25
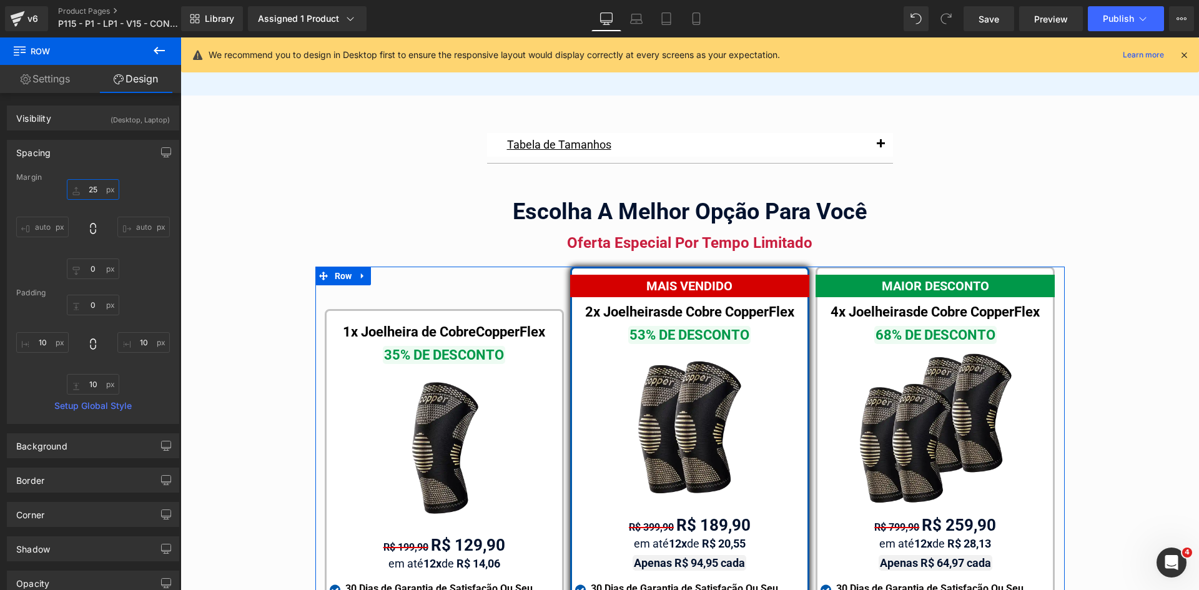
click at [94, 191] on input "25" at bounding box center [93, 189] width 52 height 21
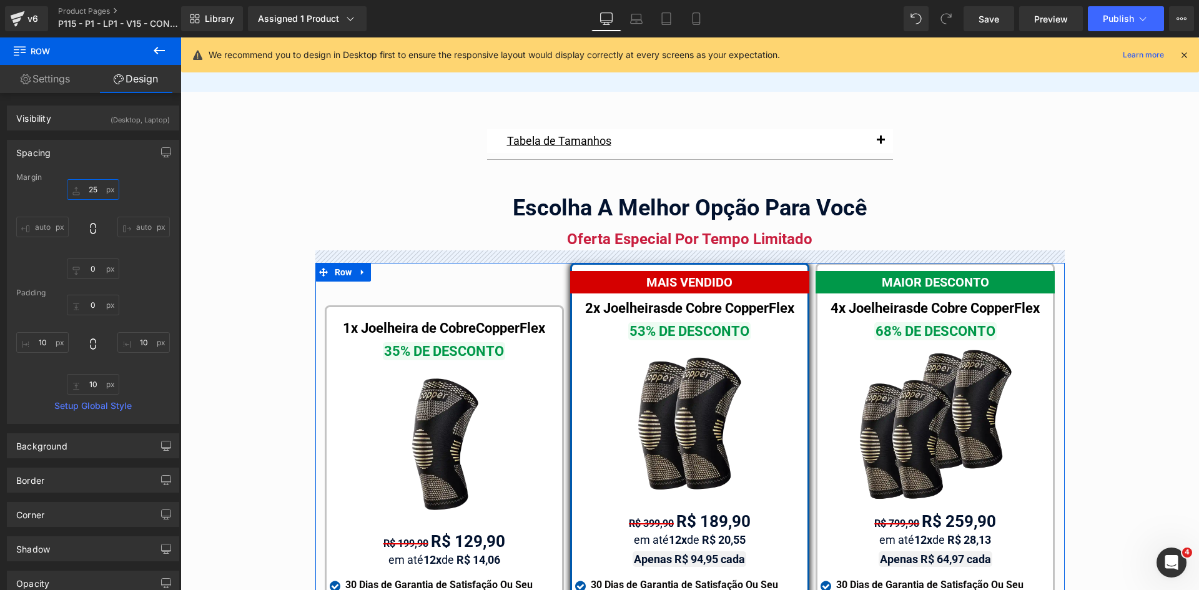
click at [97, 187] on input "25" at bounding box center [93, 189] width 52 height 21
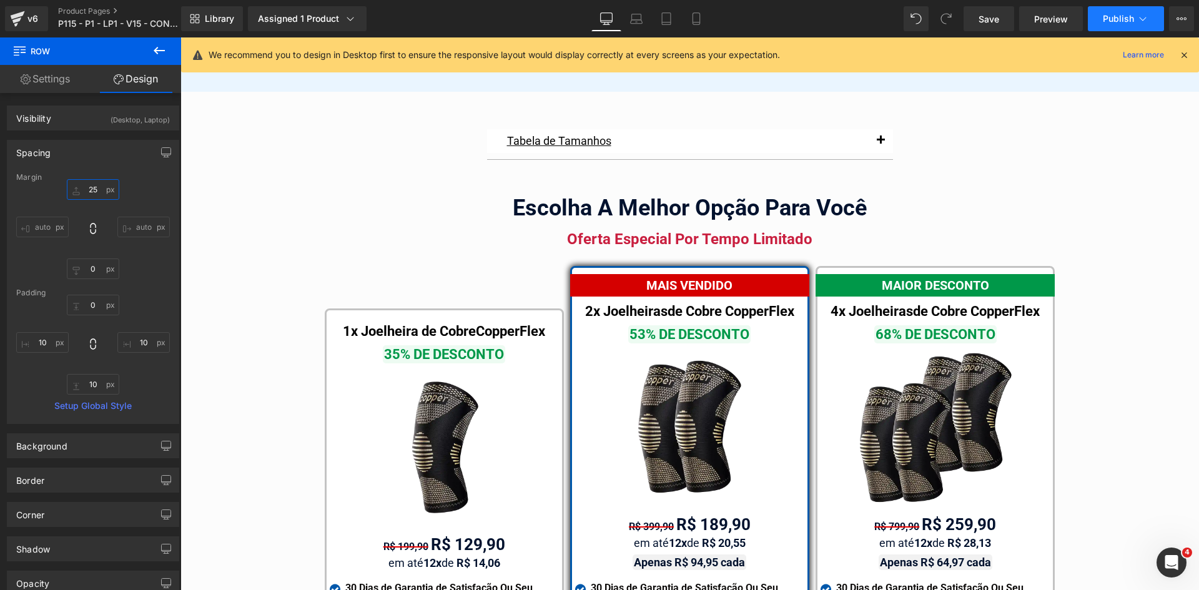
type input "25"
click at [1147, 24] on icon at bounding box center [1143, 18] width 12 height 12
click at [705, 26] on link "Mobile" at bounding box center [696, 18] width 30 height 25
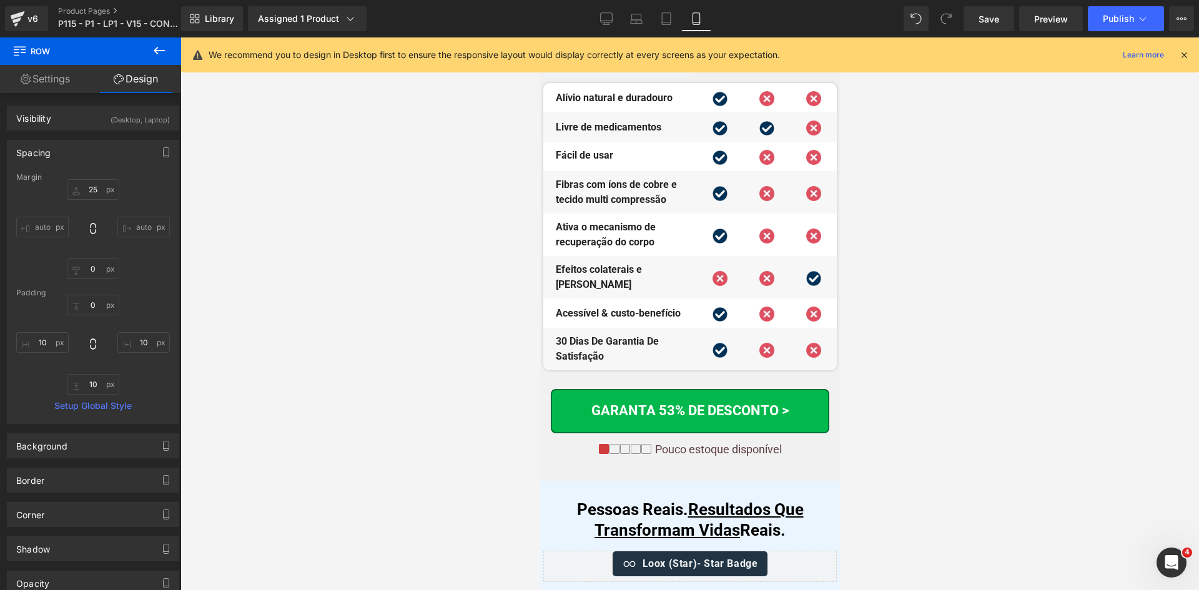
scroll to position [0, 0]
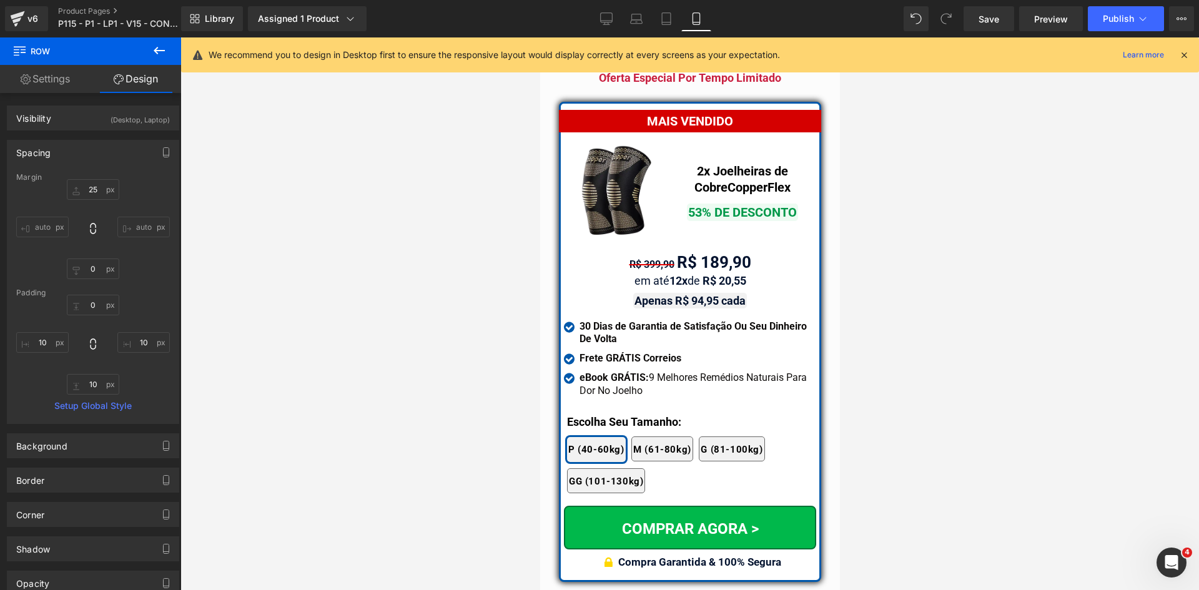
drag, startPoint x: 835, startPoint y: 76, endPoint x: 1380, endPoint y: 475, distance: 675.2
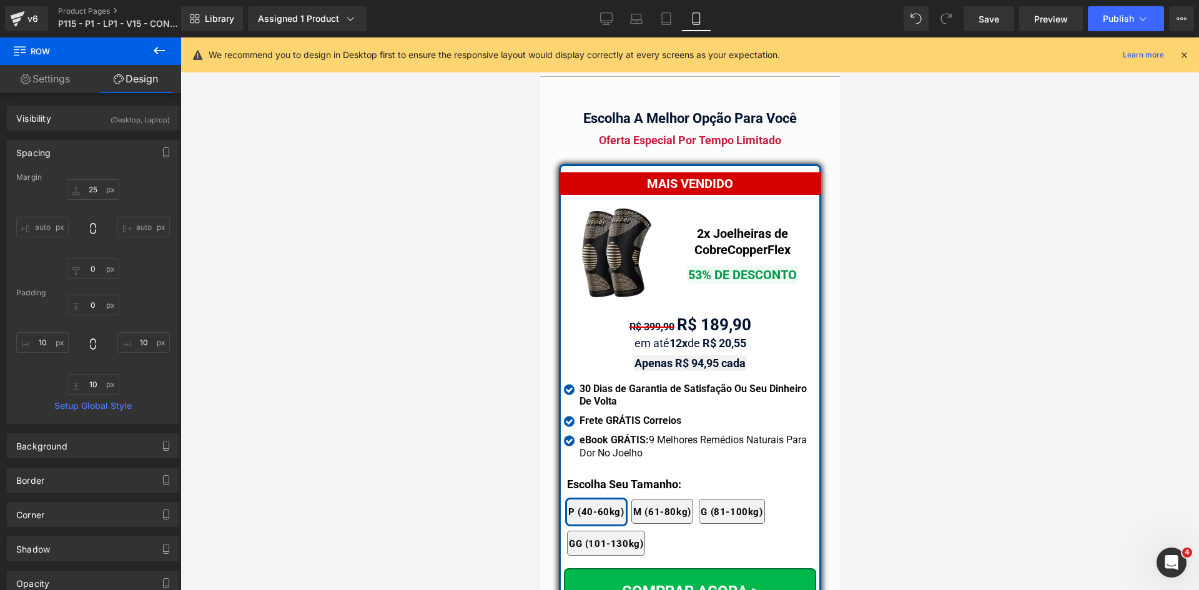
scroll to position [10799, 0]
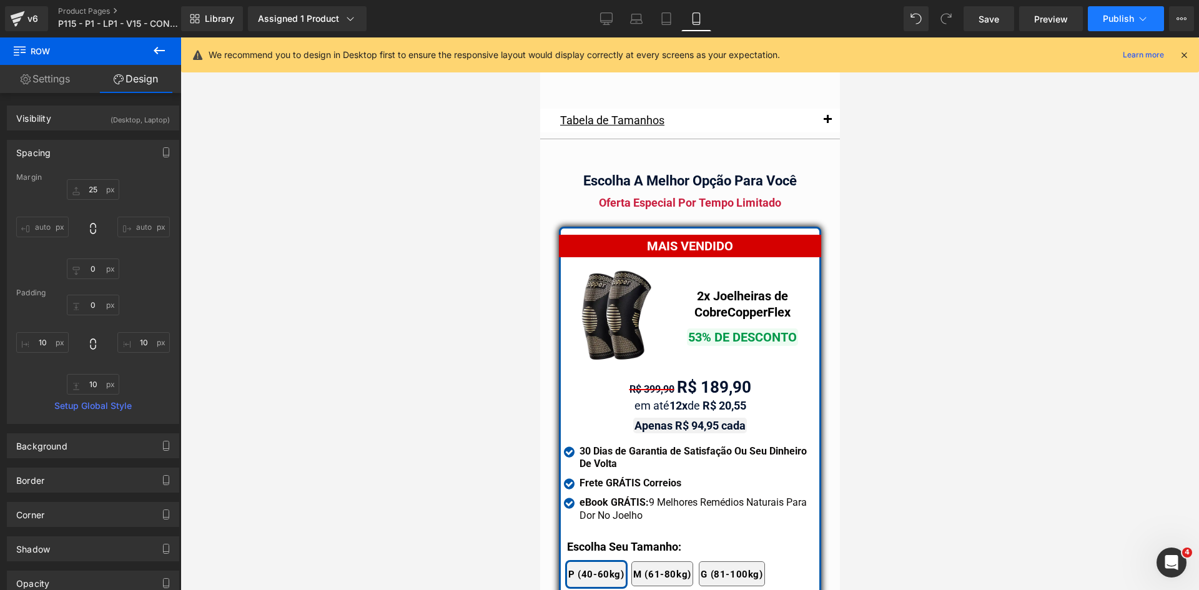
click at [1152, 16] on button "Publish" at bounding box center [1126, 18] width 76 height 25
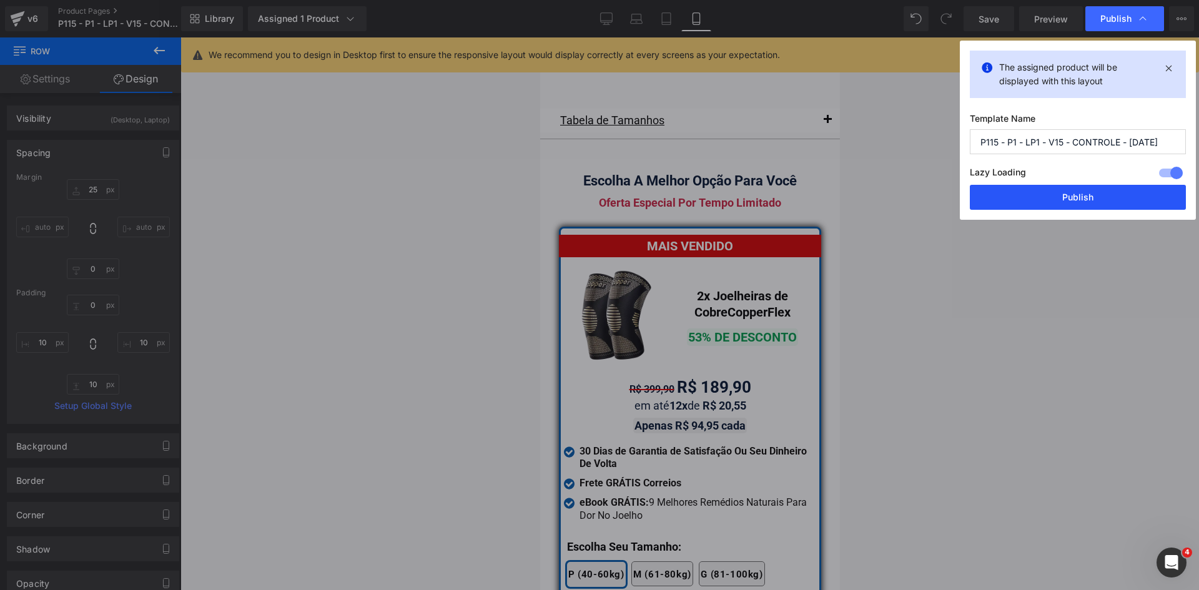
click at [1119, 200] on button "Publish" at bounding box center [1078, 197] width 216 height 25
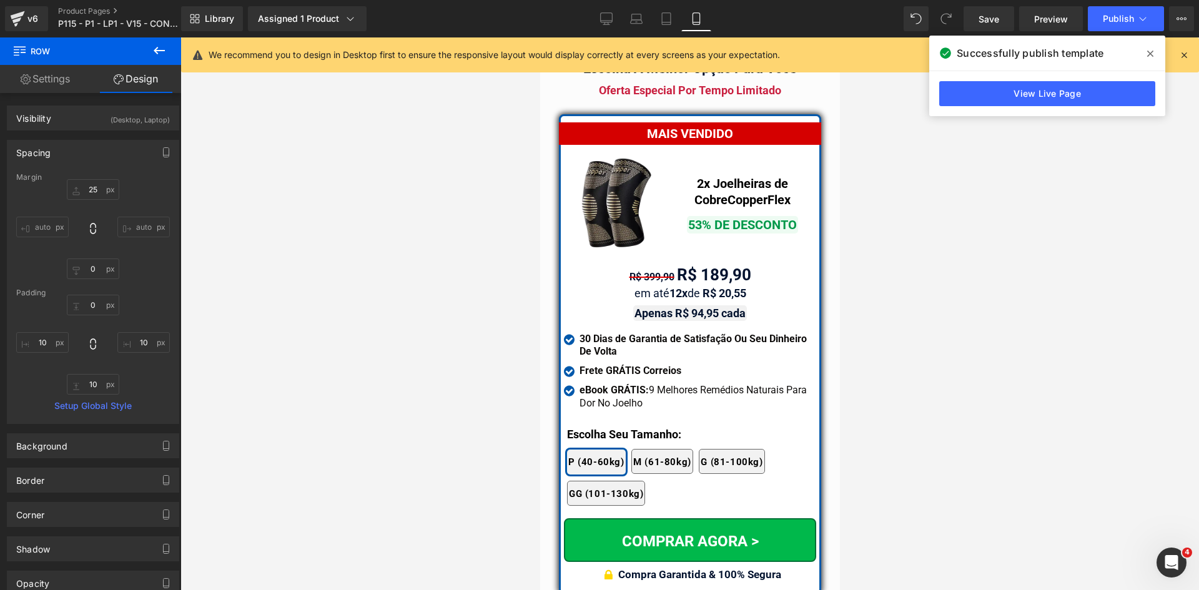
scroll to position [10924, 0]
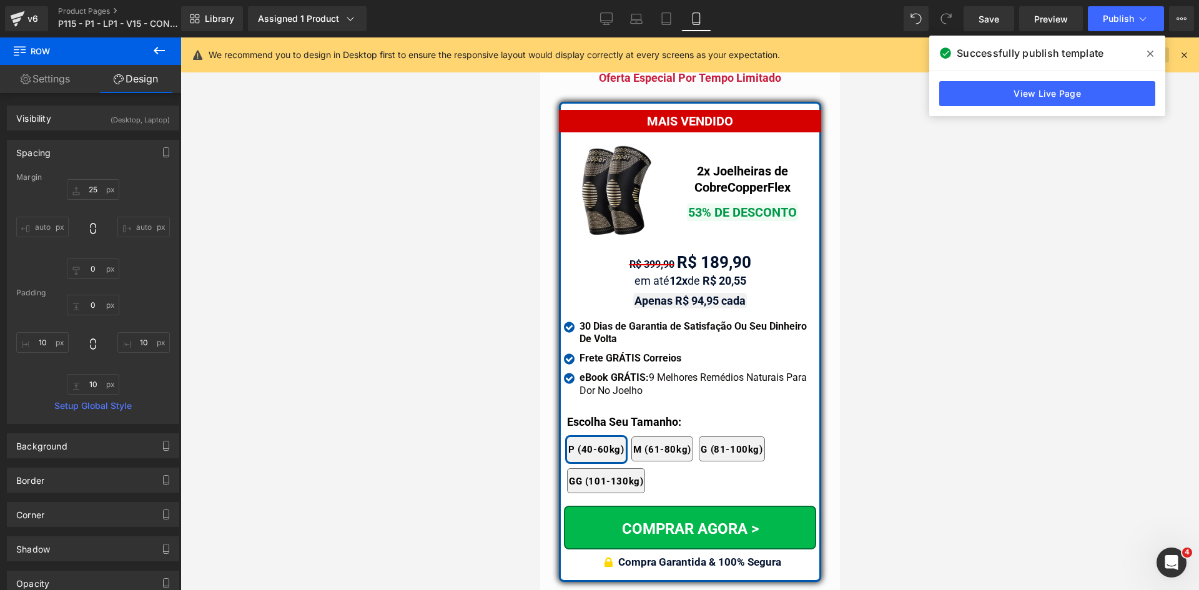
drag, startPoint x: 1144, startPoint y: 54, endPoint x: 1168, endPoint y: 54, distance: 24.4
click at [1146, 54] on span at bounding box center [1150, 54] width 20 height 20
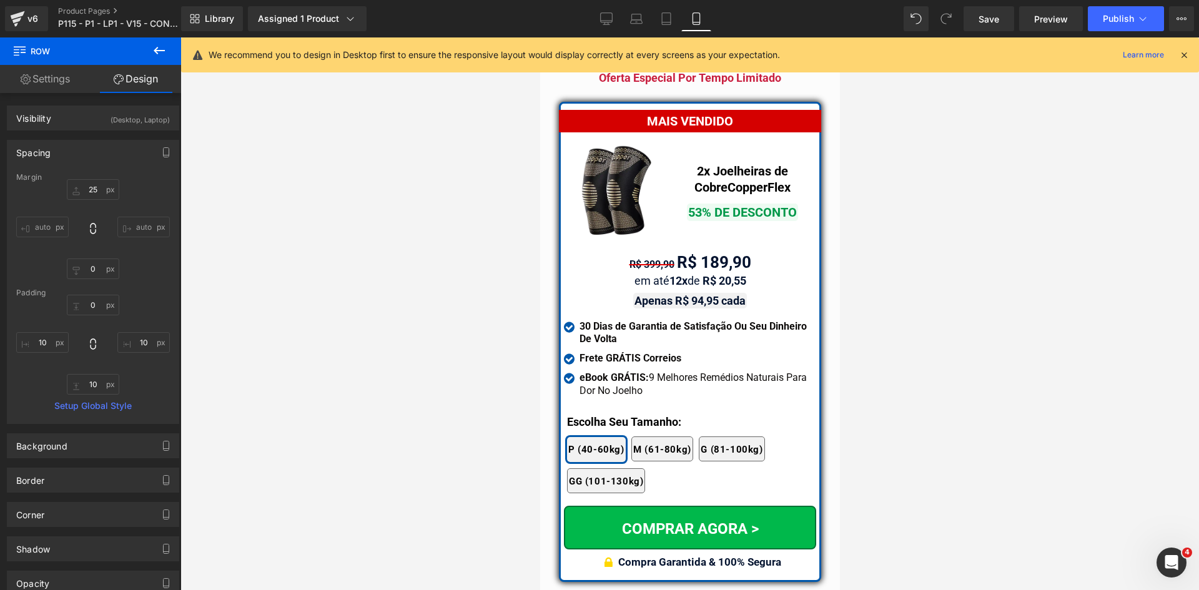
click at [1183, 56] on icon at bounding box center [1183, 54] width 11 height 11
